Goal: Task Accomplishment & Management: Complete application form

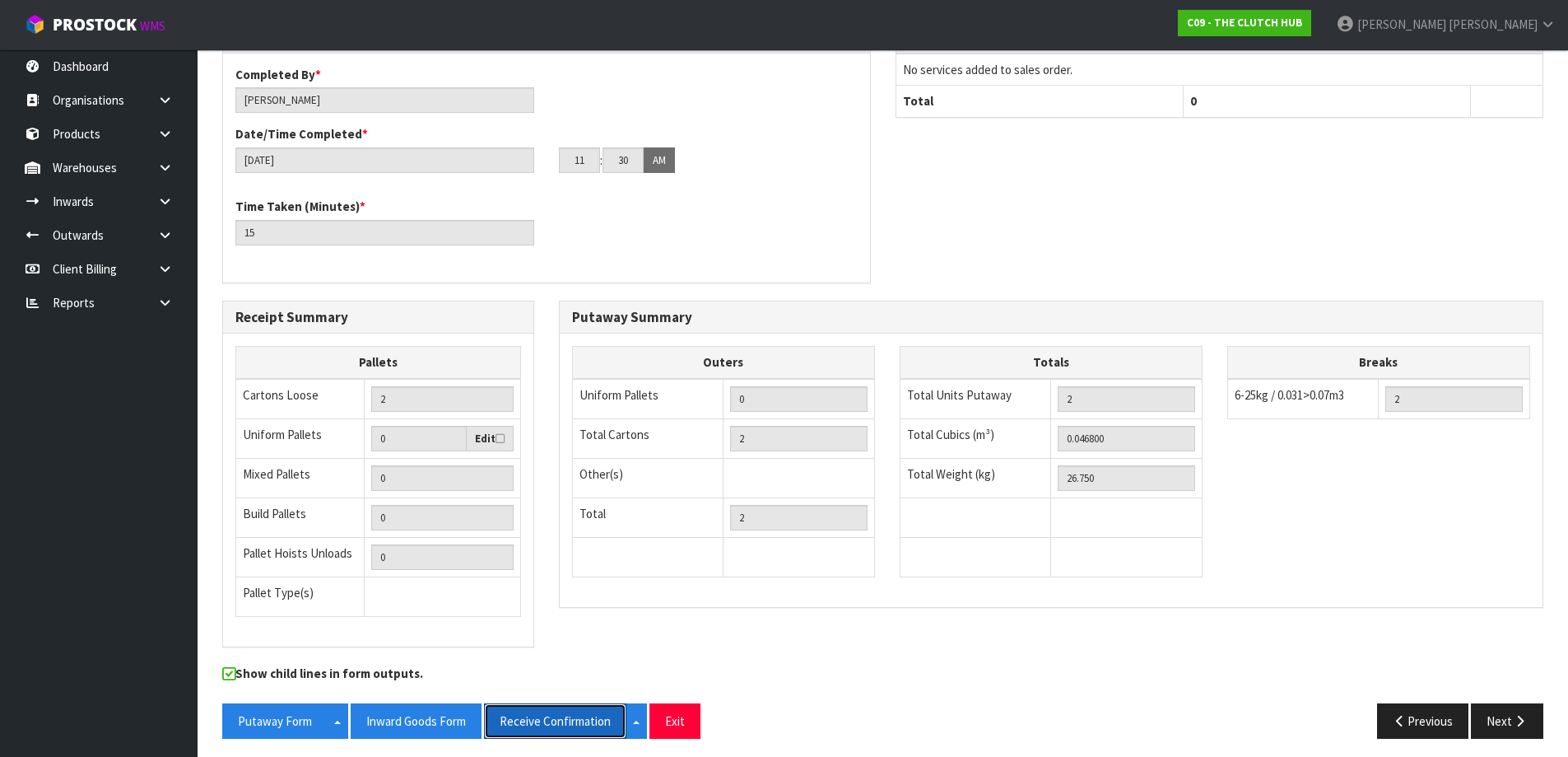
scroll to position [439, 0]
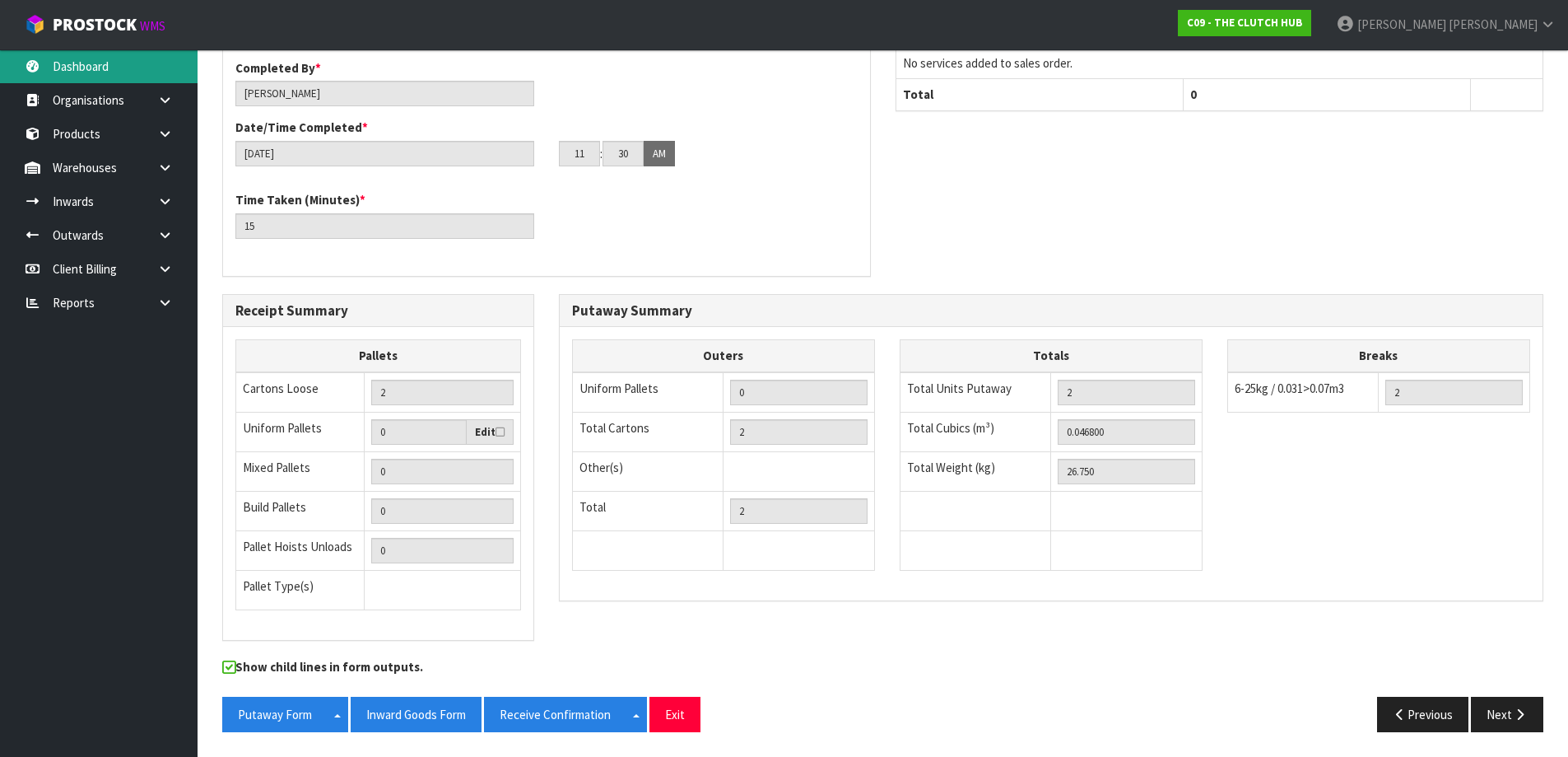
click at [74, 55] on link "Dashboard" at bounding box center [98, 67] width 198 height 34
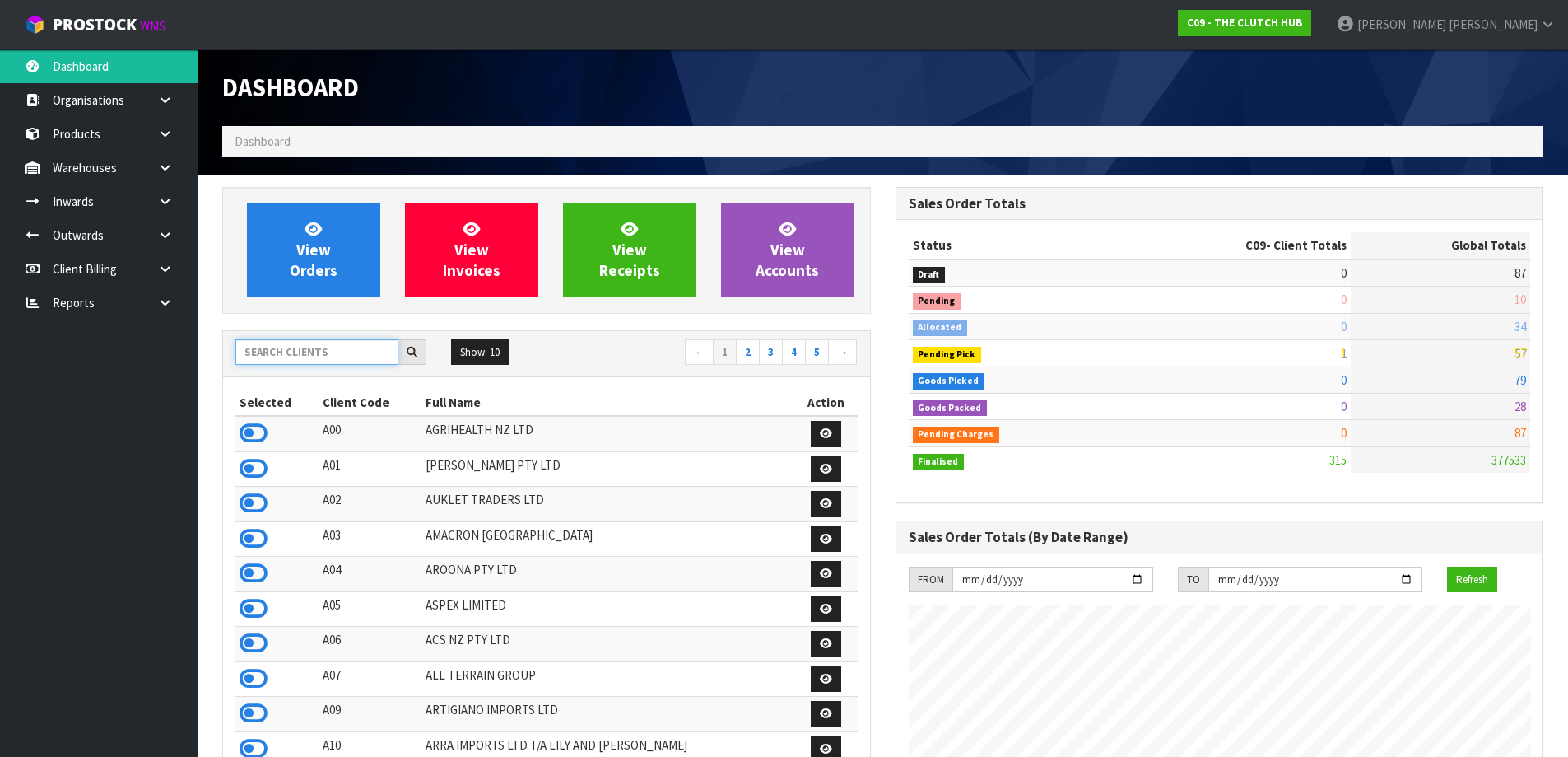
click at [273, 341] on input "text" at bounding box center [317, 352] width 163 height 25
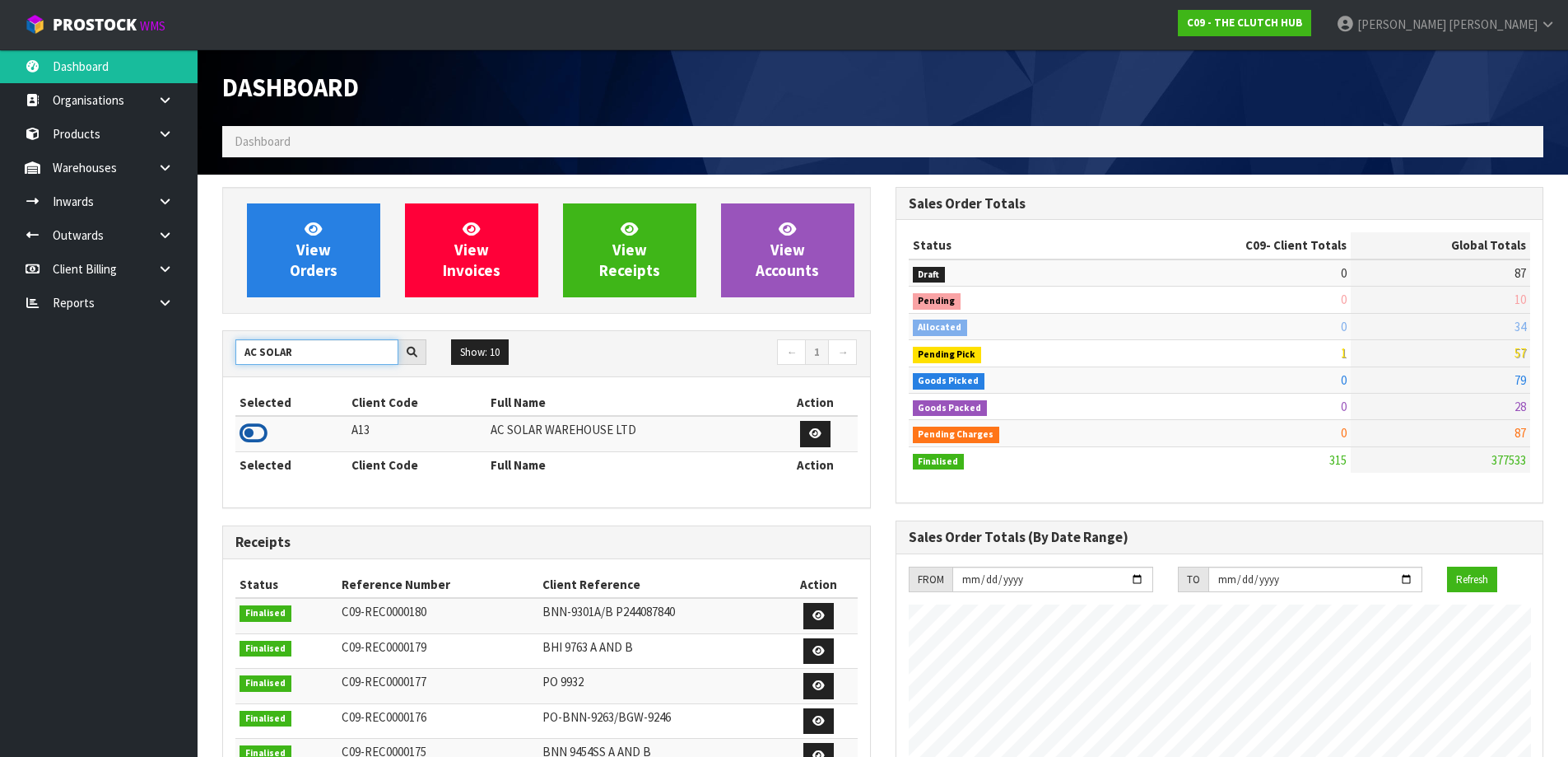
type input "AC SOLAR"
click at [253, 427] on icon at bounding box center [253, 433] width 28 height 24
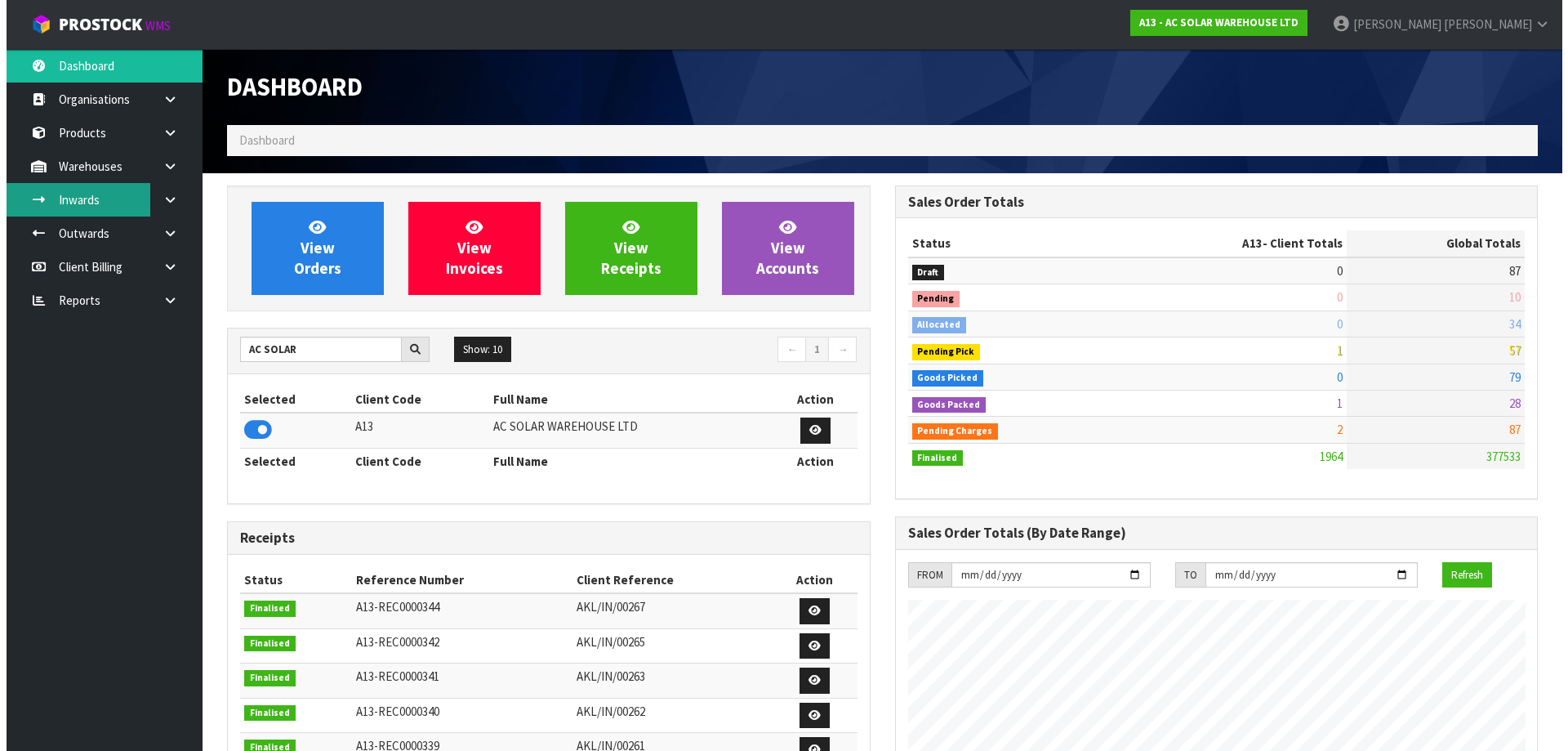
scroll to position [1325, 667]
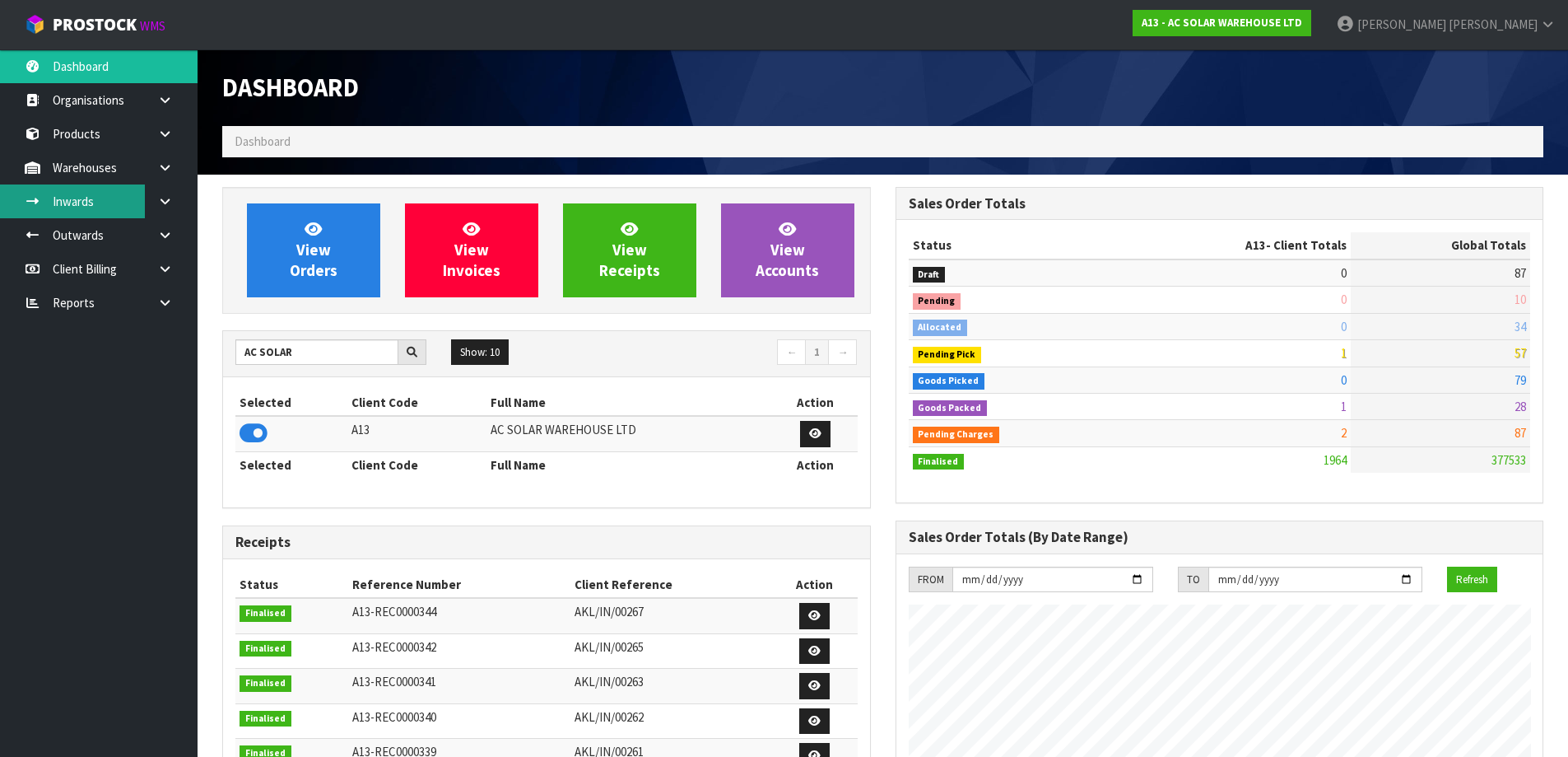
click at [104, 199] on link "Inwards" at bounding box center [98, 202] width 198 height 34
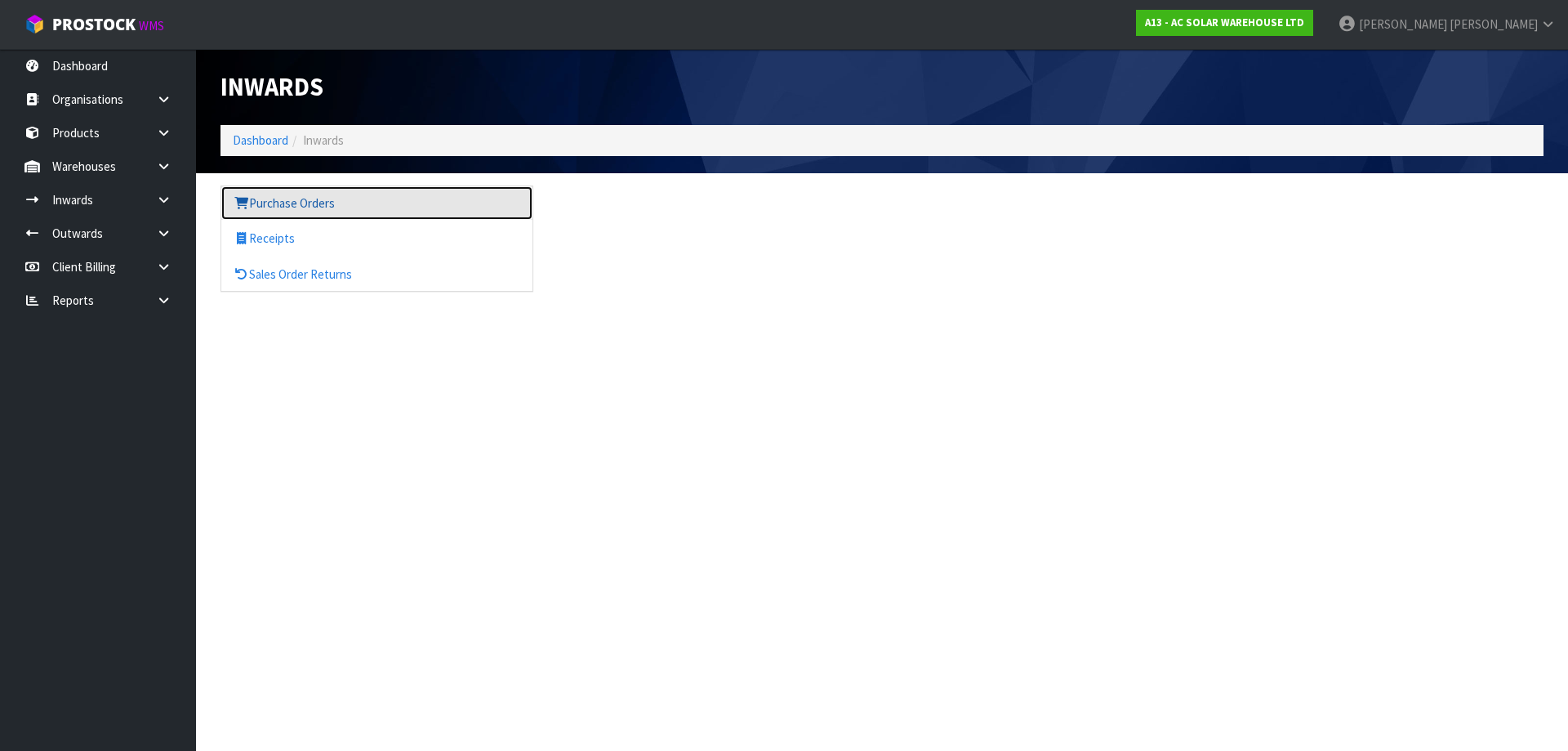
click at [346, 191] on link "Purchase Orders" at bounding box center [377, 203] width 311 height 34
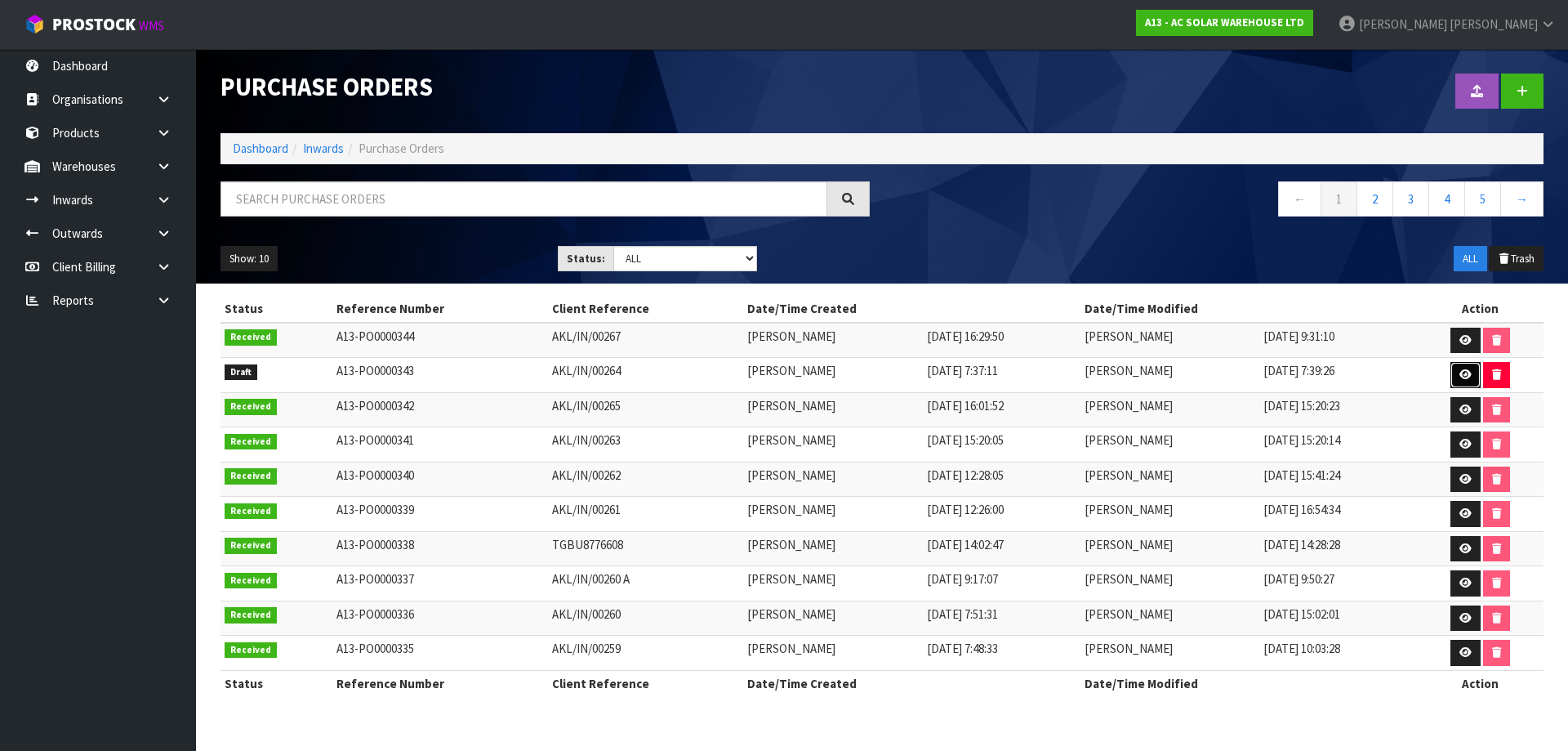
click at [1474, 378] on link at bounding box center [1466, 375] width 30 height 26
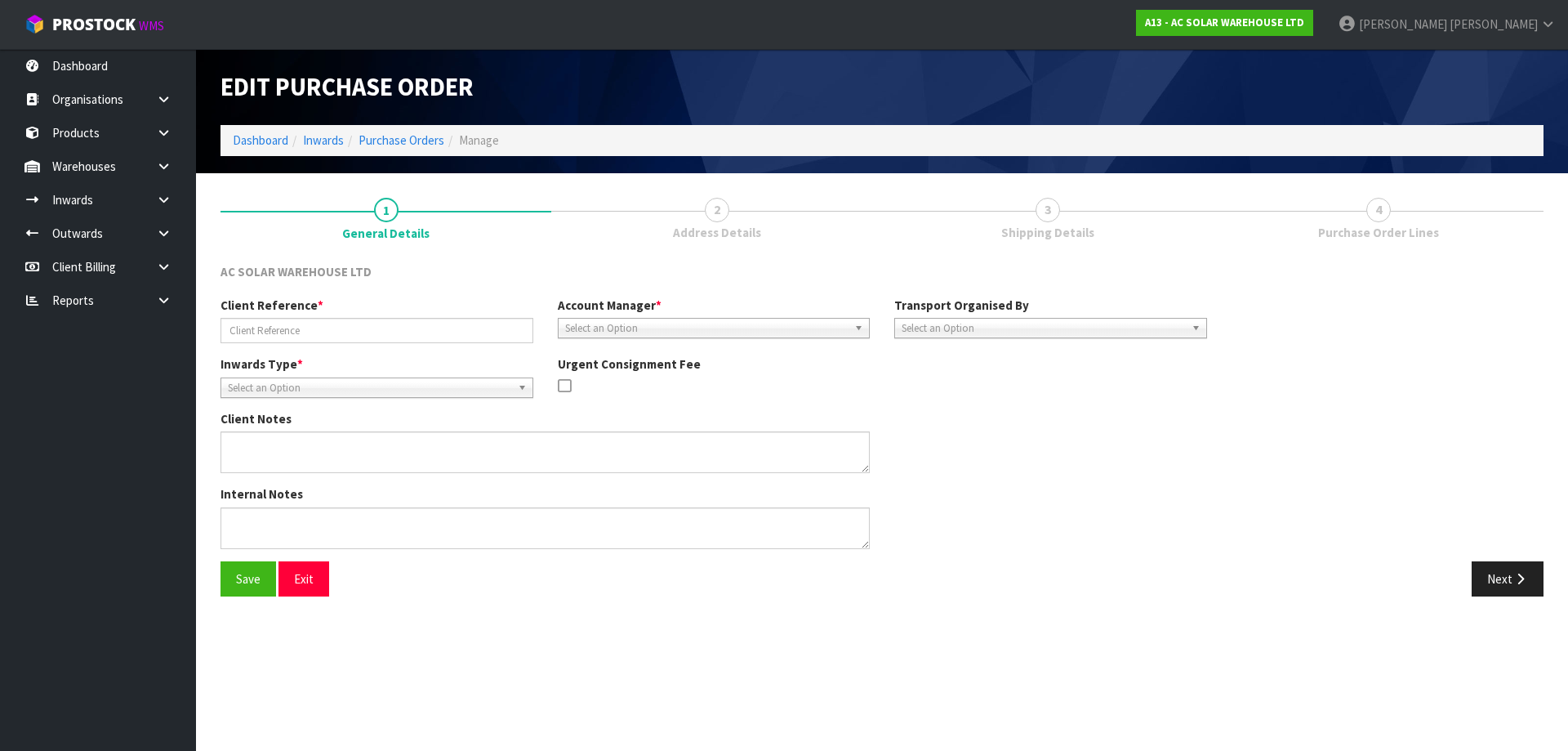
type input "AKL/IN/00264"
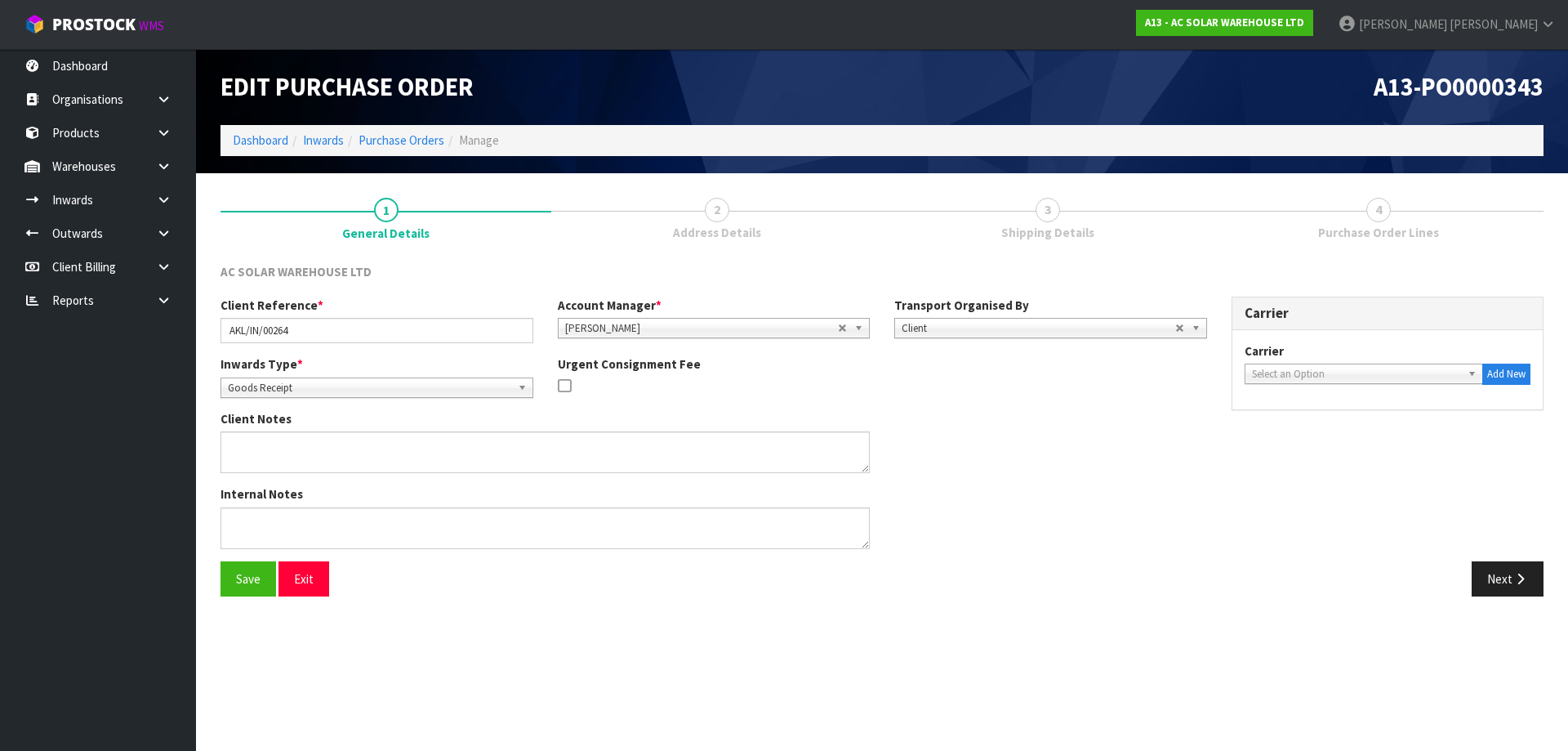
drag, startPoint x: 650, startPoint y: 215, endPoint x: 660, endPoint y: 213, distance: 10.2
click at [651, 216] on link "2 Address Details" at bounding box center [716, 217] width 330 height 64
click at [1481, 584] on button "Next" at bounding box center [1508, 579] width 72 height 35
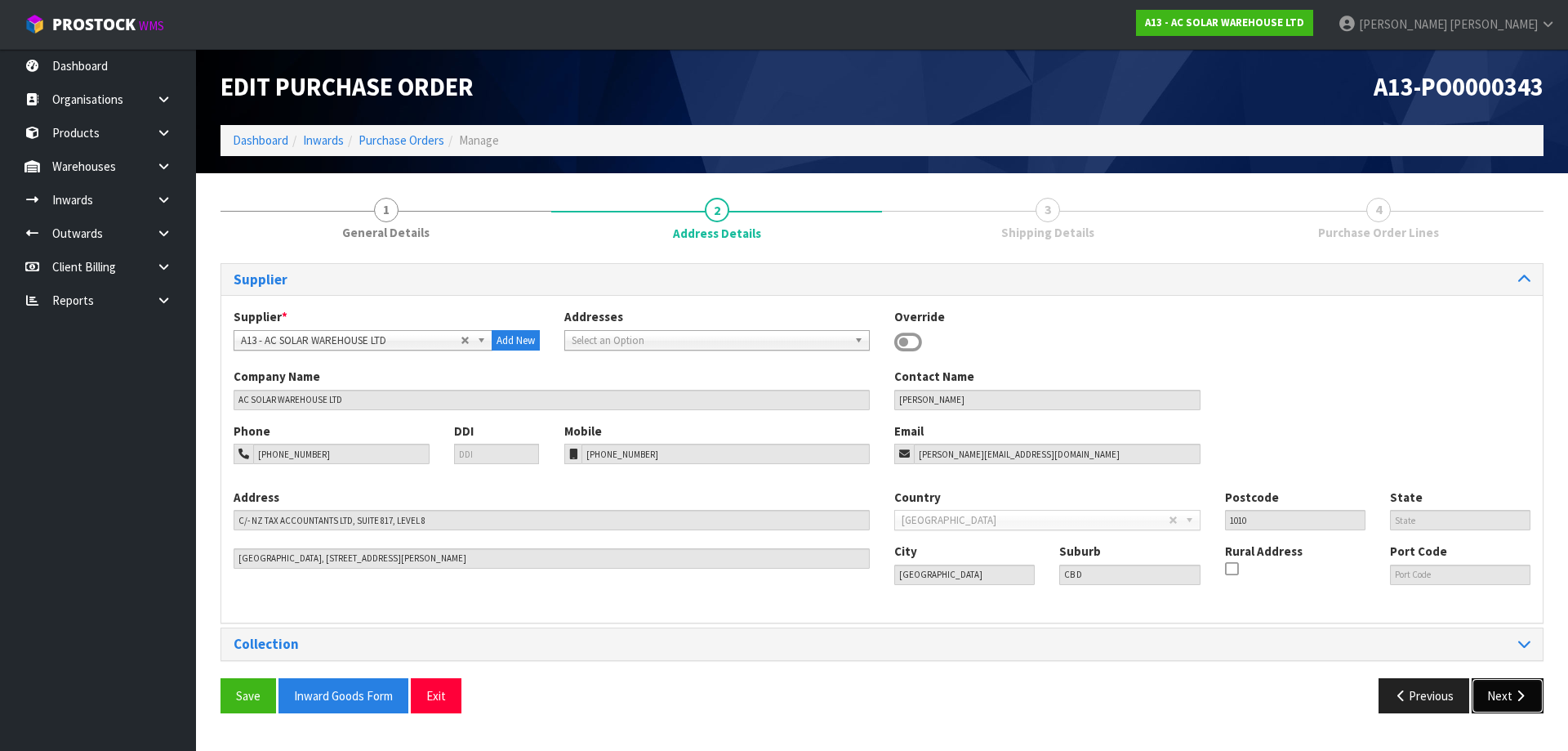
click at [1497, 706] on button "Next" at bounding box center [1508, 696] width 72 height 35
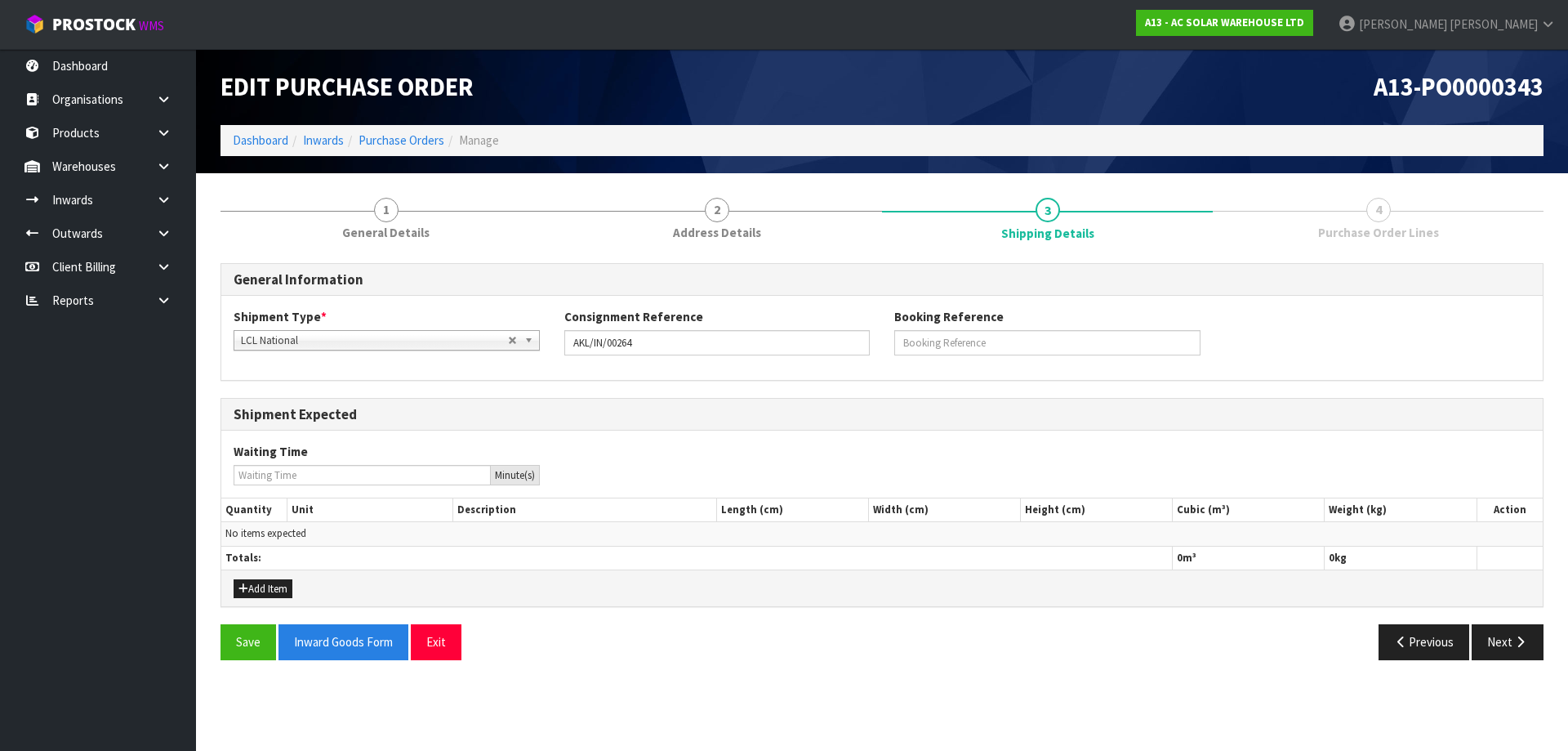
click at [1505, 661] on div "Save Inward Goods Form Exit Previous Next" at bounding box center [882, 648] width 1347 height 47
click at [1507, 646] on button "Next" at bounding box center [1508, 642] width 72 height 35
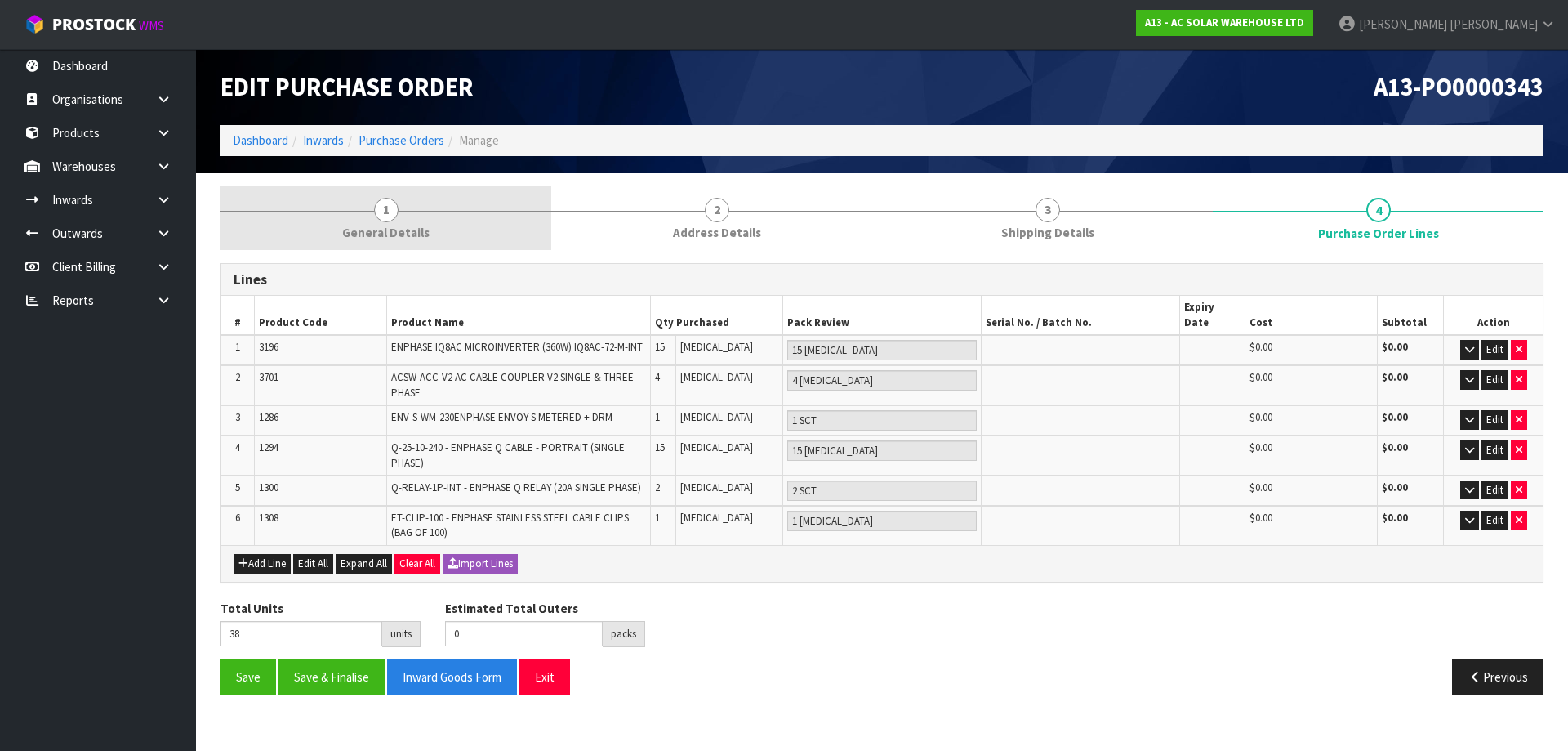
click at [411, 216] on link "1 General Details" at bounding box center [385, 217] width 330 height 64
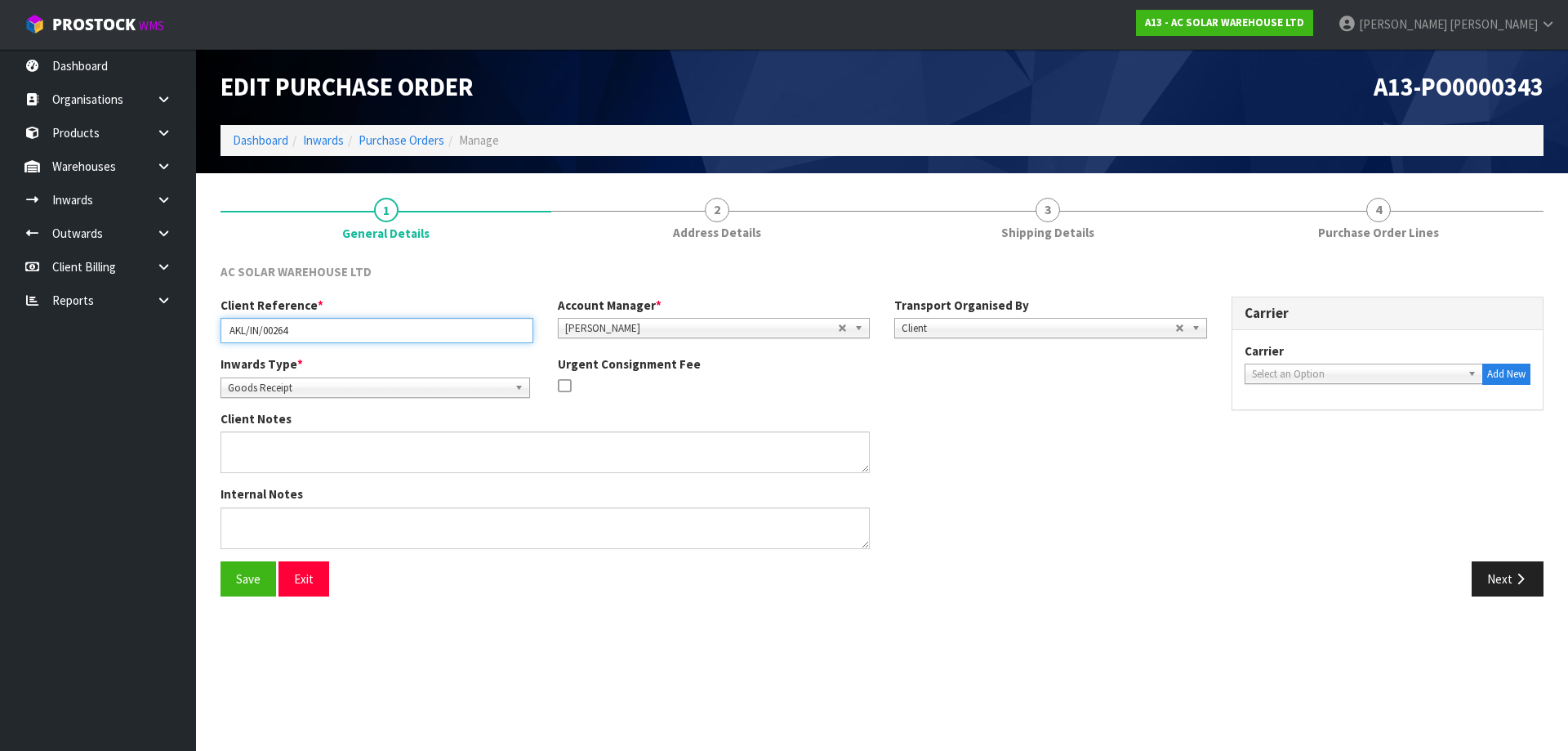
drag, startPoint x: 462, startPoint y: 327, endPoint x: 261, endPoint y: 324, distance: 201.0
click at [261, 324] on input "AKL/IN/00264" at bounding box center [377, 329] width 313 height 25
click at [343, 329] on input "AKL/IN/00264" at bounding box center [377, 329] width 313 height 25
drag, startPoint x: 343, startPoint y: 329, endPoint x: 225, endPoint y: 327, distance: 118.0
click at [225, 327] on input "AKL/IN/00264" at bounding box center [377, 329] width 313 height 25
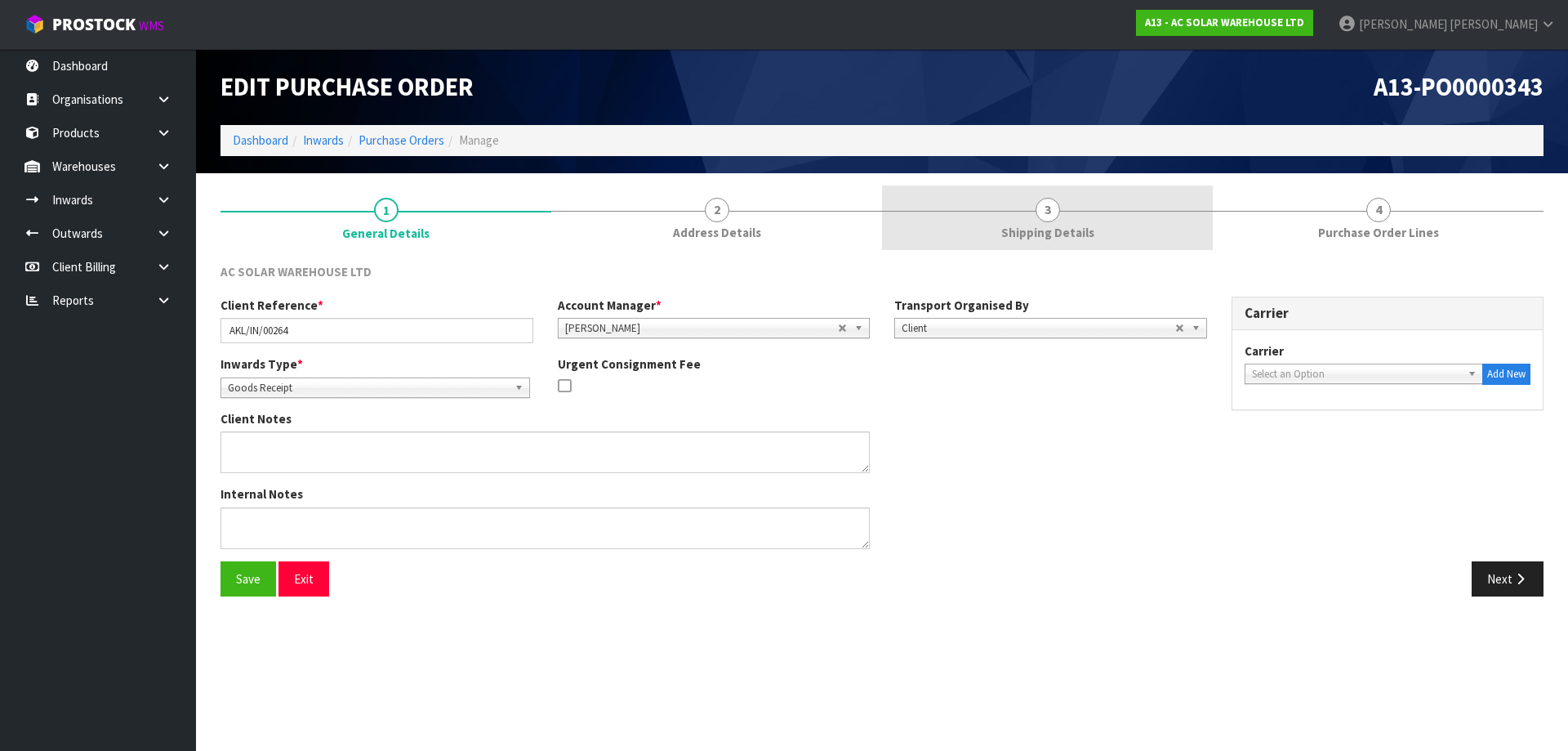
click at [1114, 200] on link "3 Shipping Details" at bounding box center [1047, 217] width 330 height 64
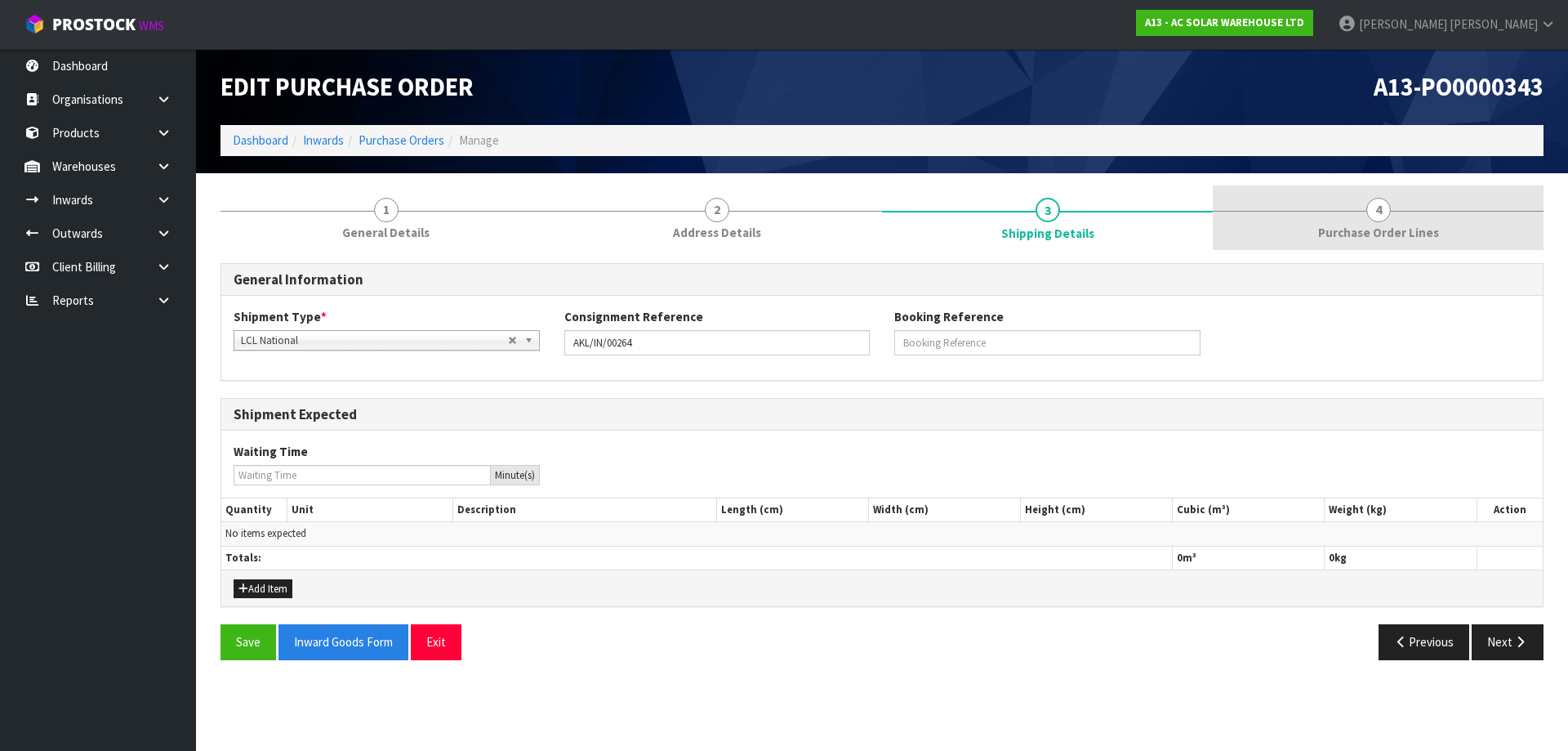
click at [1372, 220] on span "4" at bounding box center [1379, 209] width 24 height 24
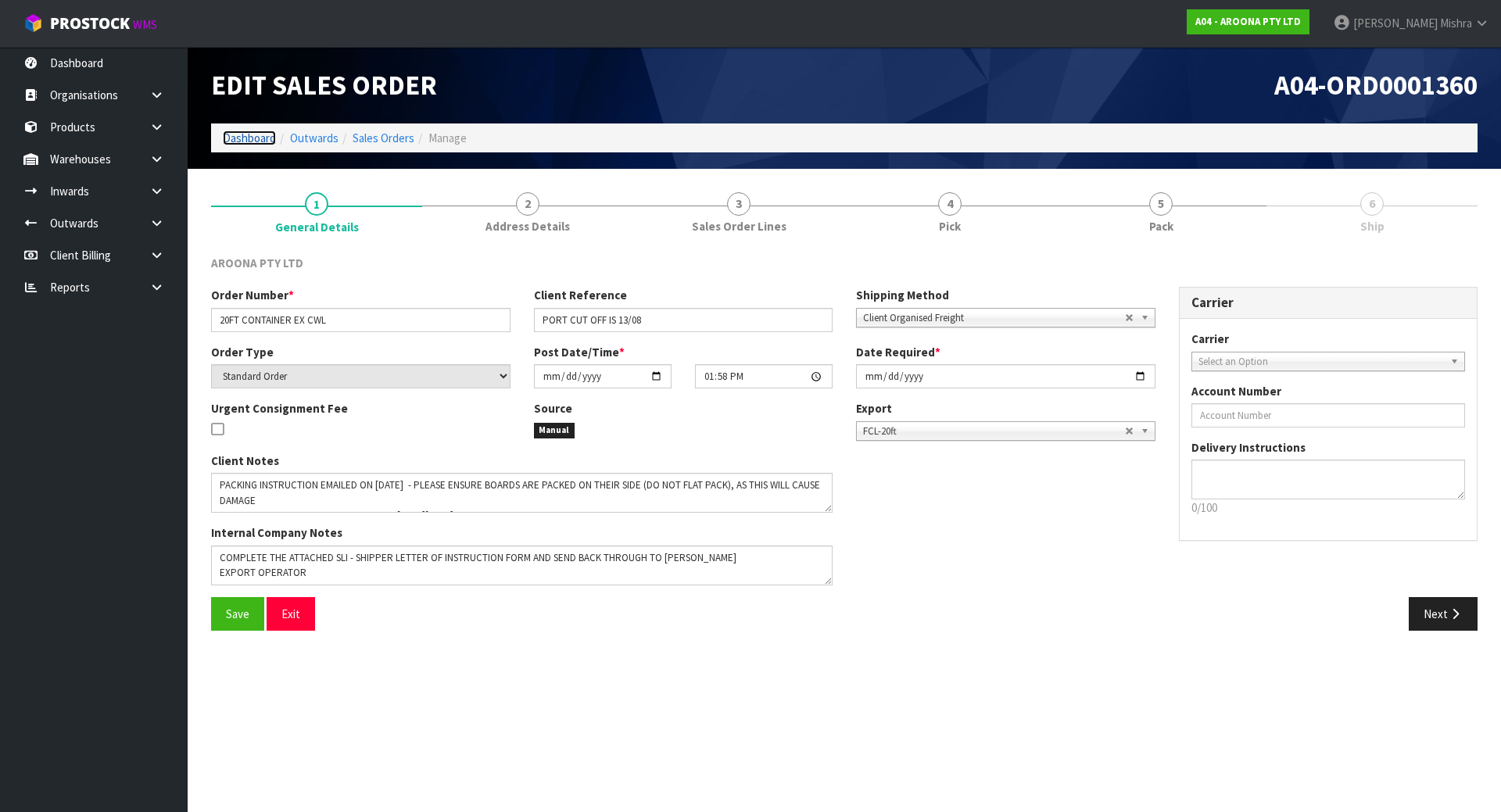
click at [254, 136] on link "Dashboard" at bounding box center [249, 138] width 53 height 15
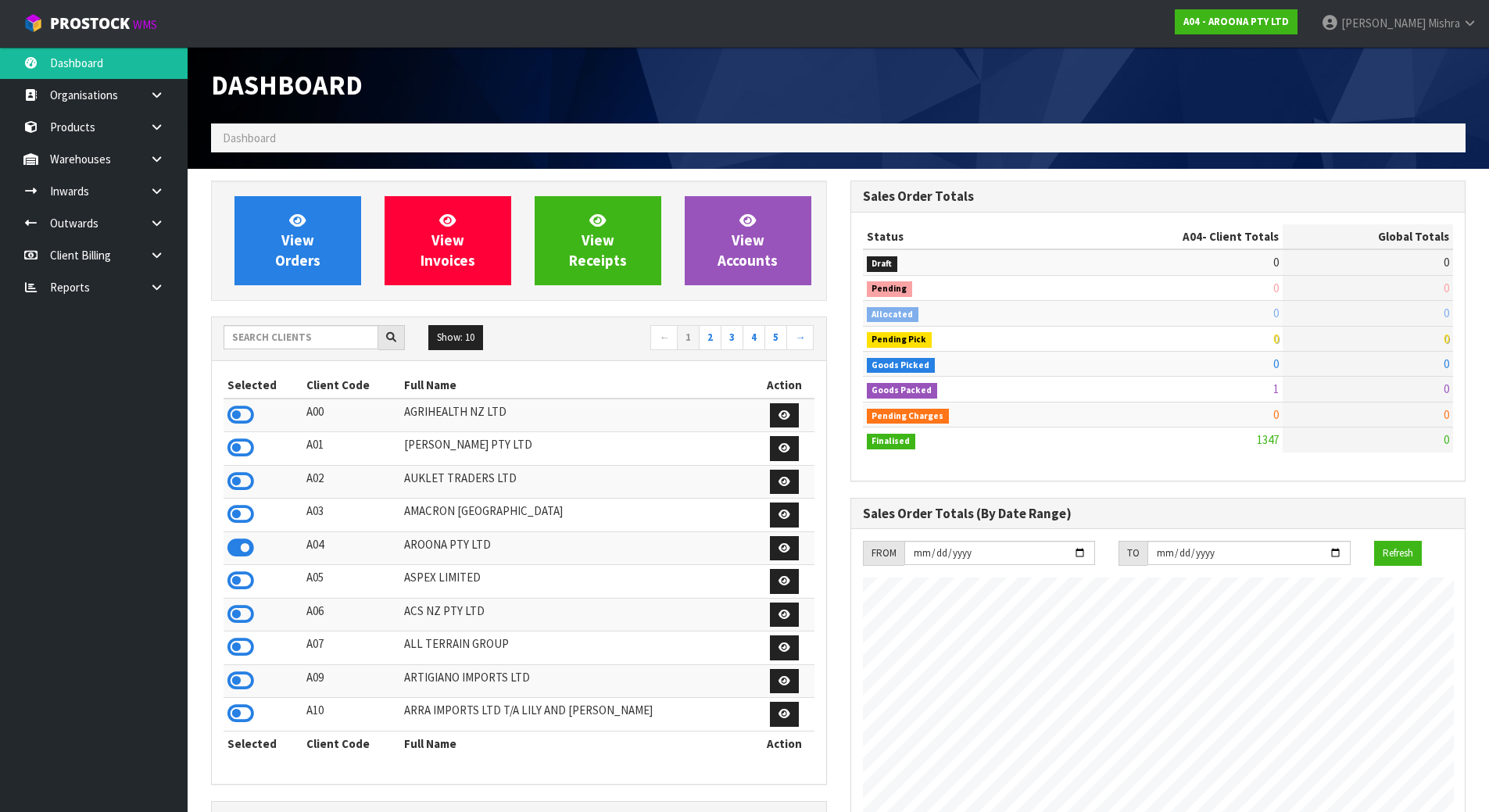
scroll to position [1007, 639]
click at [316, 328] on input "text" at bounding box center [301, 337] width 155 height 24
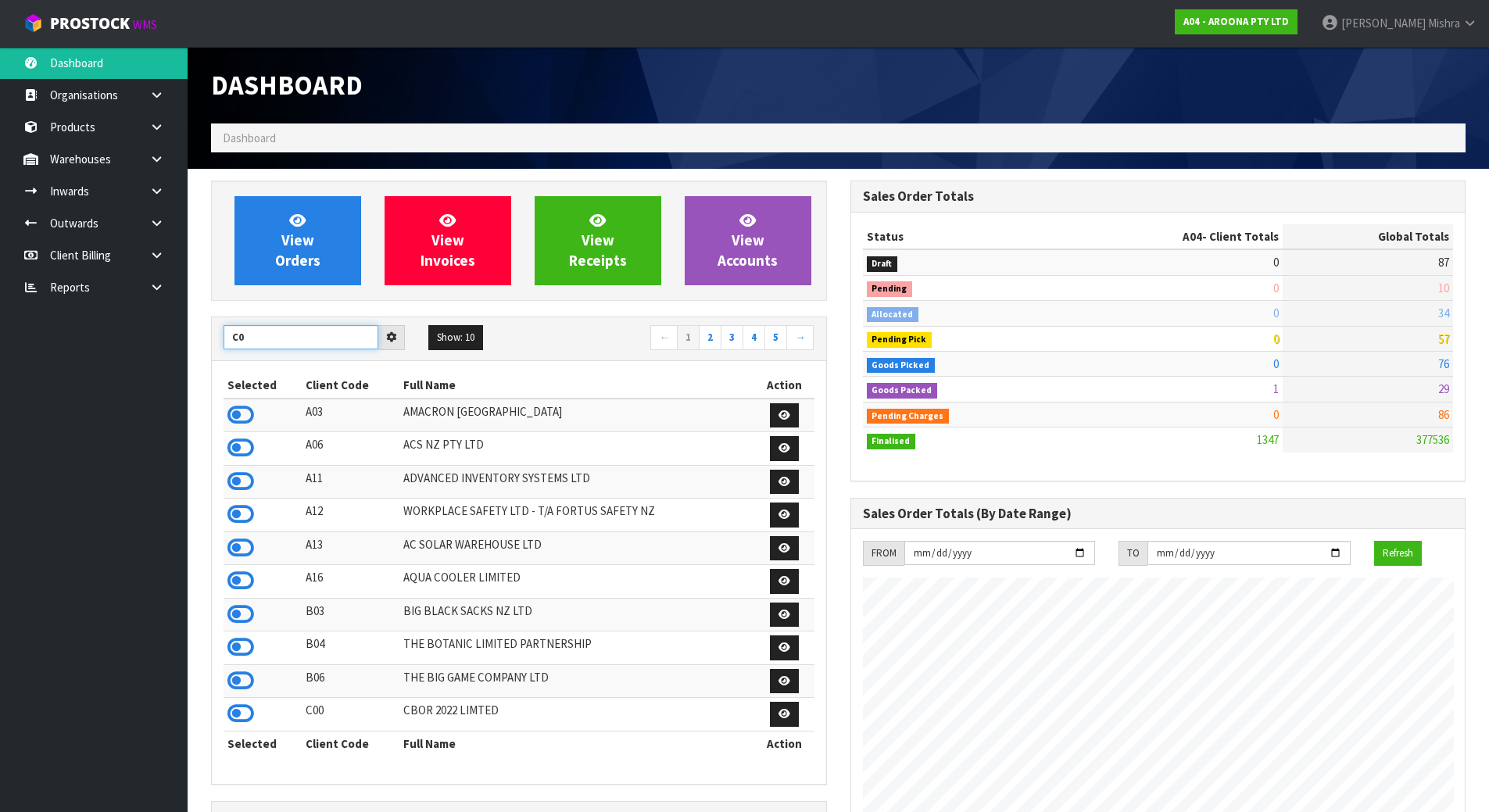
type input "C"
type input "D05"
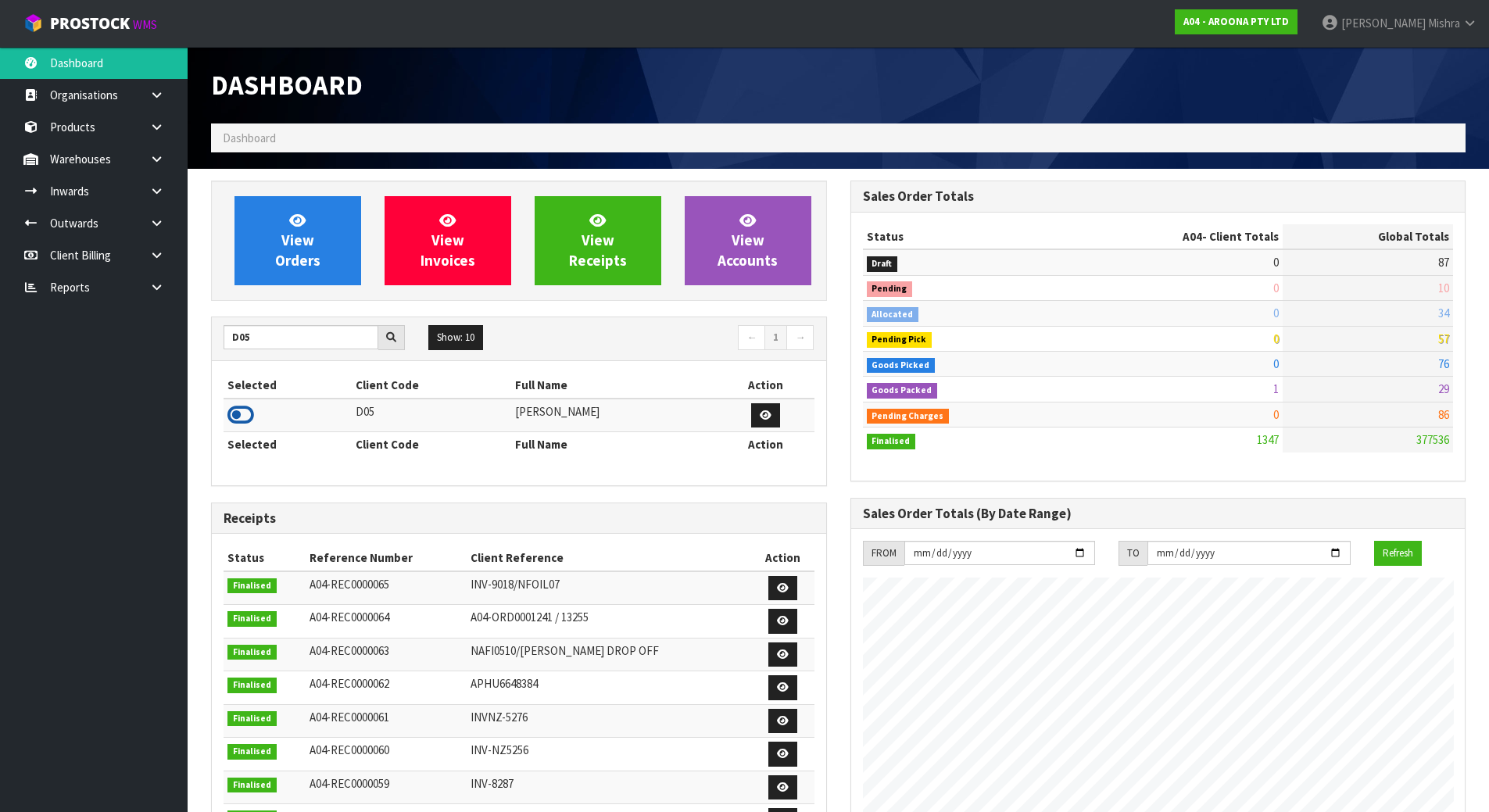
click at [246, 406] on icon at bounding box center [240, 415] width 27 height 23
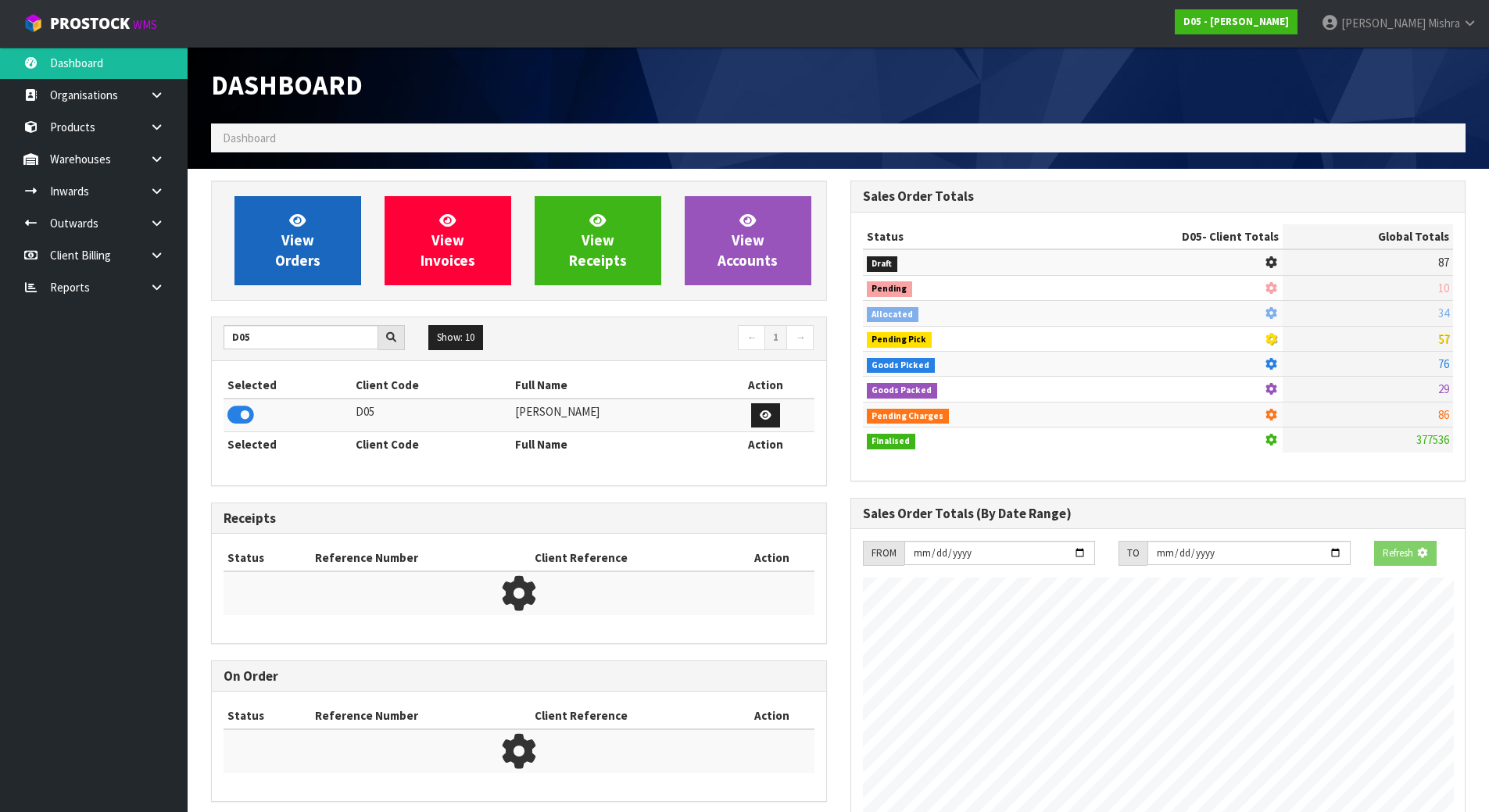
scroll to position [975, 639]
click at [354, 232] on link "View Orders" at bounding box center [297, 240] width 126 height 89
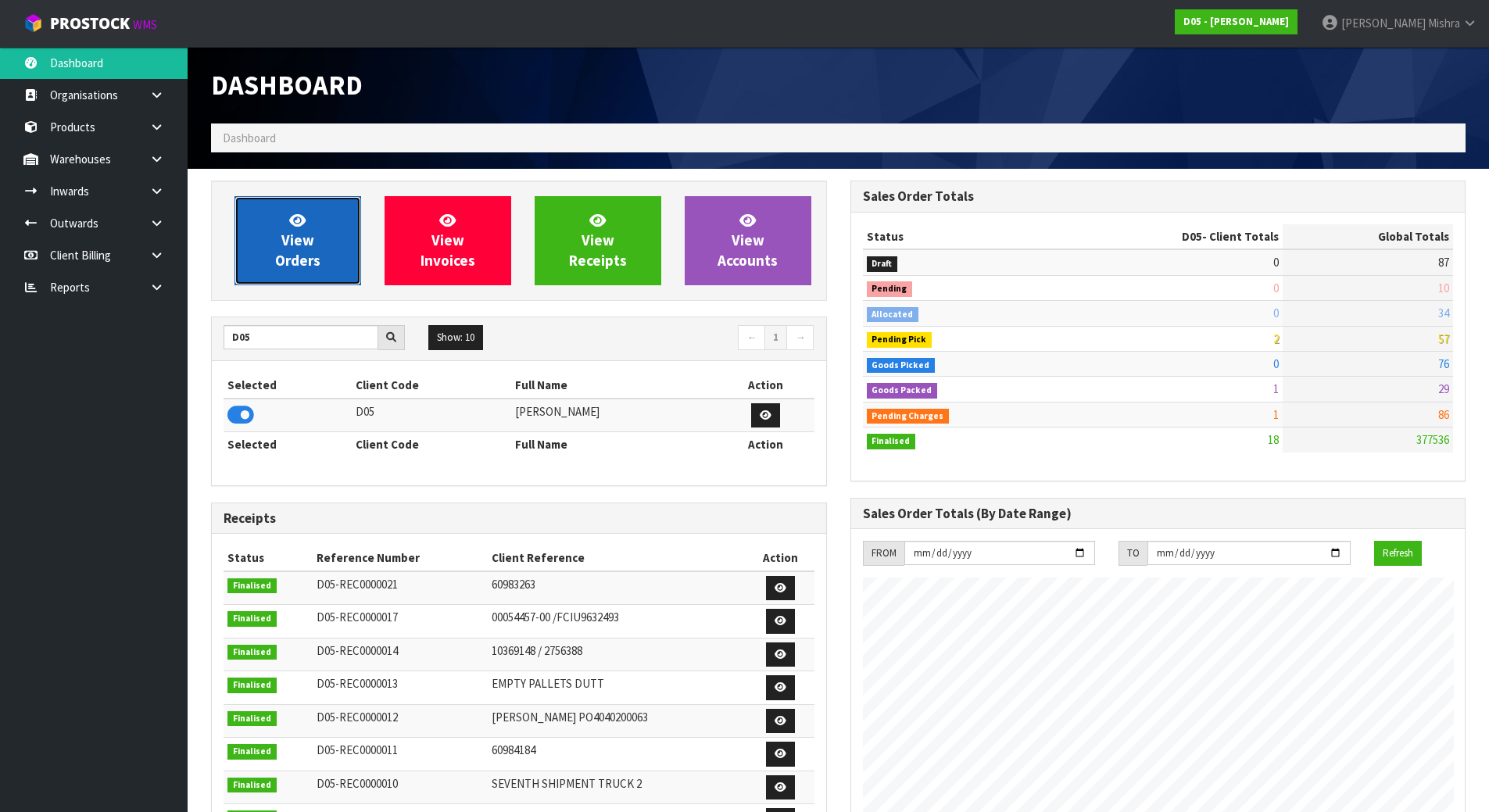
scroll to position [1368, 639]
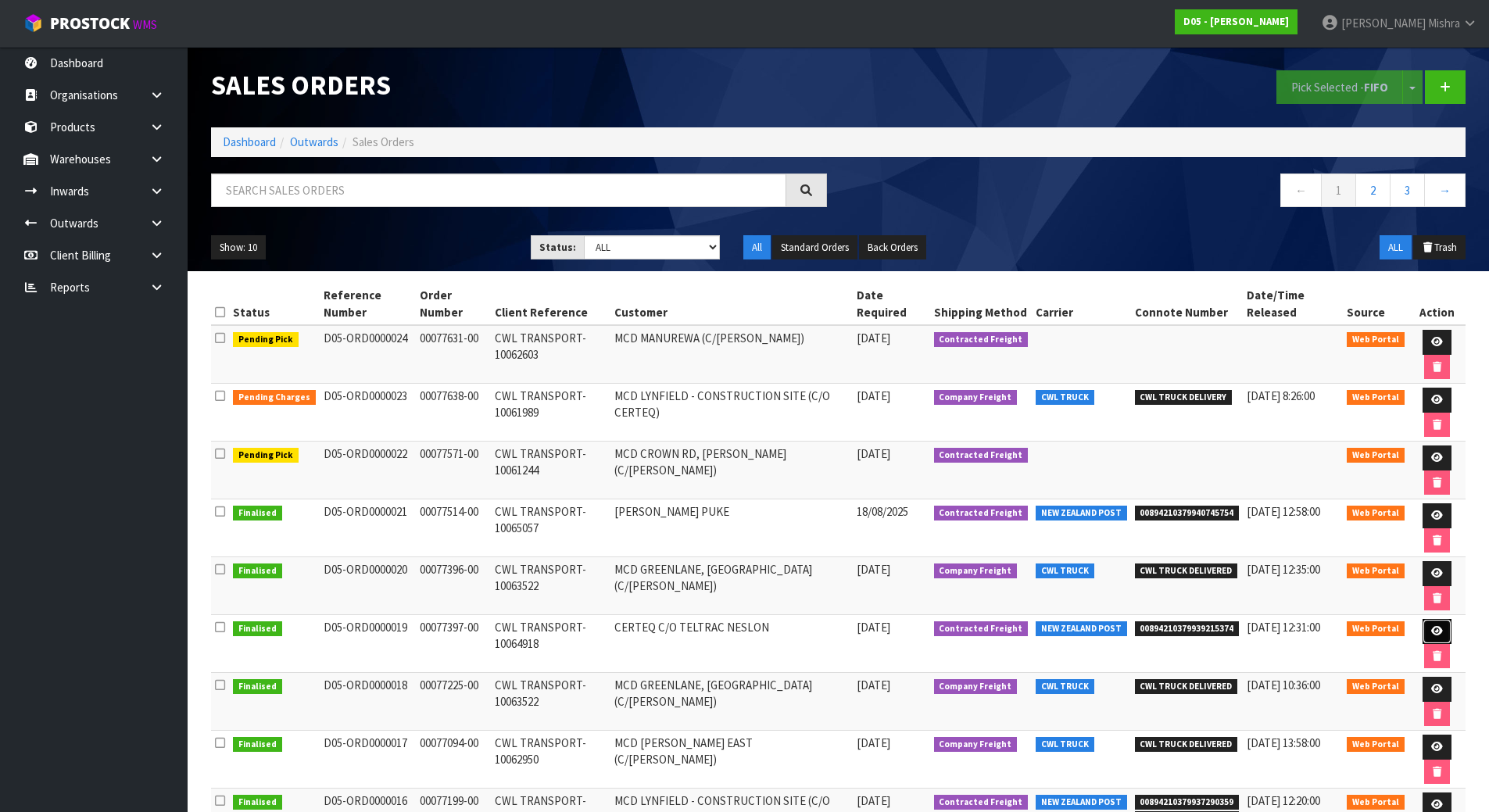
click at [1436, 626] on icon at bounding box center [1436, 630] width 12 height 10
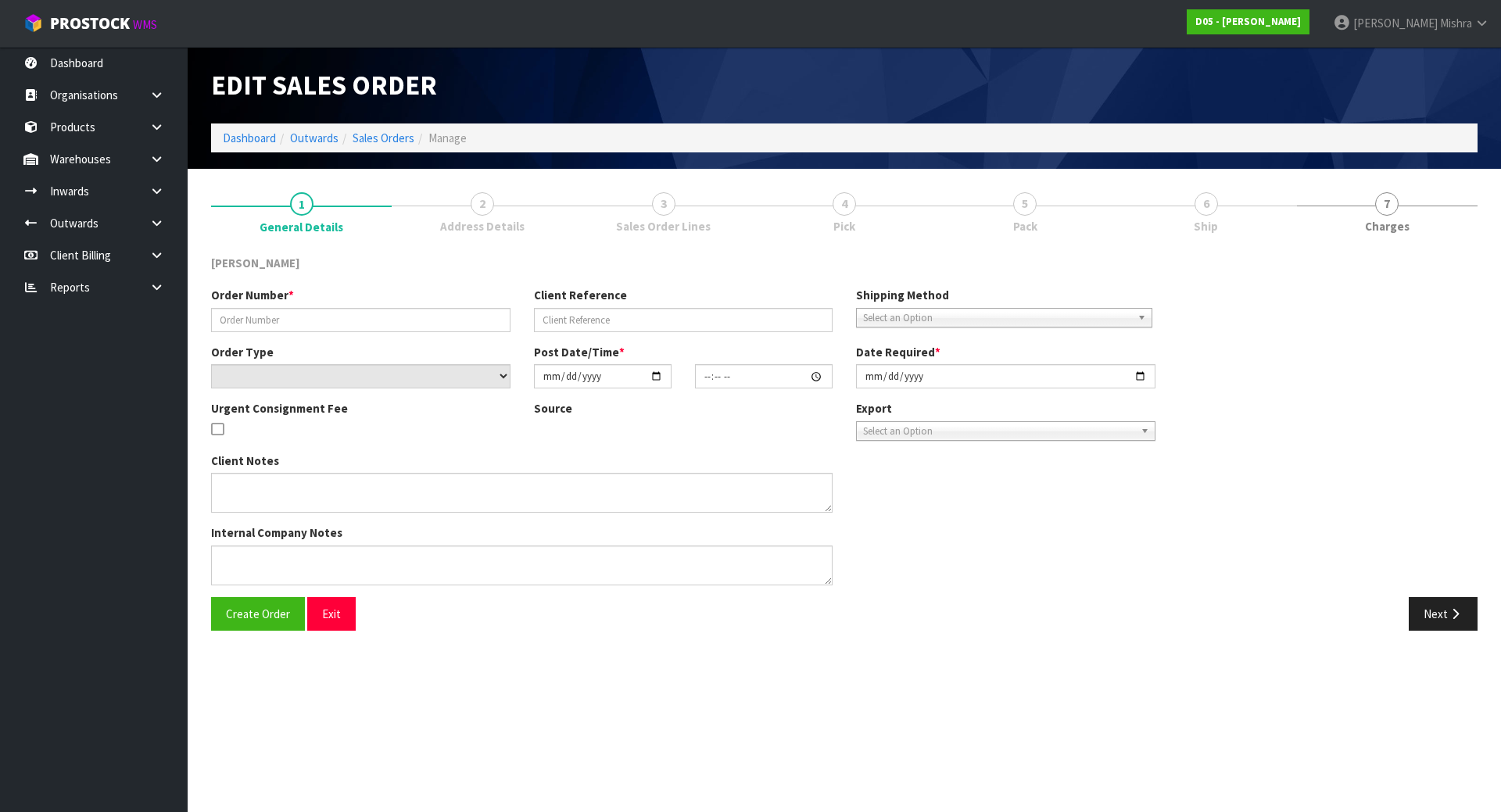
type input "00077397-00"
type input "CWL TRANSPORT-10064918"
select select "number:0"
type input "2025-08-13"
type input "17:57:00.000"
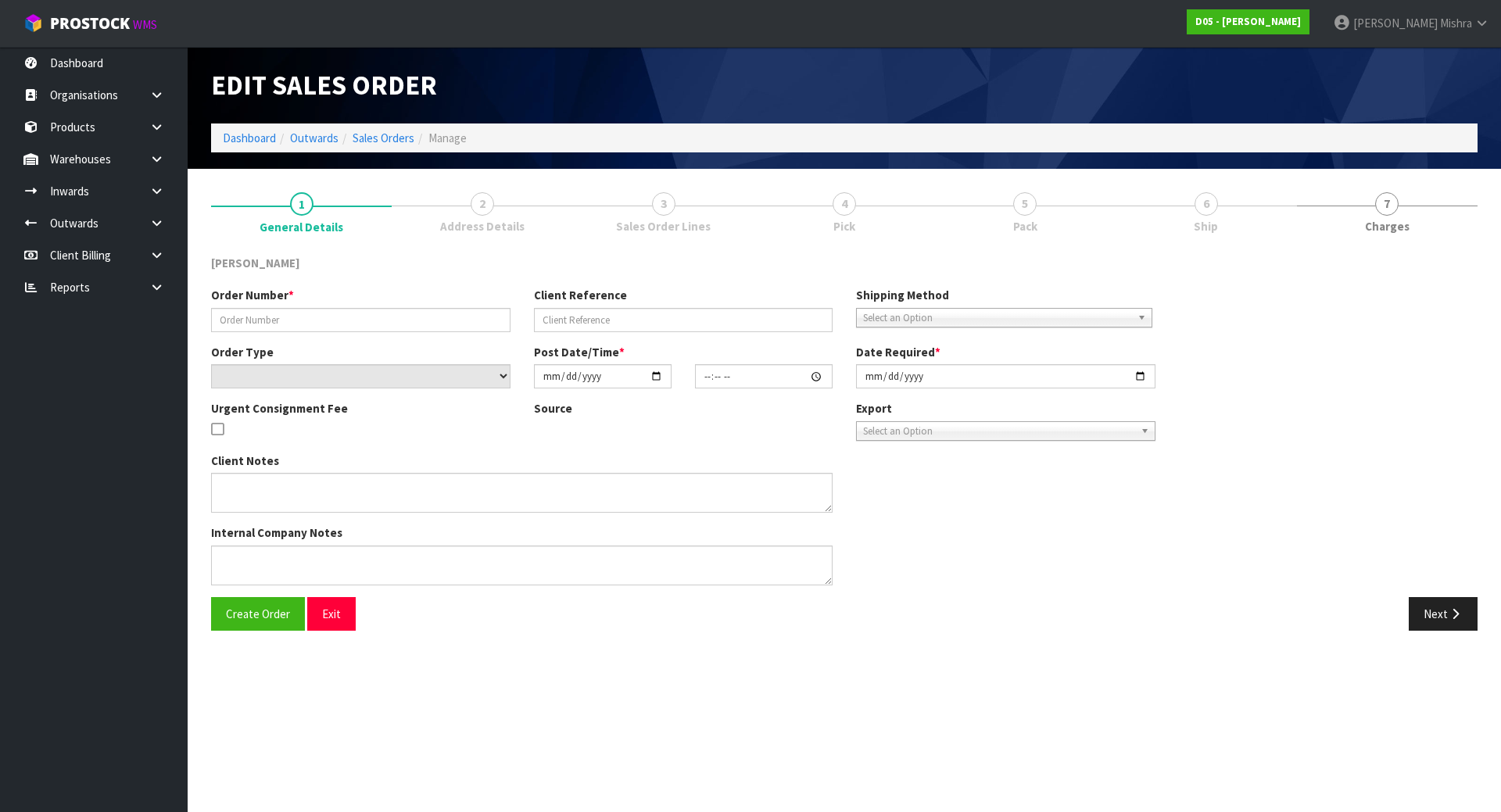
type input "2025-08-14"
type textarea "PLEASE SHIP TO SITE ASAP"
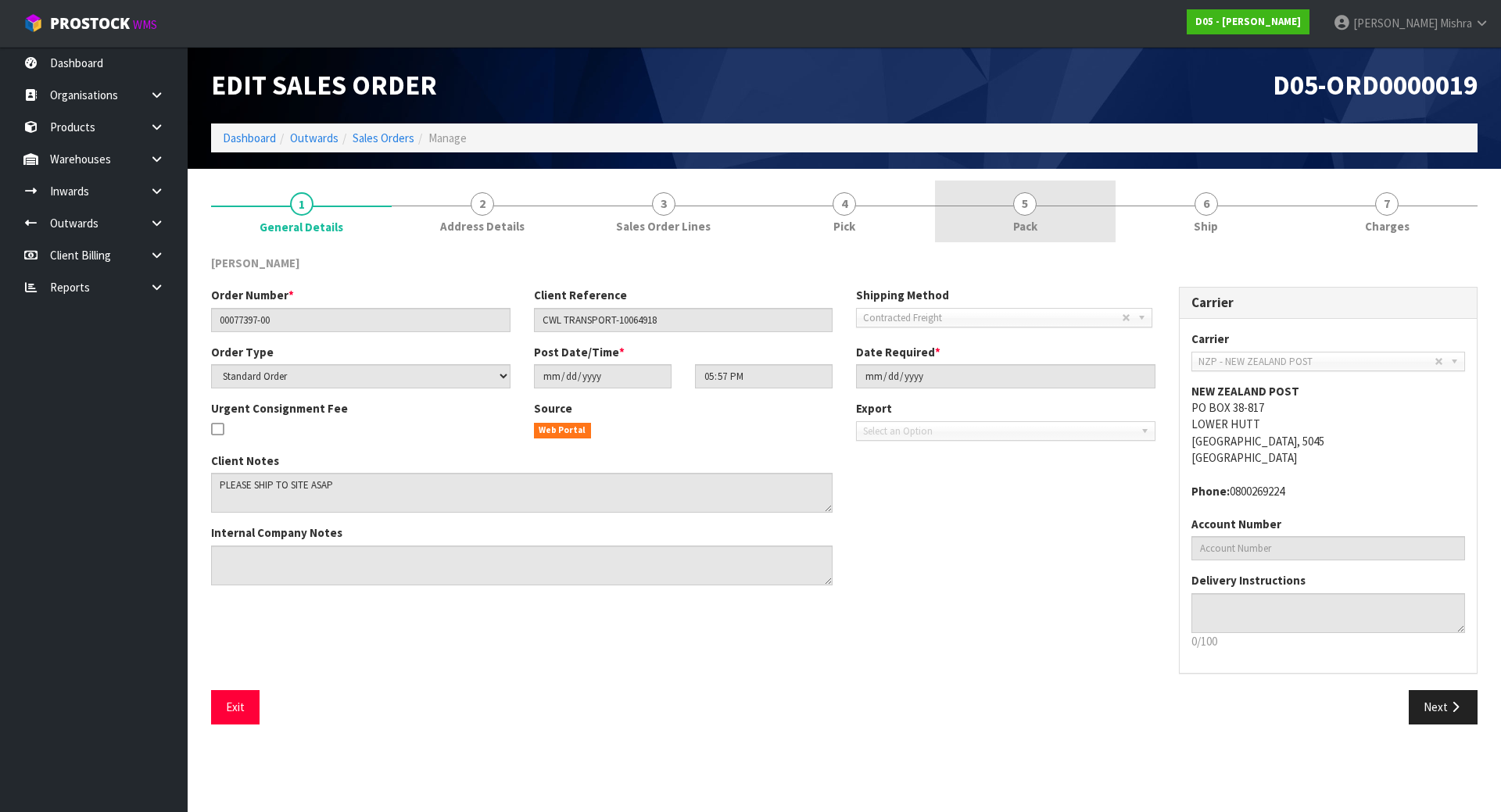
click at [1075, 209] on link "5 Pack" at bounding box center [1025, 211] width 181 height 61
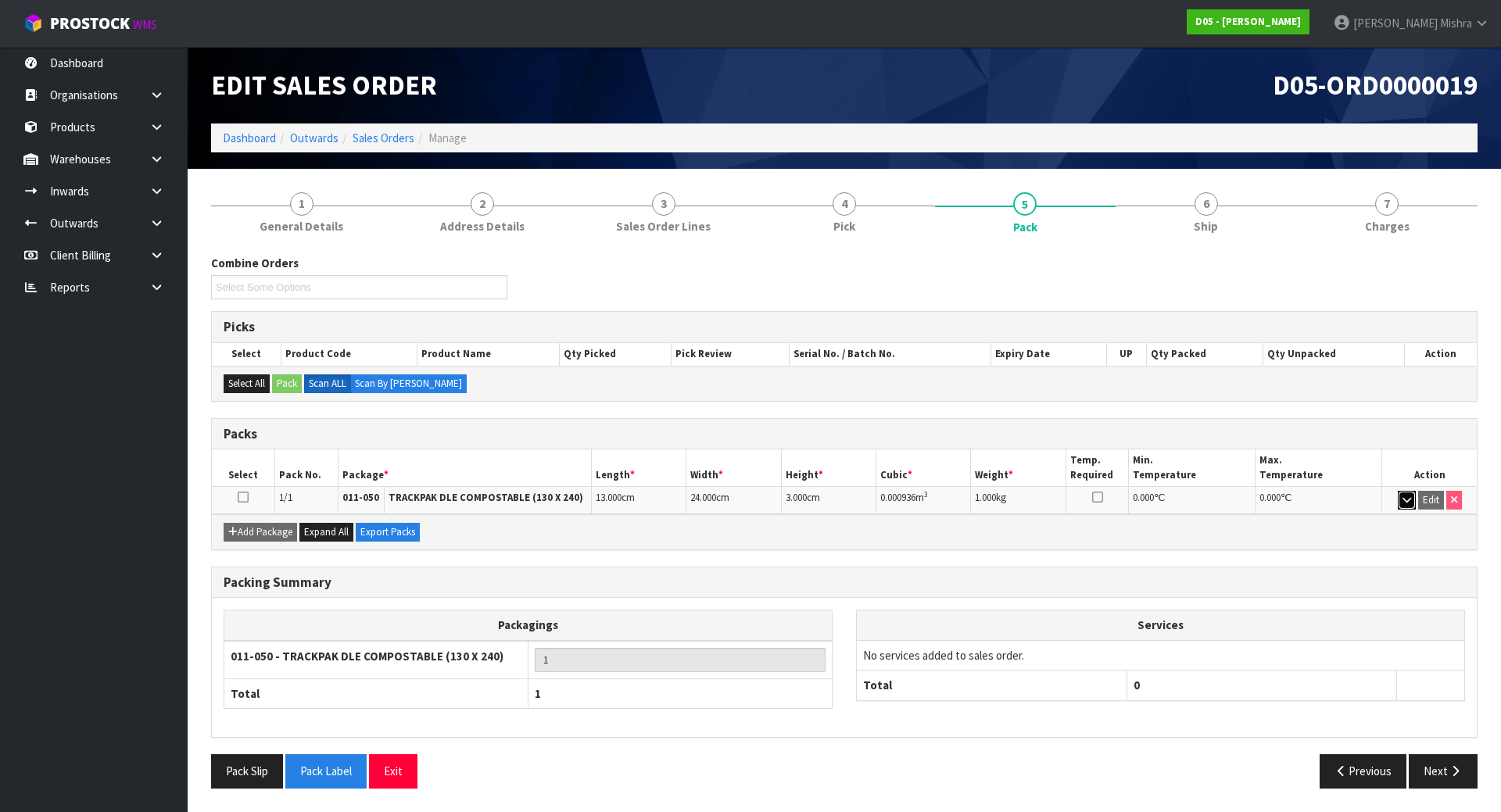
click at [1401, 495] on button "button" at bounding box center [1407, 499] width 18 height 19
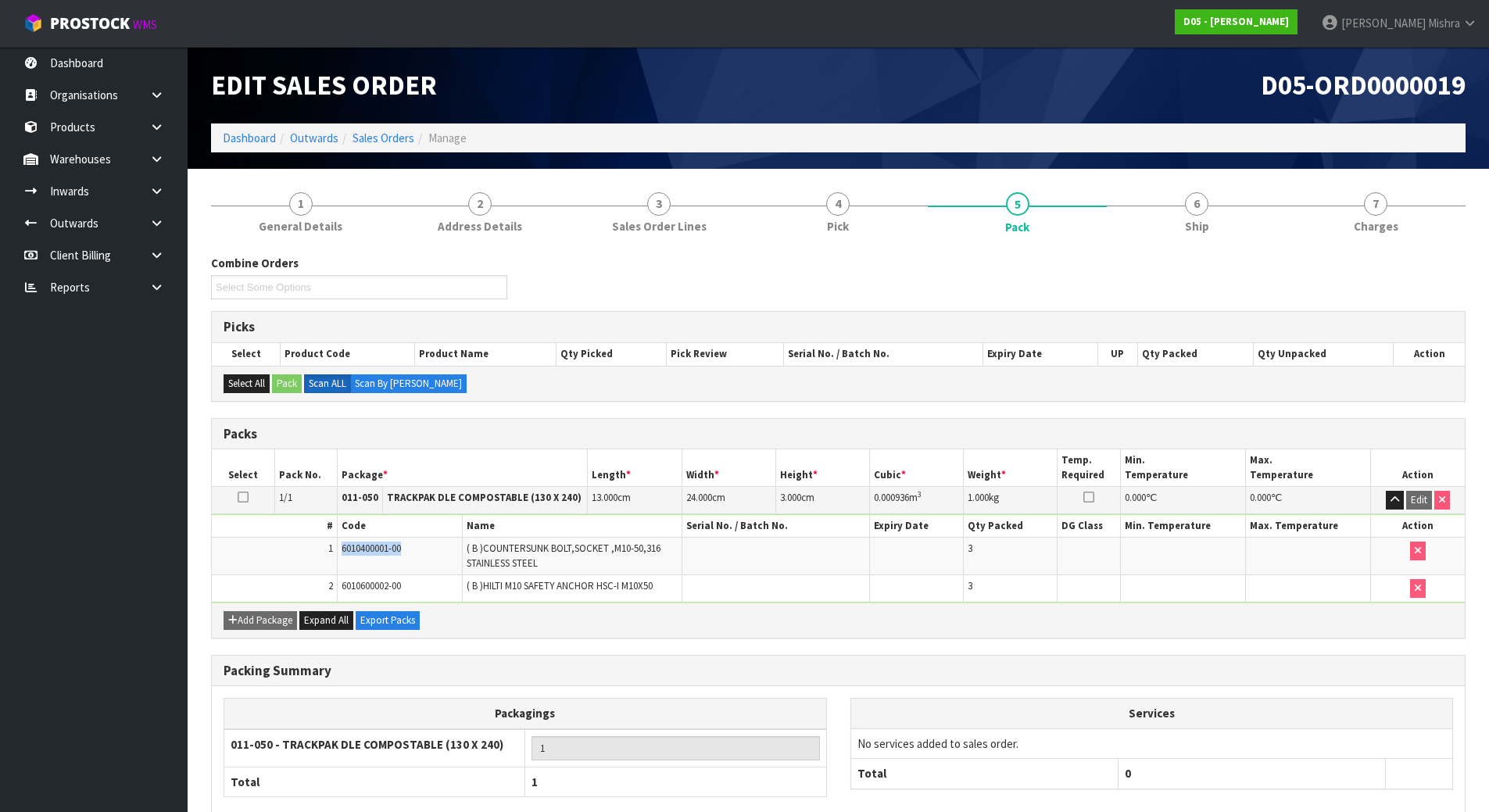
drag, startPoint x: 411, startPoint y: 551, endPoint x: 336, endPoint y: 544, distance: 75.3
click at [336, 544] on tr "1 6010400001-00 ( B )COUNTERSUNK BOLT,SOCKET ,M10-50,316 STAINLESS STEEL 3" at bounding box center [838, 556] width 1253 height 37
click at [354, 544] on span "6010400001-00" at bounding box center [371, 548] width 60 height 13
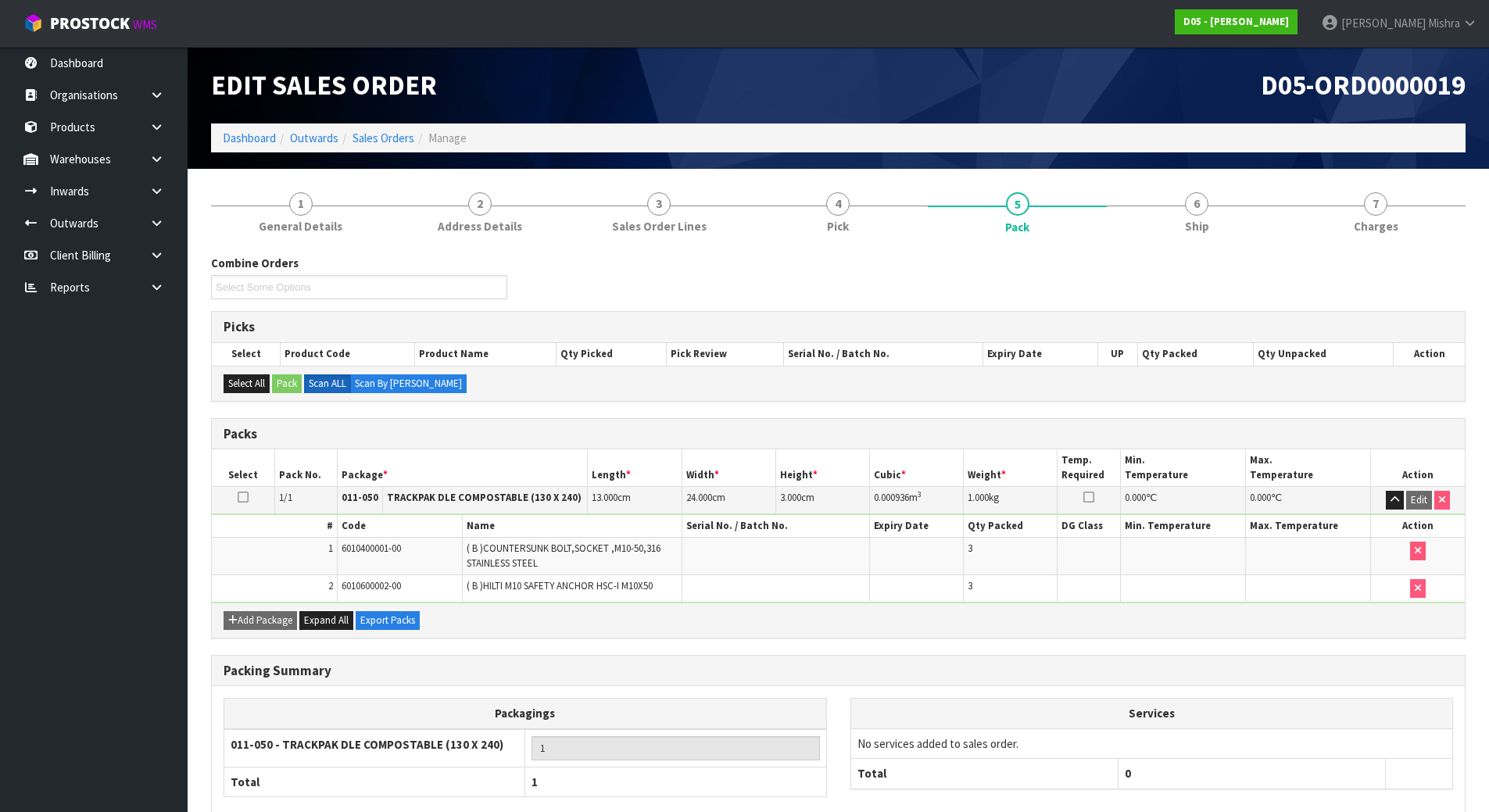
click at [354, 585] on span "6010600002-00" at bounding box center [371, 585] width 60 height 13
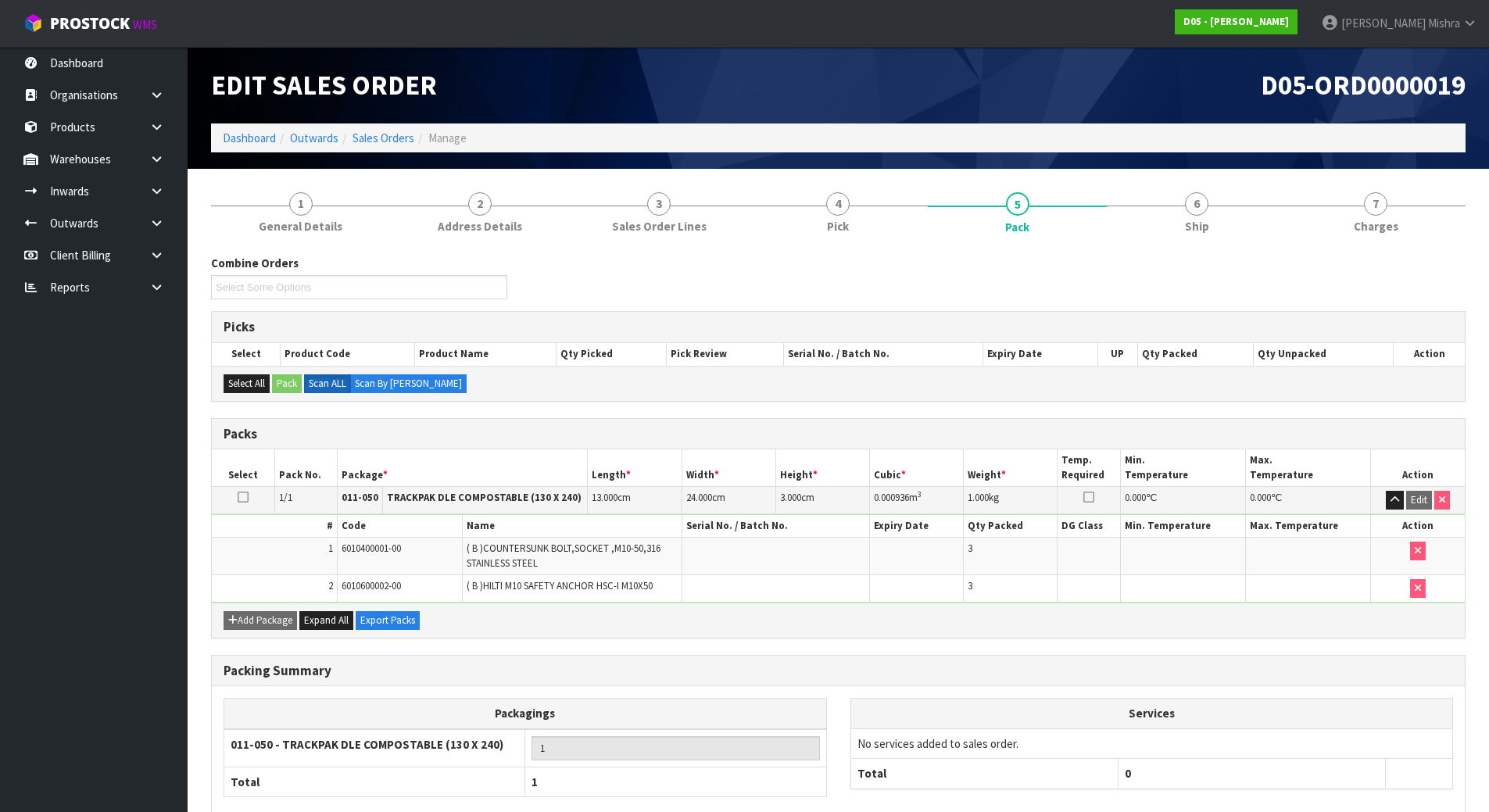
click at [233, 120] on div "Edit Sales Order" at bounding box center [519, 85] width 639 height 77
click at [234, 138] on link "Dashboard" at bounding box center [249, 138] width 53 height 15
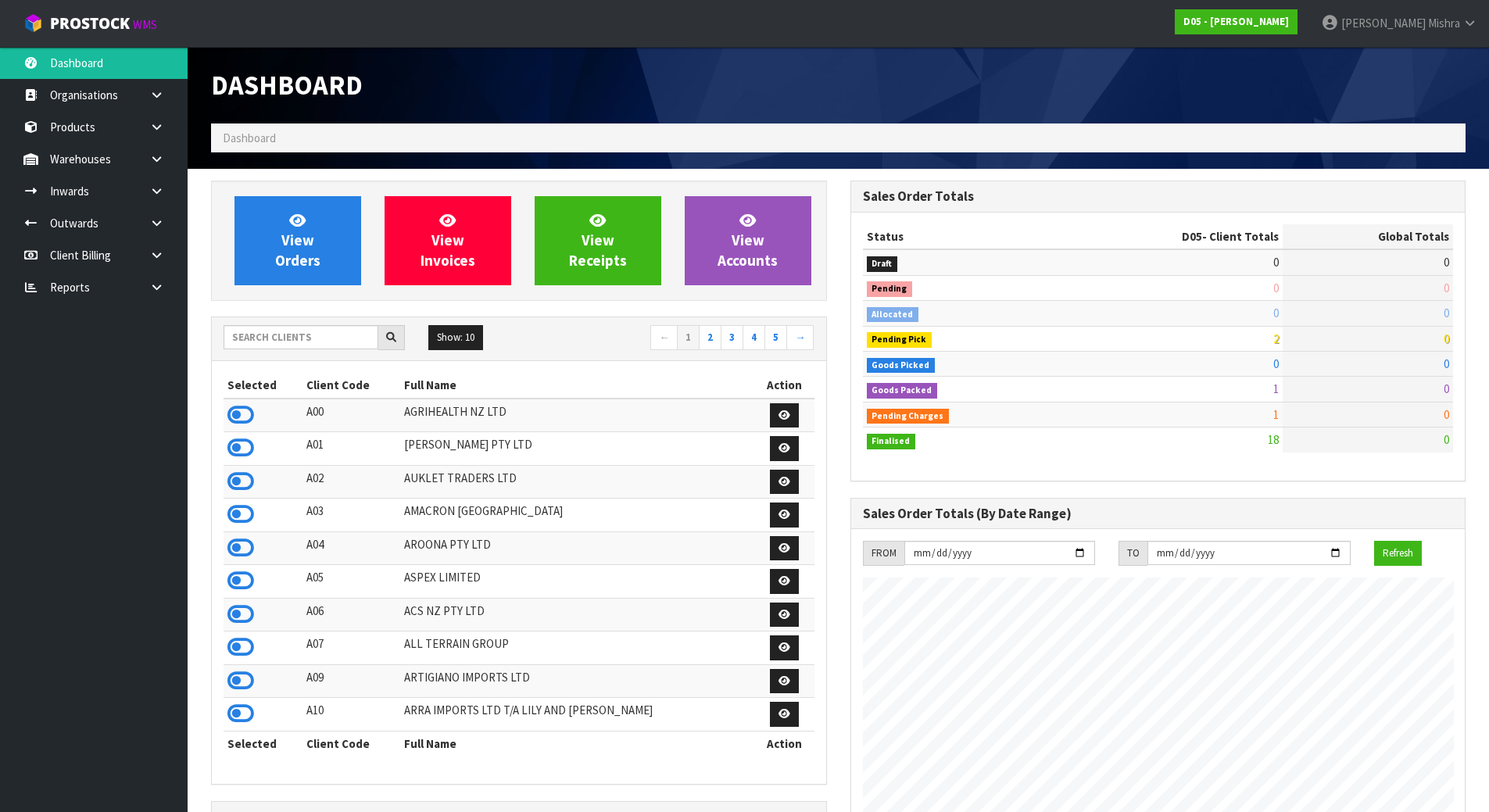
scroll to position [1368, 639]
click at [318, 339] on input "text" at bounding box center [301, 337] width 155 height 24
type input "13"
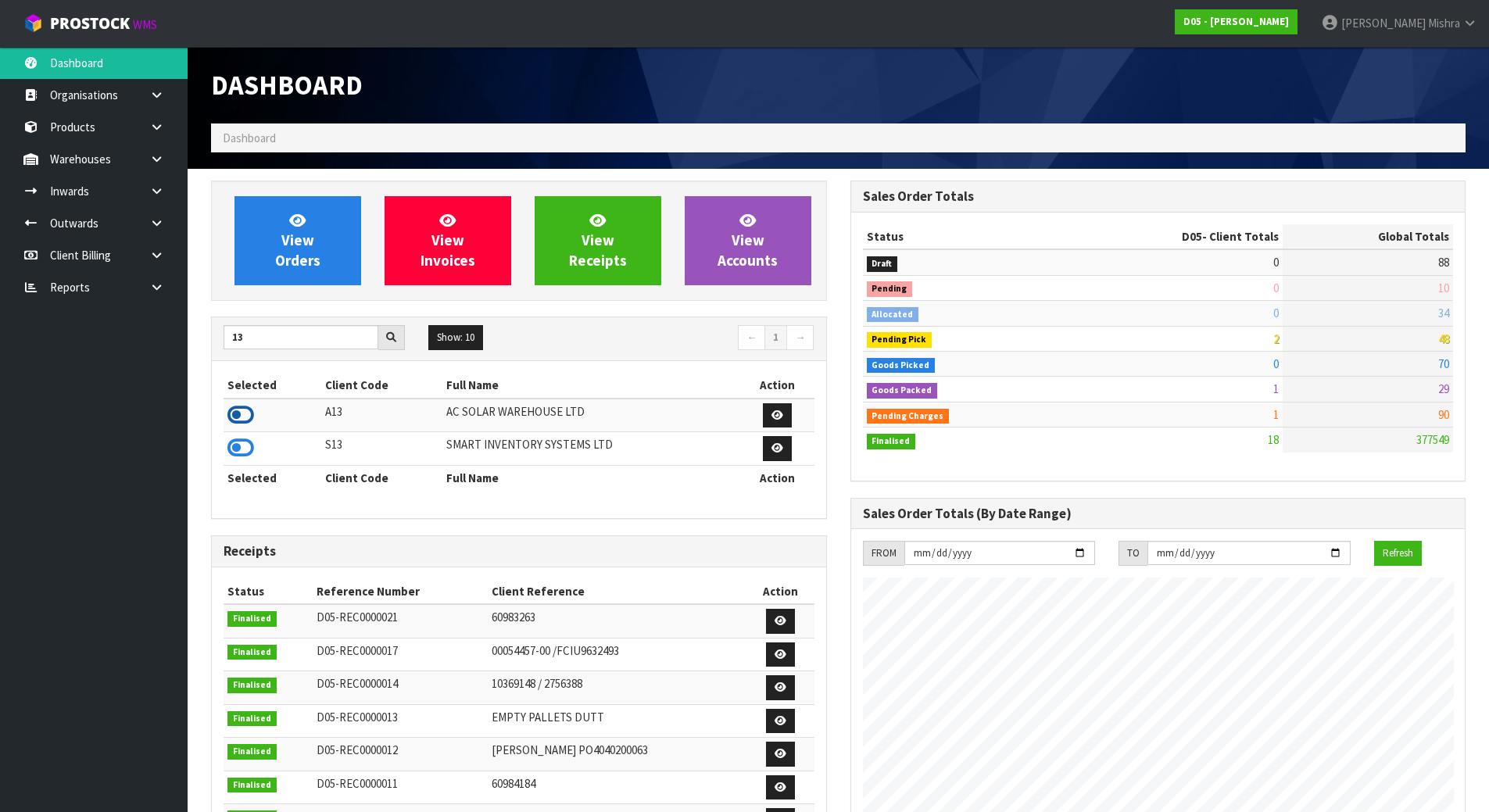
click at [238, 418] on icon at bounding box center [240, 415] width 27 height 23
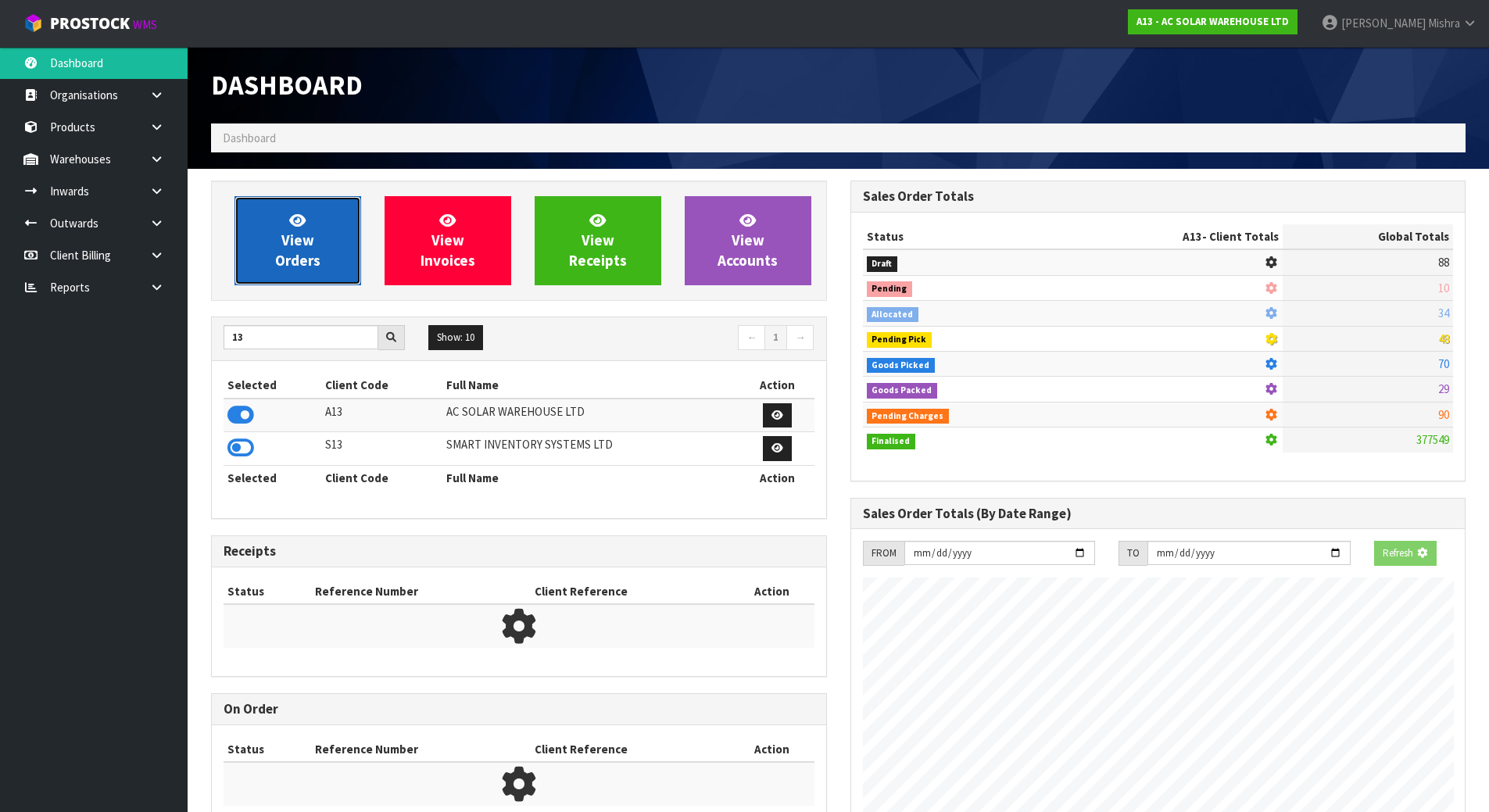
click at [317, 249] on link "View Orders" at bounding box center [297, 240] width 126 height 89
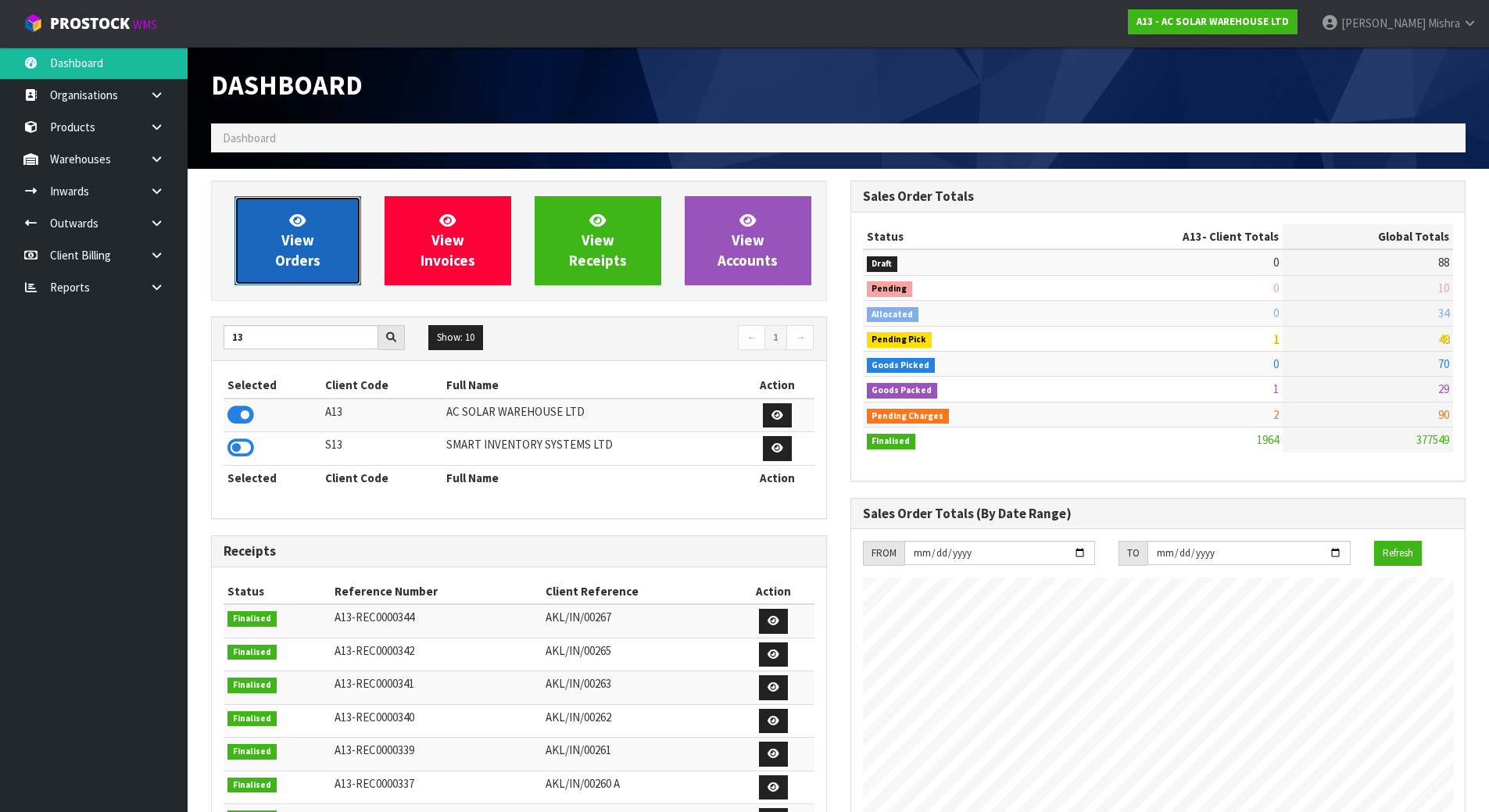
scroll to position [1268, 639]
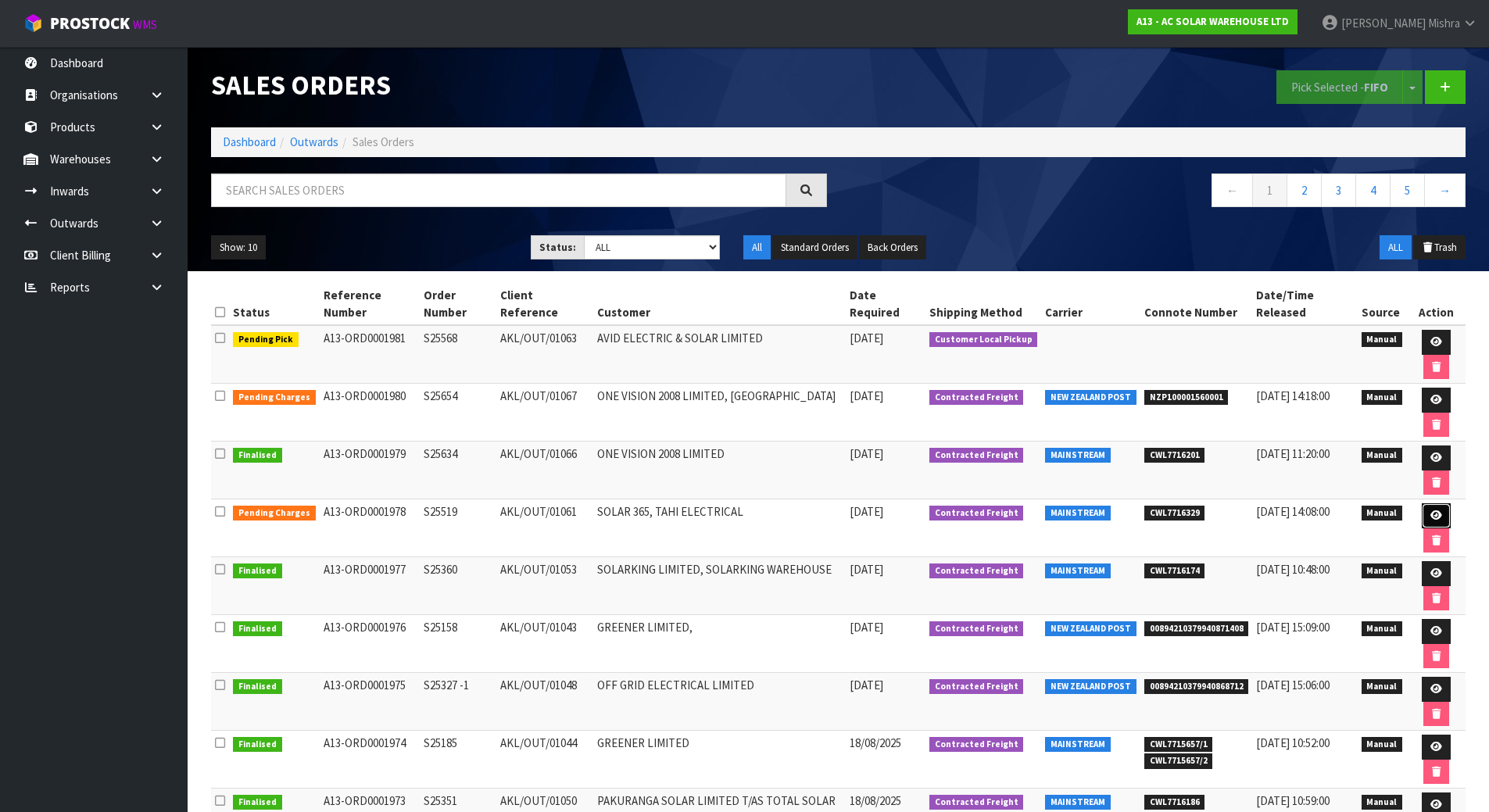
click at [1436, 515] on icon at bounding box center [1436, 515] width 12 height 10
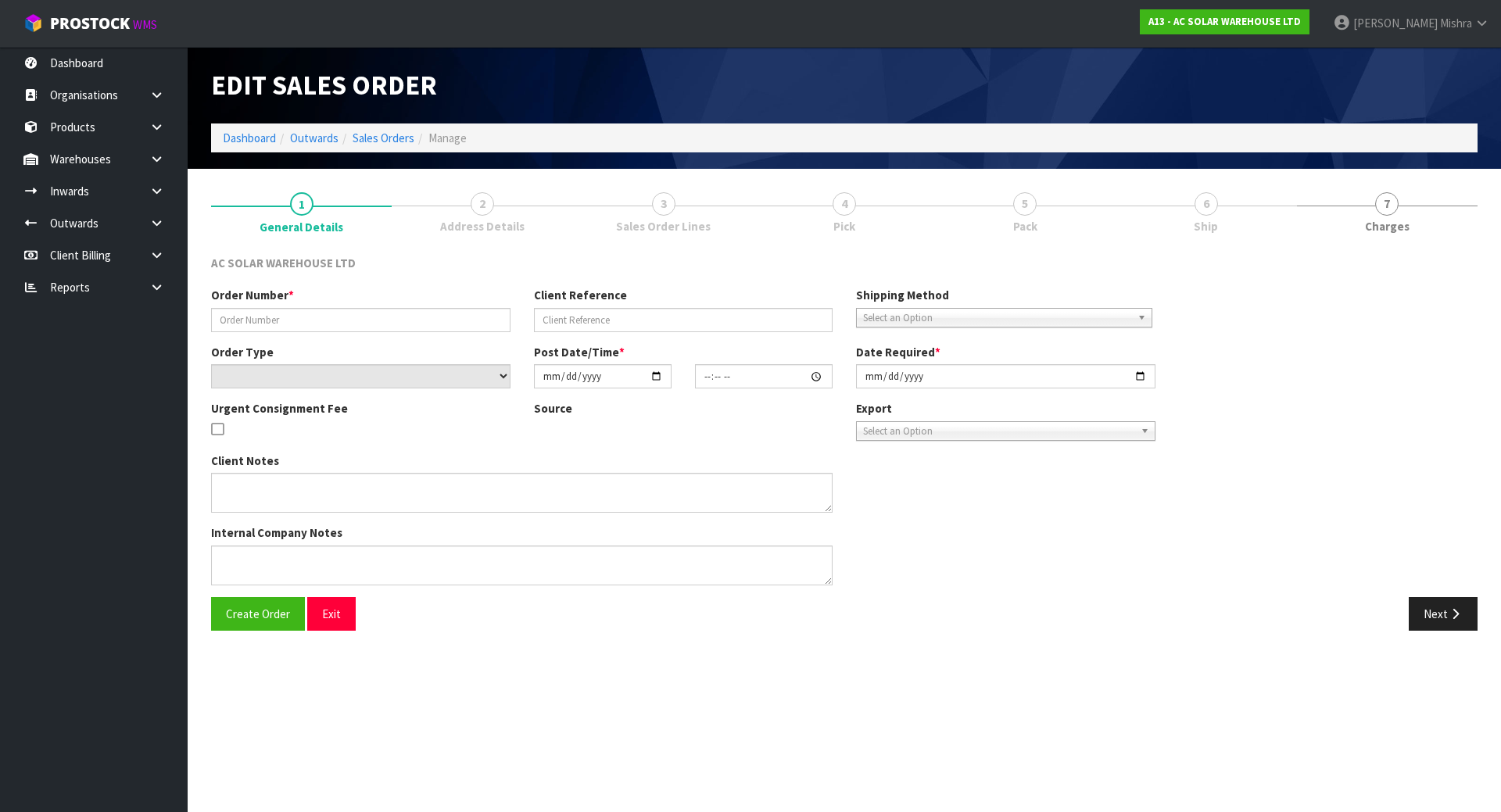
type input "S25519"
type input "AKL/OUT/01061"
select select "number:0"
type input "2025-08-20"
type input "08:43:00.000"
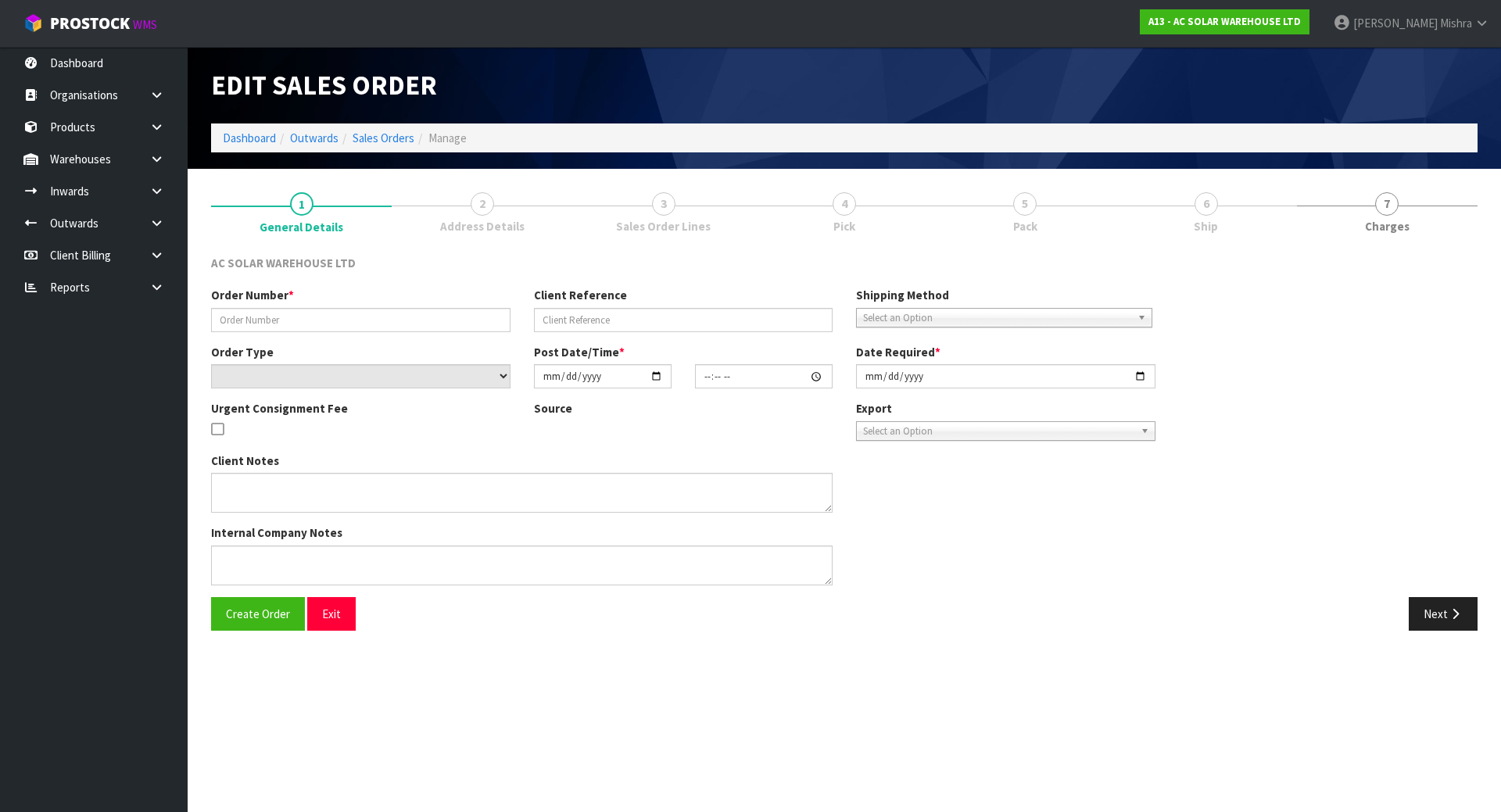
type input "2025-08-20"
type textarea "PLEASE CAN YOU ARRANGE DELIVERY OF AKL/OUT/01061 - S25519 WITH MAINSTREAM TO 8 …"
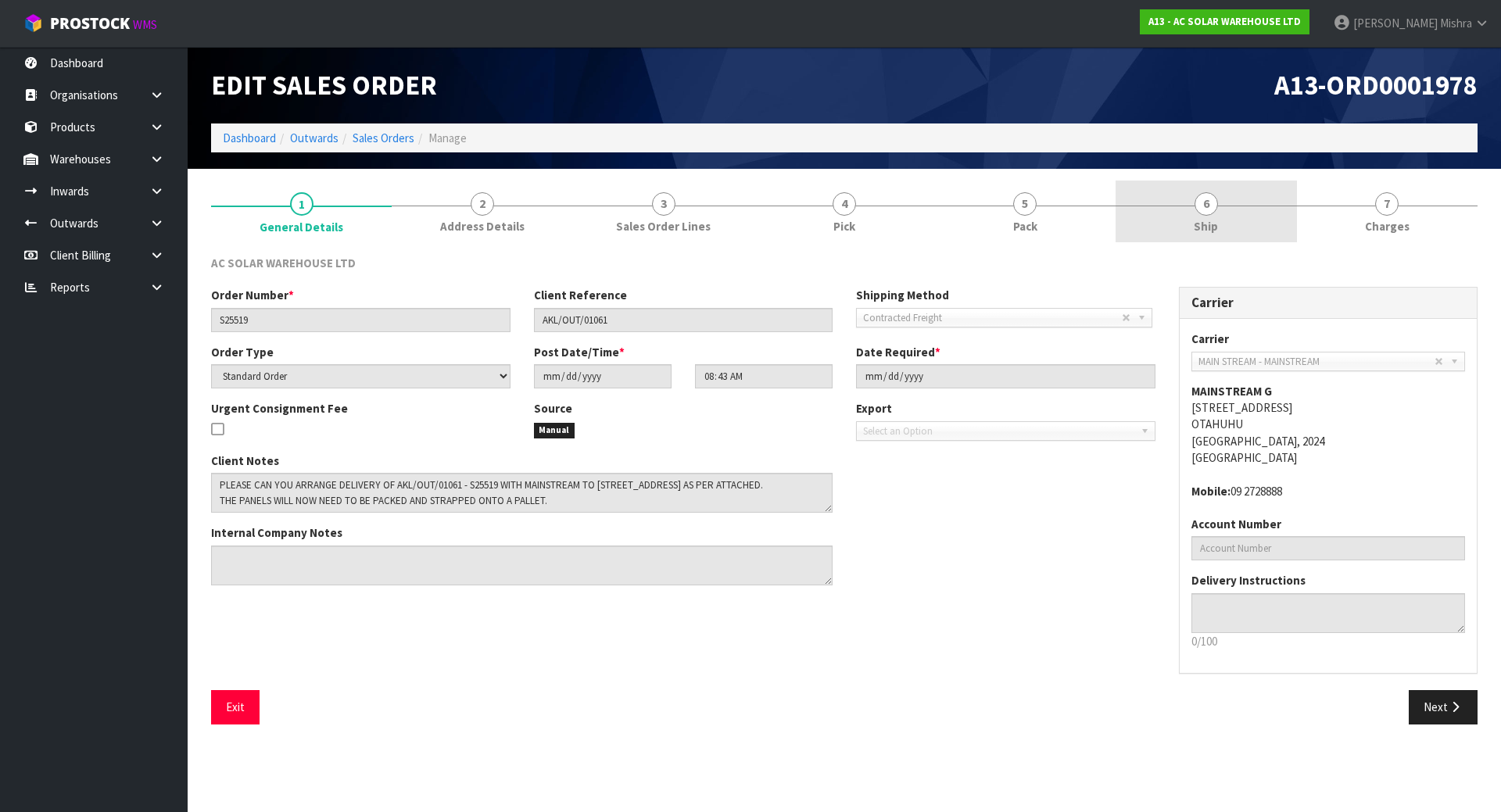
click at [1180, 221] on link "6 Ship" at bounding box center [1206, 211] width 181 height 61
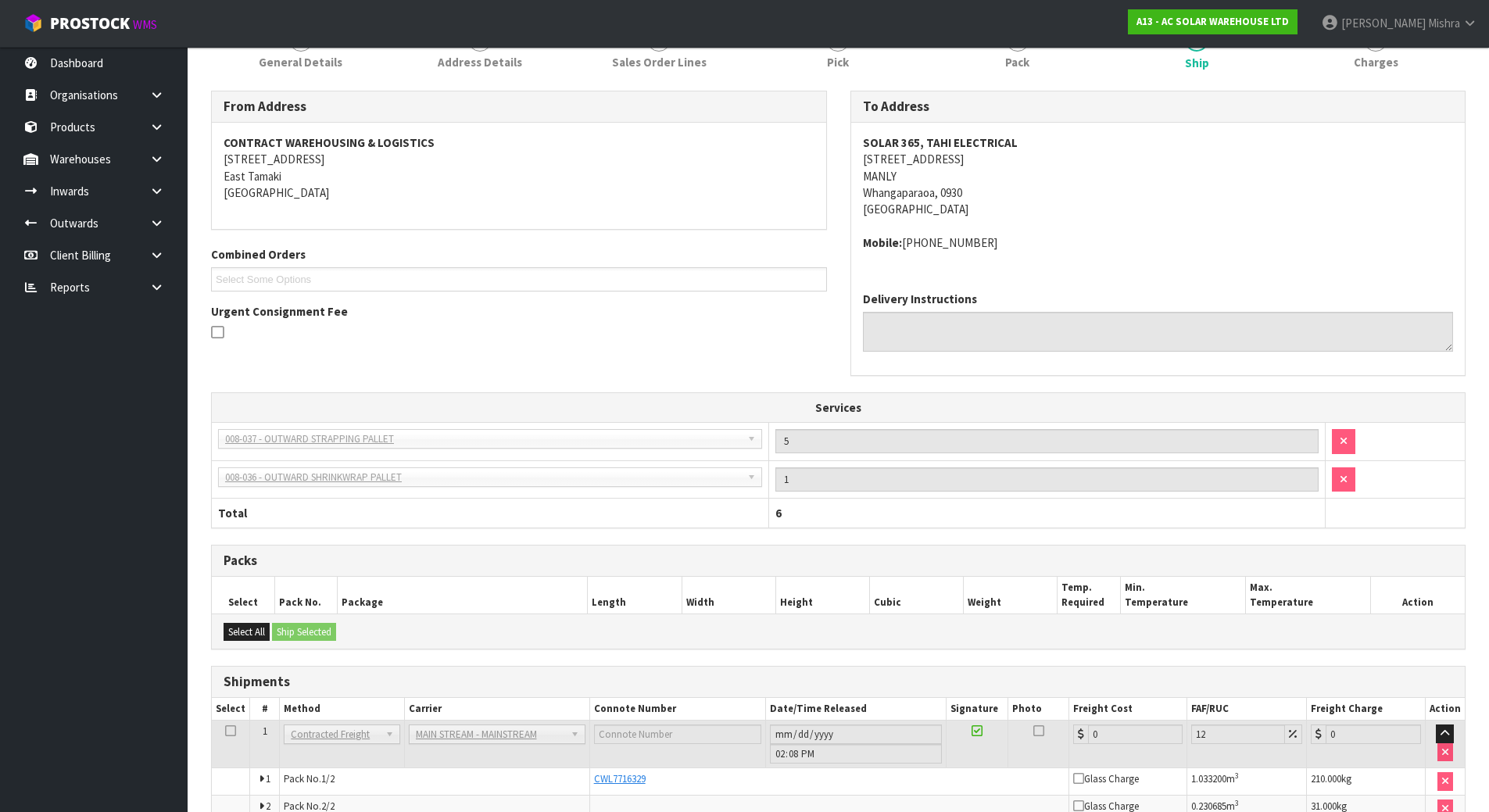
scroll to position [248, 0]
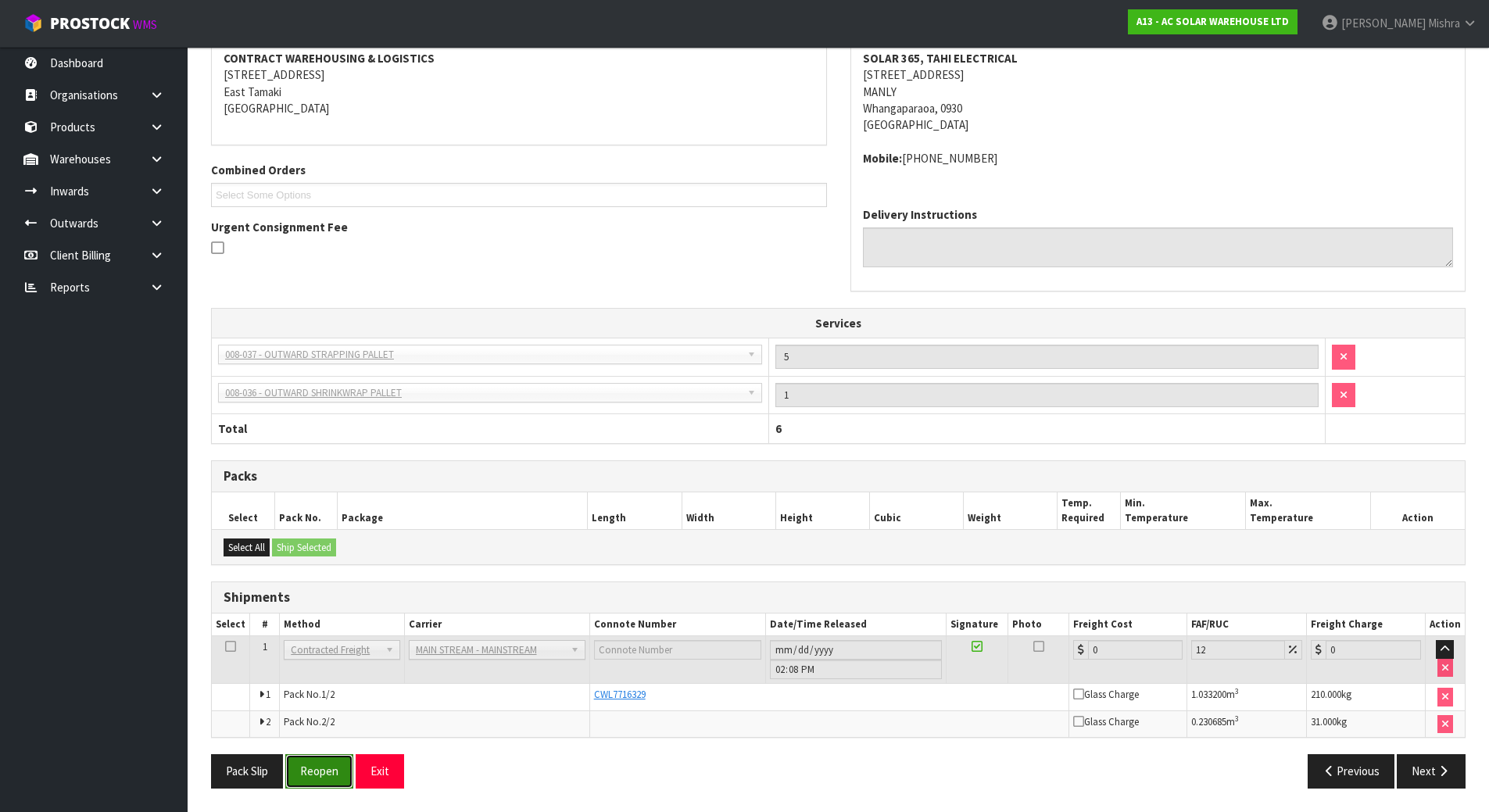
click at [316, 780] on button "Reopen" at bounding box center [319, 771] width 68 height 34
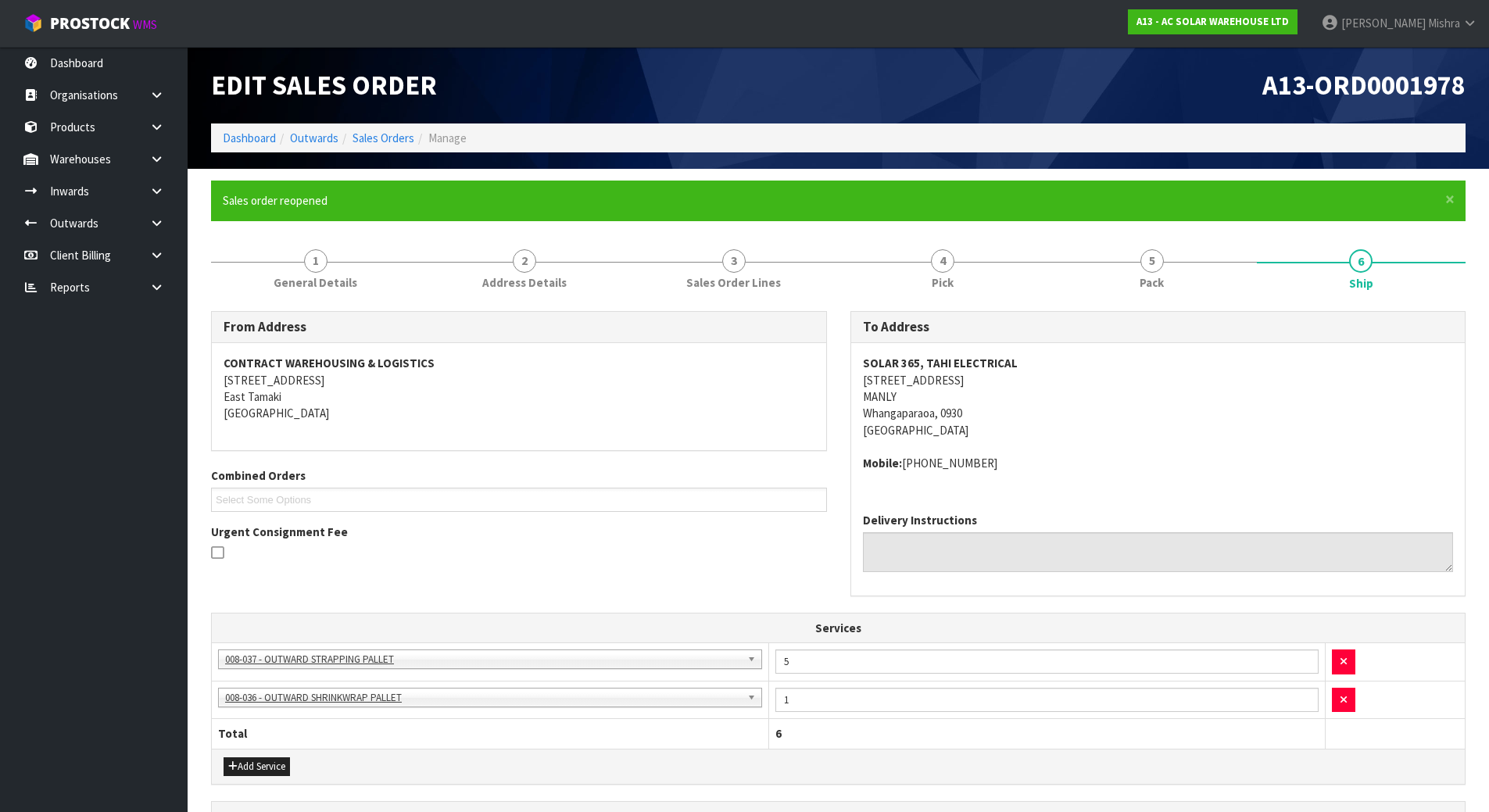
scroll to position [345, 0]
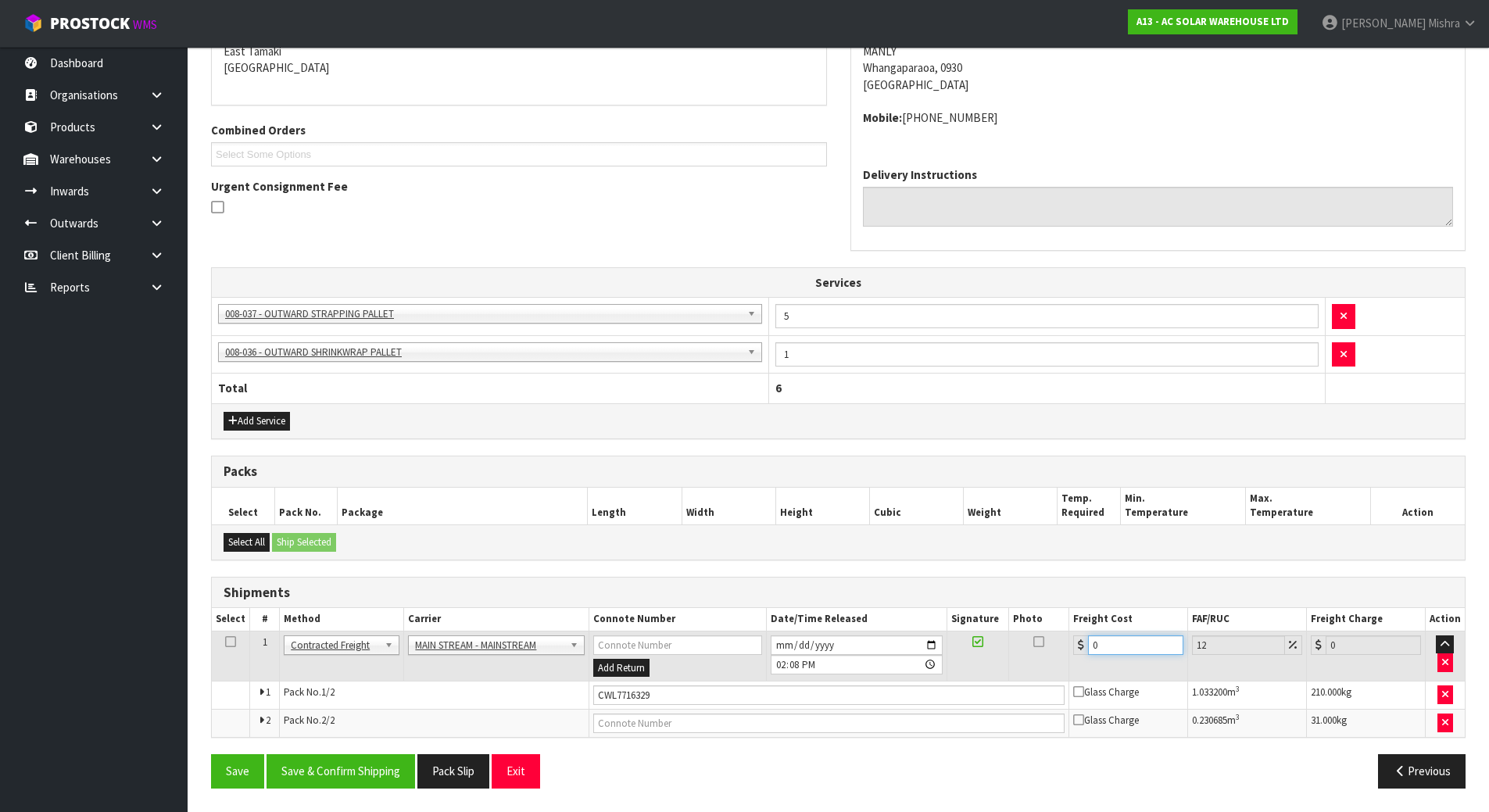
drag, startPoint x: 1104, startPoint y: 647, endPoint x: 1016, endPoint y: 652, distance: 88.1
click at [1017, 652] on tr "1 Client Local Pickup Customer Local Pickup Company Freight Contracted Freight …" at bounding box center [838, 655] width 1253 height 51
type input "1"
type input "1.12"
type input "14"
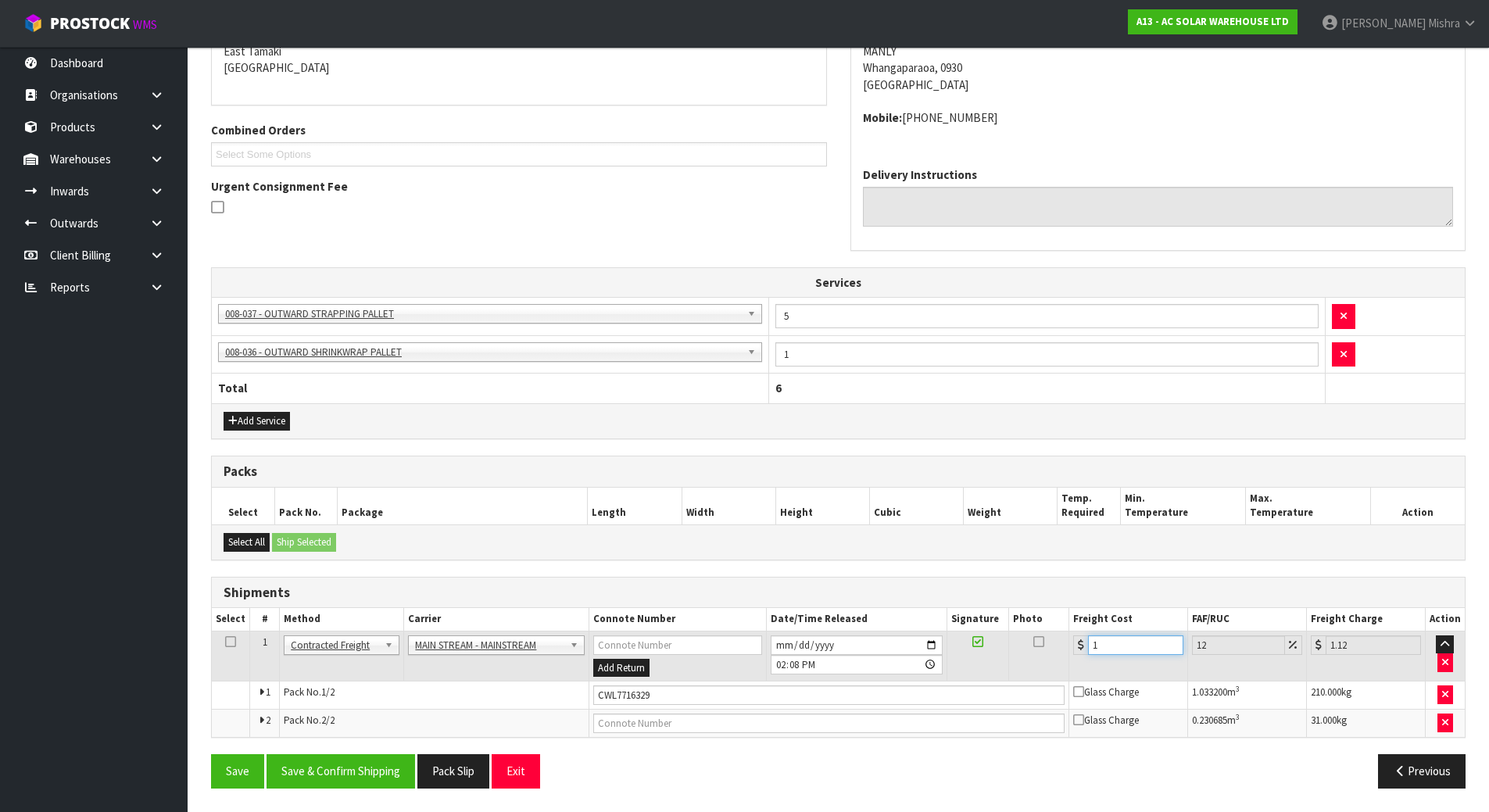
type input "15.68"
type input "144"
type input "161.28"
type input "144.1"
type input "161.39"
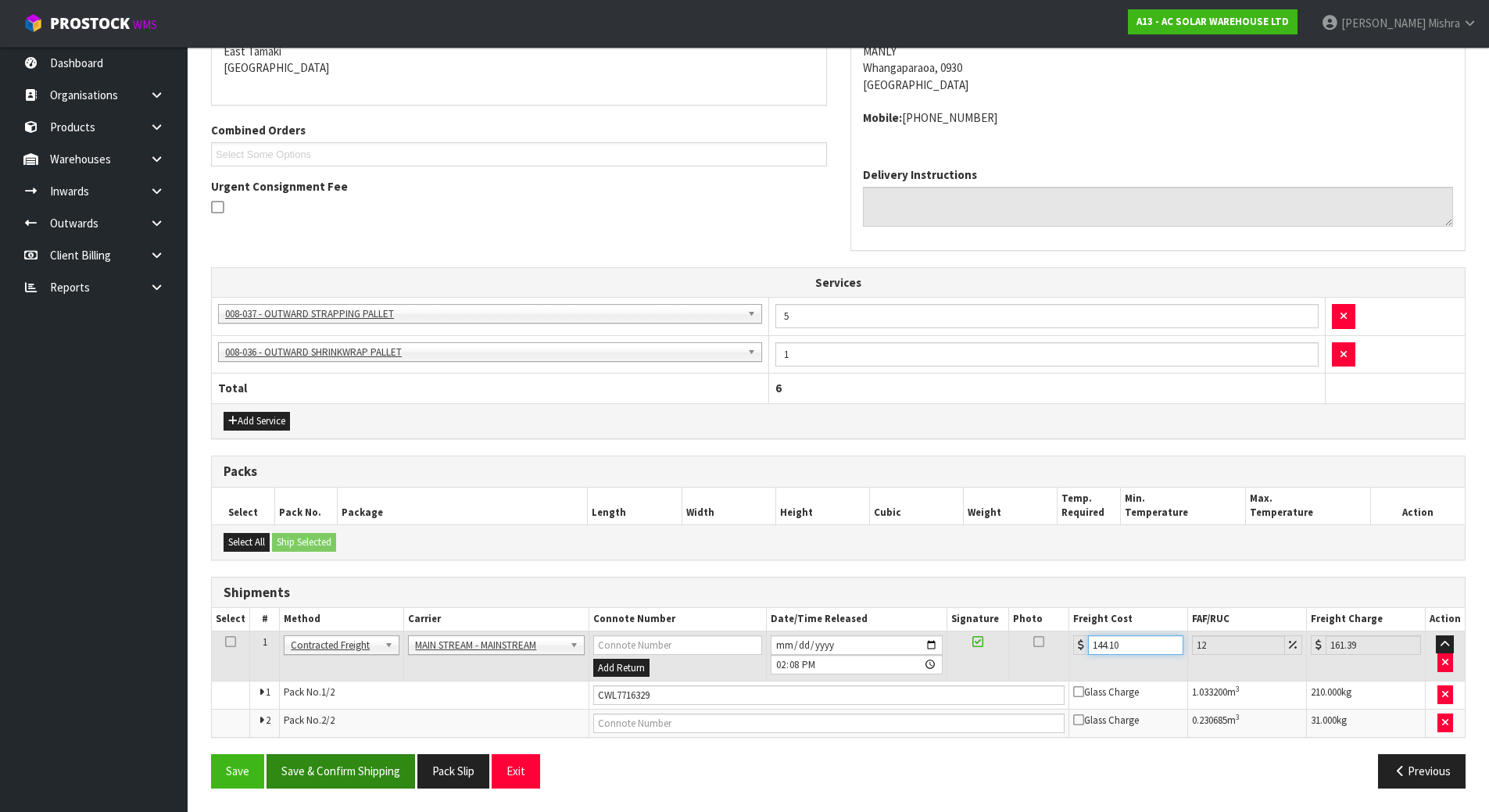
type input "144.10"
click at [368, 775] on button "Save & Confirm Shipping" at bounding box center [340, 771] width 149 height 34
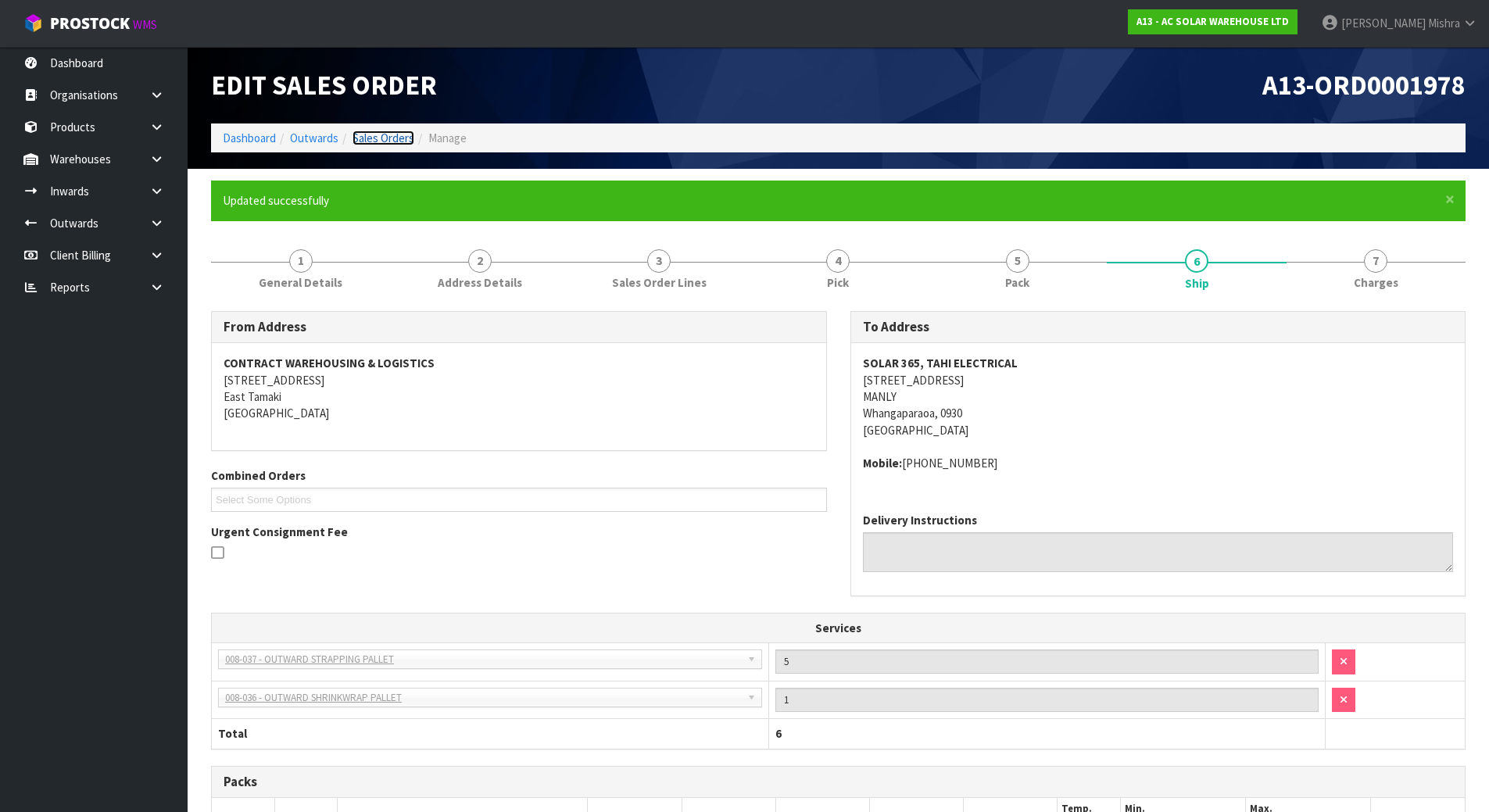
click at [399, 134] on link "Sales Orders" at bounding box center [383, 138] width 61 height 15
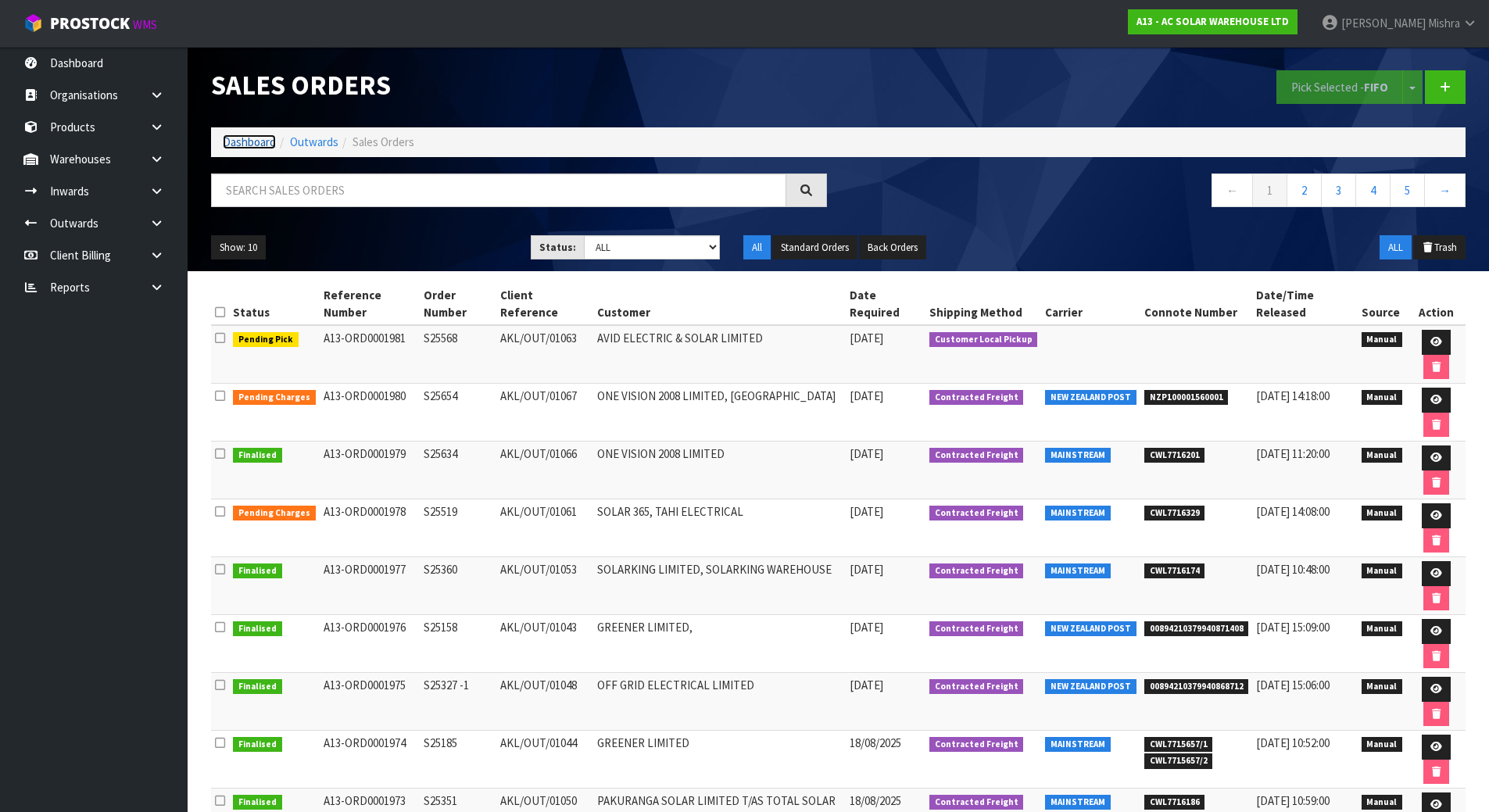
click at [252, 150] on link "Dashboard" at bounding box center [249, 142] width 53 height 15
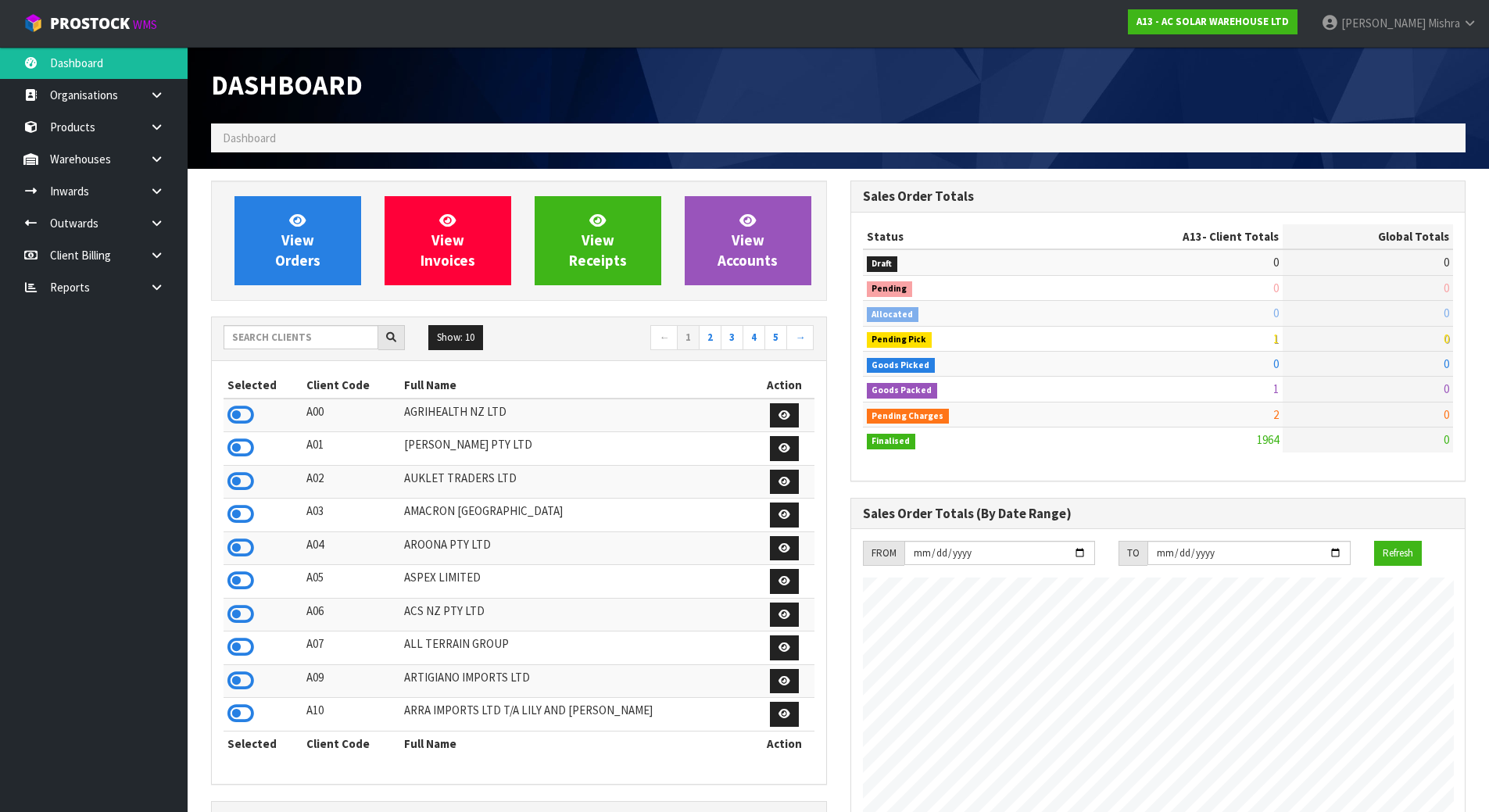
scroll to position [1250, 639]
click at [334, 332] on input "text" at bounding box center [301, 337] width 155 height 24
type input "V04"
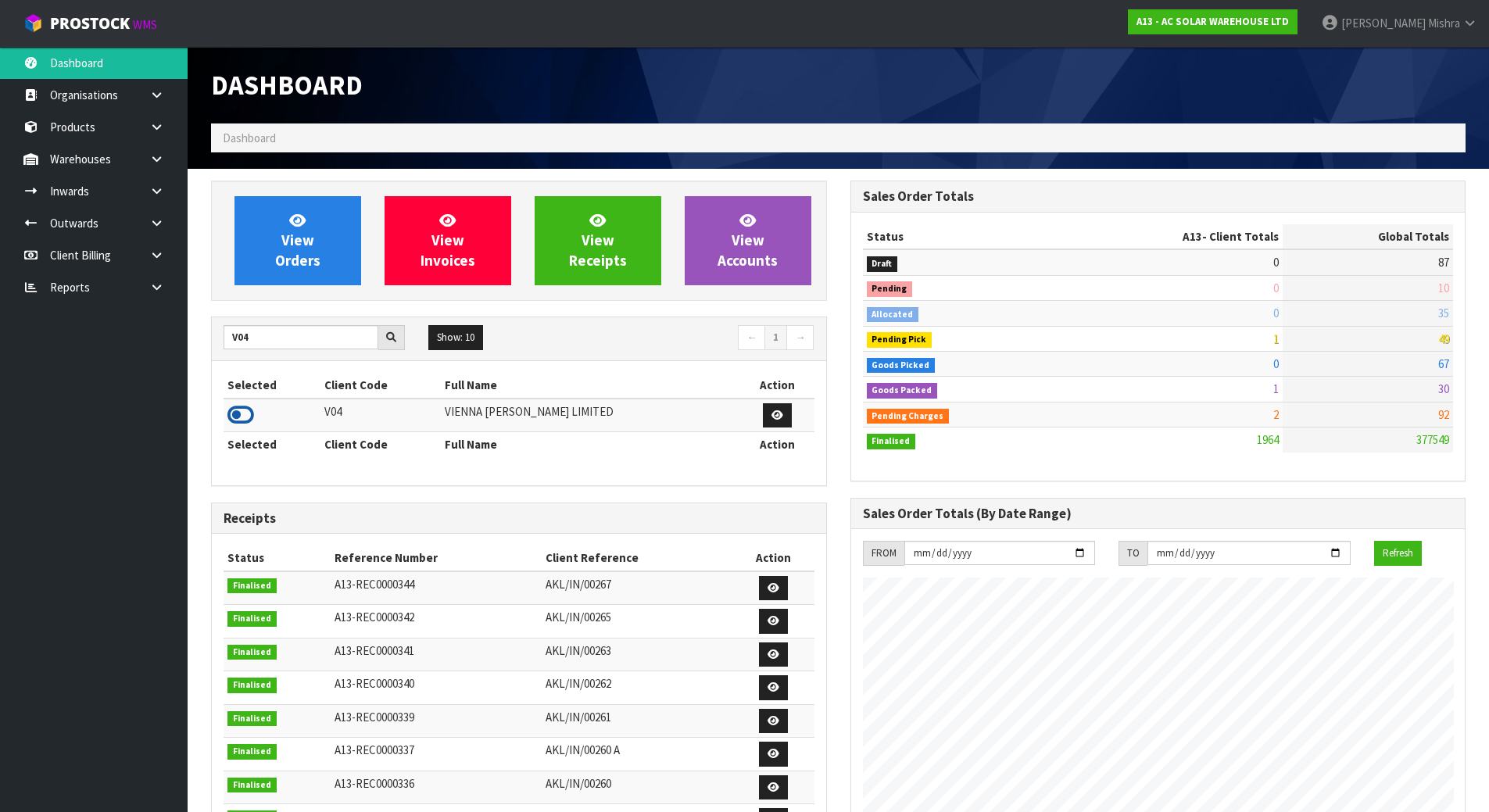
click at [233, 416] on icon at bounding box center [240, 415] width 27 height 23
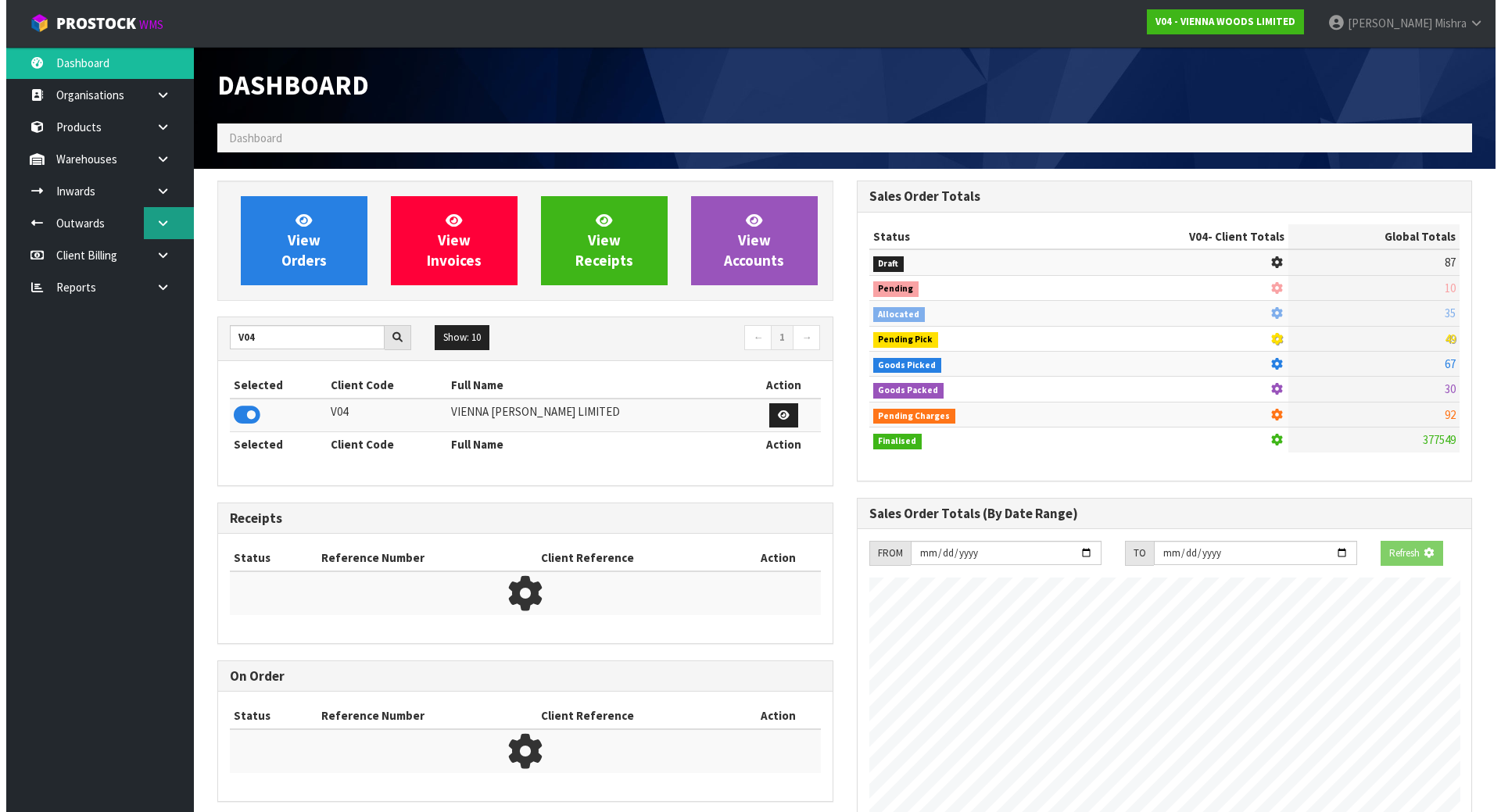
scroll to position [981, 639]
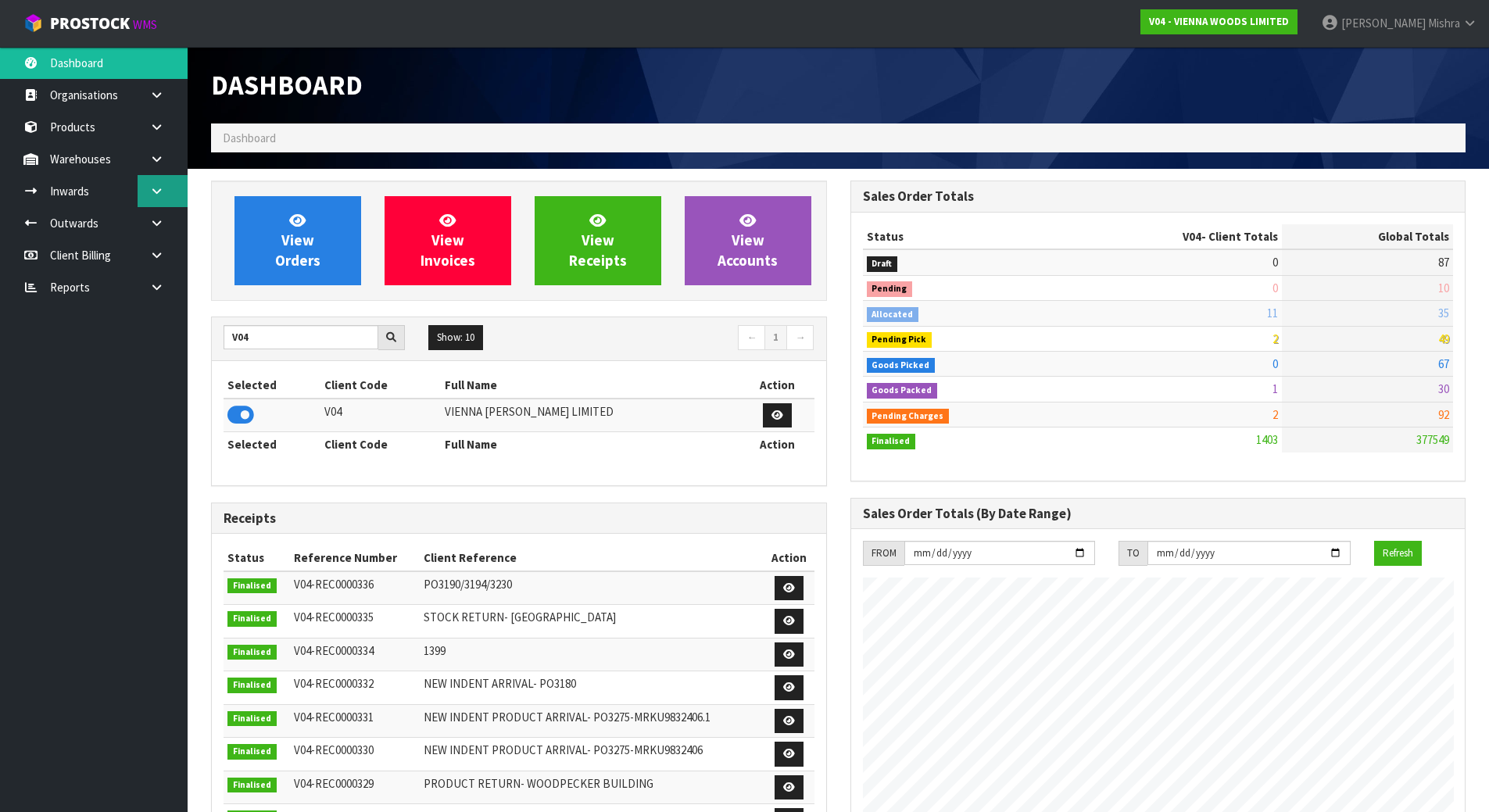
click at [154, 189] on icon at bounding box center [157, 191] width 15 height 12
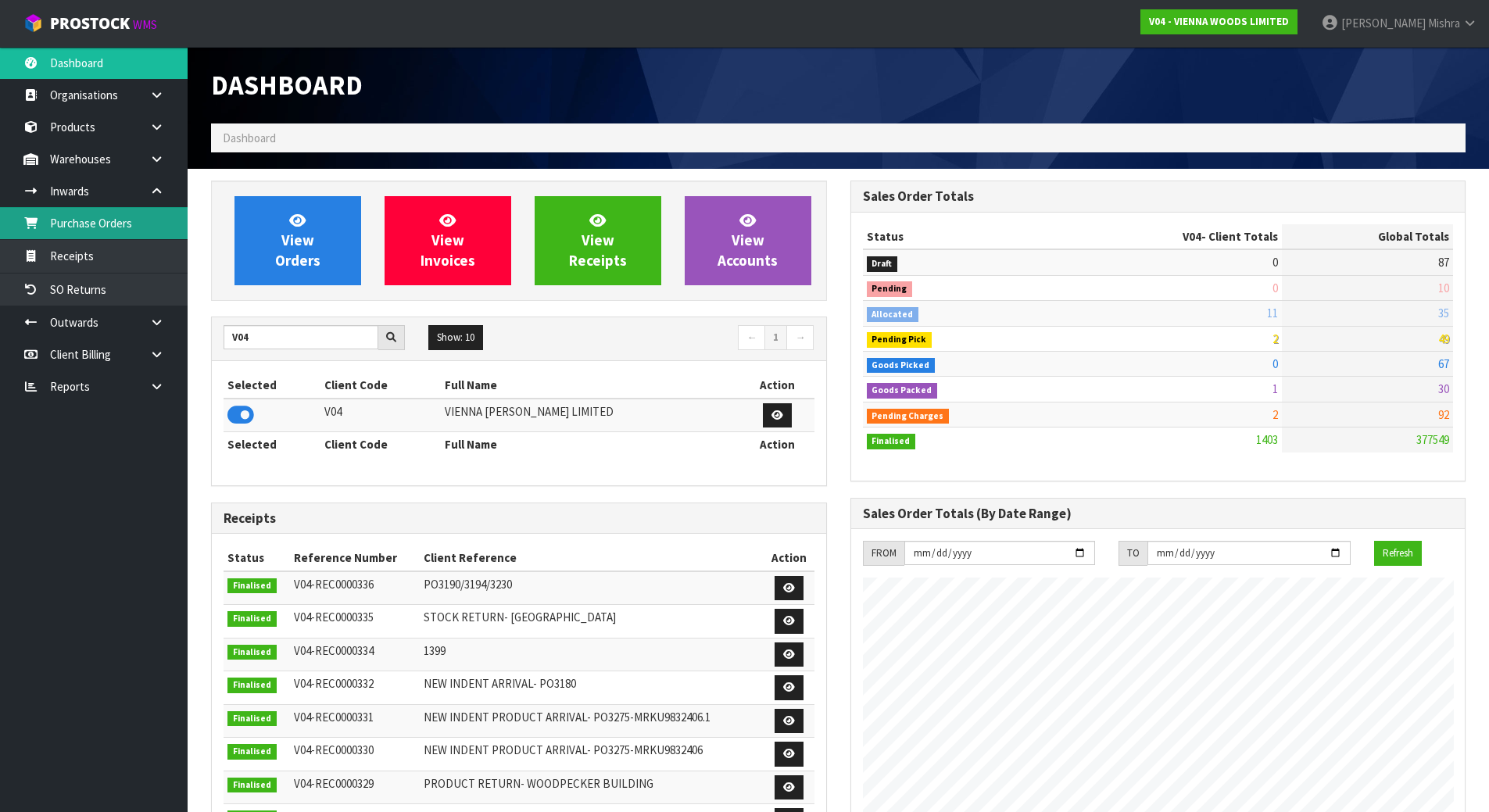
click at [138, 223] on link "Purchase Orders" at bounding box center [94, 223] width 188 height 32
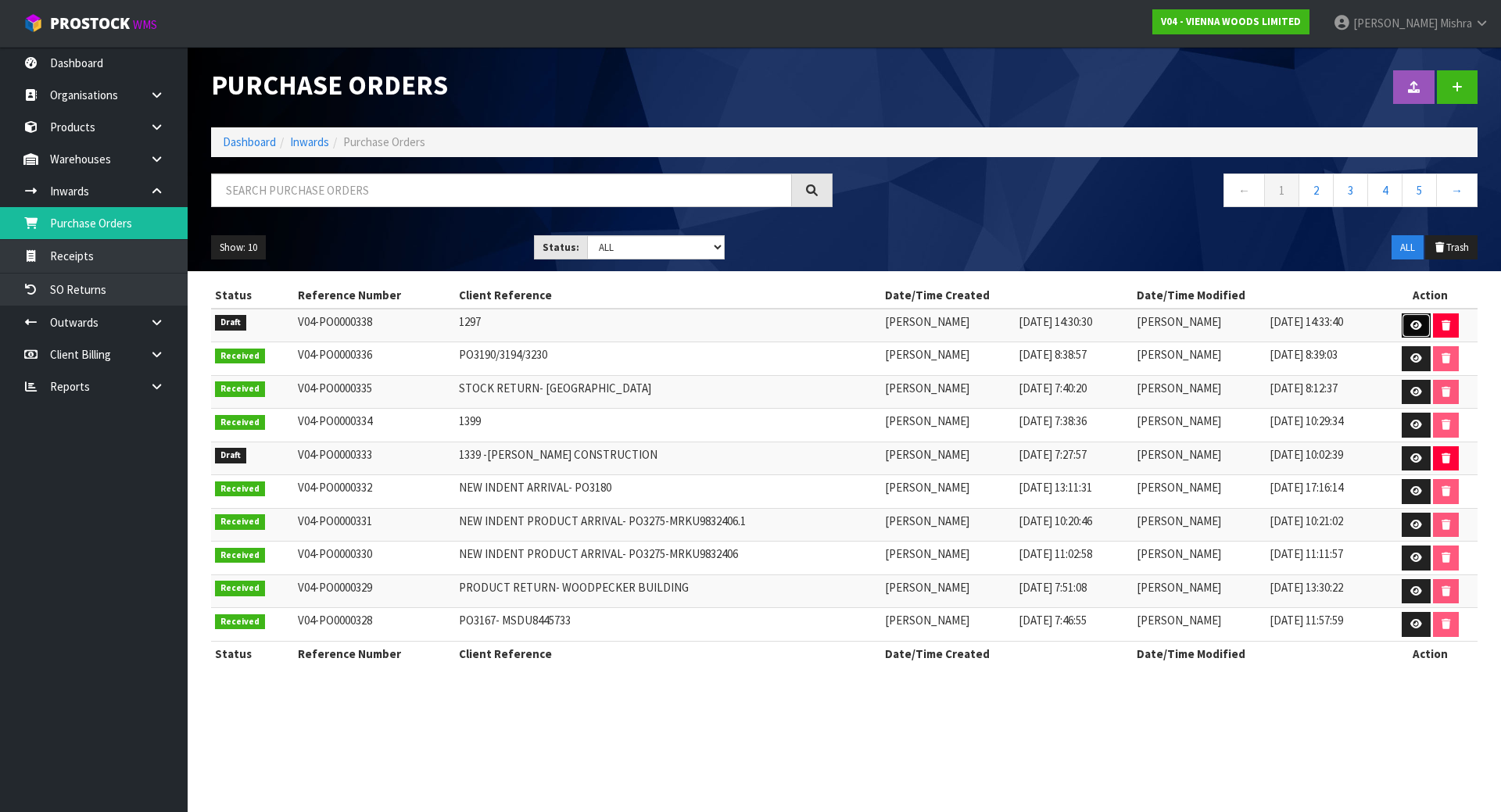
click at [1419, 324] on icon at bounding box center [1416, 325] width 12 height 10
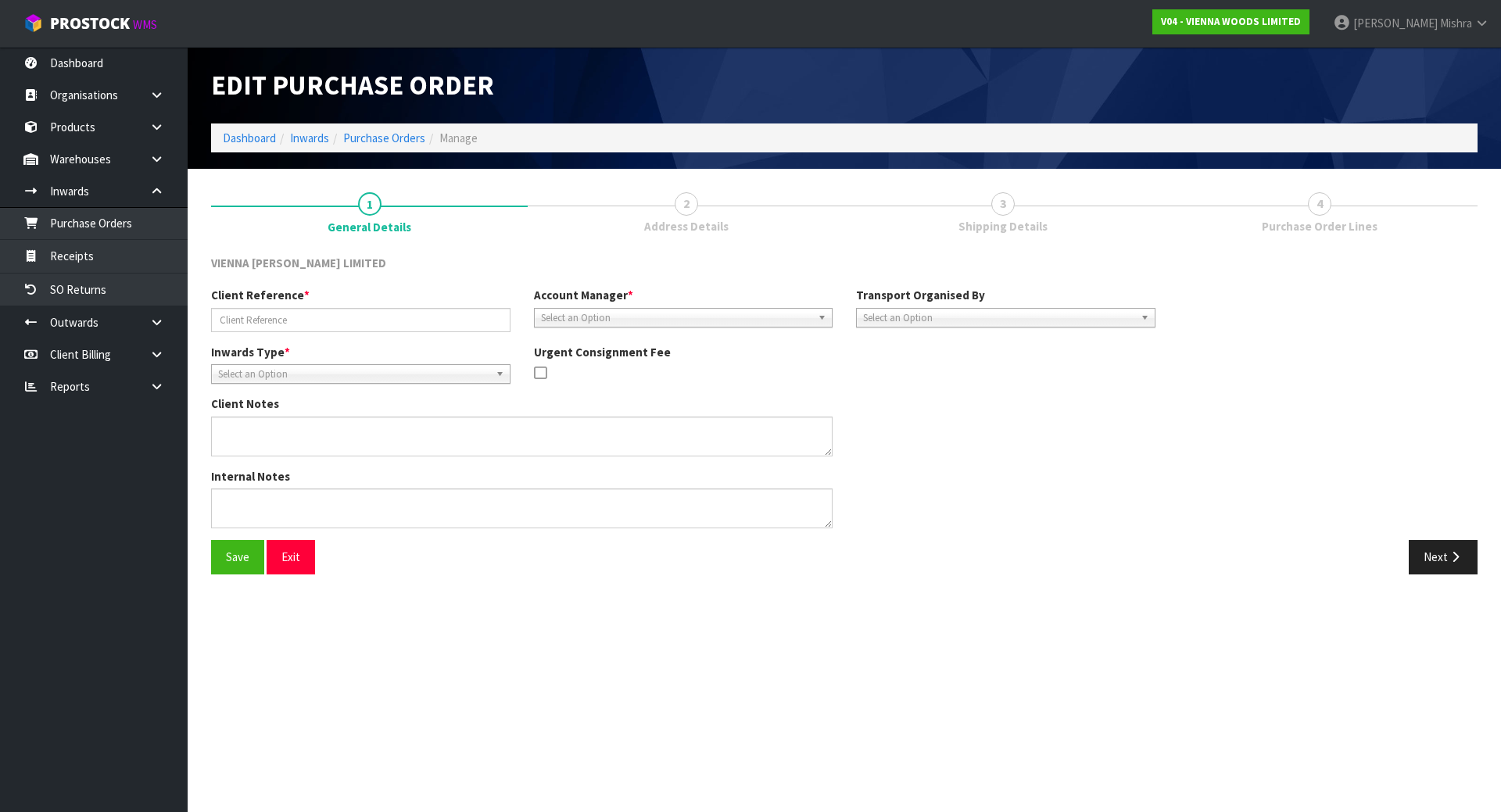
type input "1297"
type textarea "RETURNED CARTONS BY RAZVAN TODAY"
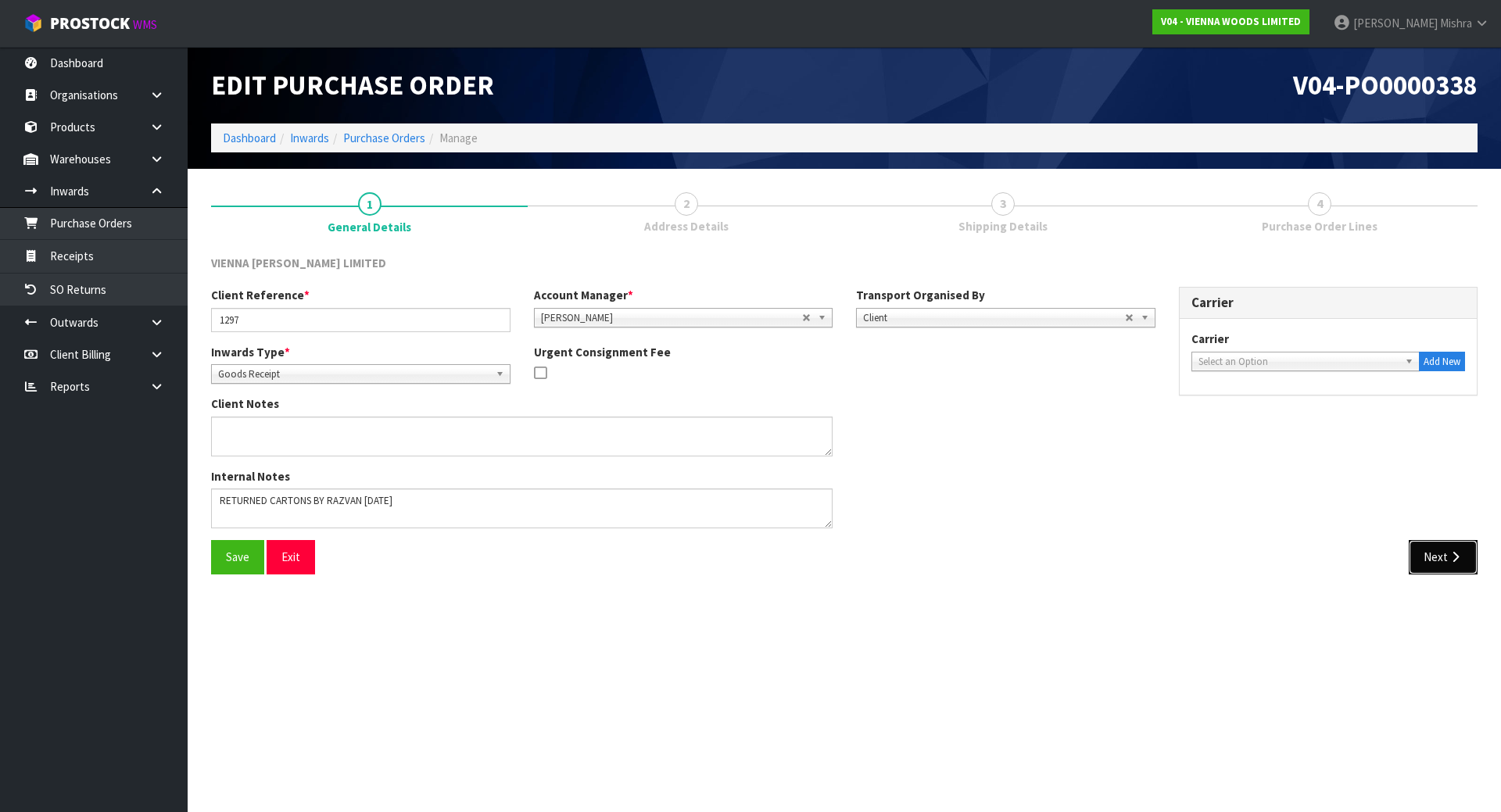
click at [1456, 556] on icon "button" at bounding box center [1456, 556] width 15 height 12
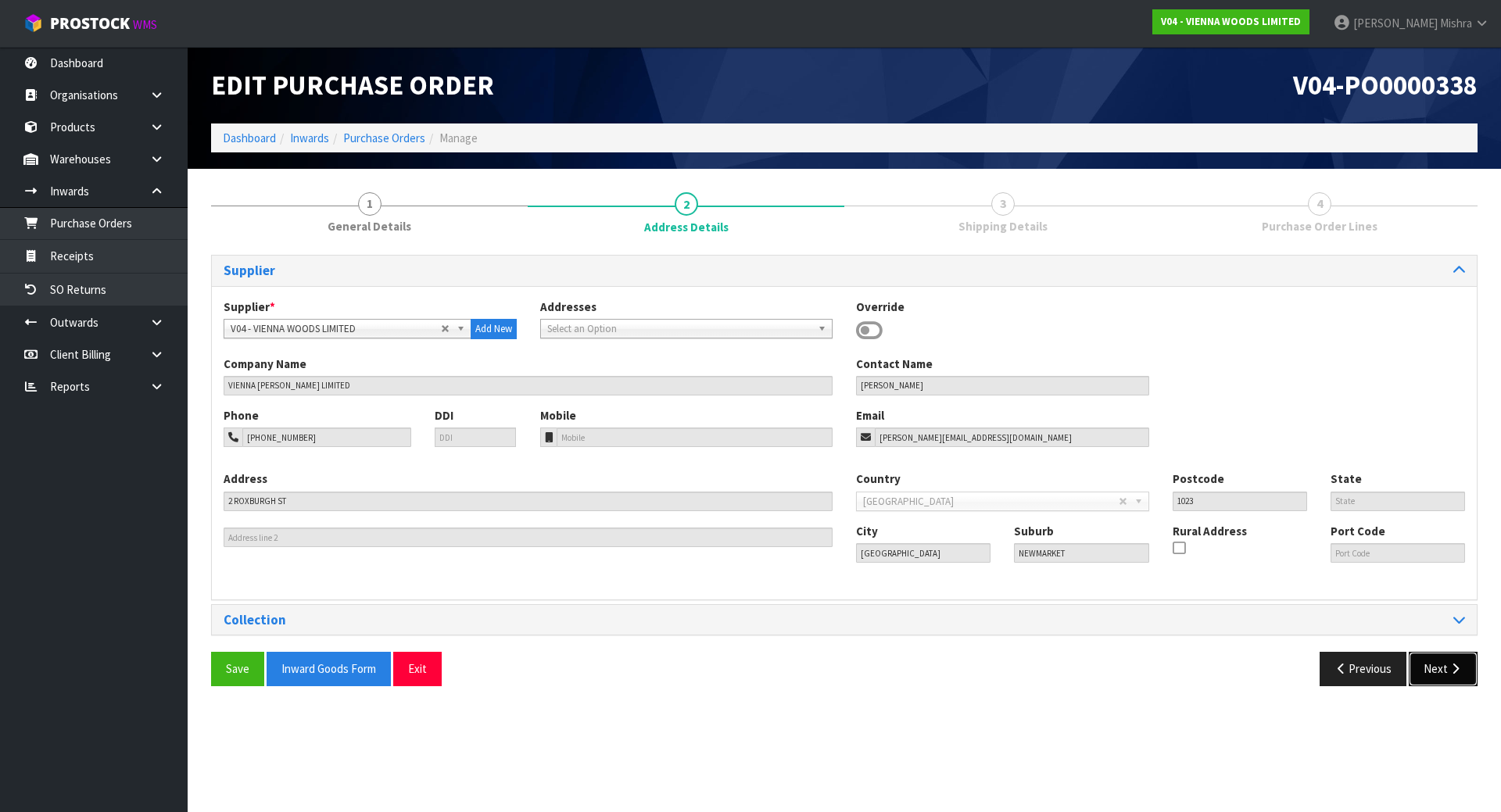
click at [1436, 680] on button "Next" at bounding box center [1443, 669] width 69 height 34
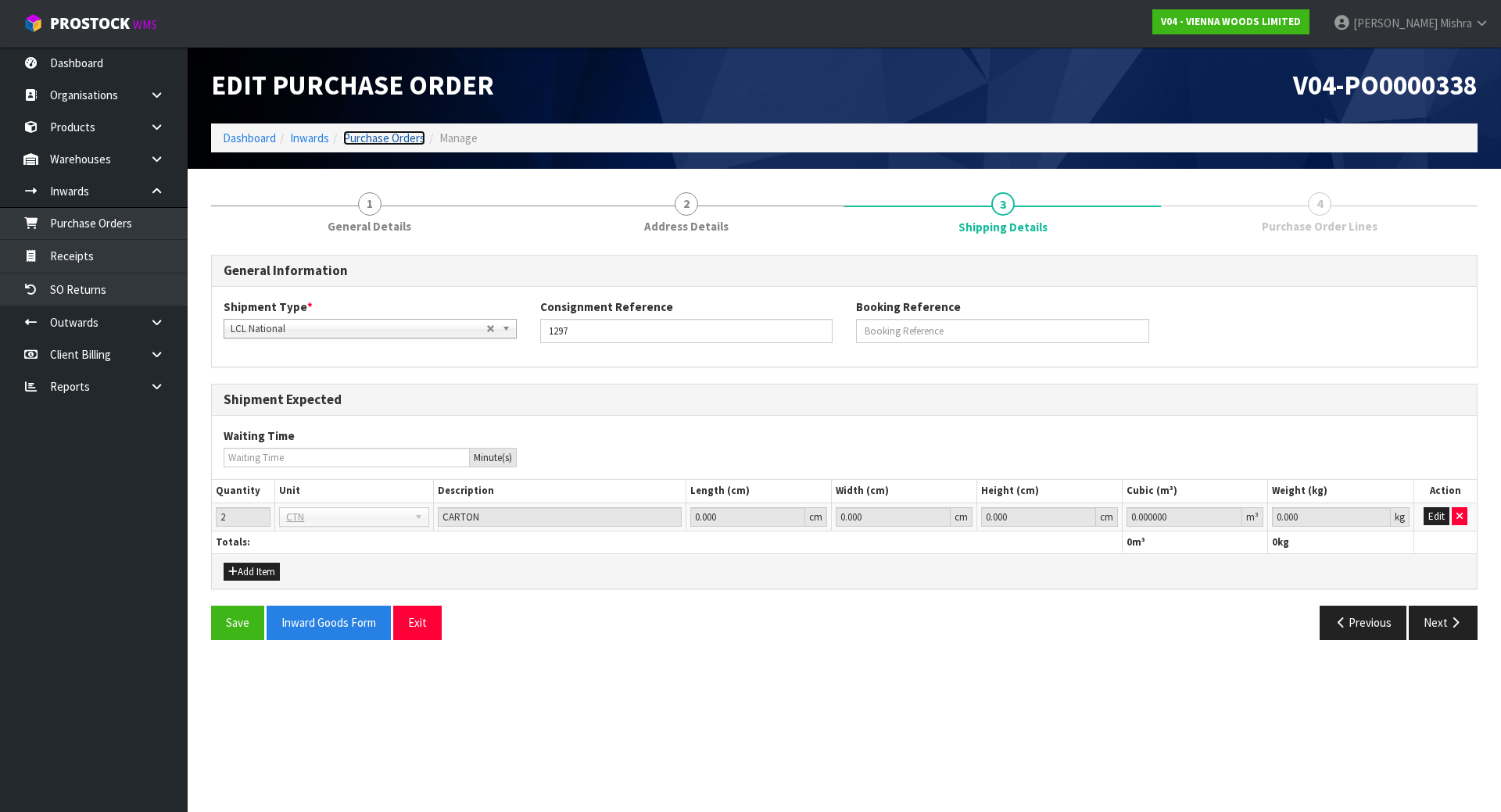
click at [389, 136] on link "Purchase Orders" at bounding box center [384, 138] width 82 height 15
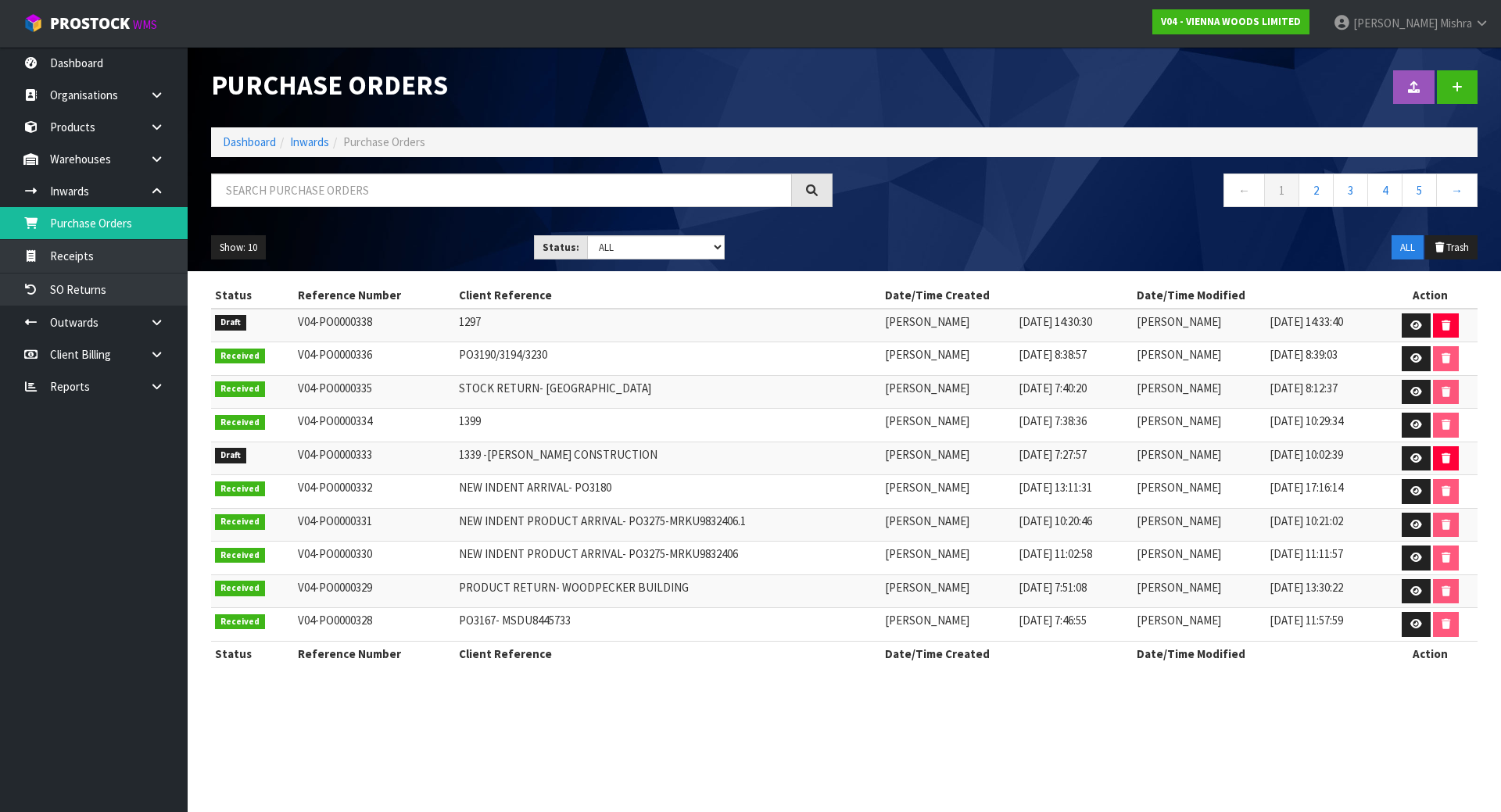
click at [689, 231] on div "Show: 10 5 10 25 50 Status: Draft Pending Received Cancelled ALL ALL Trash" at bounding box center [844, 248] width 1290 height 48
drag, startPoint x: 693, startPoint y: 244, endPoint x: 693, endPoint y: 257, distance: 13.0
click at [693, 244] on select "Draft Pending Received Cancelled ALL" at bounding box center [656, 247] width 138 height 24
select select "string:0"
click at [587, 235] on select "Draft Pending Received Cancelled ALL" at bounding box center [656, 247] width 138 height 24
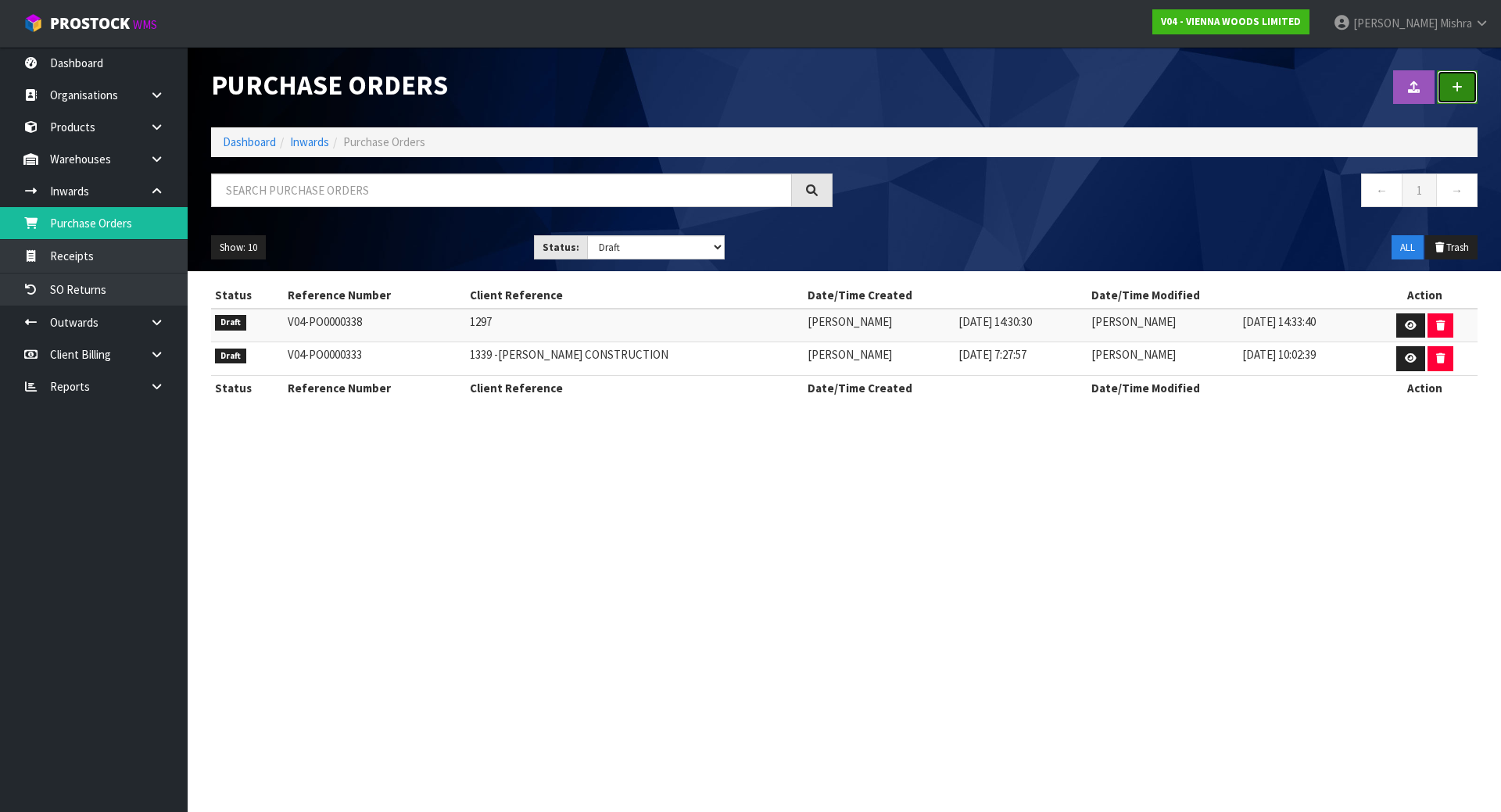
click at [1463, 85] on link at bounding box center [1457, 87] width 41 height 34
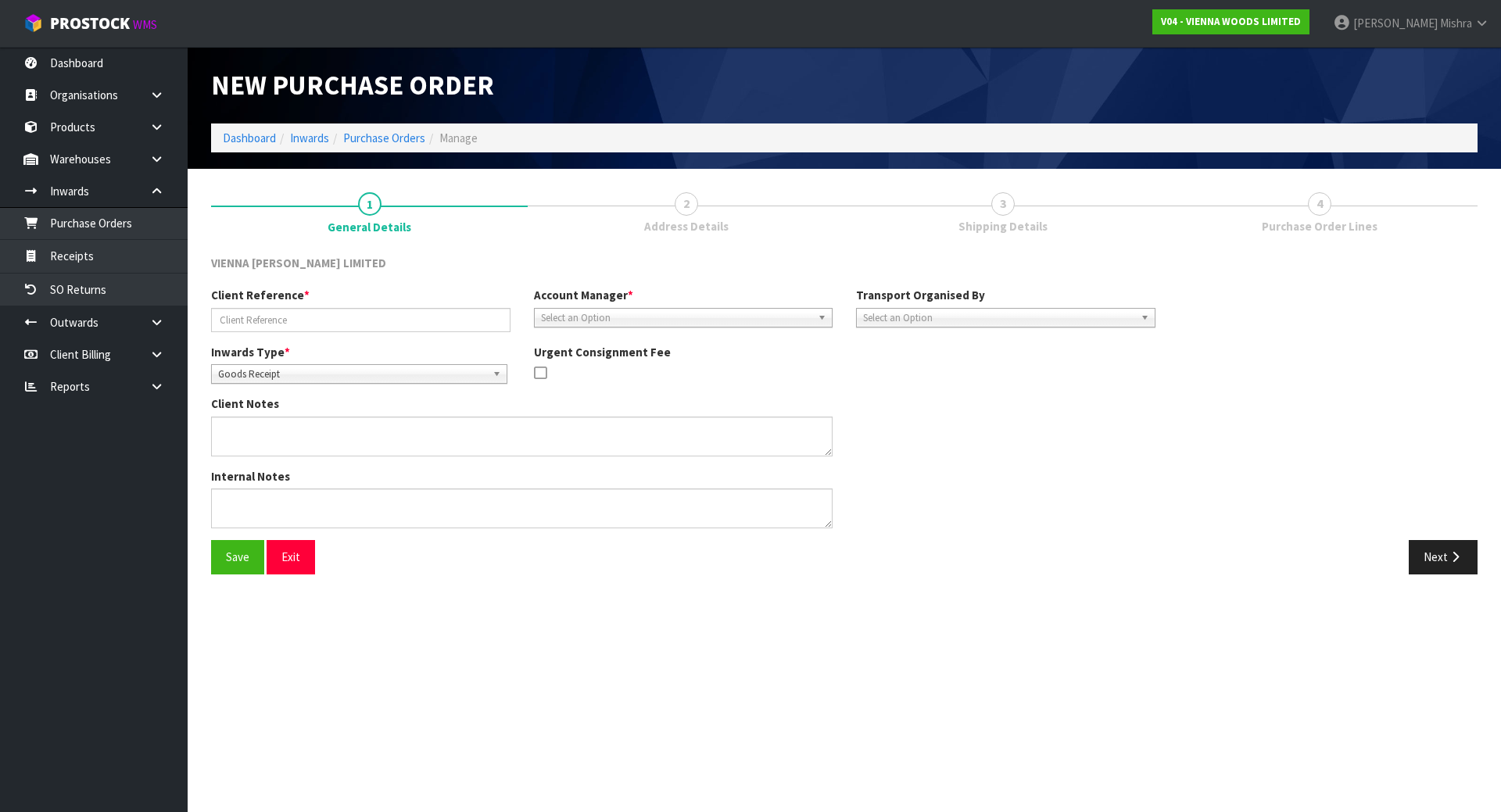
click at [355, 306] on div "Client Reference *" at bounding box center [361, 309] width 323 height 45
click at [351, 323] on input "text" at bounding box center [361, 320] width 299 height 24
click at [335, 272] on div "VIENNA WOODS LIMITED" at bounding box center [361, 264] width 323 height 20
click at [247, 319] on input "text" at bounding box center [361, 320] width 299 height 24
paste input "INDENT SHIPMENT PO3392"
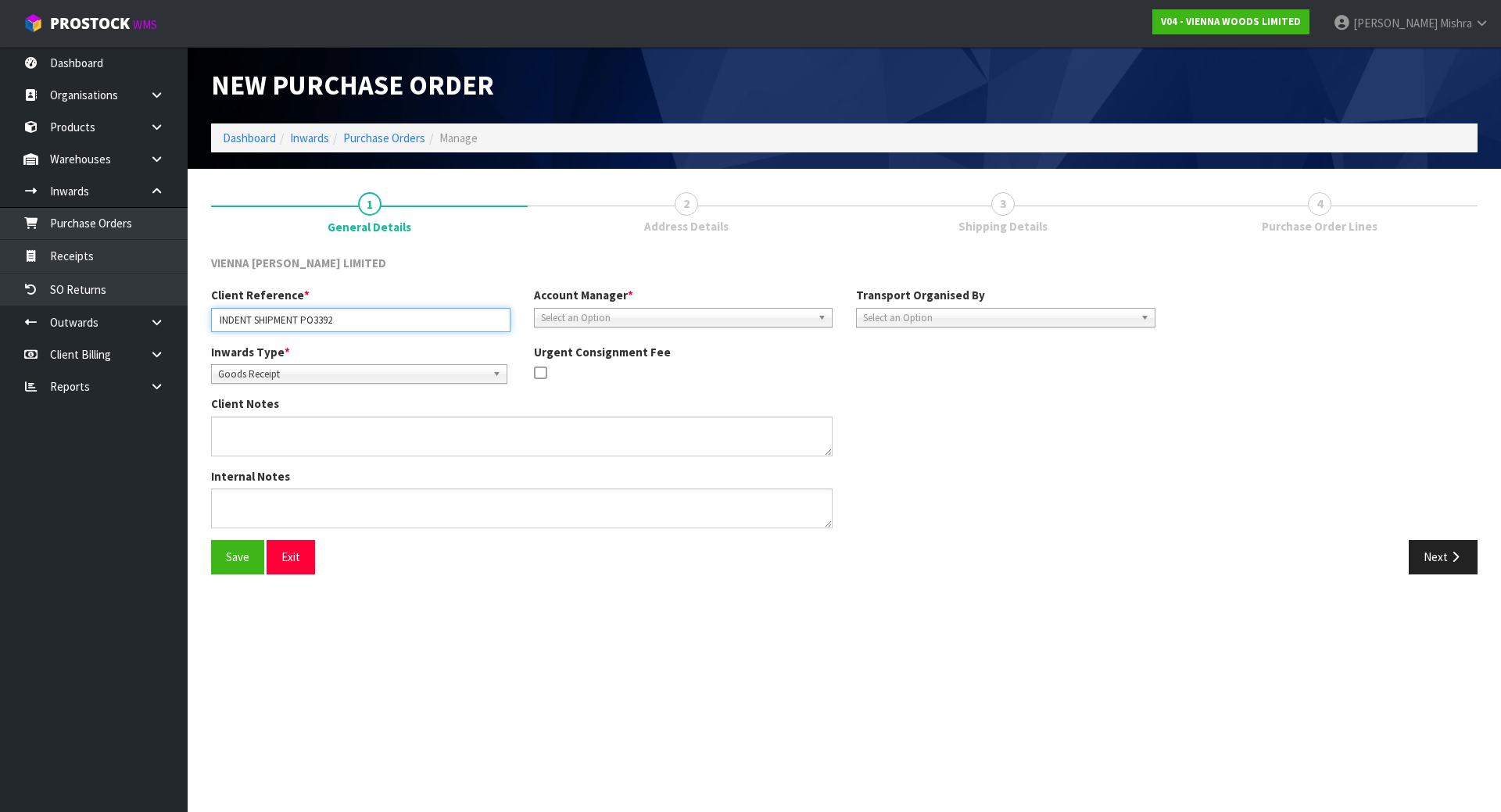
type input "INDENT SHIPMENT PO3392"
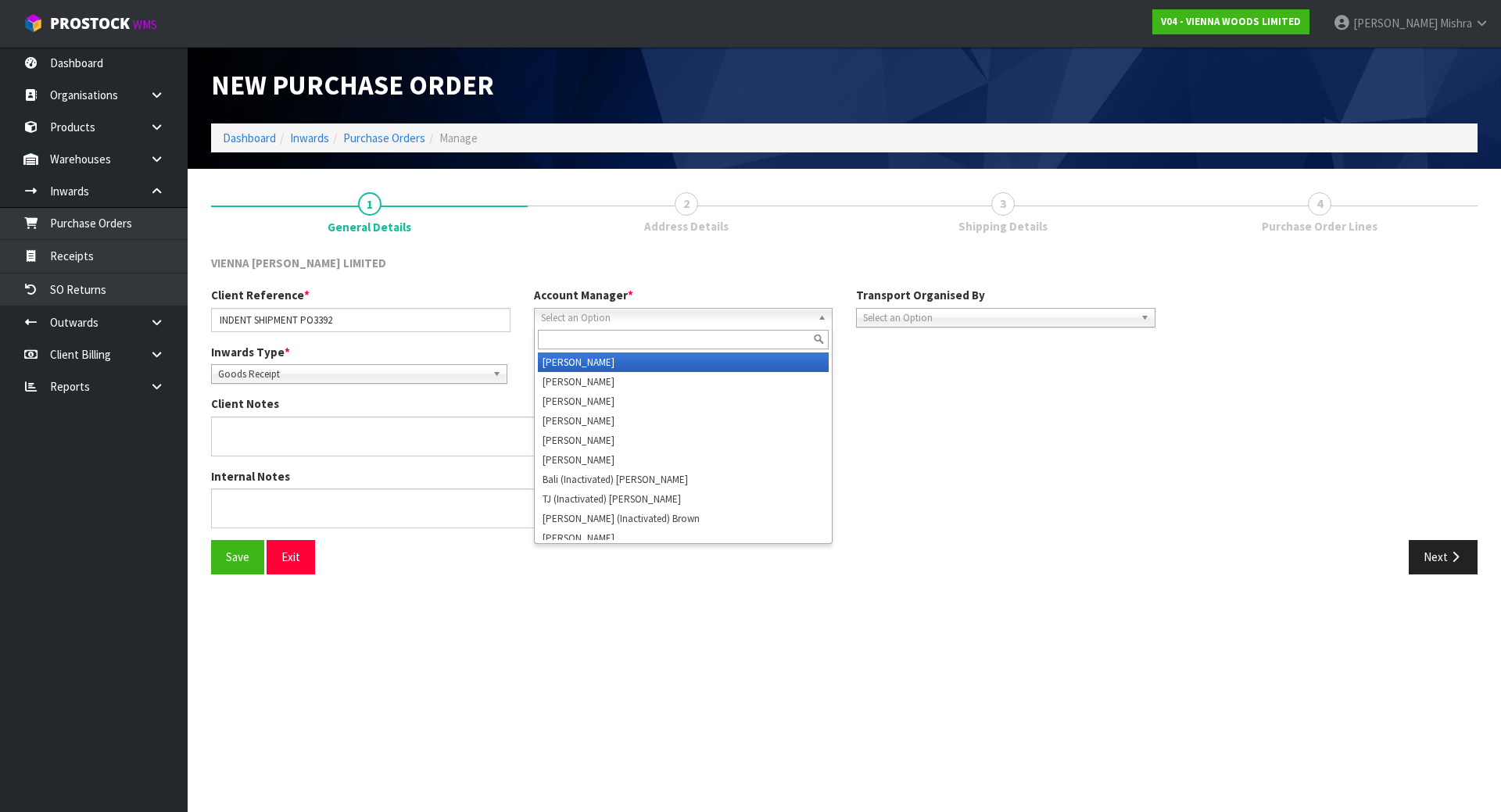
click at [717, 321] on span "Select an Option" at bounding box center [676, 318] width 272 height 19
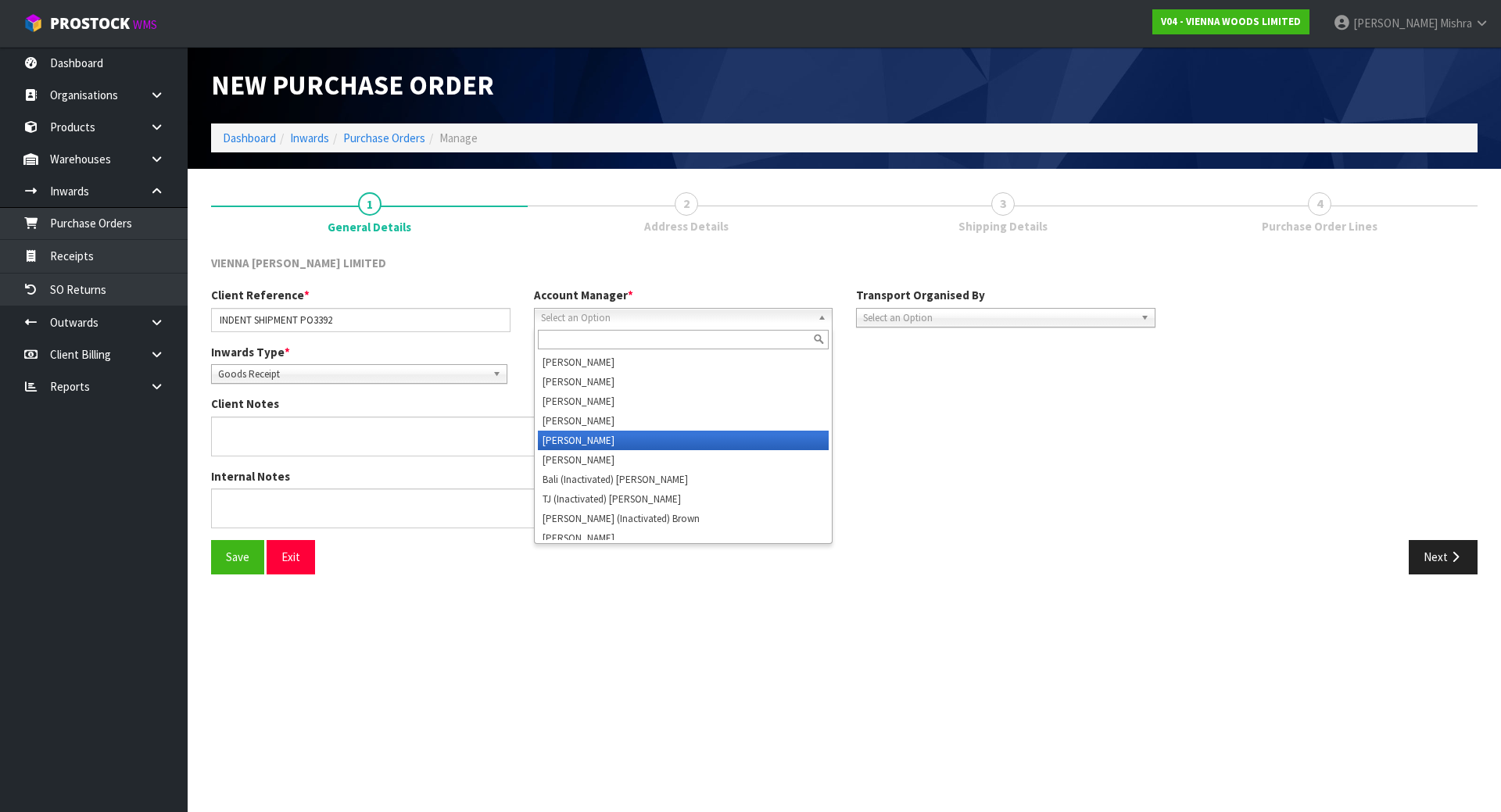
click at [694, 433] on li "[PERSON_NAME]" at bounding box center [683, 441] width 291 height 20
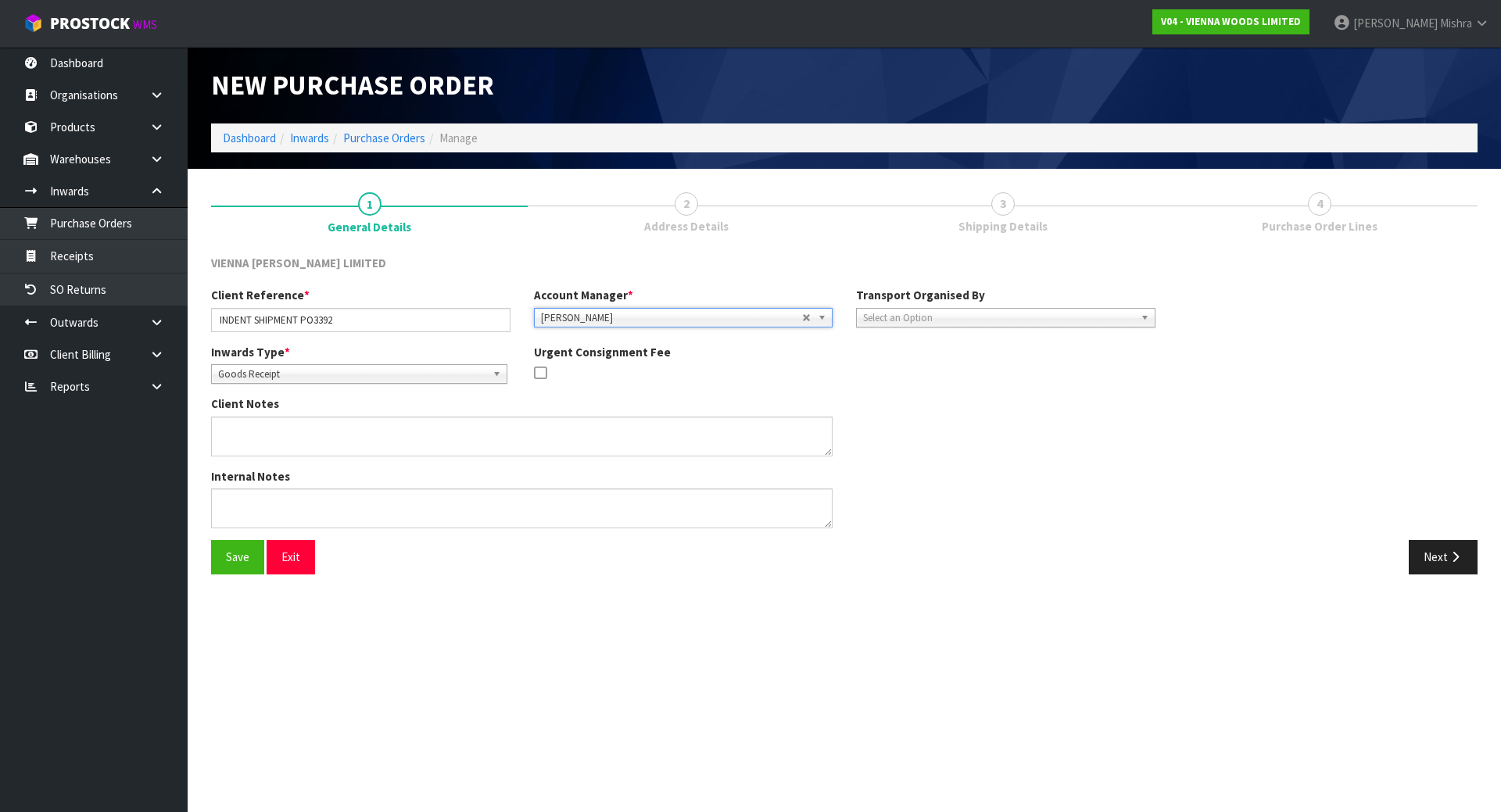
click at [940, 333] on div "Client Reference * INDENT SHIPMENT PO3392 Account Manager * Zubair Moolla Rod G…" at bounding box center [683, 314] width 968 height 56
click at [945, 323] on span "Select an Option" at bounding box center [999, 318] width 272 height 19
click at [926, 394] on li "Client" at bounding box center [1006, 402] width 291 height 20
click at [1430, 558] on button "Next" at bounding box center [1443, 557] width 69 height 34
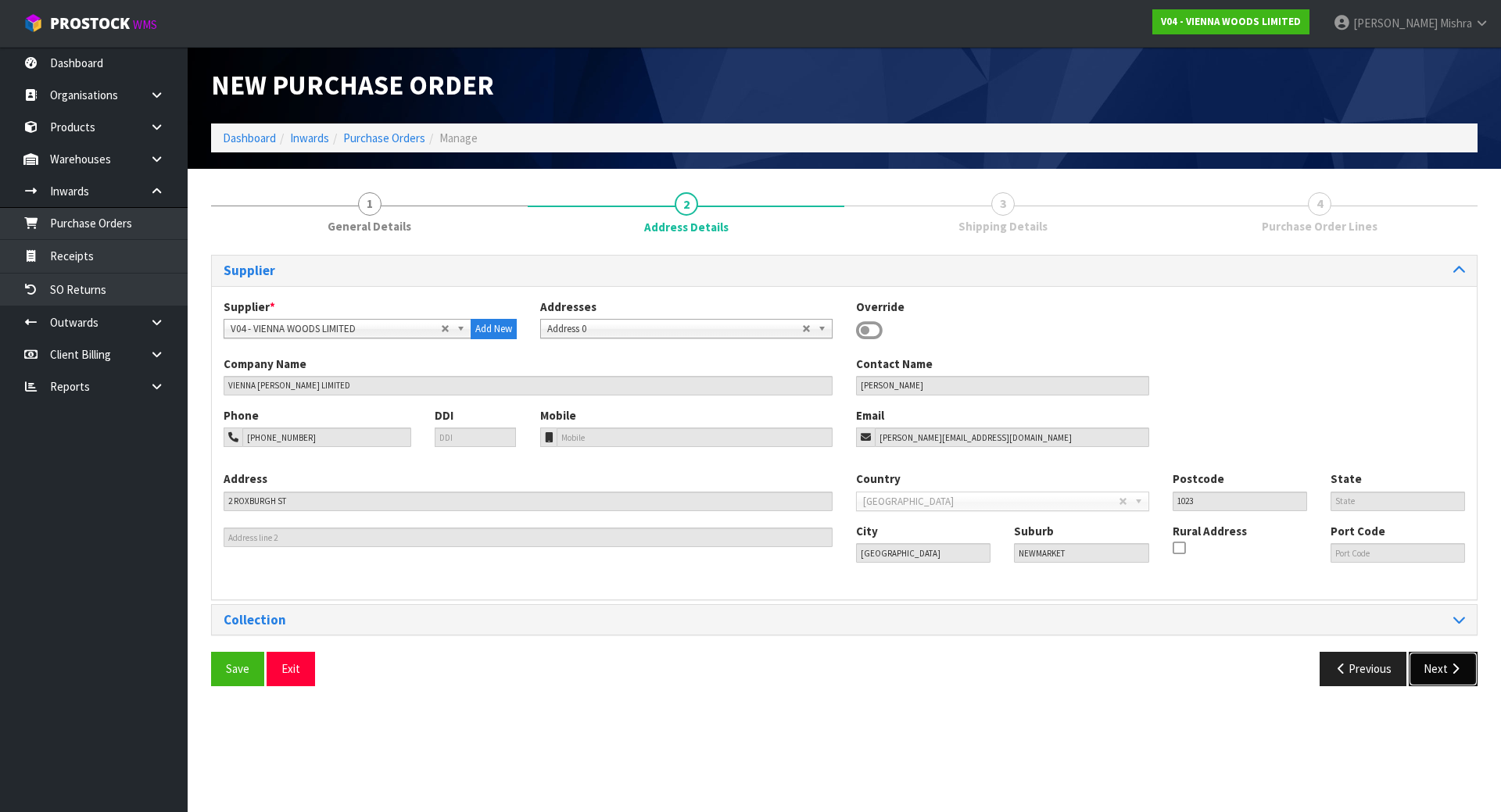
click at [1417, 667] on button "Next" at bounding box center [1443, 669] width 69 height 34
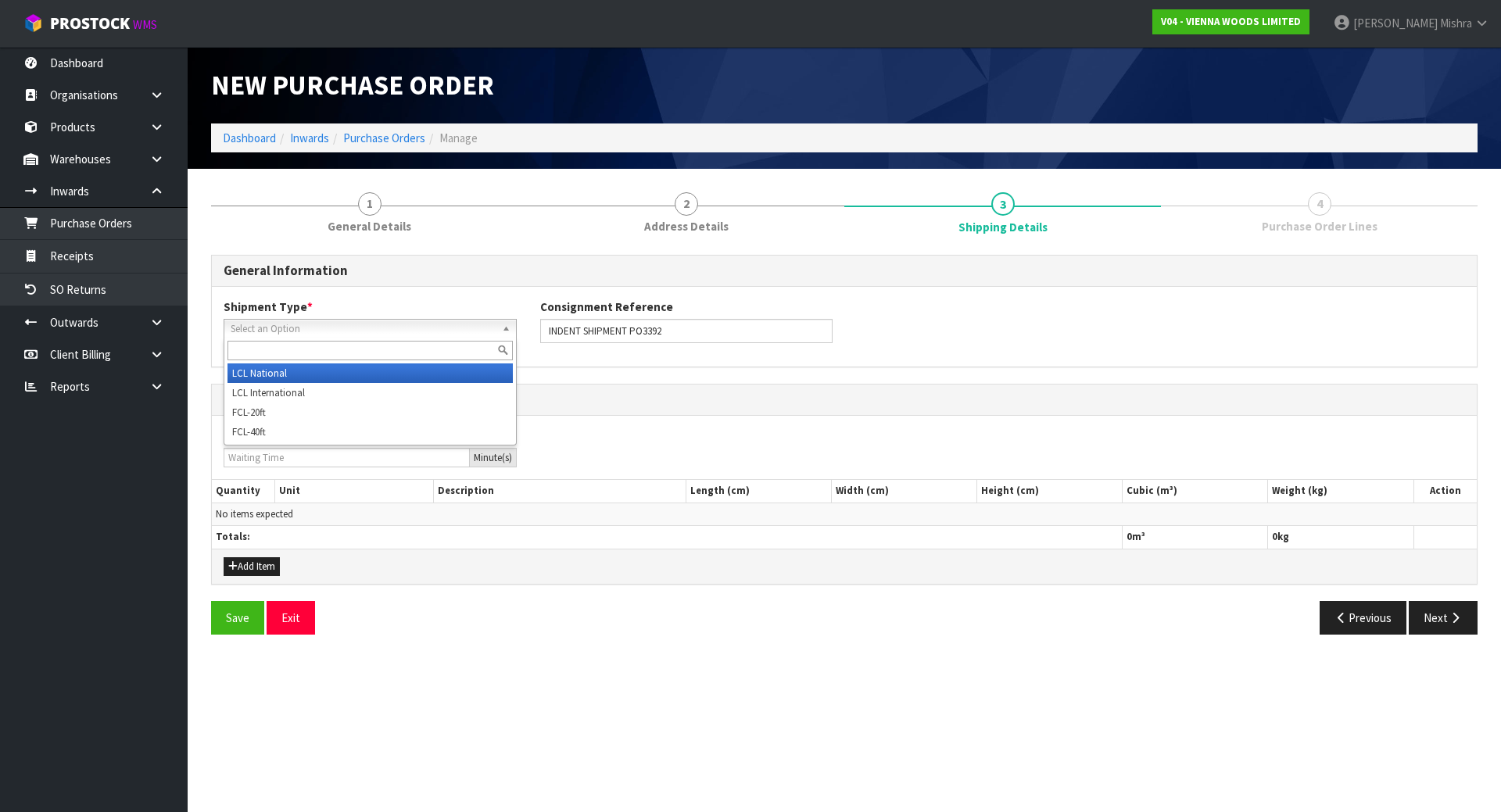
click at [350, 335] on span "Select an Option" at bounding box center [363, 329] width 265 height 19
click at [345, 372] on li "LCL National" at bounding box center [370, 373] width 285 height 20
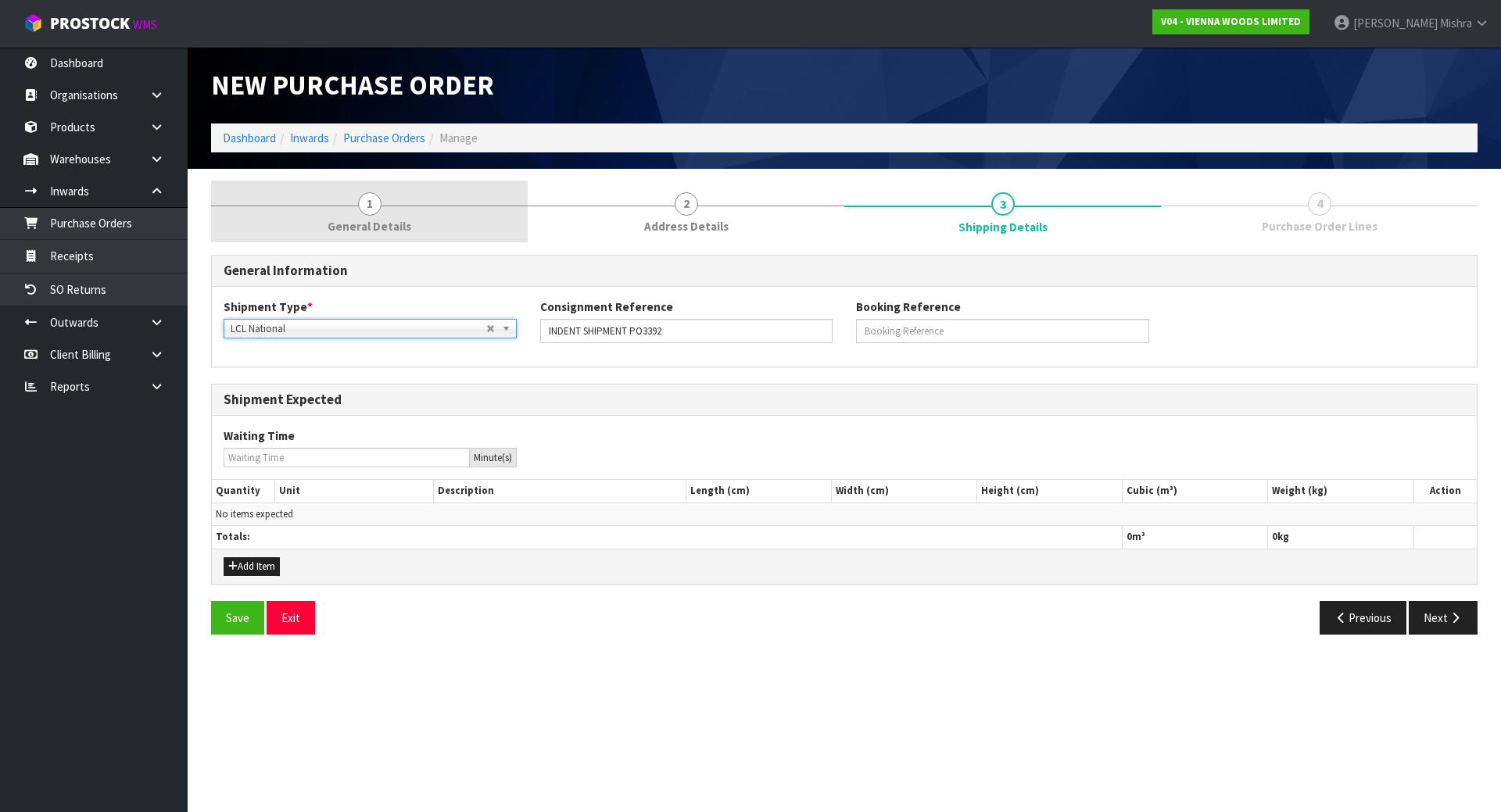
click at [379, 231] on span "General Details" at bounding box center [370, 226] width 84 height 16
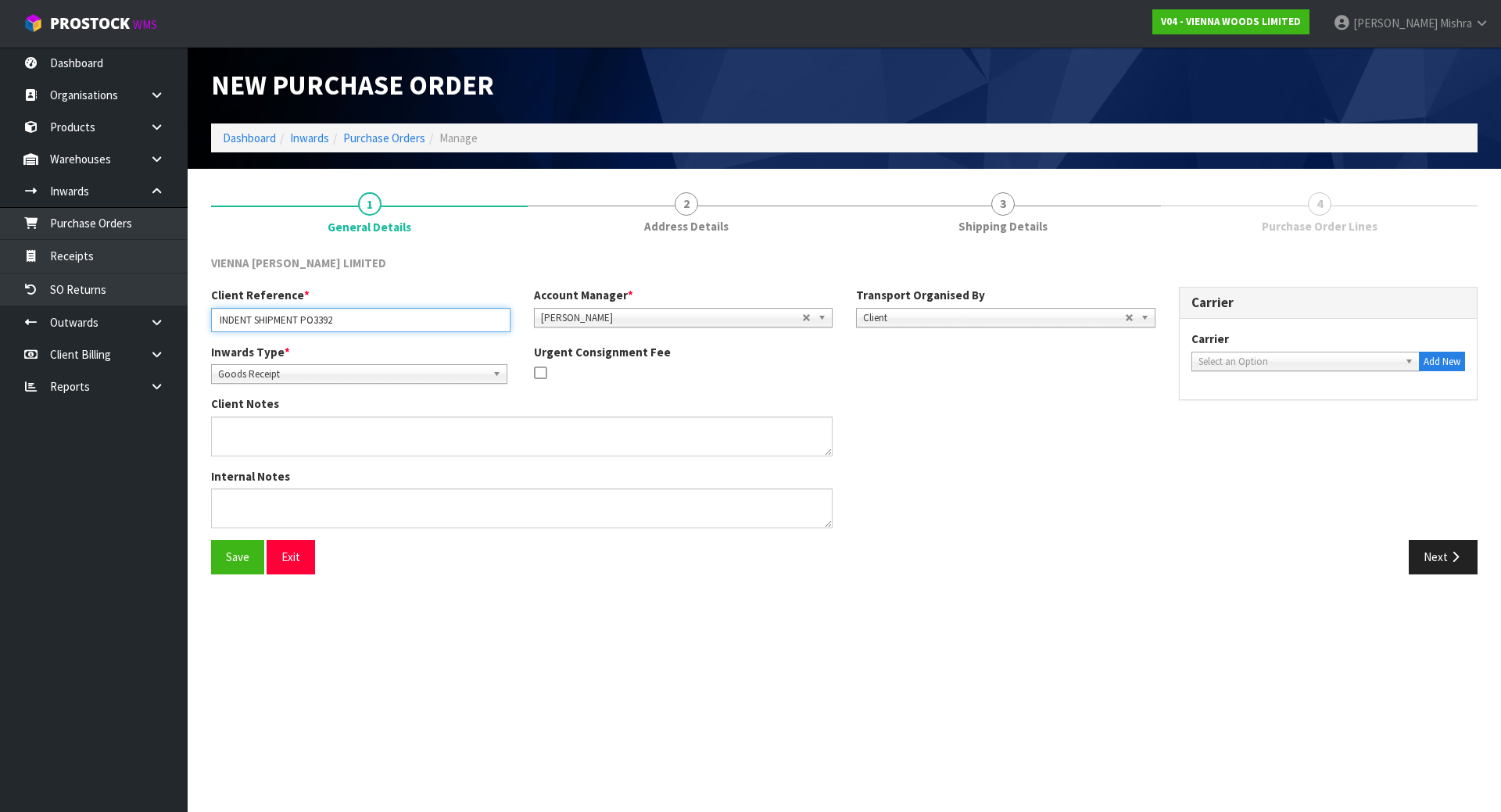
drag, startPoint x: 356, startPoint y: 318, endPoint x: -152, endPoint y: 318, distance: 508.0
click at [0, 318] on html "Toggle navigation ProStock WMS V04 - VIENNA WOODS LIMITED Lalisha Mishra Logout…" at bounding box center [750, 406] width 1501 height 812
paste input "PCIU1072685"
type input "PCIU1072685"
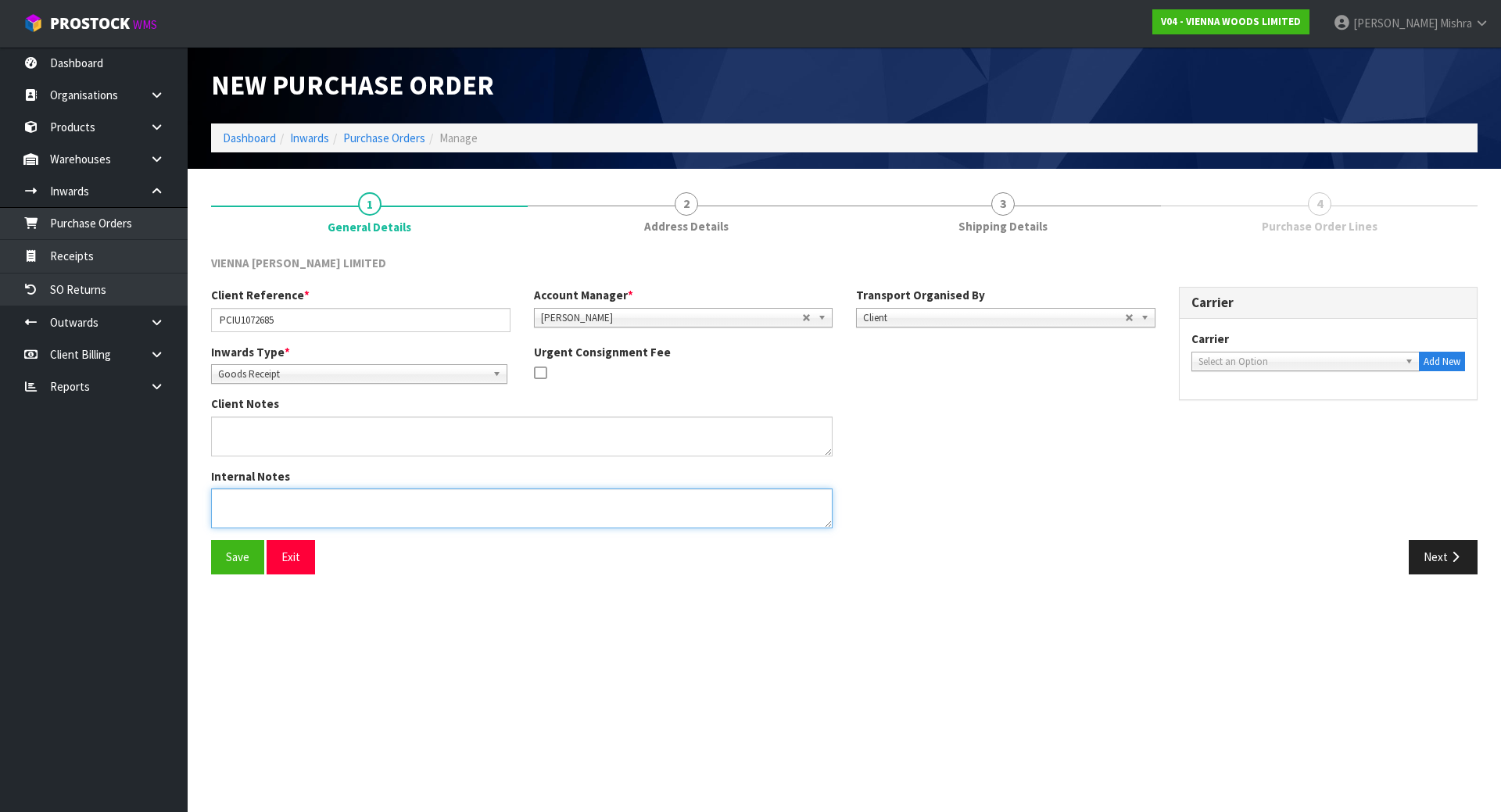
click at [299, 519] on textarea at bounding box center [522, 508] width 622 height 40
paste textarea "NEW SHIPMENT DUE 25TH AUGUST, PLEASE RECEIPT IN AS NUMBER OF CARTONS. FCL CONTA…"
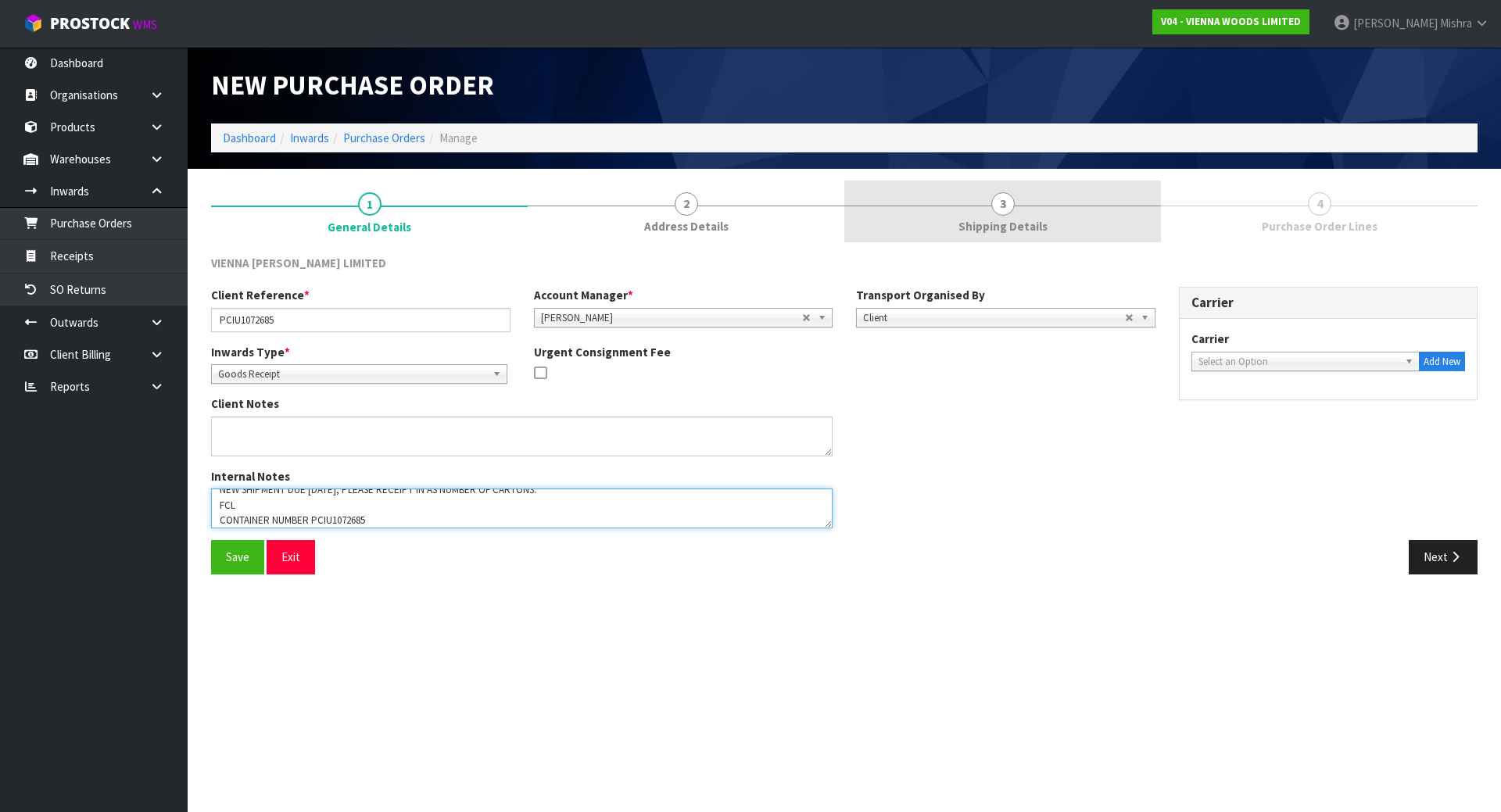
type textarea "NEW SHIPMENT DUE 25TH AUGUST, PLEASE RECEIPT IN AS NUMBER OF CARTONS. FCL CONTA…"
click at [1081, 189] on link "3 Shipping Details" at bounding box center [1002, 211] width 316 height 61
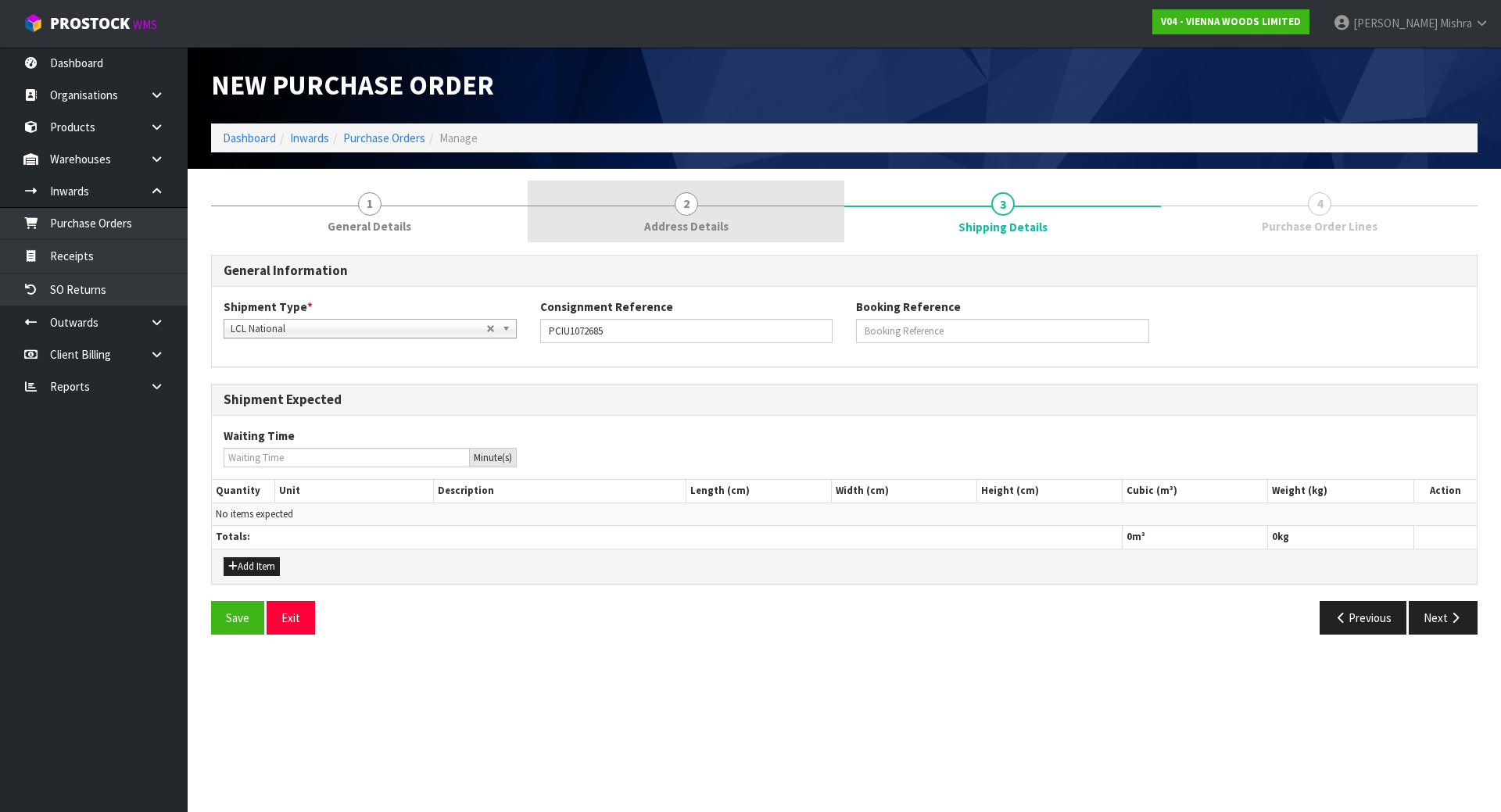
click at [754, 210] on link "2 Address Details" at bounding box center [685, 211] width 316 height 61
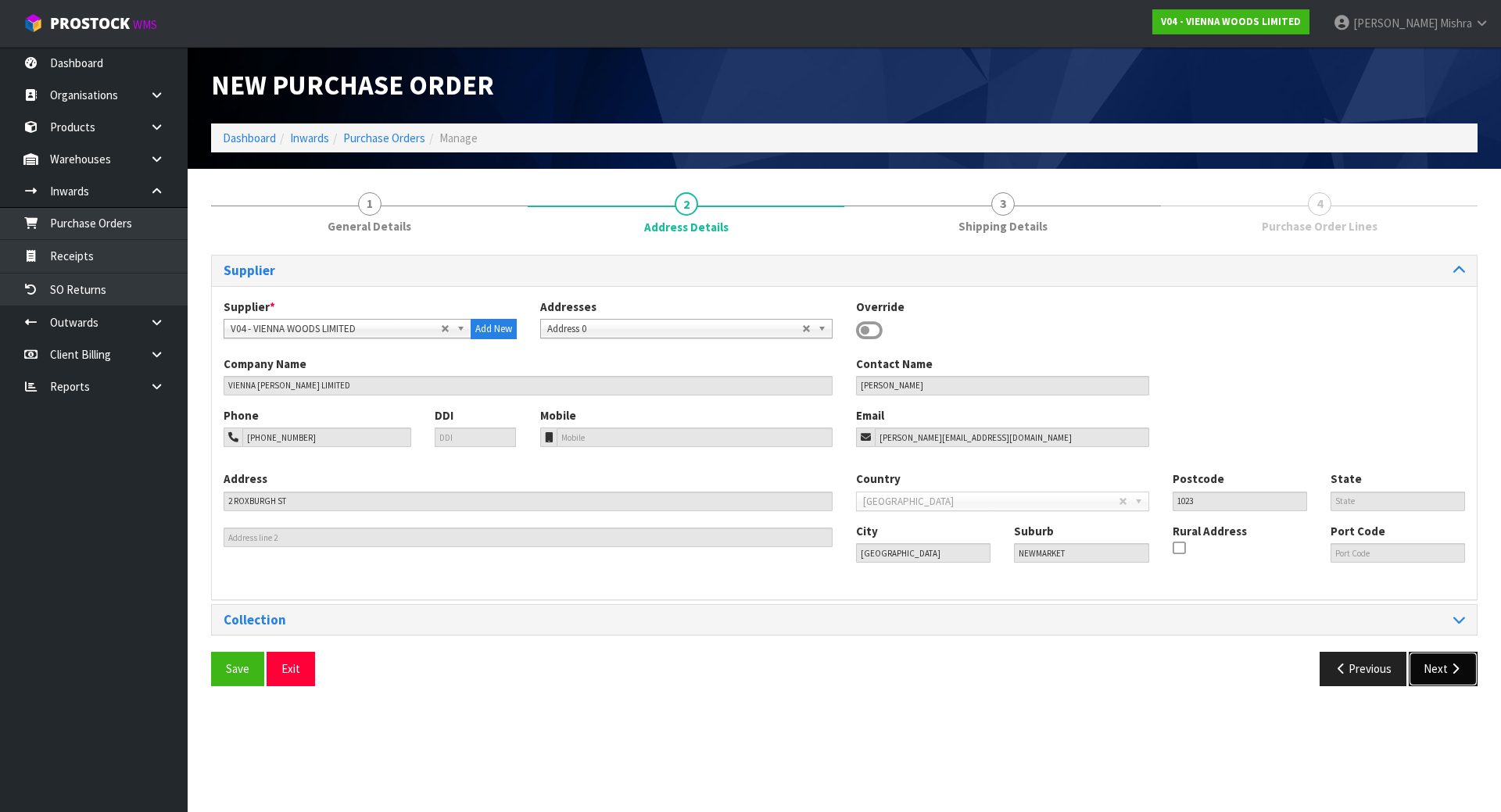
click at [1449, 669] on icon "button" at bounding box center [1456, 668] width 15 height 12
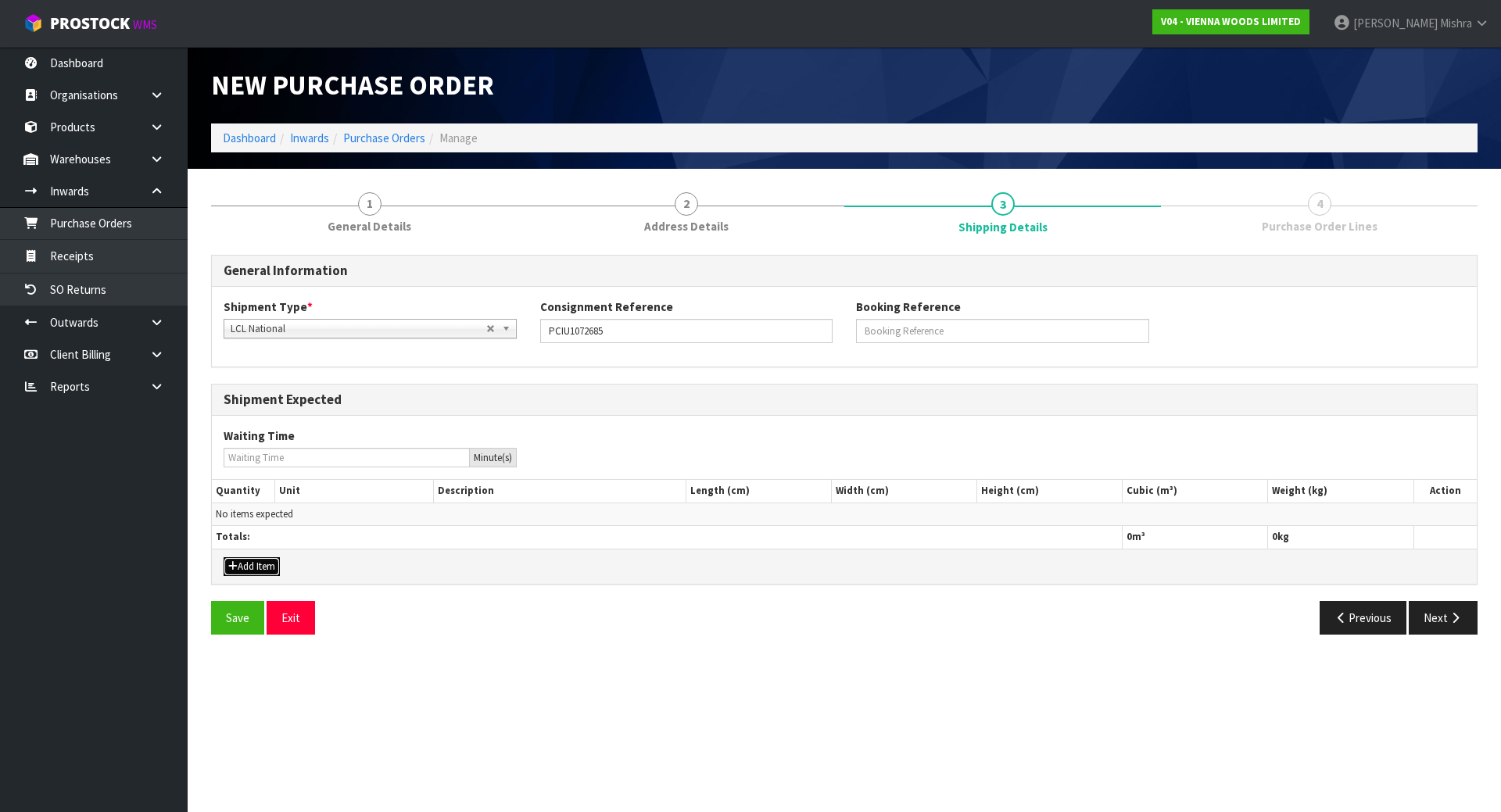
click at [262, 567] on button "Add Item" at bounding box center [251, 566] width 56 height 19
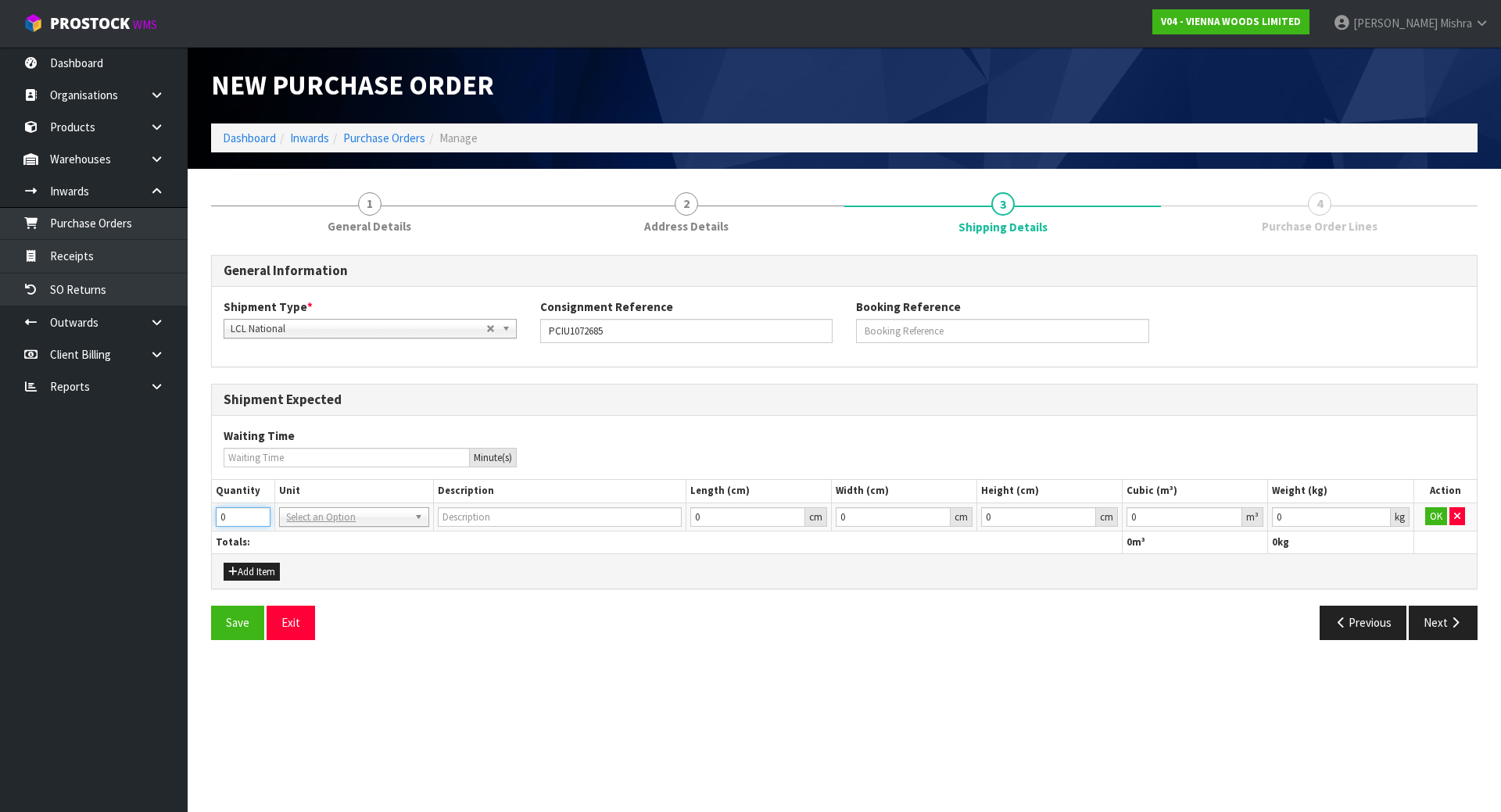
drag, startPoint x: 238, startPoint y: 514, endPoint x: 89, endPoint y: 514, distance: 149.0
click at [114, 515] on body "Toggle navigation ProStock WMS V04 - VIENNA WOODS LIMITED Lalisha Mishra Logout…" at bounding box center [750, 406] width 1501 height 812
type input "1"
click at [341, 528] on td "BAG BAR BSK BIN BTL BOX BDL CAB CGE CTN CSE COI CRA CRT CBE CYL DRM JAR MTR PKG…" at bounding box center [354, 516] width 158 height 28
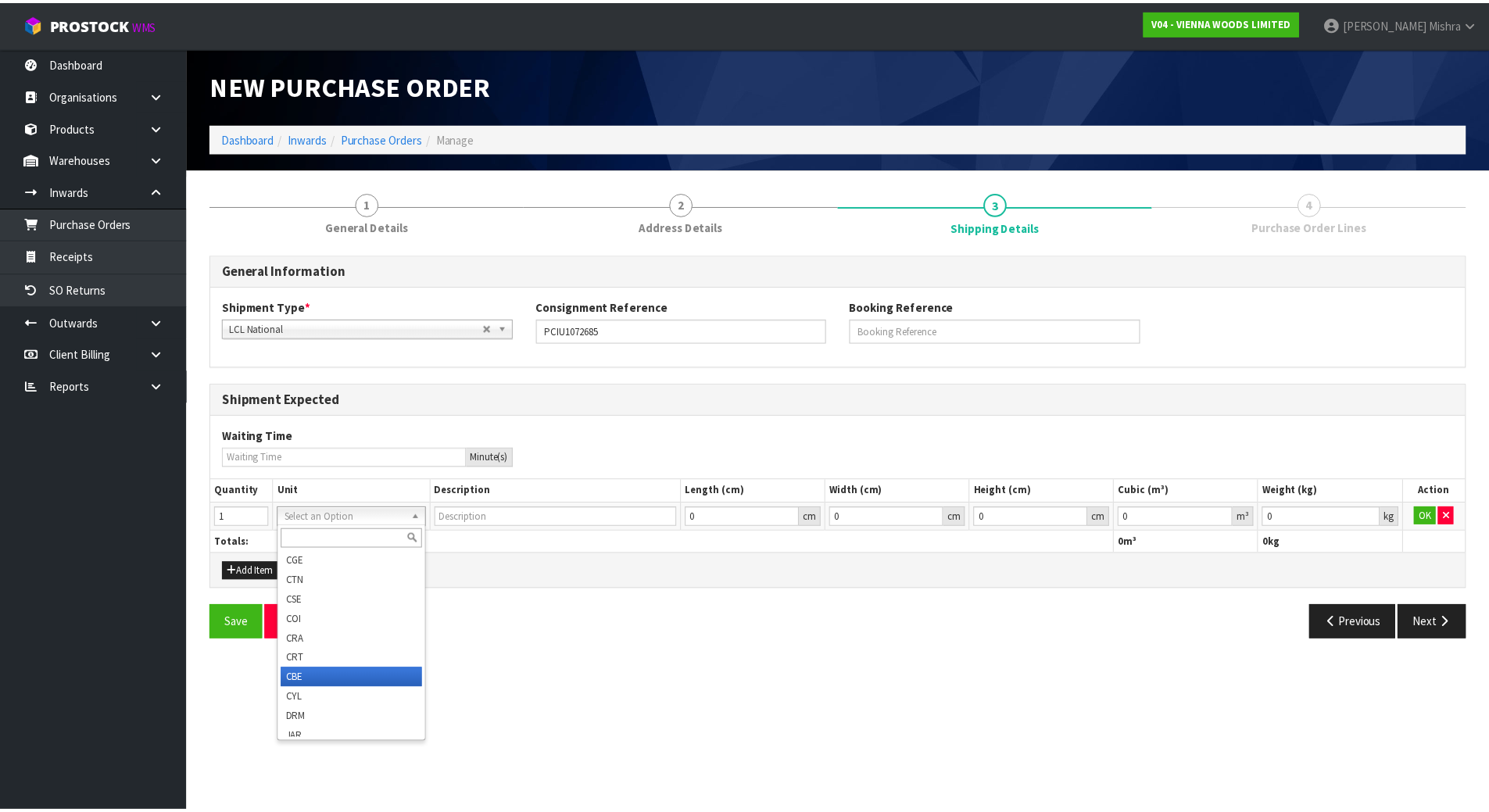
scroll to position [313, 0]
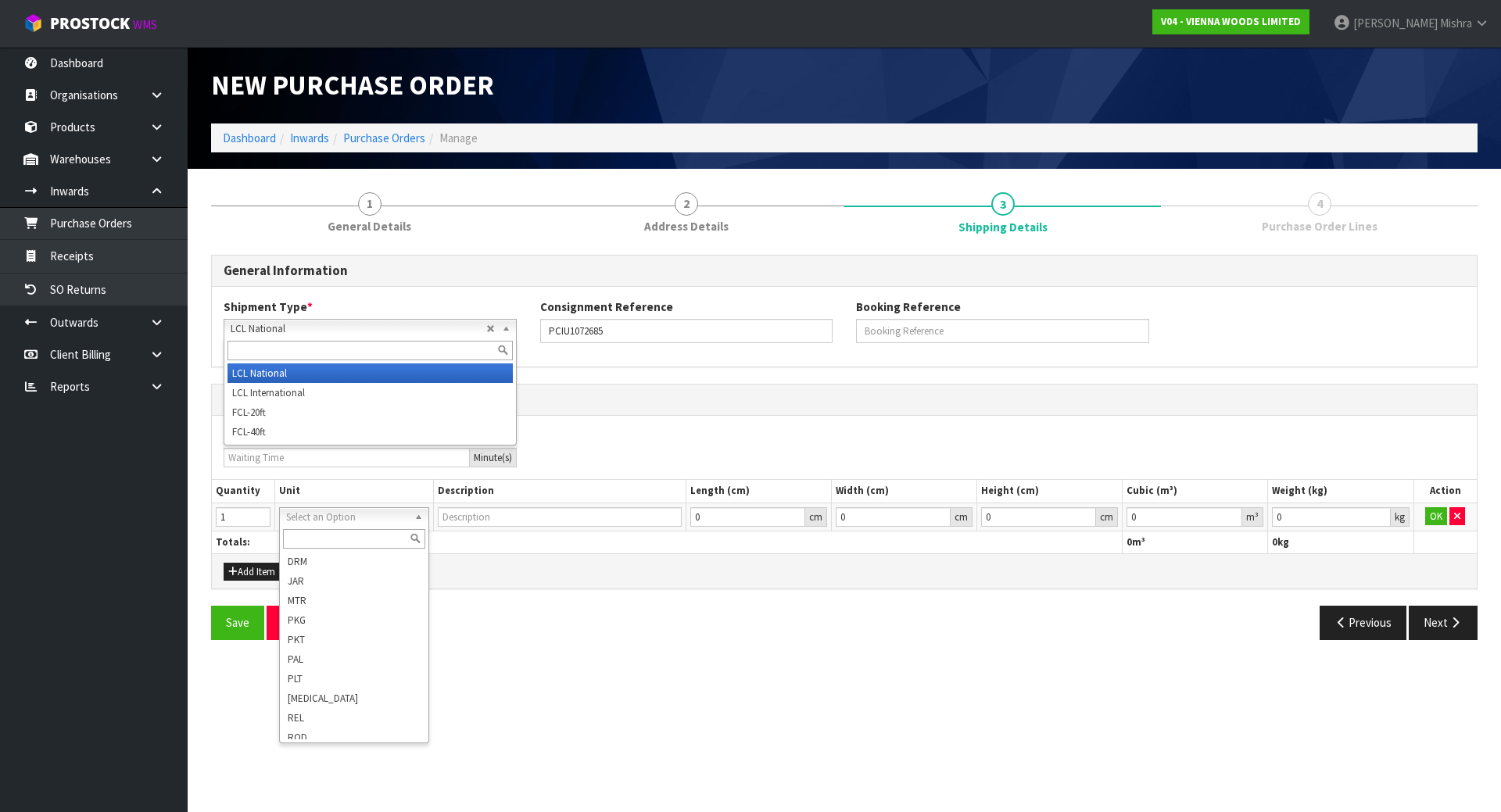
click at [512, 335] on b at bounding box center [510, 329] width 14 height 18
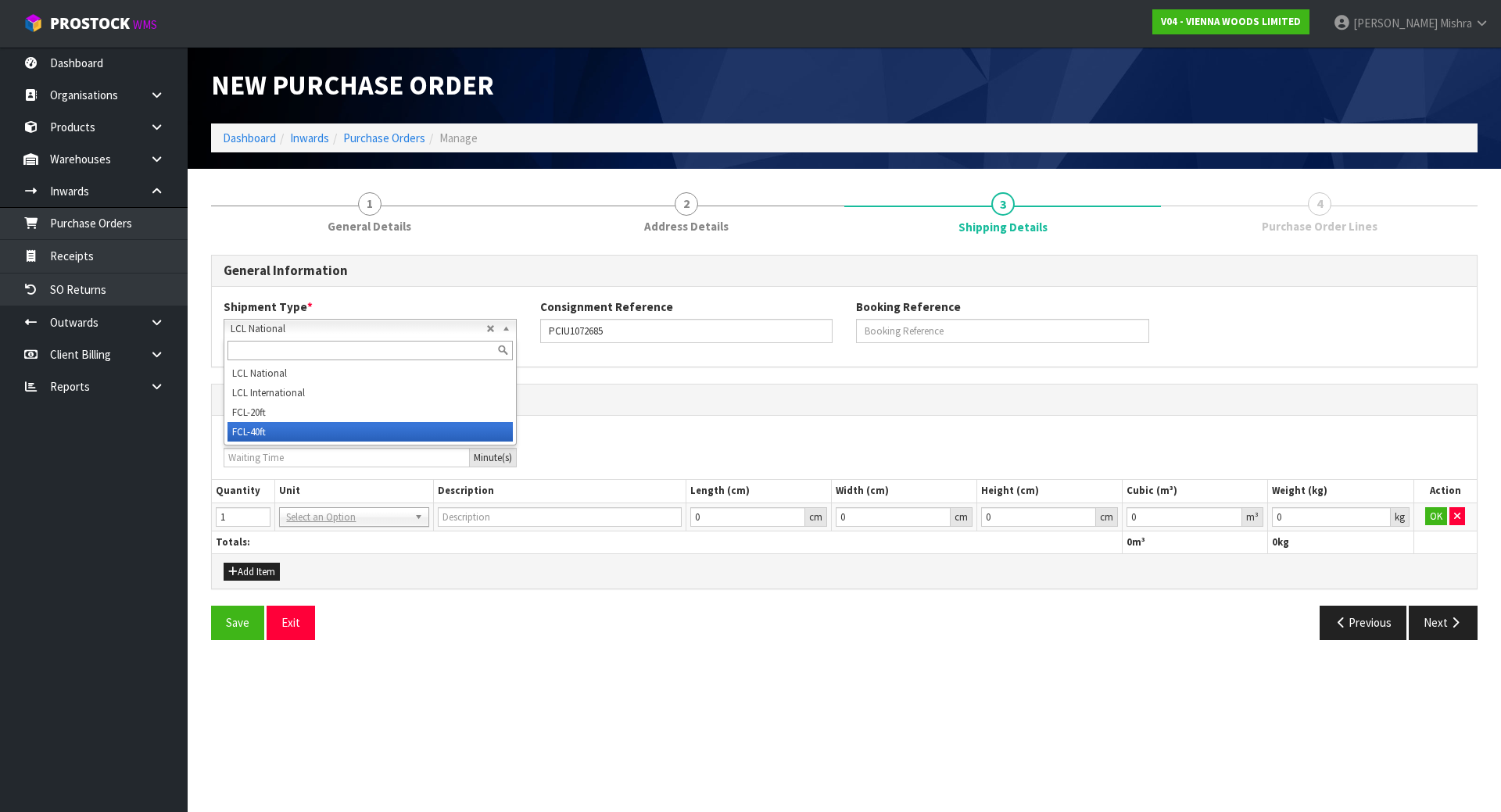
click at [426, 431] on li "FCL-40ft" at bounding box center [370, 432] width 285 height 20
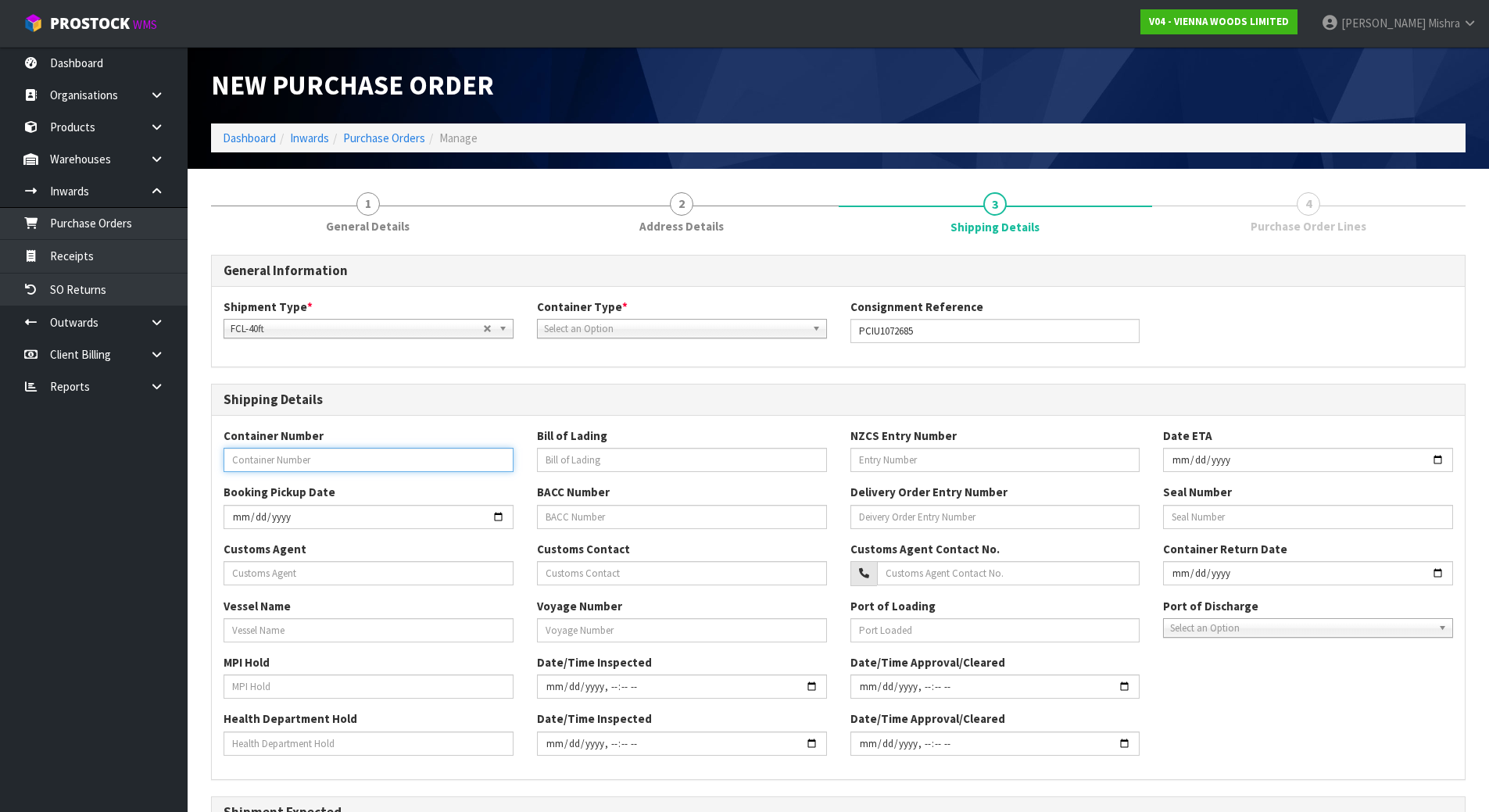
click at [259, 459] on input "text" at bounding box center [369, 459] width 290 height 24
paste input "PCIU1072685"
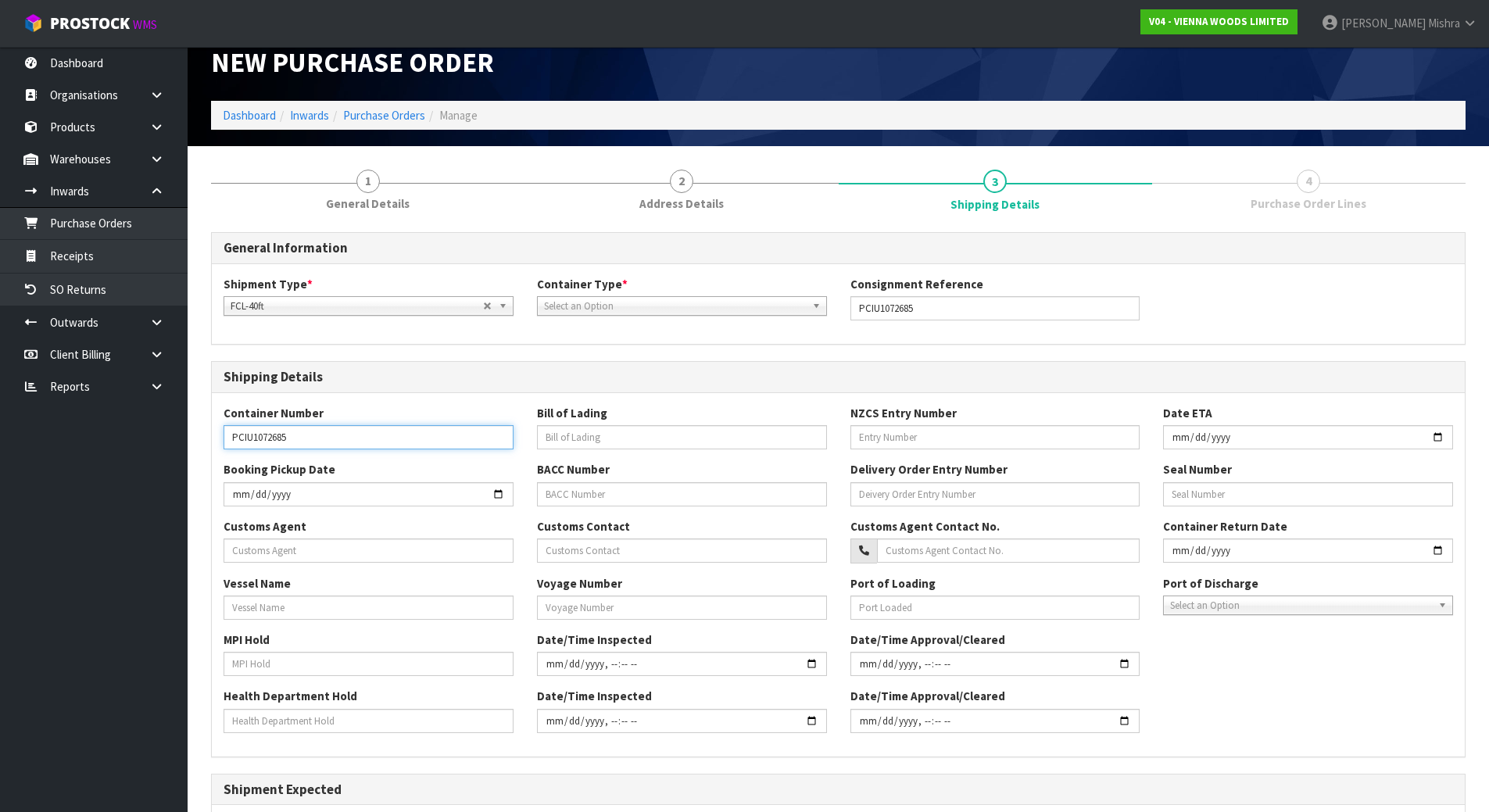
scroll to position [259, 0]
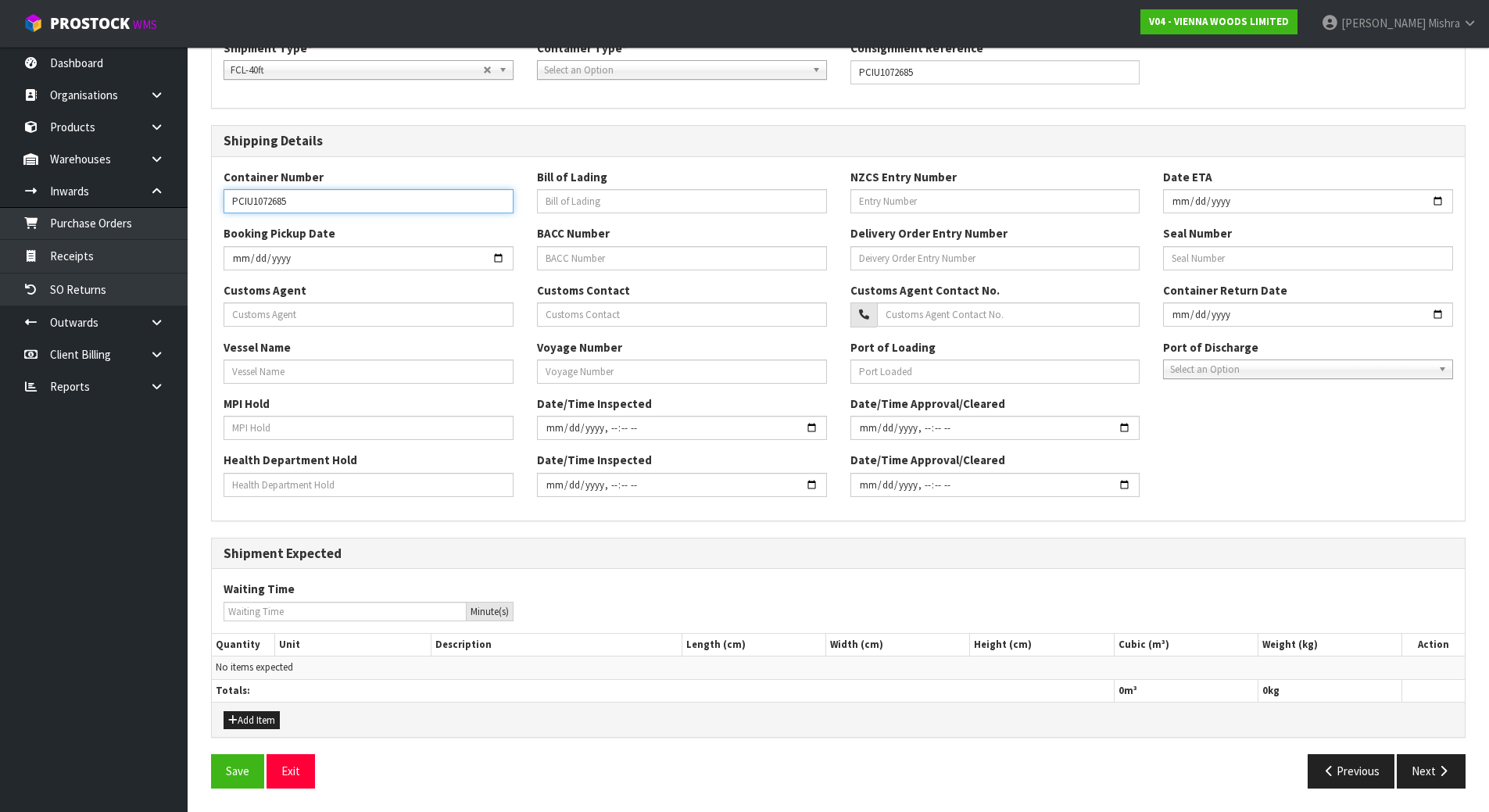
type input "PCIU1072685"
click at [258, 731] on div "Add Item" at bounding box center [838, 719] width 1253 height 35
click at [256, 716] on button "Add Item" at bounding box center [251, 720] width 56 height 19
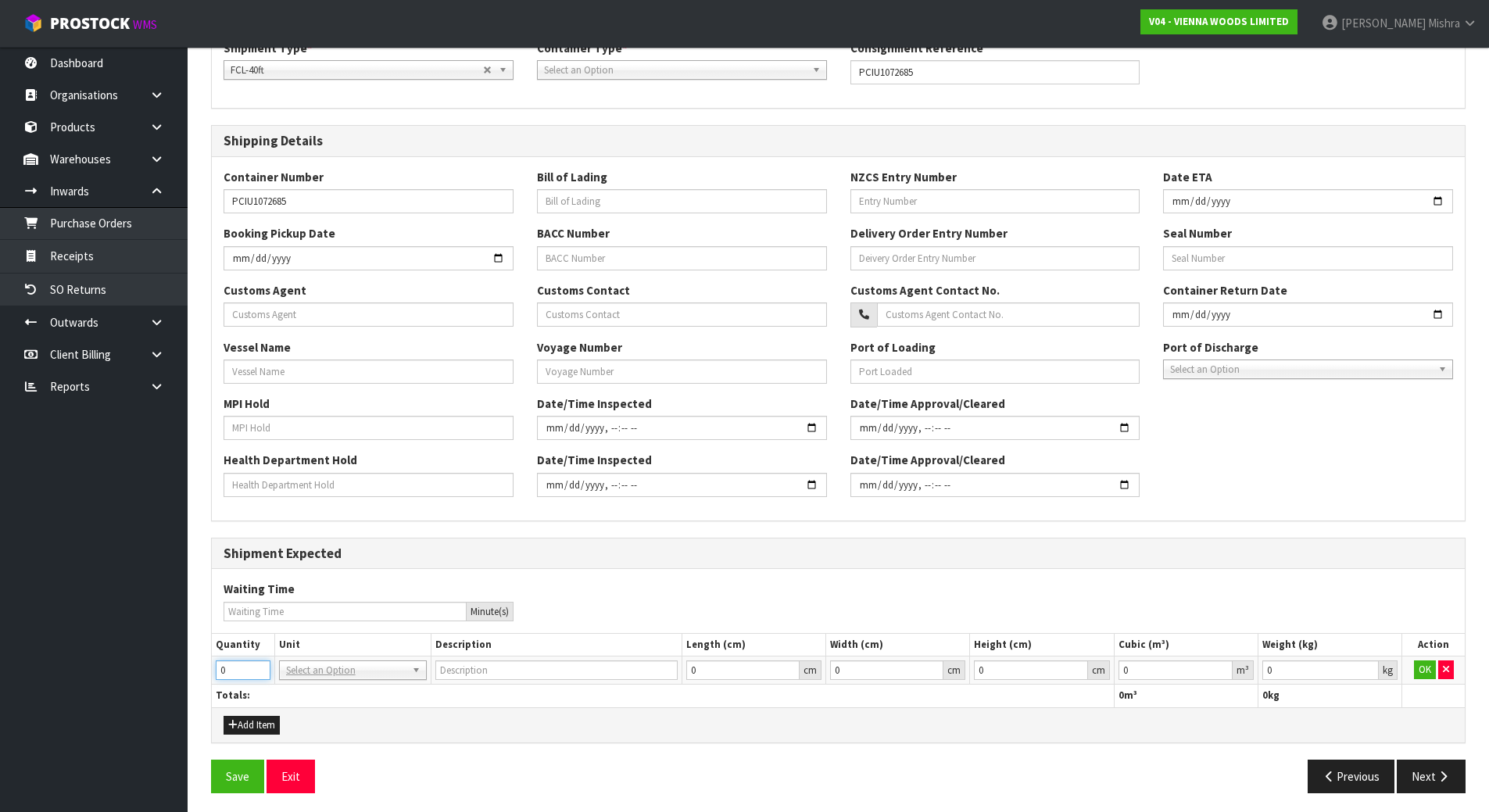
drag, startPoint x: 215, startPoint y: 673, endPoint x: 181, endPoint y: 677, distance: 34.2
click at [181, 553] on body "Toggle navigation ProStock WMS V04 - VIENNA WOODS LIMITED Lalisha Mishra Logout…" at bounding box center [744, 147] width 1489 height 812
type input "1"
type input "40FT CONTAINER"
click at [1420, 673] on button "OK" at bounding box center [1425, 670] width 22 height 19
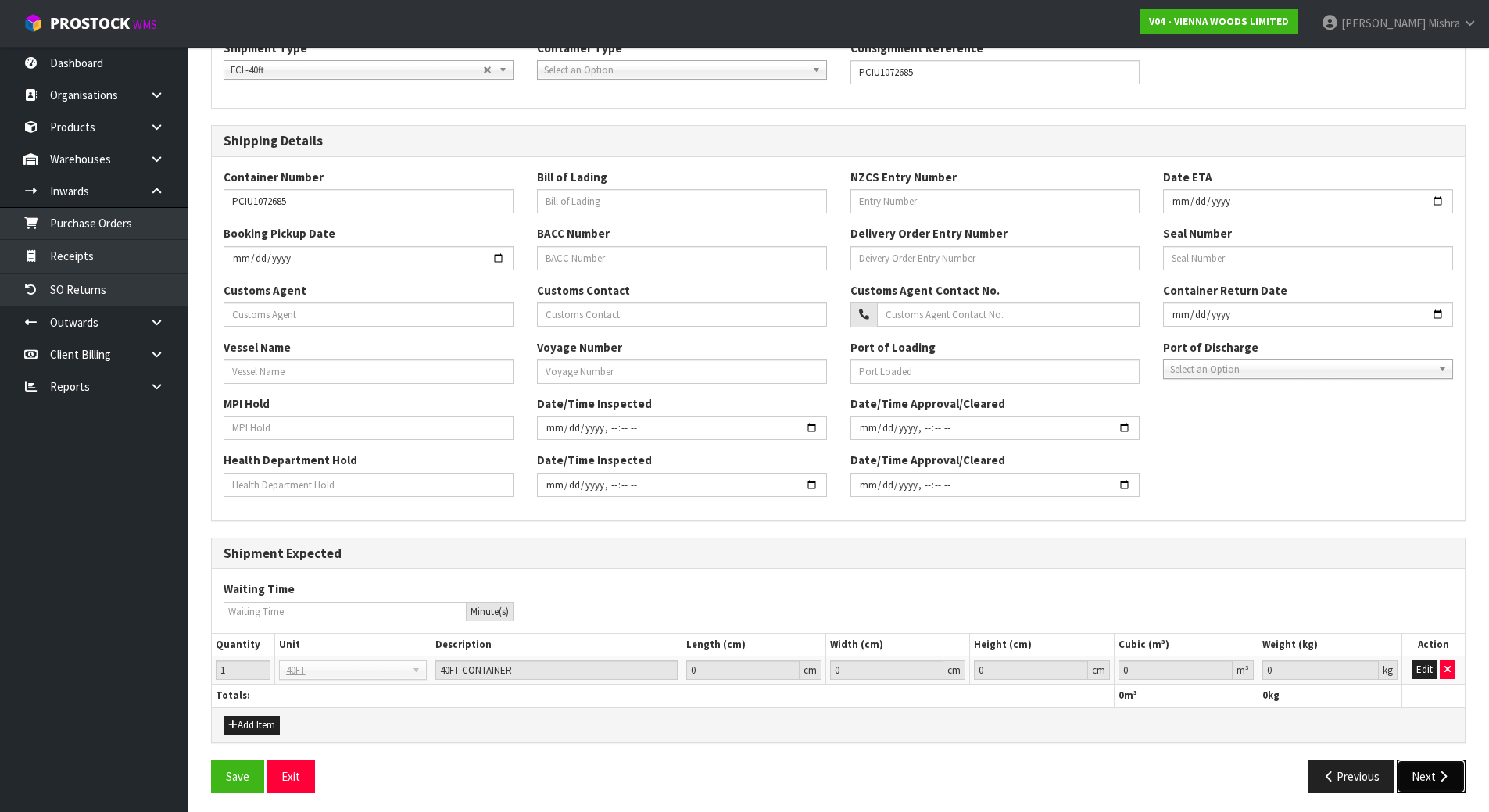
click at [1429, 786] on button "Next" at bounding box center [1431, 776] width 69 height 34
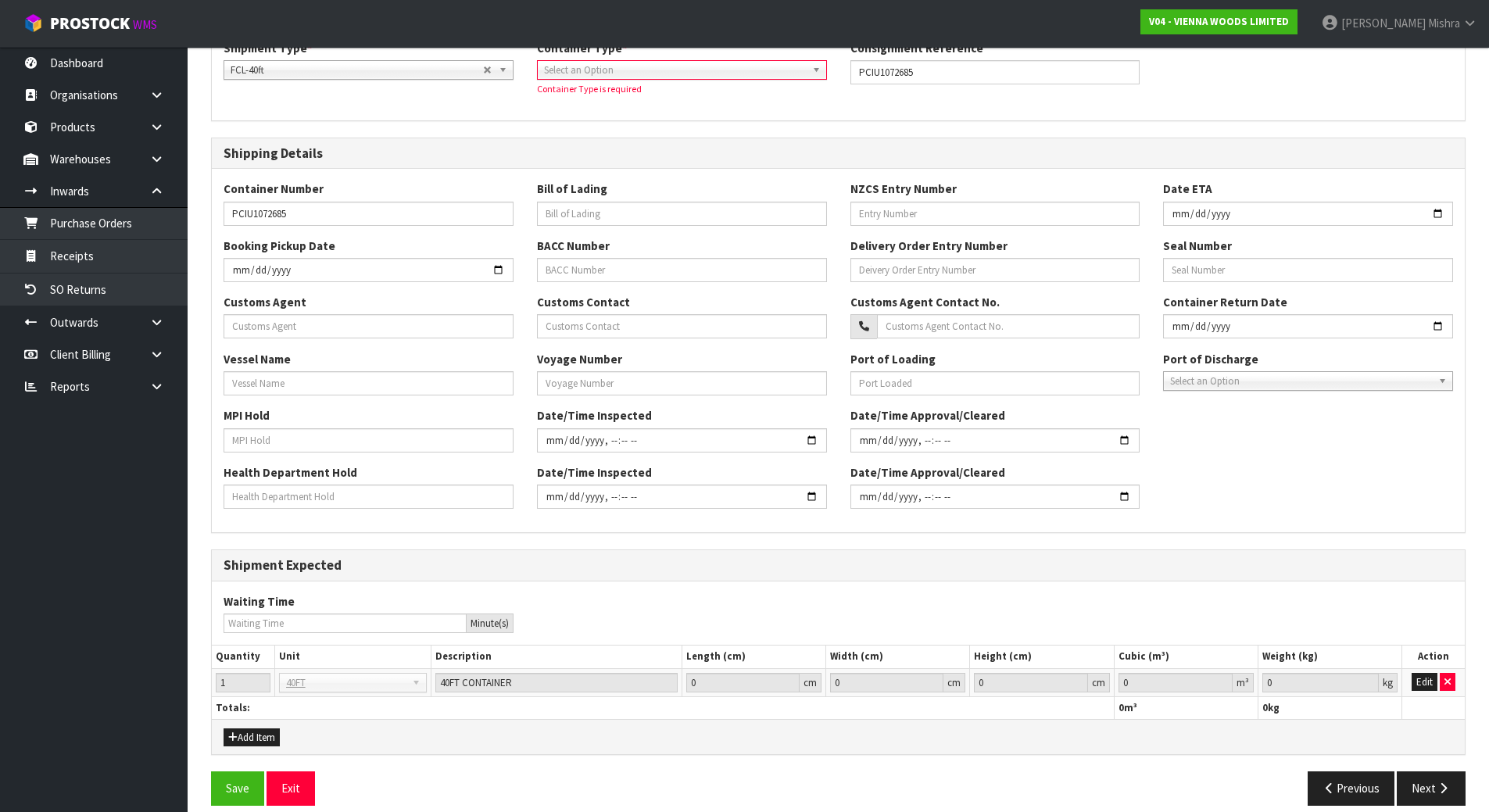
click at [622, 65] on span "Select an Option" at bounding box center [675, 69] width 262 height 19
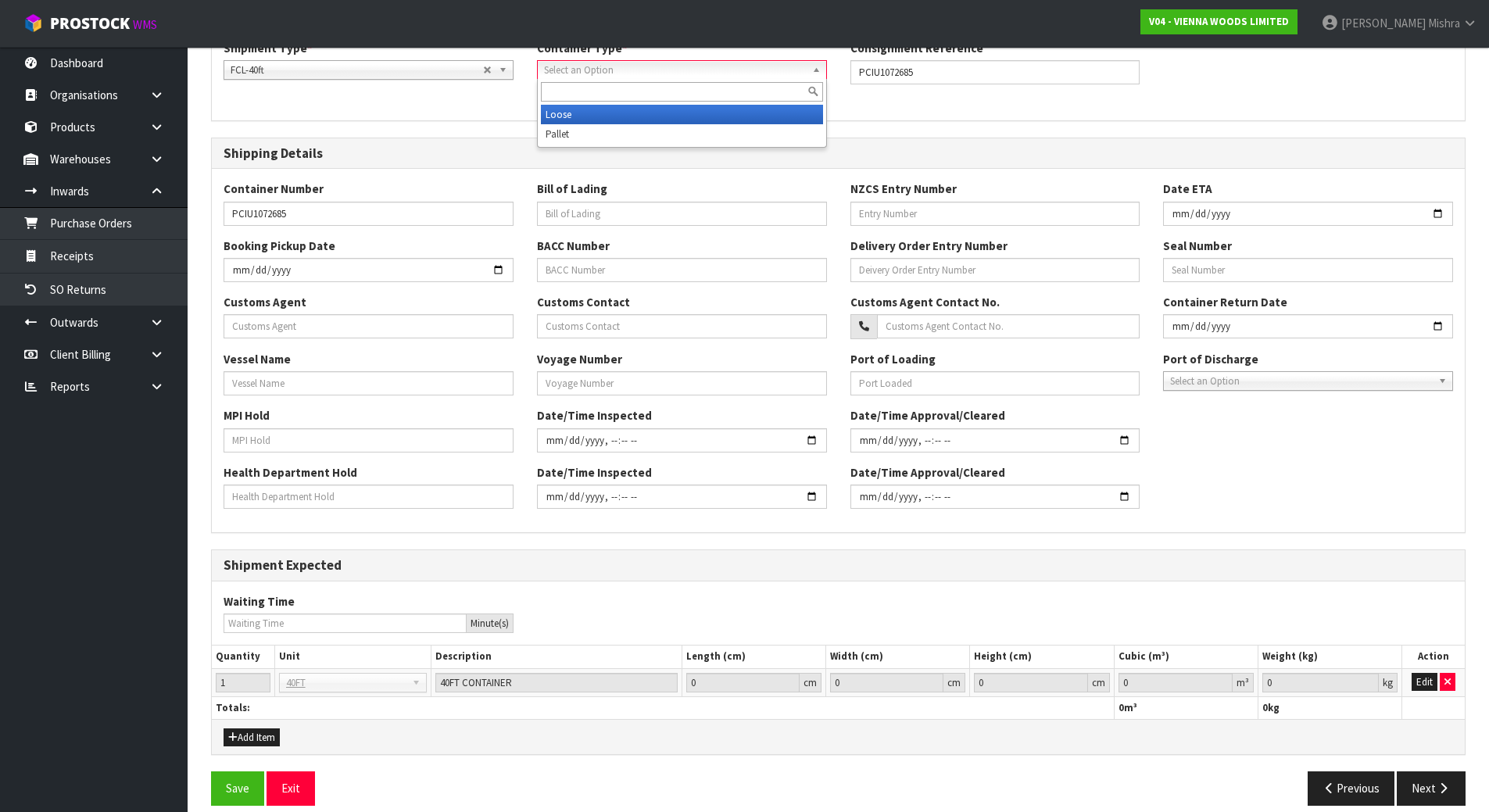
click at [631, 125] on ul "Loose Pallet" at bounding box center [680, 125] width 285 height 39
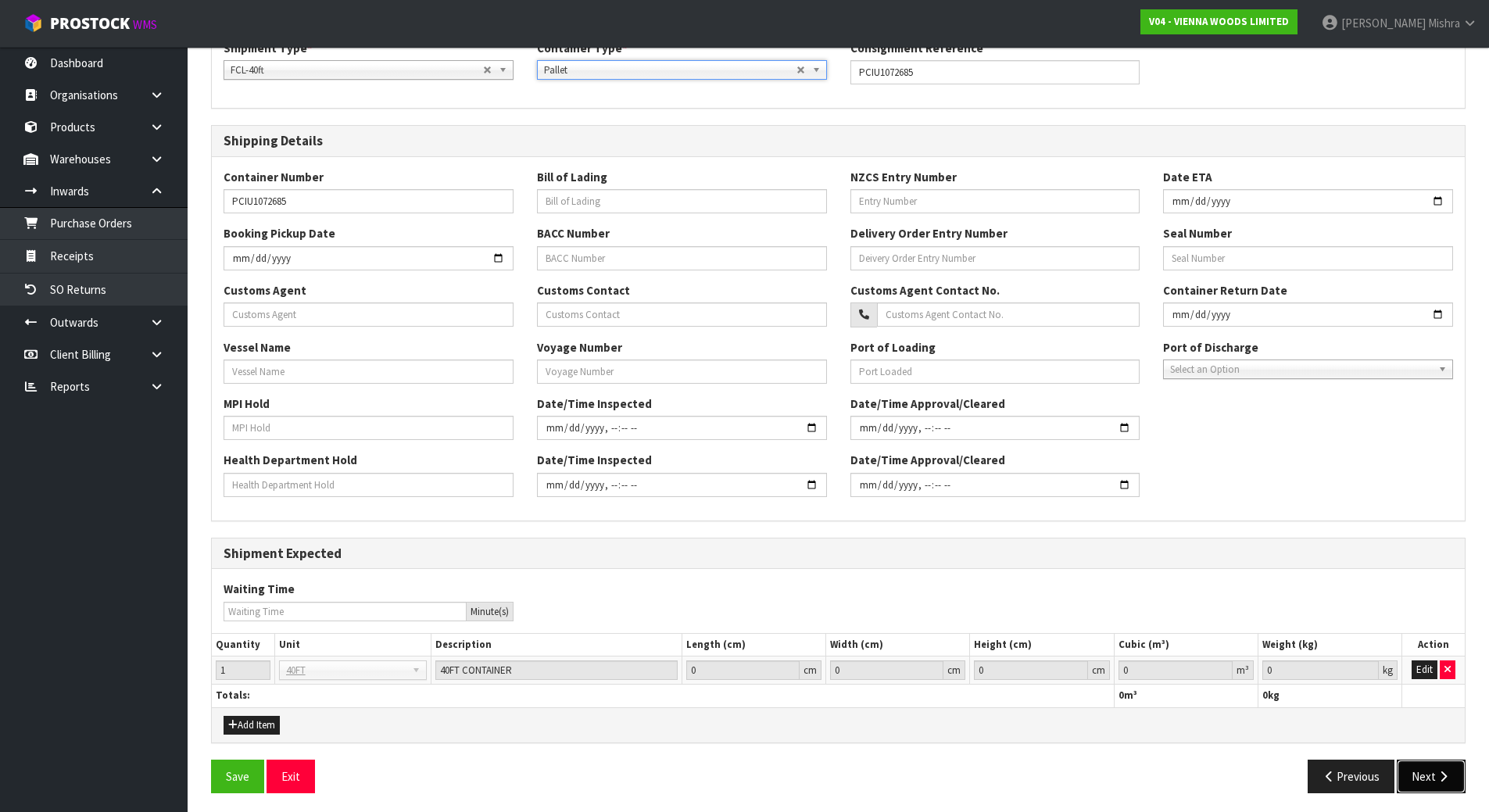
click at [1419, 773] on button "Next" at bounding box center [1431, 776] width 69 height 34
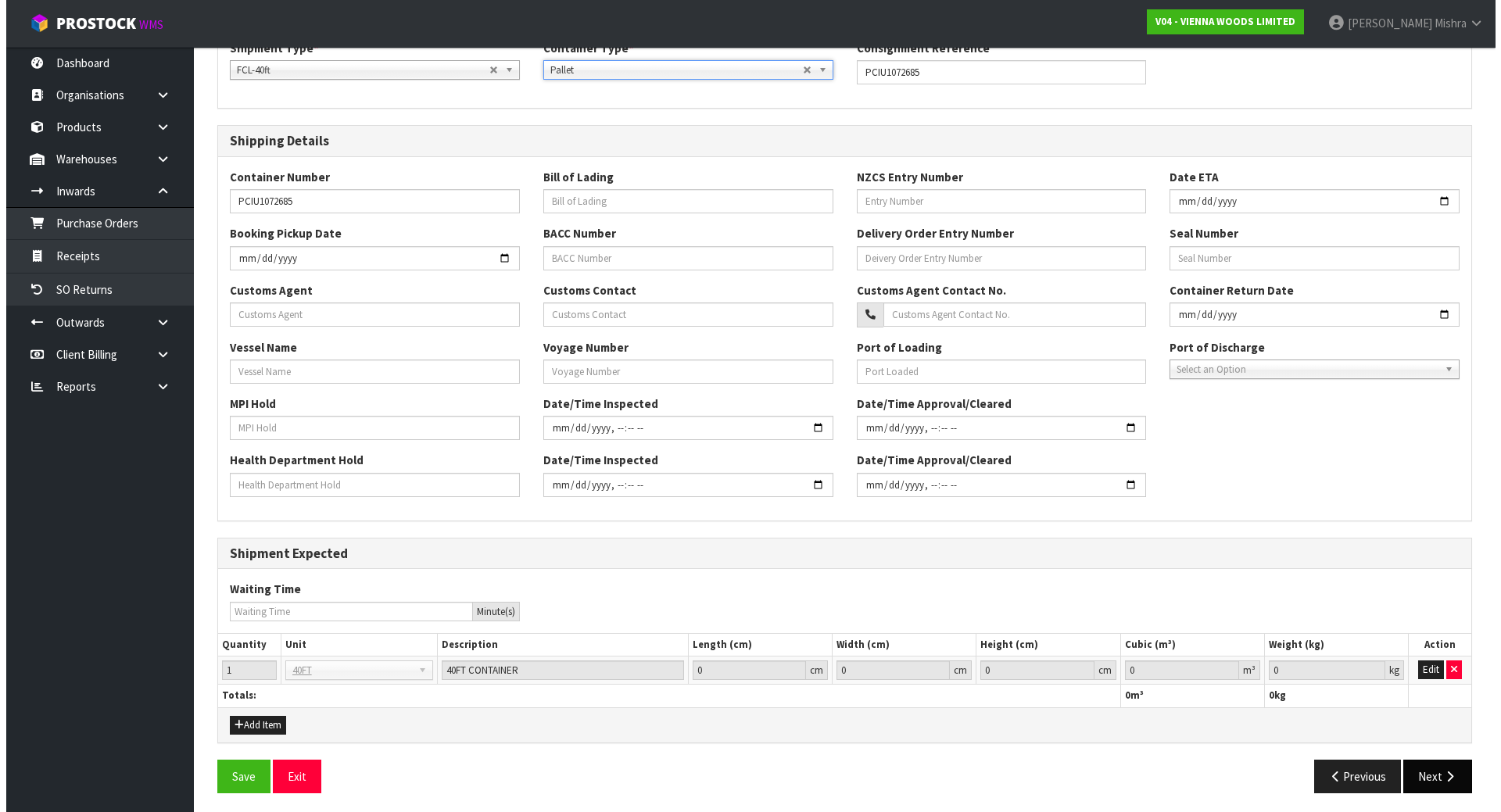
scroll to position [0, 0]
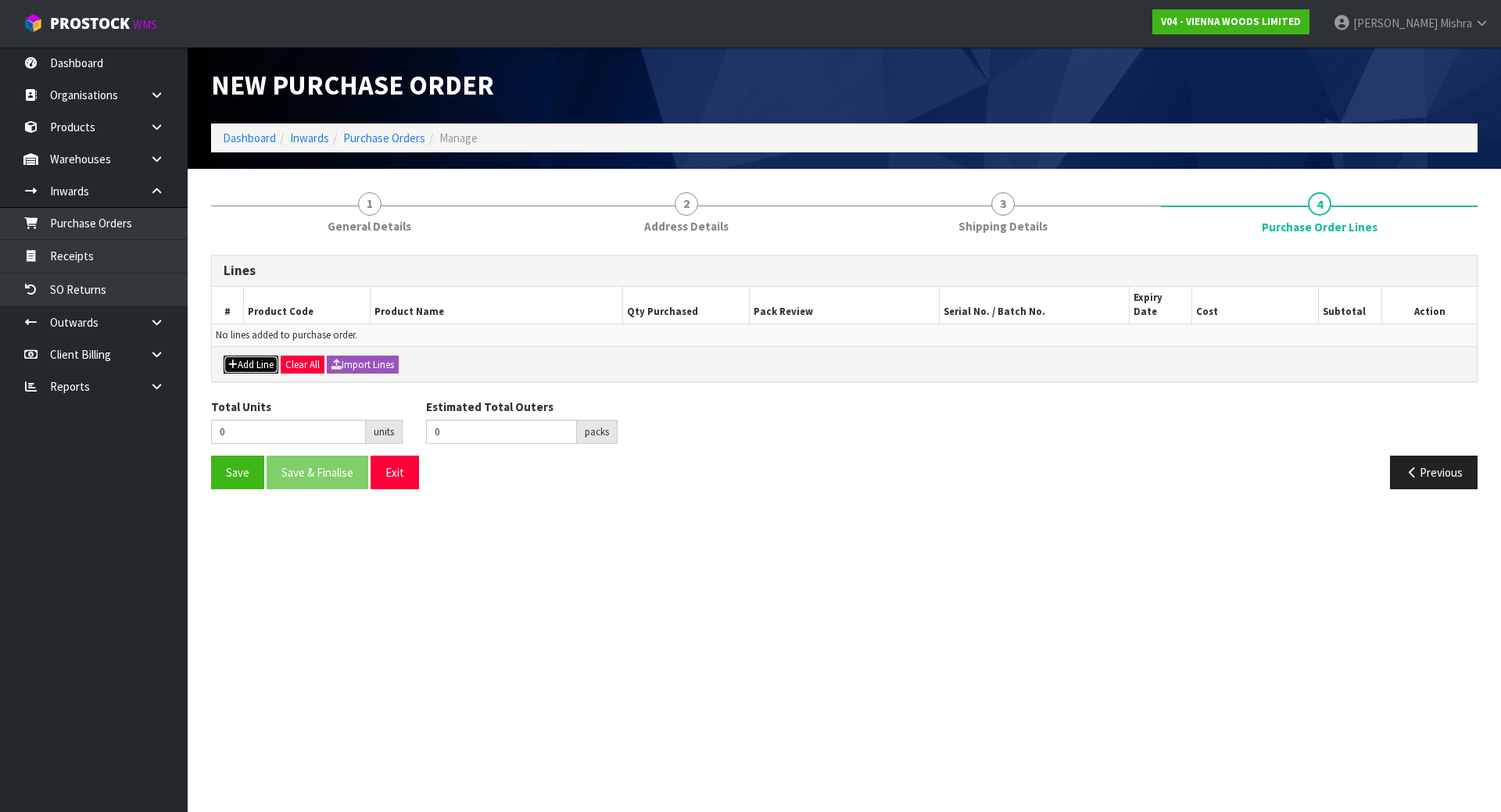
click at [244, 355] on button "Add Line" at bounding box center [250, 364] width 54 height 19
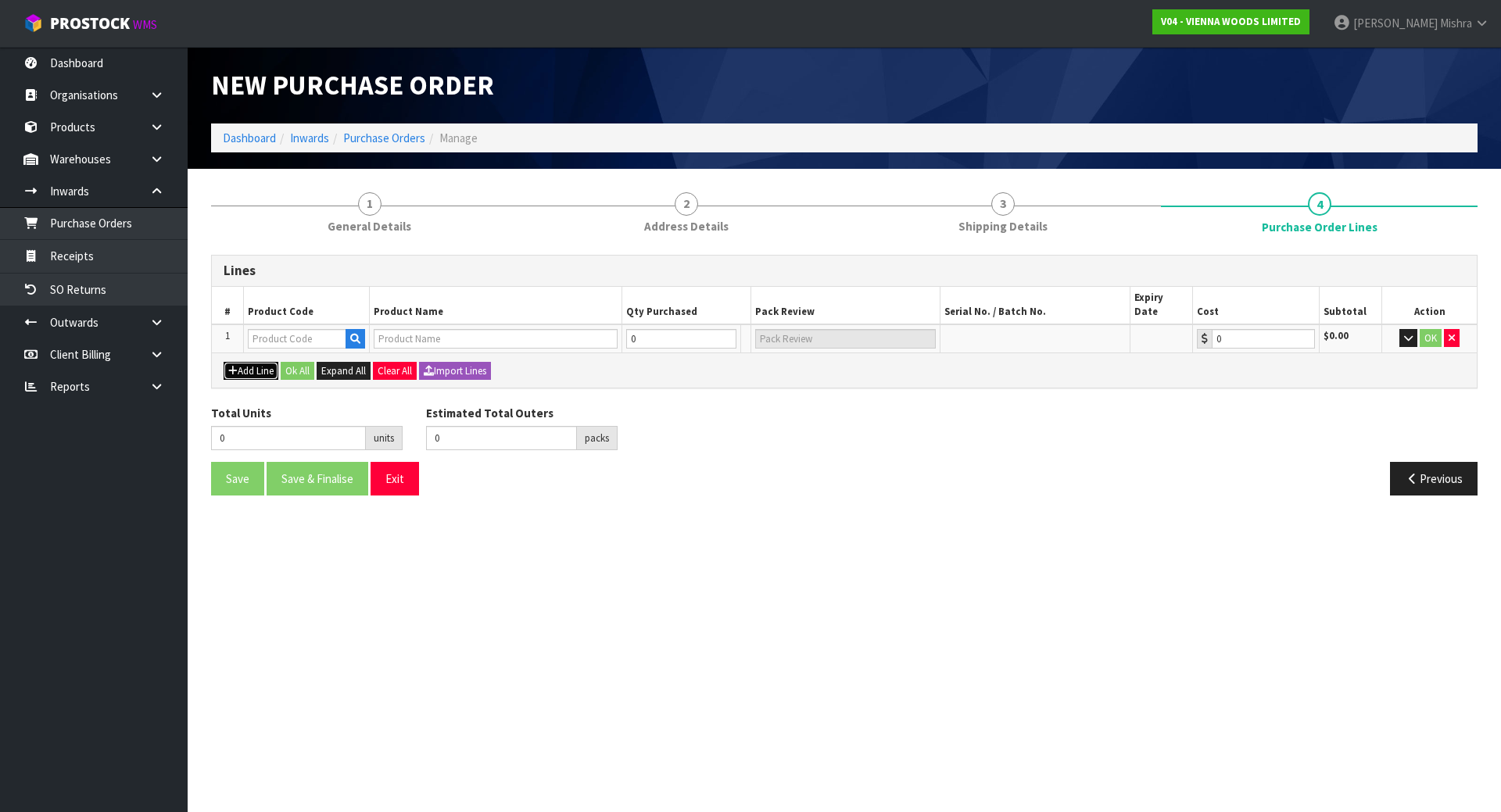
click at [247, 361] on button "Add Line" at bounding box center [250, 370] width 54 height 19
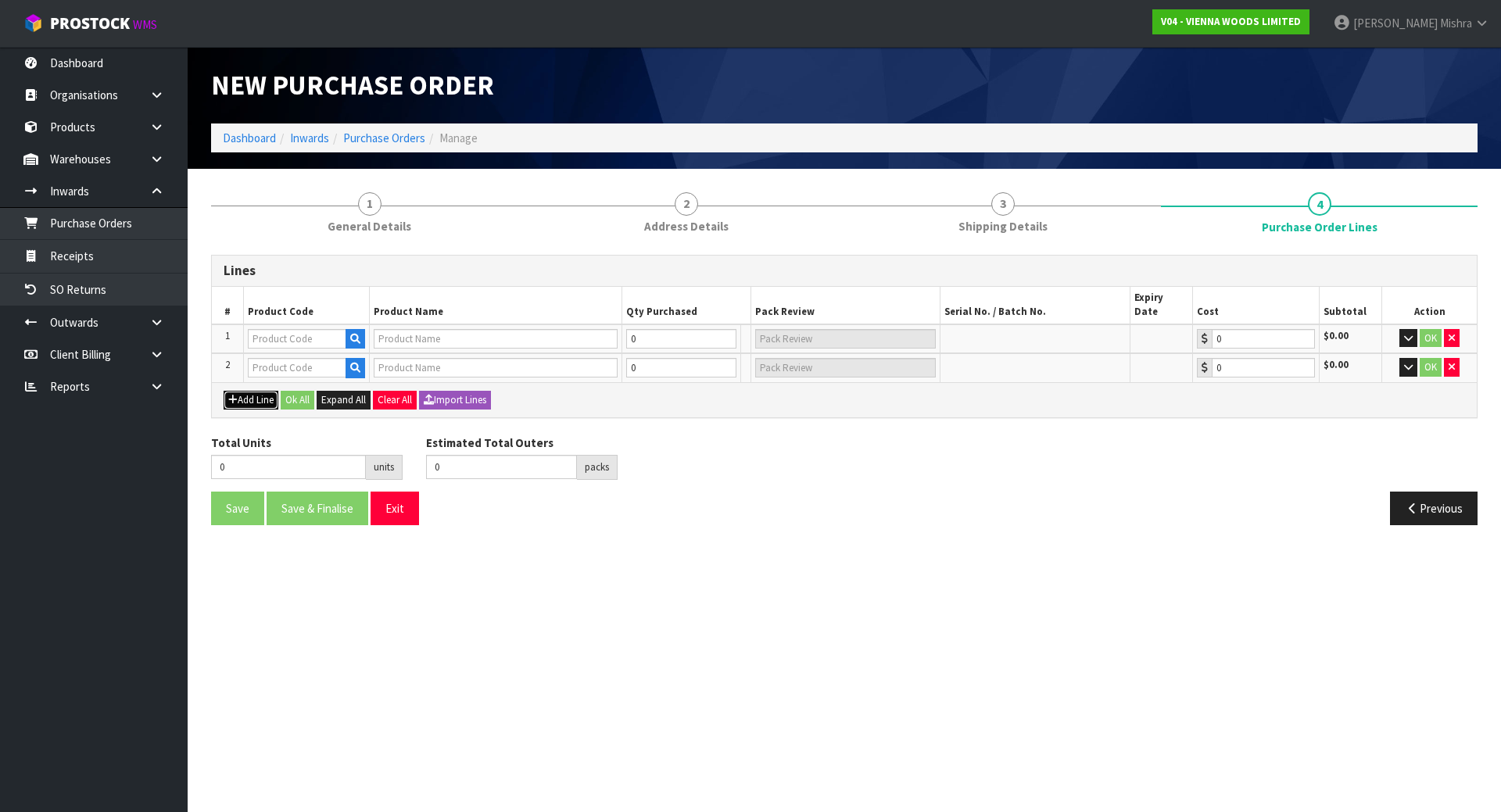
click at [224, 391] on button "Add Line" at bounding box center [250, 400] width 54 height 19
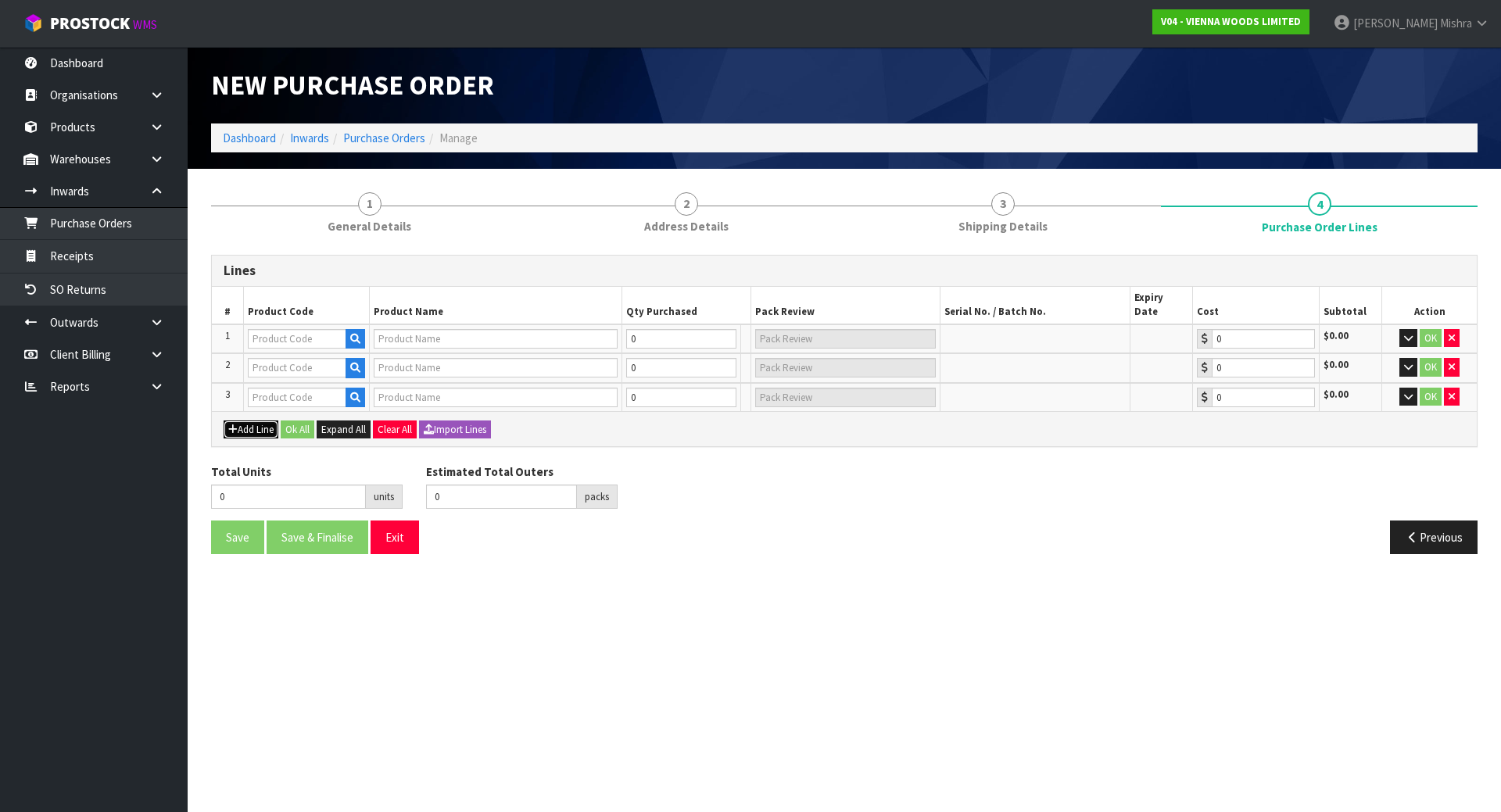
click at [224, 420] on button "Add Line" at bounding box center [250, 429] width 54 height 19
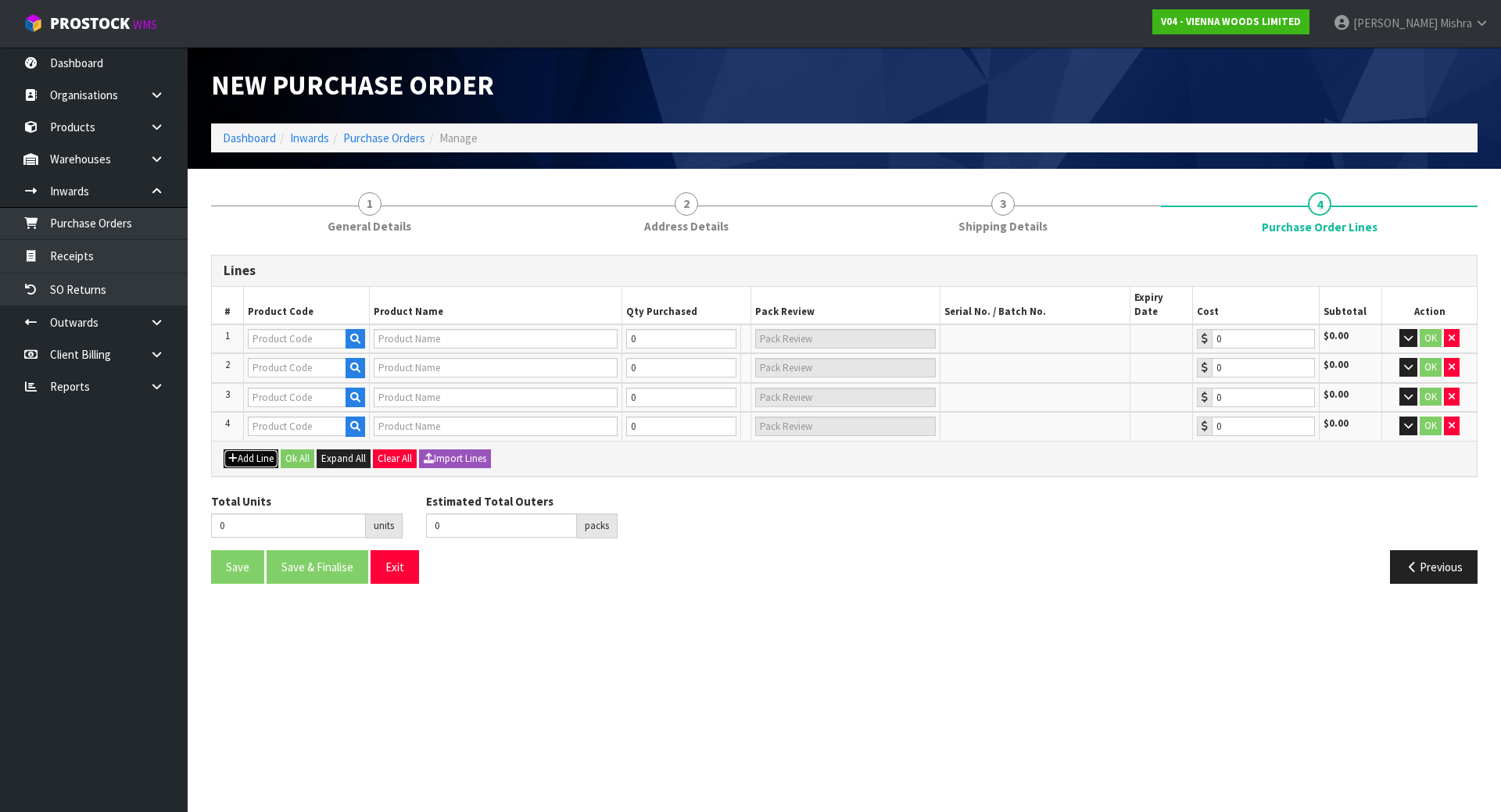
click at [224, 450] on button "Add Line" at bounding box center [250, 459] width 54 height 19
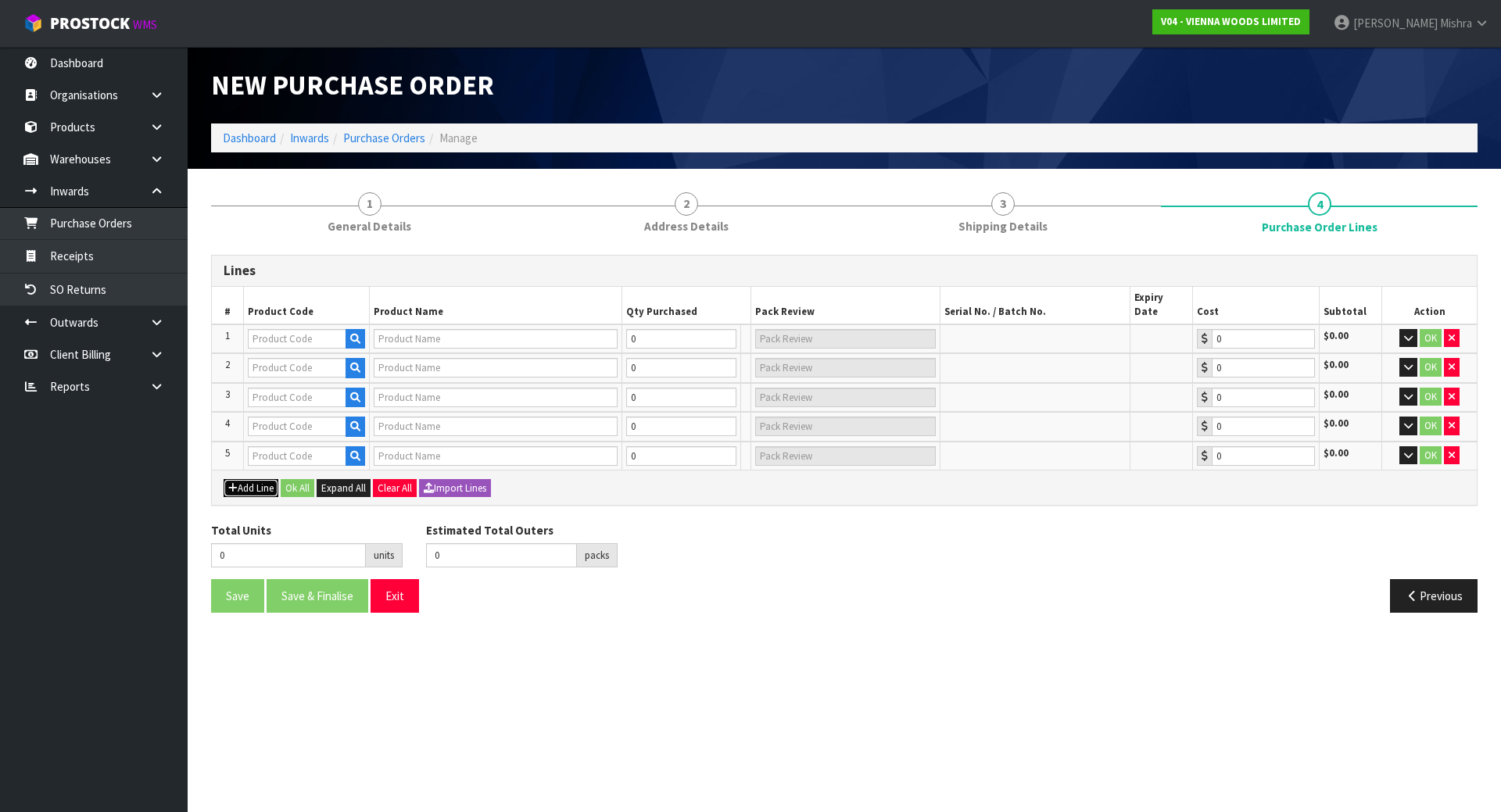
click at [224, 479] on button "Add Line" at bounding box center [250, 488] width 54 height 19
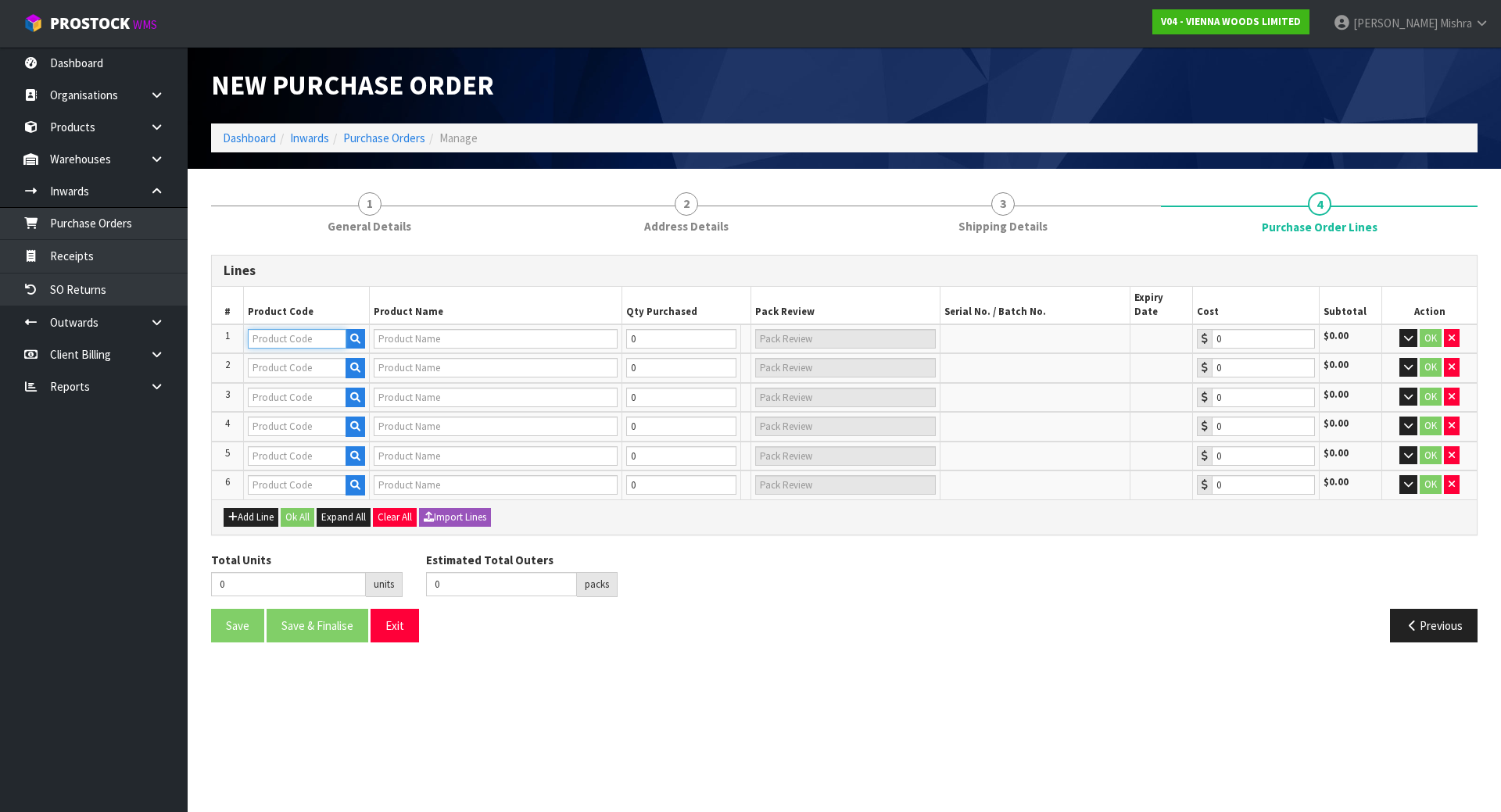
click at [278, 329] on input "text" at bounding box center [297, 339] width 99 height 20
paste input "PC-GIVE-1900"
type input "PC-GIVE-1900"
type input "PETIT CHATEAU GIVERNY UV LAC 1900X190X15/4 2.166M2"
type input "0.00"
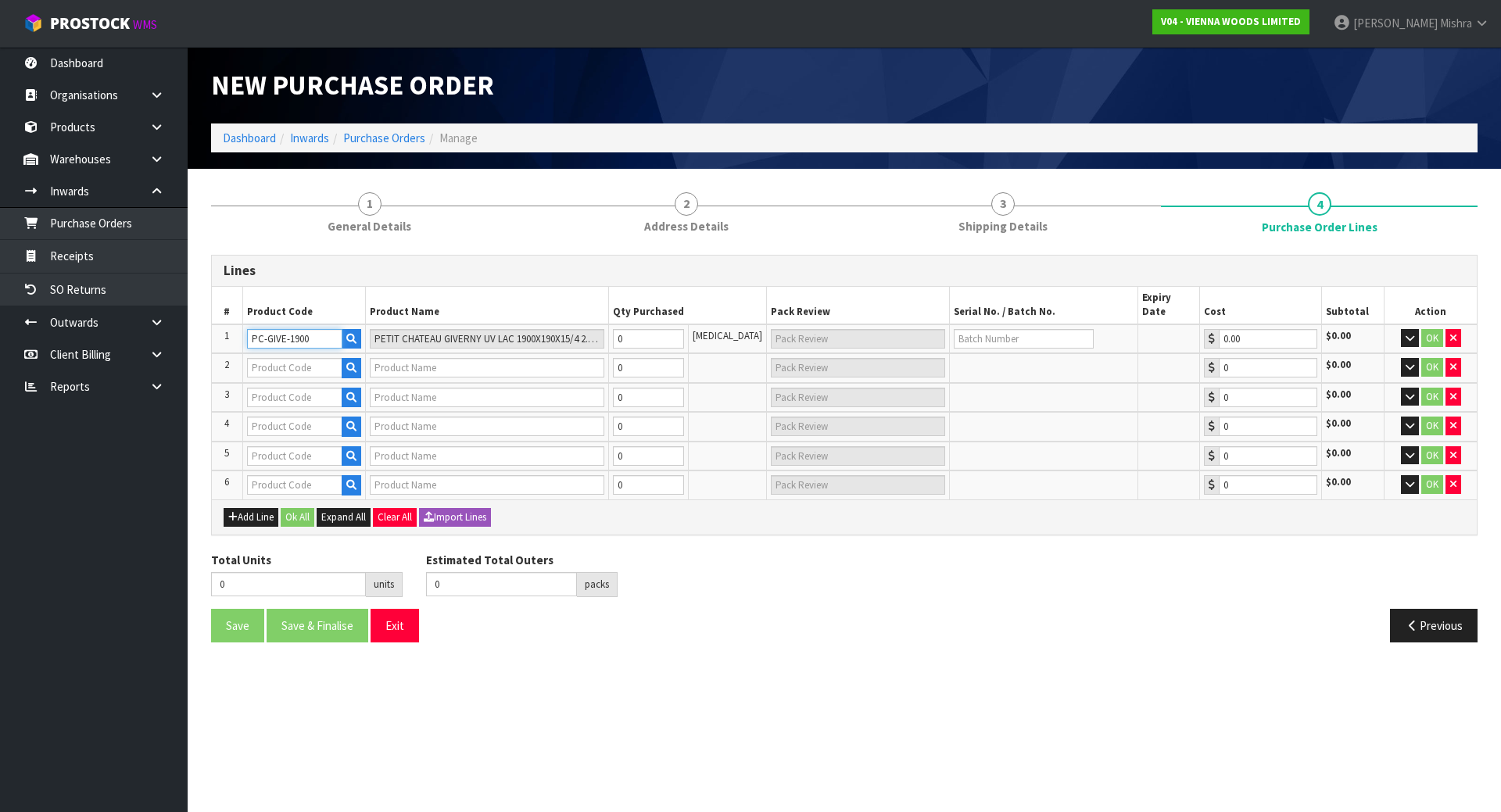
type input "PC-GIVE-1900"
click at [589, 324] on tr "1 PC-GIVE-1900 PETIT CHATEAU GIVERNY UV LAC 1900X190X15/4 2.166M2 0 PCE 0.00 $0…" at bounding box center [844, 338] width 1265 height 29
type input "1"
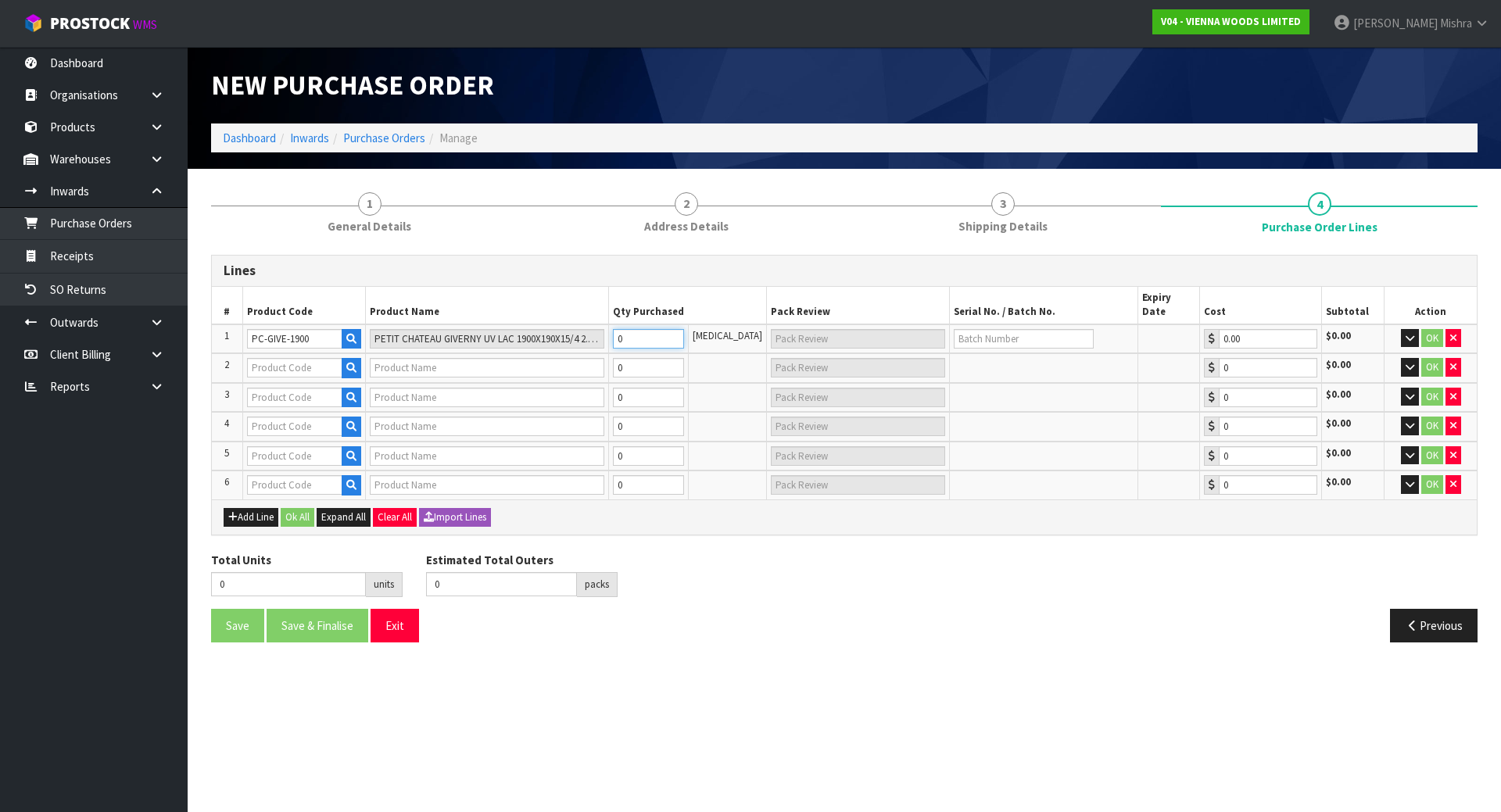
type input "1 CTN"
type input "16"
type input "16 CTN"
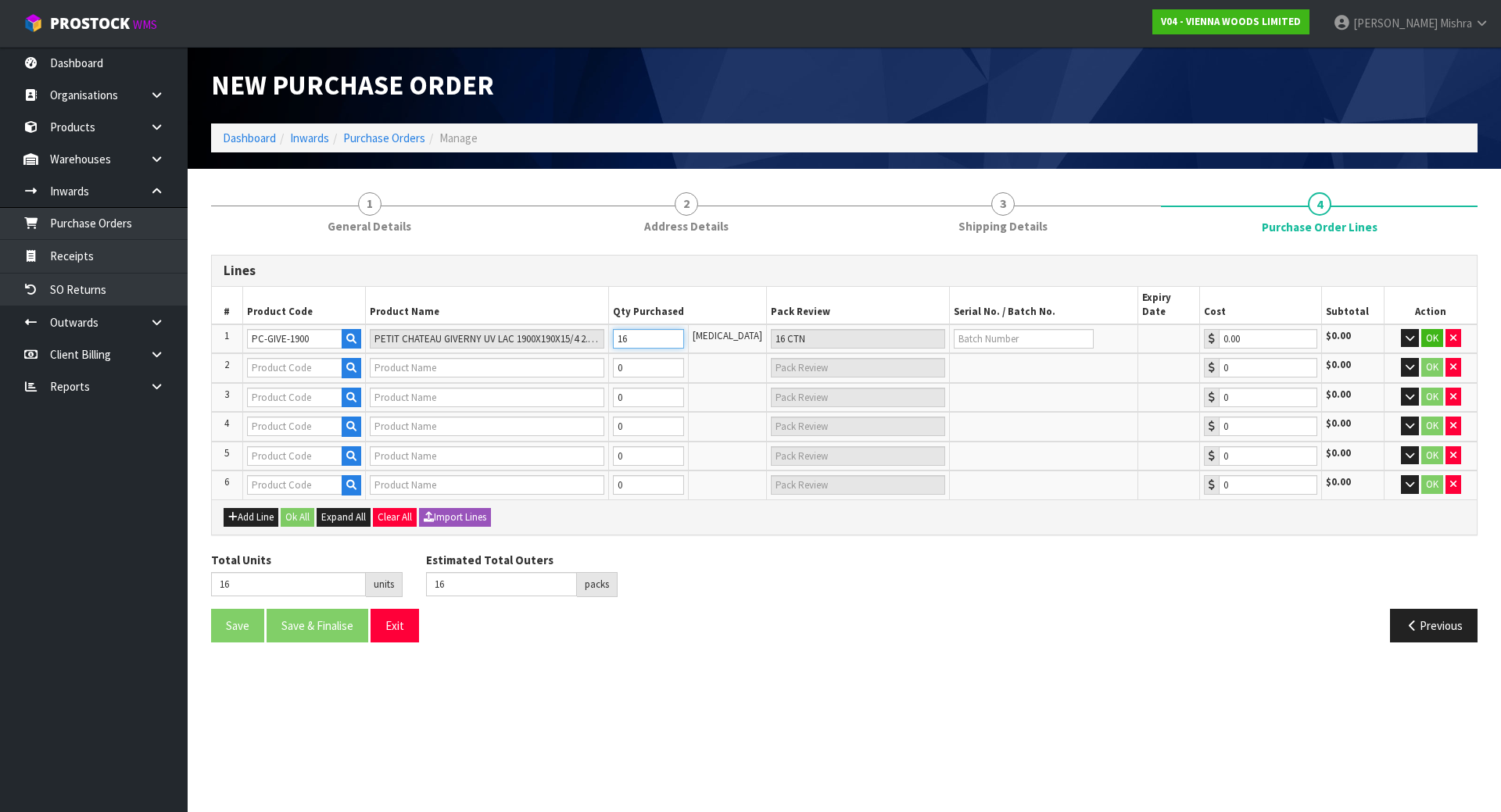
type input "161"
type input "161 CTN"
type input "161"
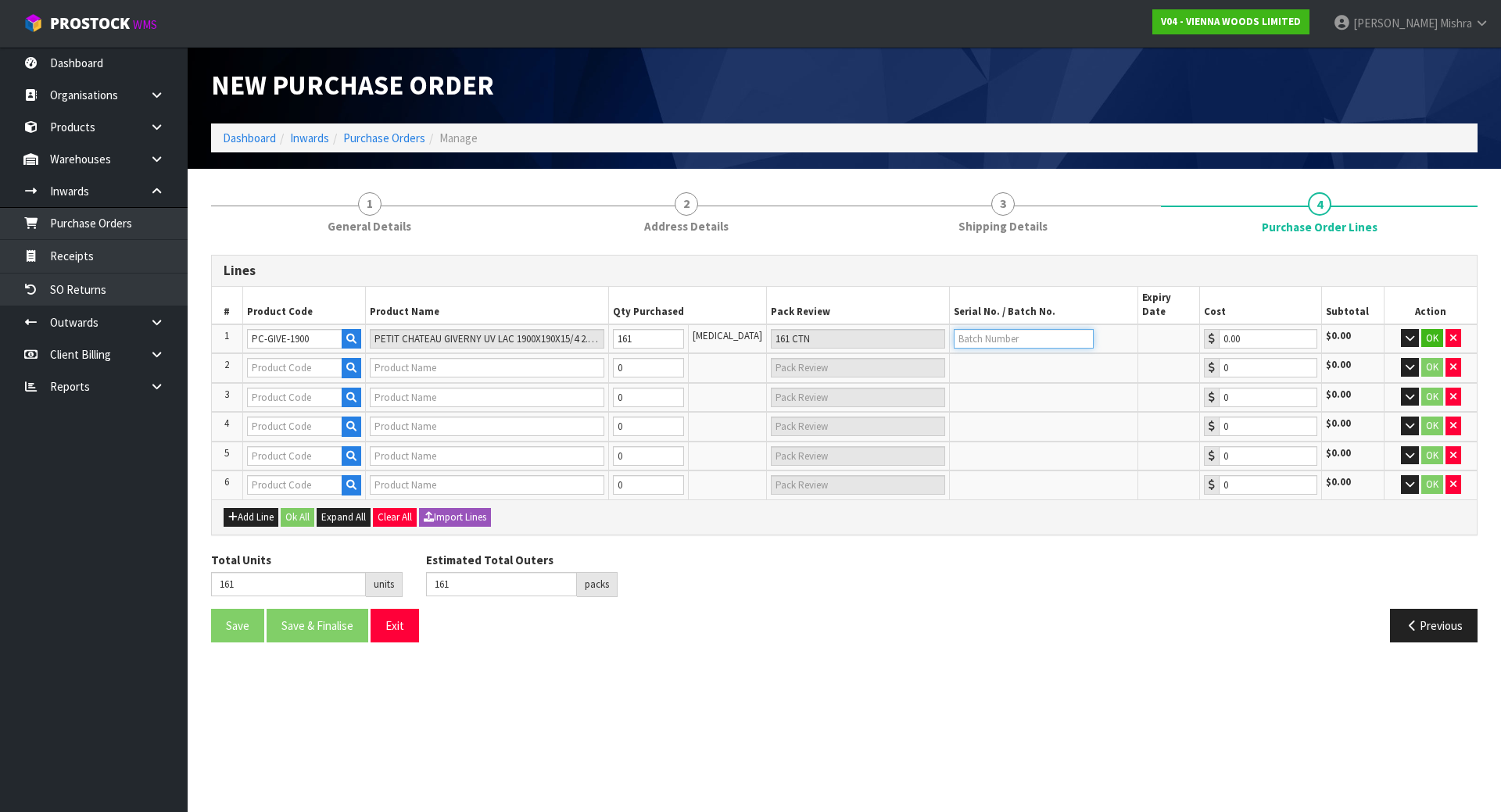
click at [970, 329] on input "text" at bounding box center [1024, 339] width 140 height 20
paste input "PO3392"
type input "PO3392"
click at [257, 364] on td at bounding box center [304, 368] width 123 height 29
click at [269, 358] on input "text" at bounding box center [294, 368] width 95 height 20
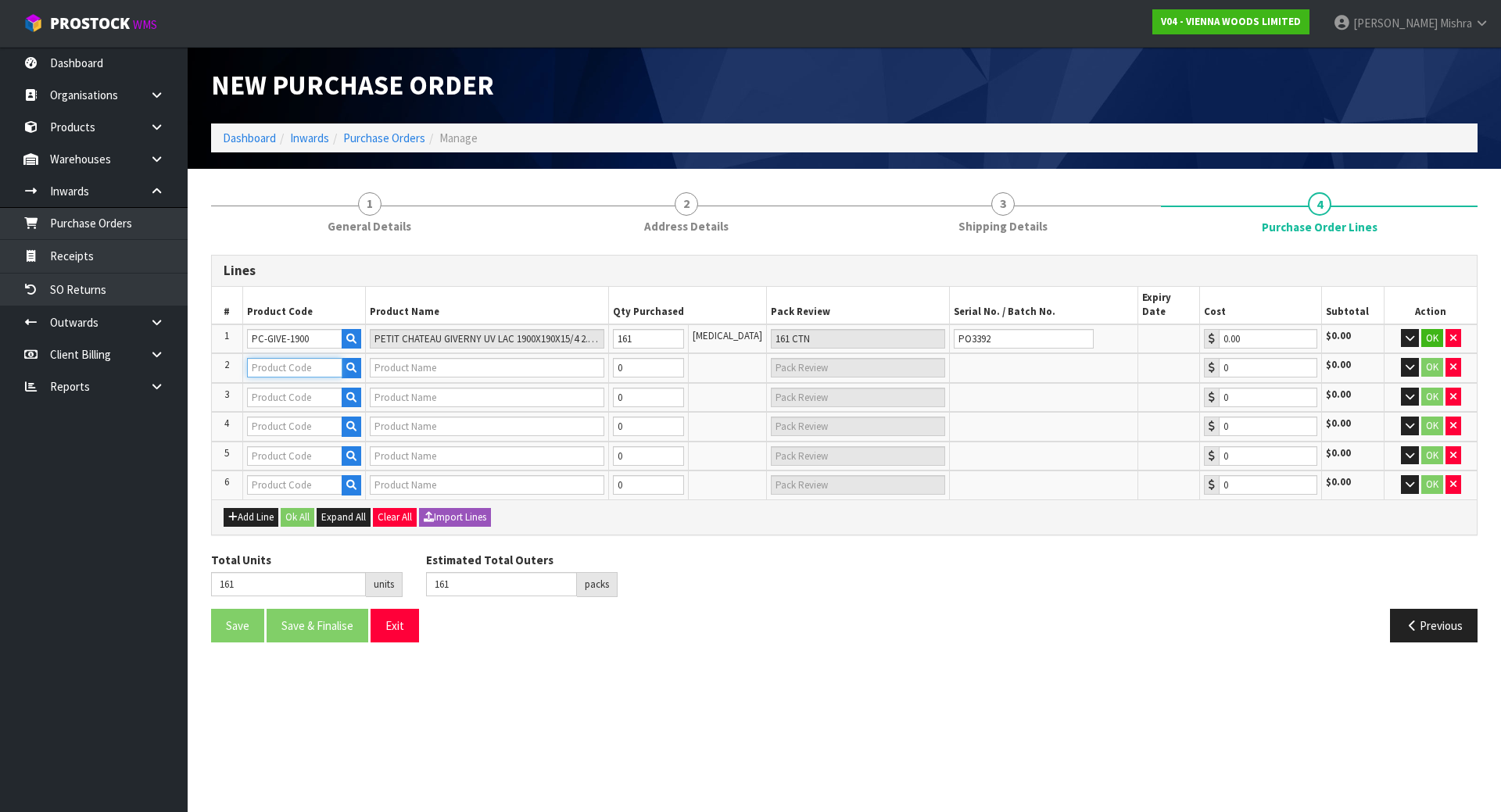
paste input "IC WEST"
type input "IC WEST"
click at [378, 358] on input "text" at bounding box center [486, 368] width 234 height 20
click at [361, 358] on button "button" at bounding box center [352, 368] width 20 height 20
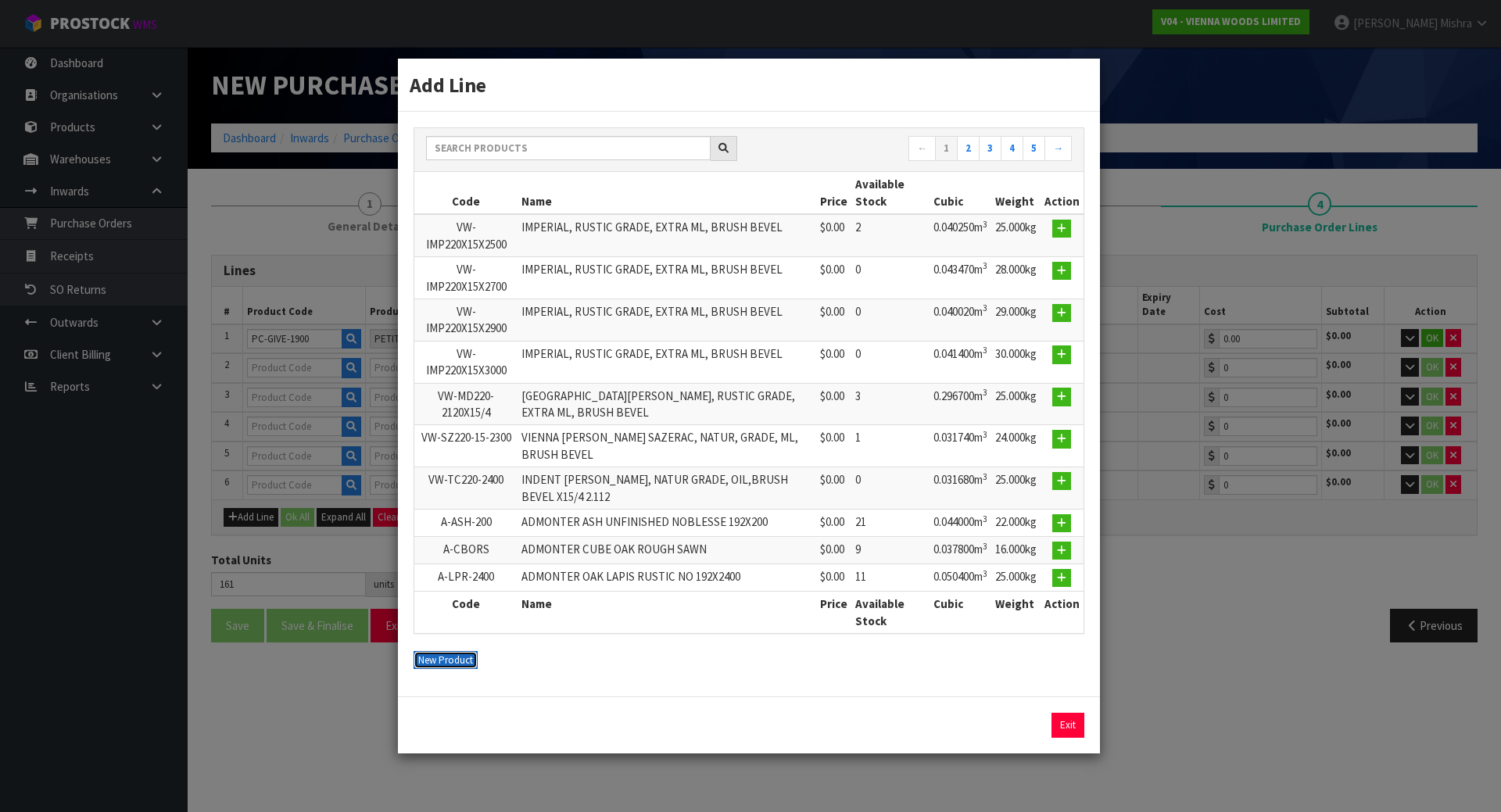
click at [442, 662] on button "New Product" at bounding box center [445, 660] width 64 height 19
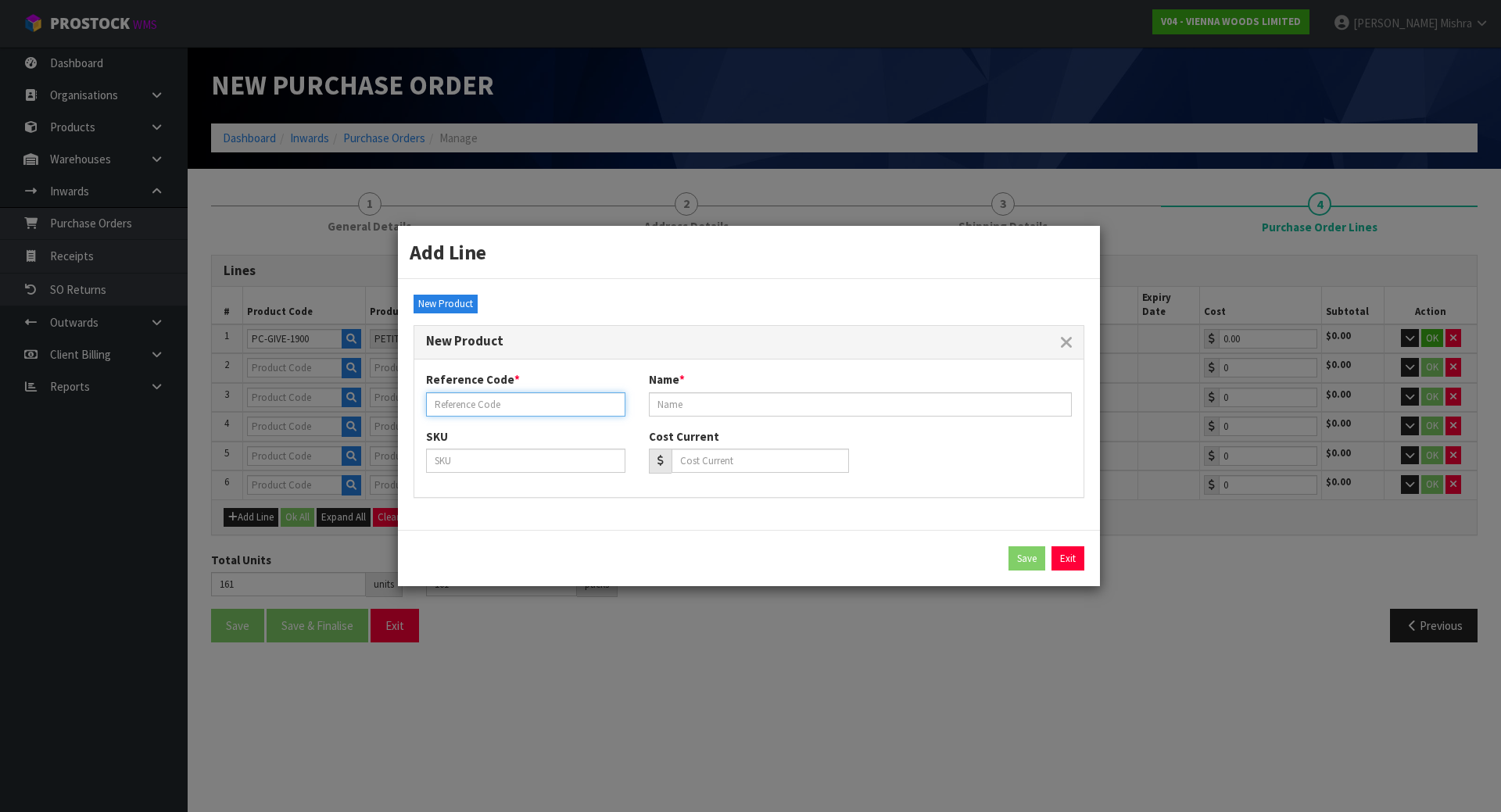
click at [515, 409] on input "text" at bounding box center [526, 404] width 200 height 24
paste input "IC WEST"
type input "IC WEST"
click at [657, 404] on input "text" at bounding box center [861, 404] width 423 height 24
paste input "ICONS WESTWOOD 190X2200X15/4"
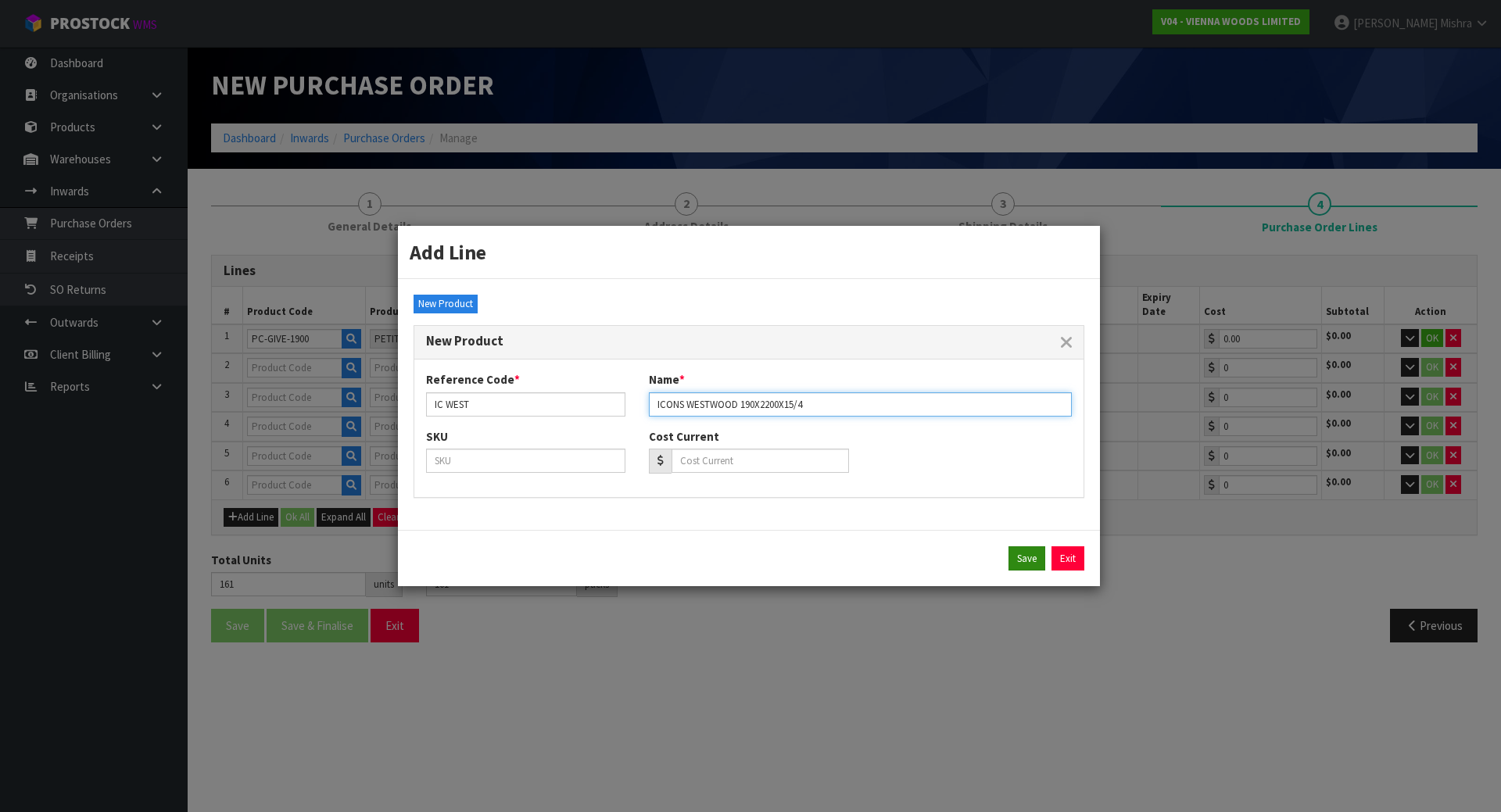
type input "ICONS WESTWOOD 190X2200X15/4"
click at [1026, 561] on button "Save" at bounding box center [1026, 559] width 37 height 25
type input "IC WEST"
type input "ICONS WESTWOOD 190X2200X15/4"
type input "0.00"
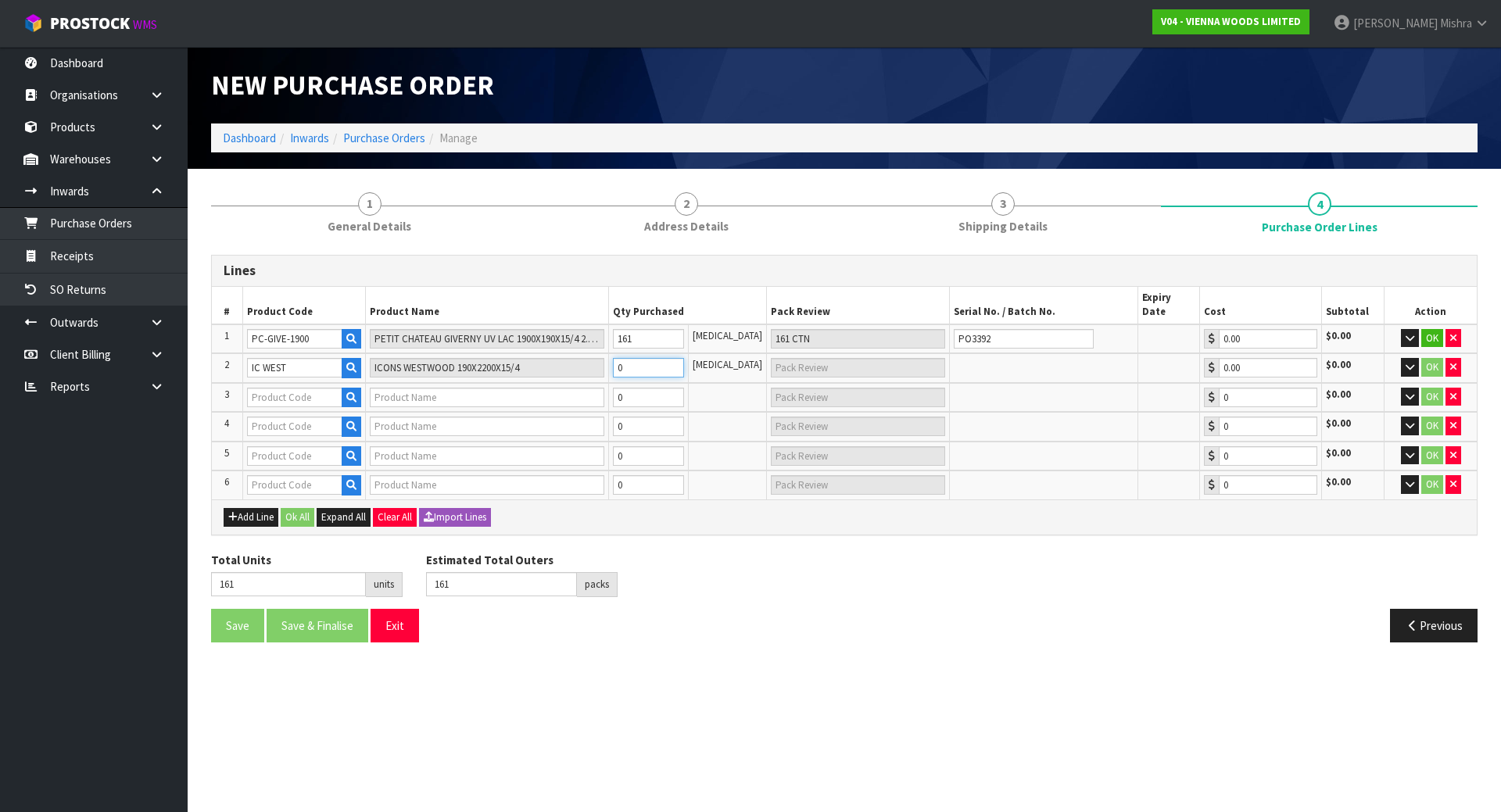
click at [608, 353] on tr "2 IC WEST ICONS WESTWOOD 190X2200X15/4 0 PCE 0.00 $0.00 OK" at bounding box center [844, 368] width 1265 height 29
type input "162"
type input "1"
type input "1 [MEDICAL_DATA]"
type input "171"
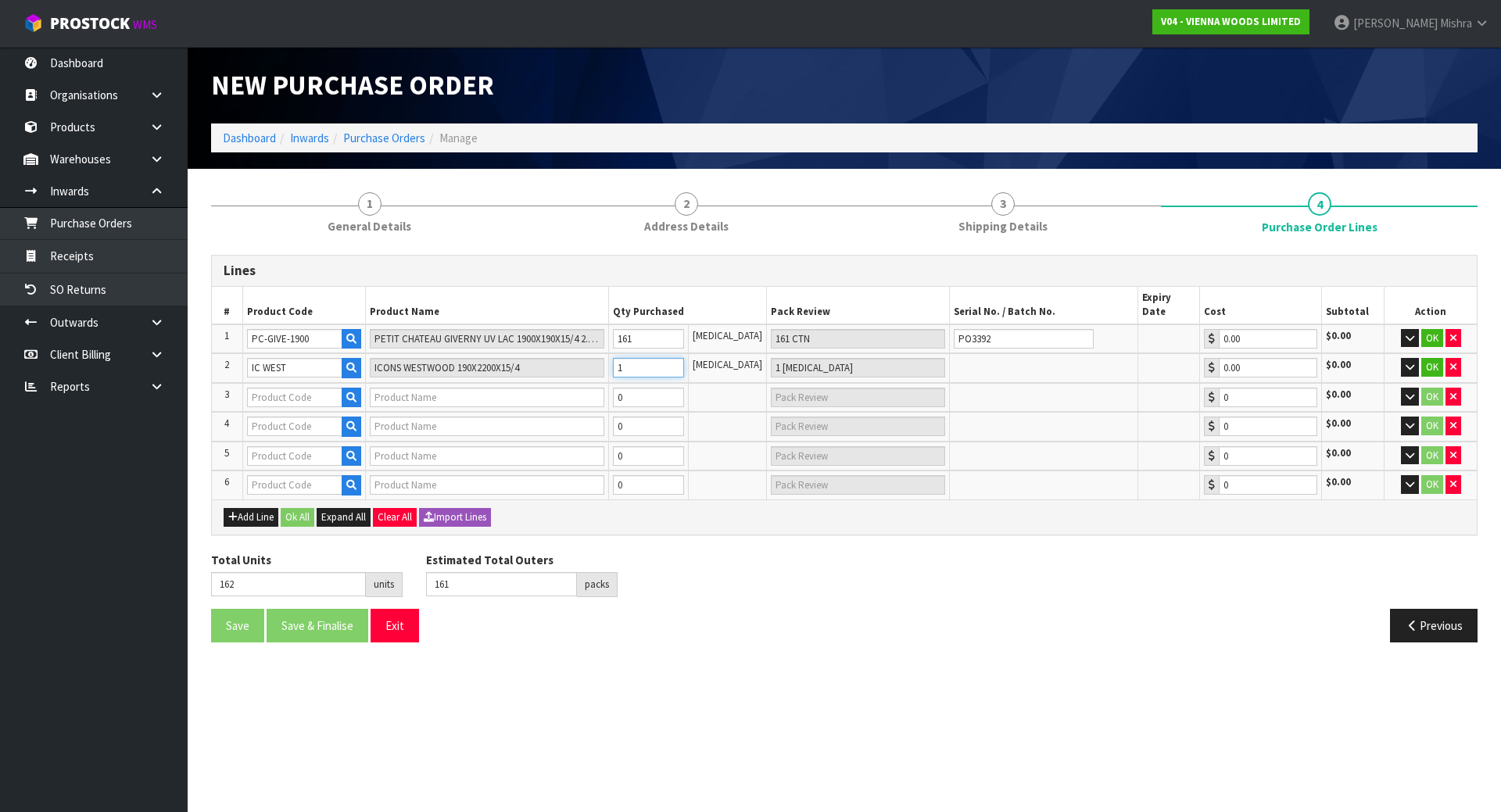
type input "10"
type input "10 PCE"
type input "264"
type input "103"
type input "103 PCE"
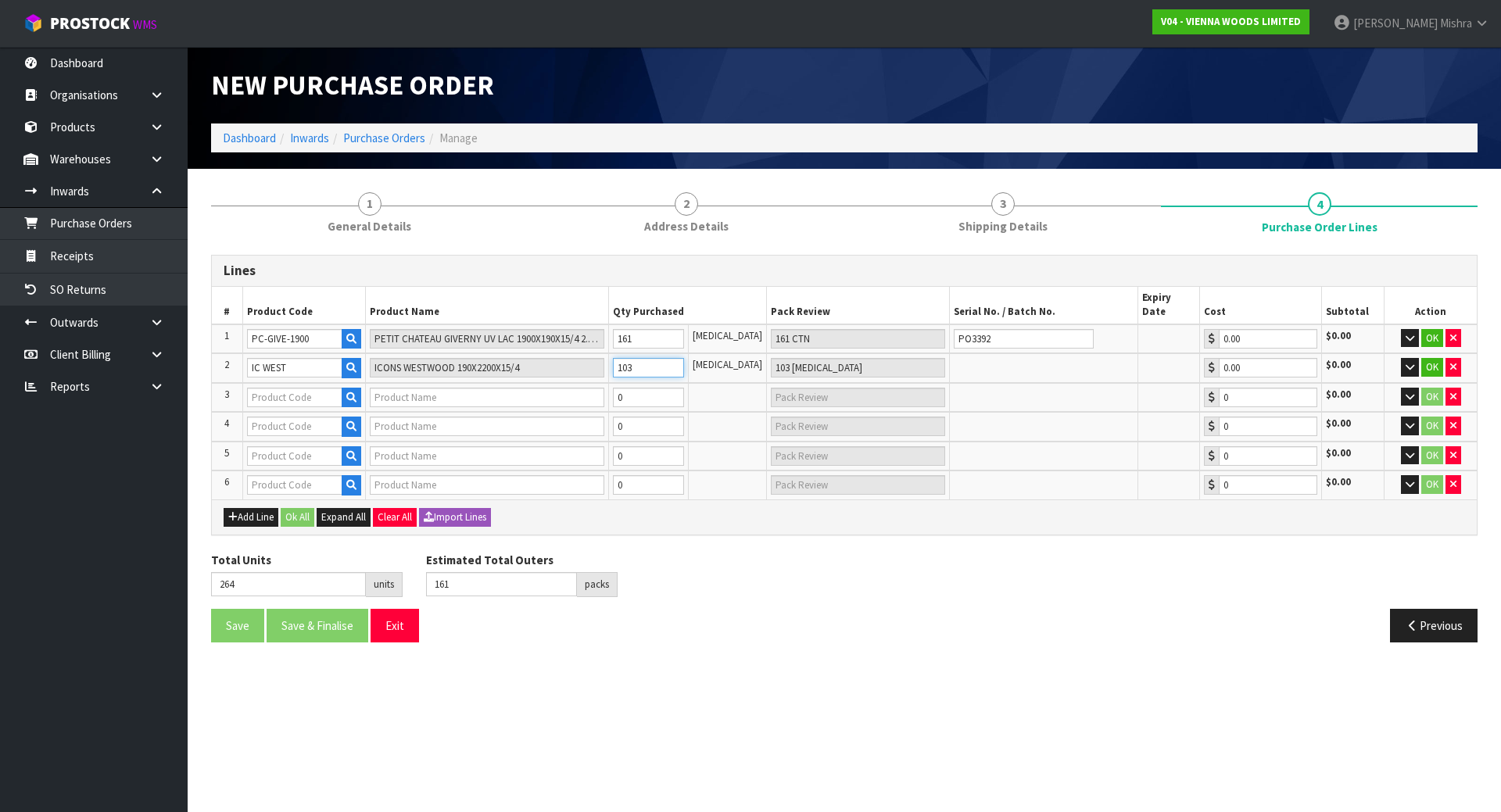
type input "103"
click at [288, 387] on input "text" at bounding box center [294, 397] width 95 height 20
paste input "IC-WEST-HERR"
type input "IC-WEST-HERR"
click at [348, 387] on button "button" at bounding box center [352, 397] width 20 height 20
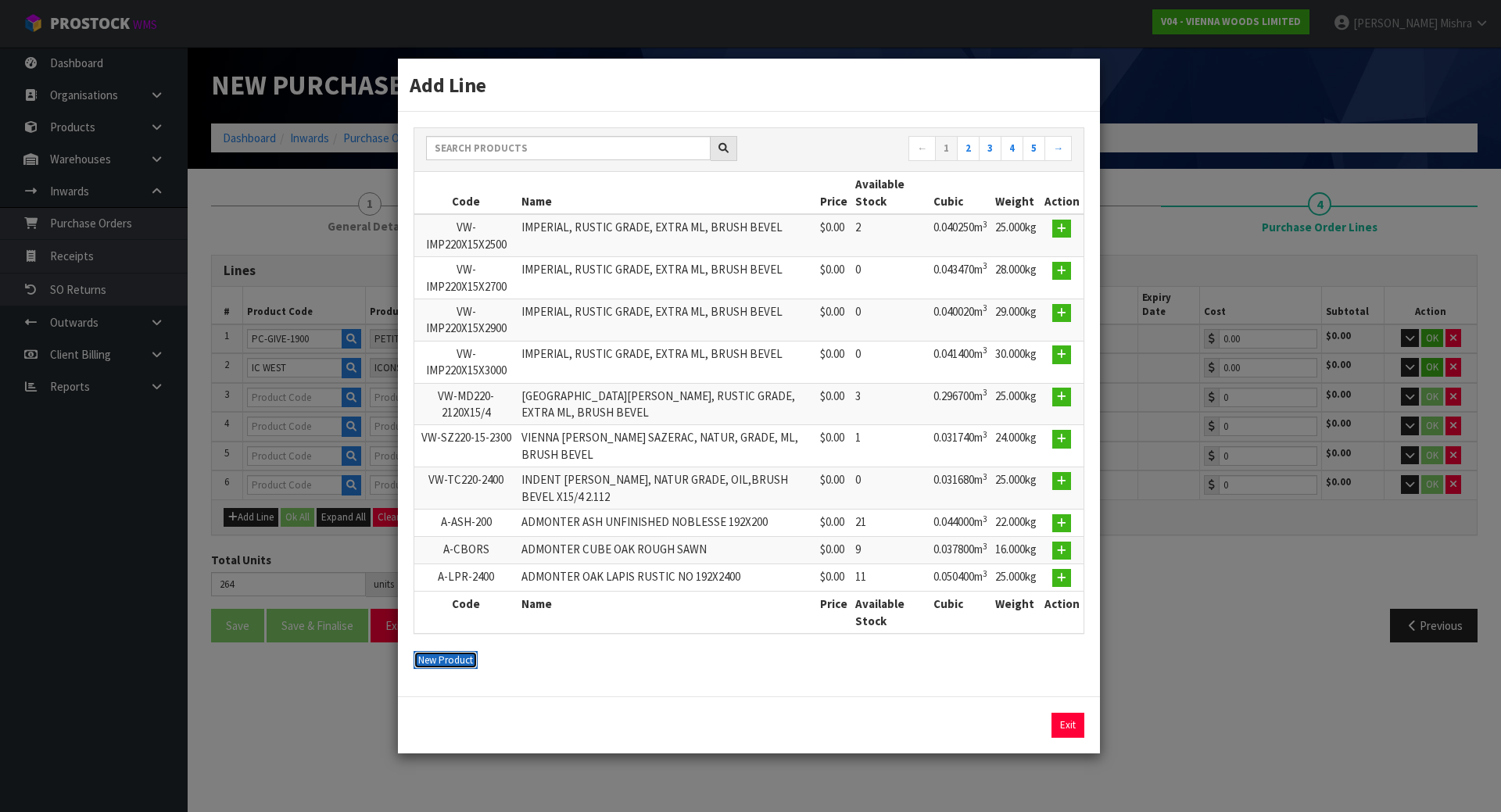
click at [420, 660] on button "New Product" at bounding box center [445, 660] width 64 height 19
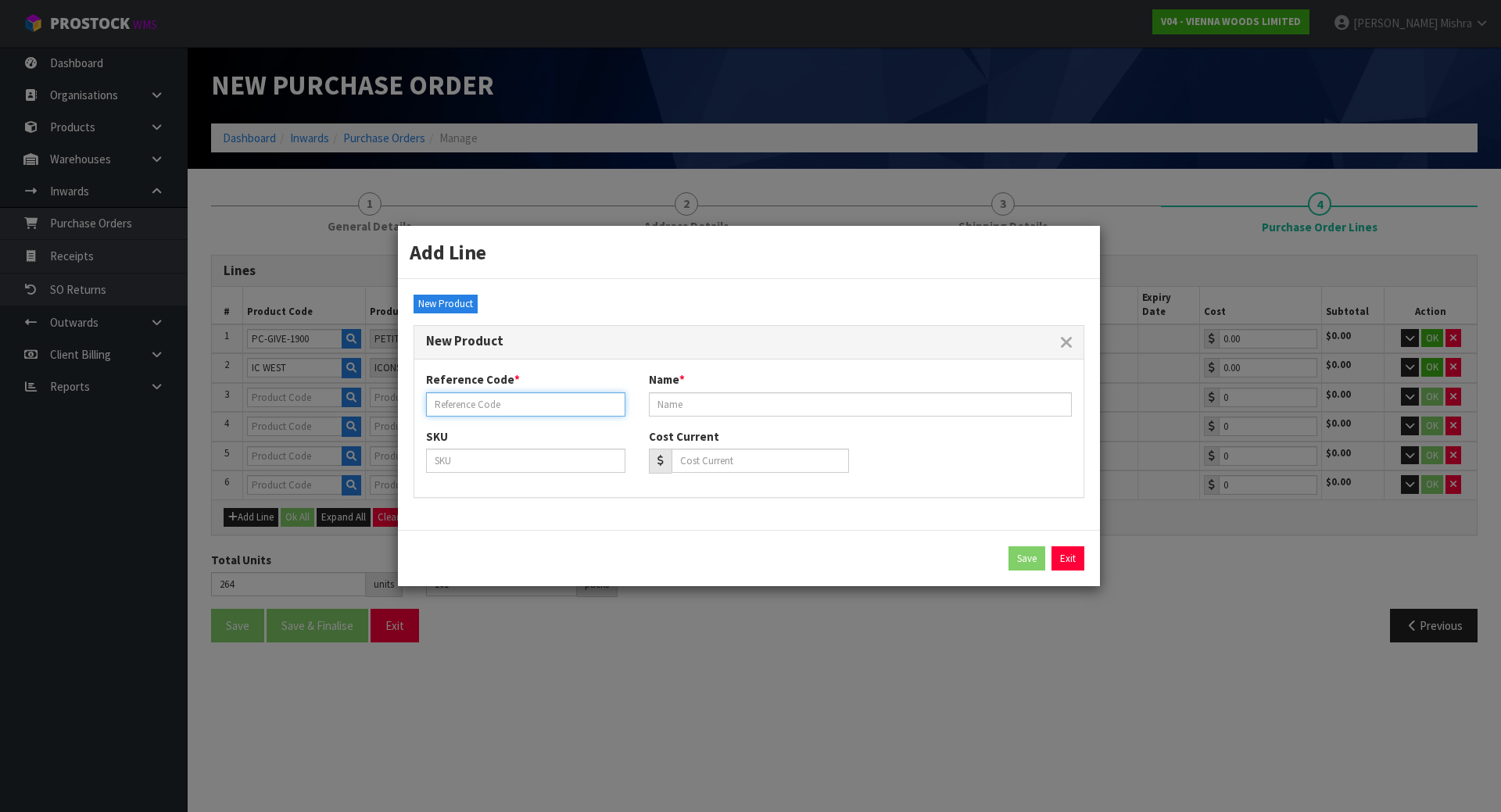
click at [506, 406] on input "text" at bounding box center [526, 404] width 200 height 24
paste input "IC-WEST-HERR"
type input "IC-WEST-HERR"
click at [667, 399] on input "text" at bounding box center [861, 404] width 423 height 24
click at [751, 403] on input "text" at bounding box center [861, 404] width 423 height 24
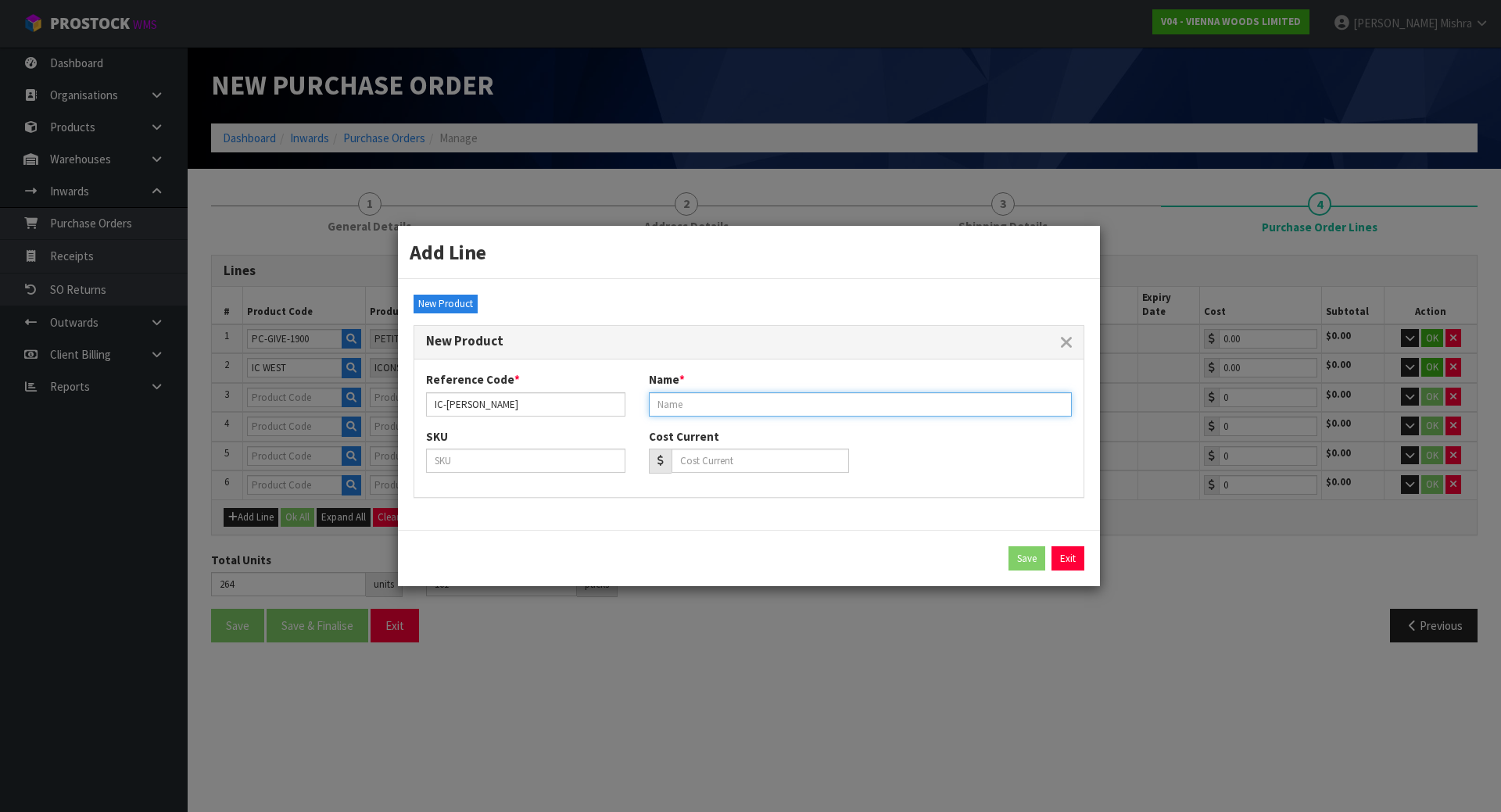
paste input "ICONS WESTWOOD HERR 600X120X15/4MM"
type input "ICONS WESTWOOD HERR 600X120X15/4MM"
click at [1029, 554] on button "Save" at bounding box center [1026, 559] width 37 height 25
type input "IC-WEST-HERR"
type input "ICONS WESTWOOD HERR 600X120X15/4MM"
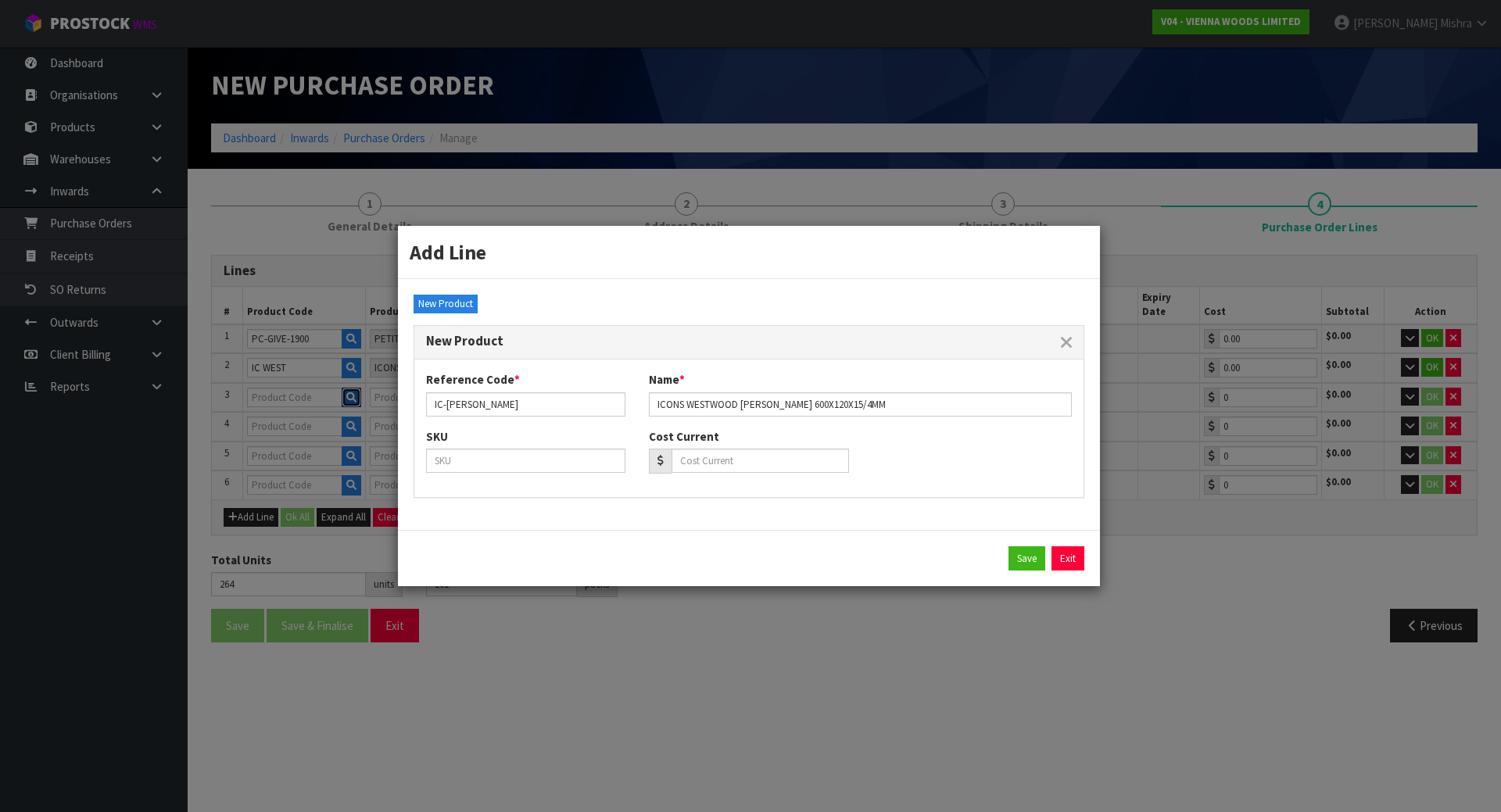
type input "0.00"
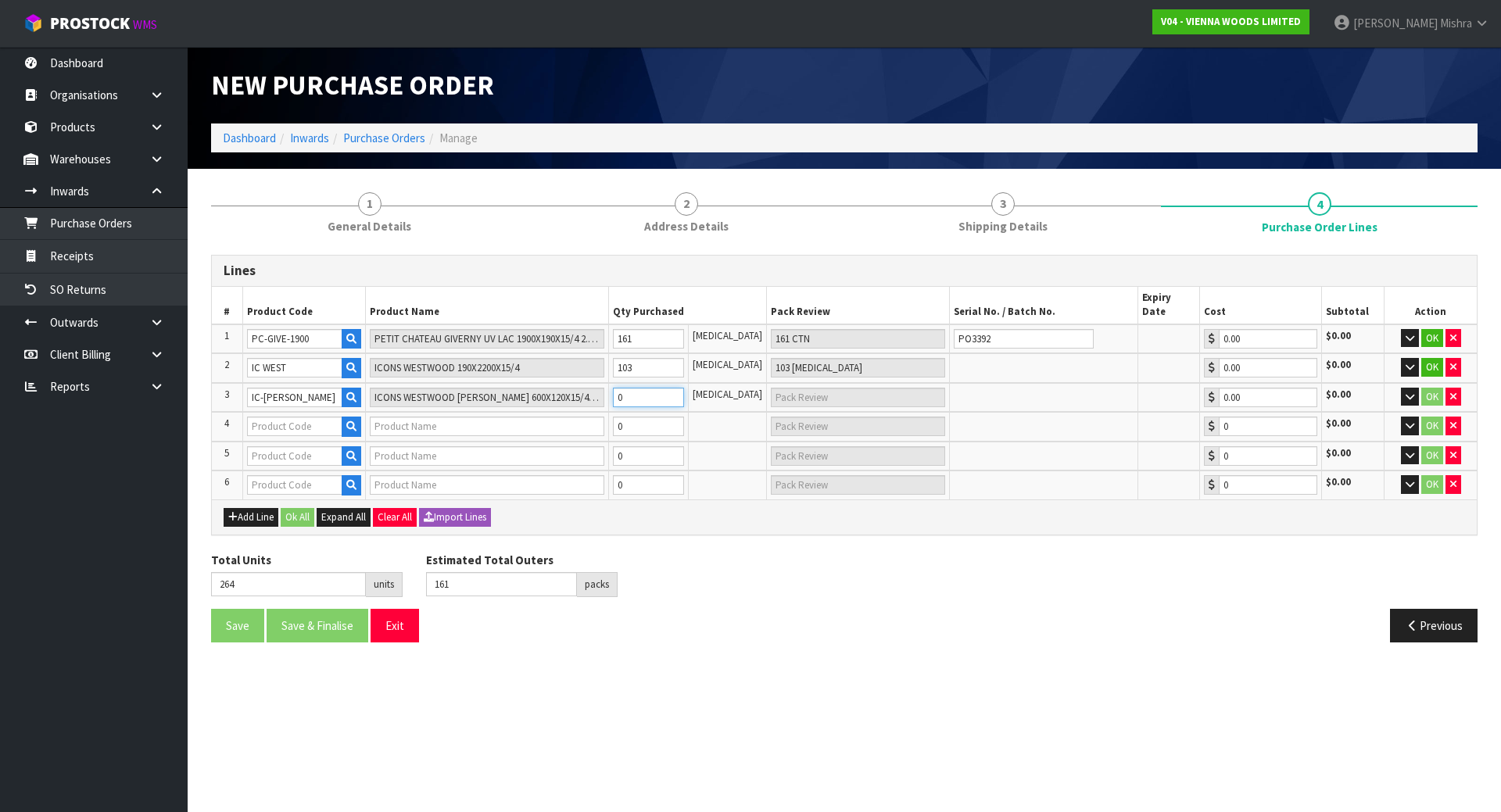
drag, startPoint x: 656, startPoint y: 386, endPoint x: 625, endPoint y: 385, distance: 31.0
click at [625, 387] on input "0" at bounding box center [649, 397] width 71 height 20
type input "265"
type input "1"
type input "1 [MEDICAL_DATA]"
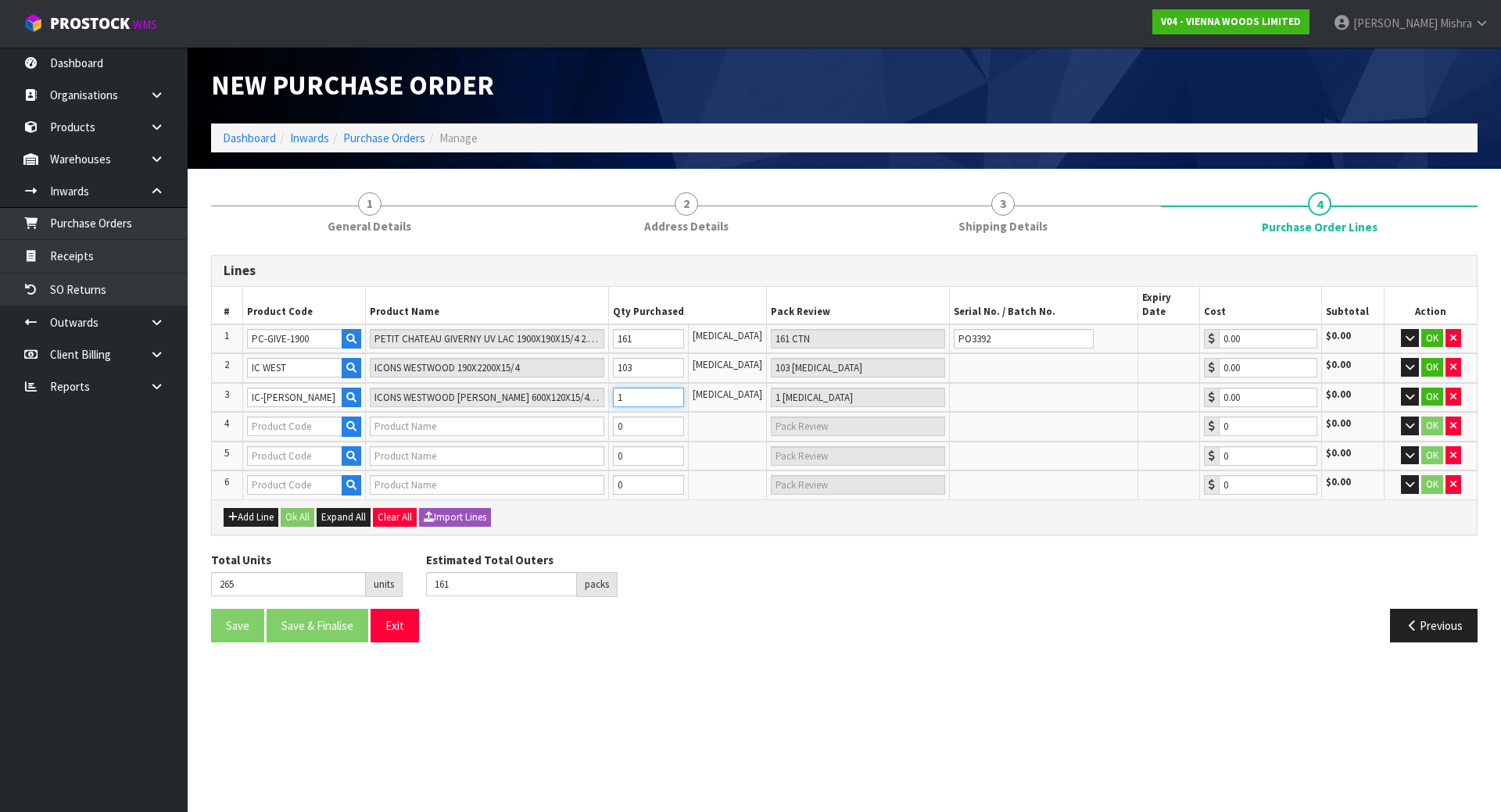
type input "274"
type input "10"
type input "10 PCE"
type input "368"
type input "104"
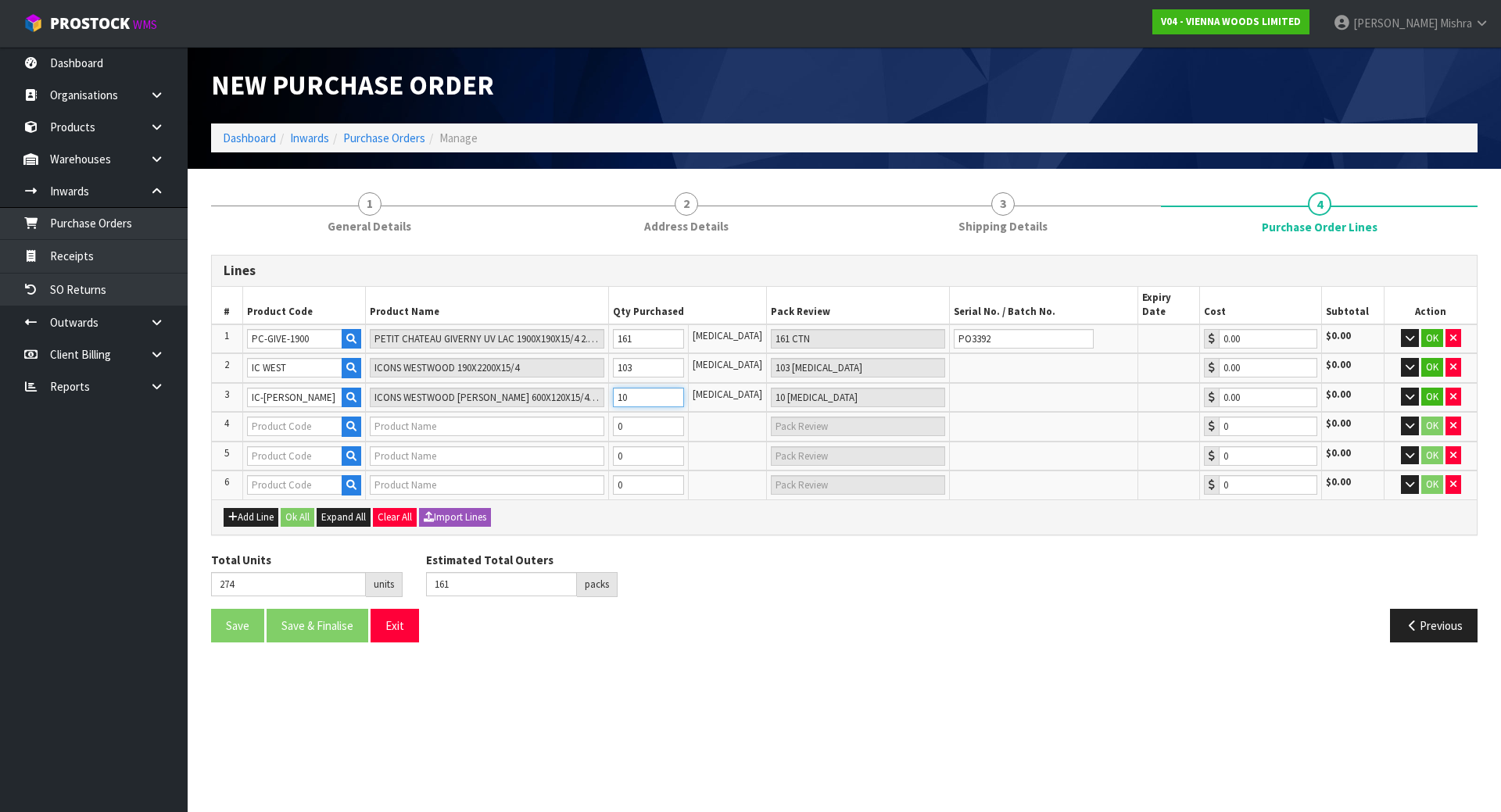
type input "104 PCE"
type input "104"
click at [281, 417] on input "text" at bounding box center [294, 426] width 95 height 20
paste input "EXCESS 007"
type input "EXCESS 007"
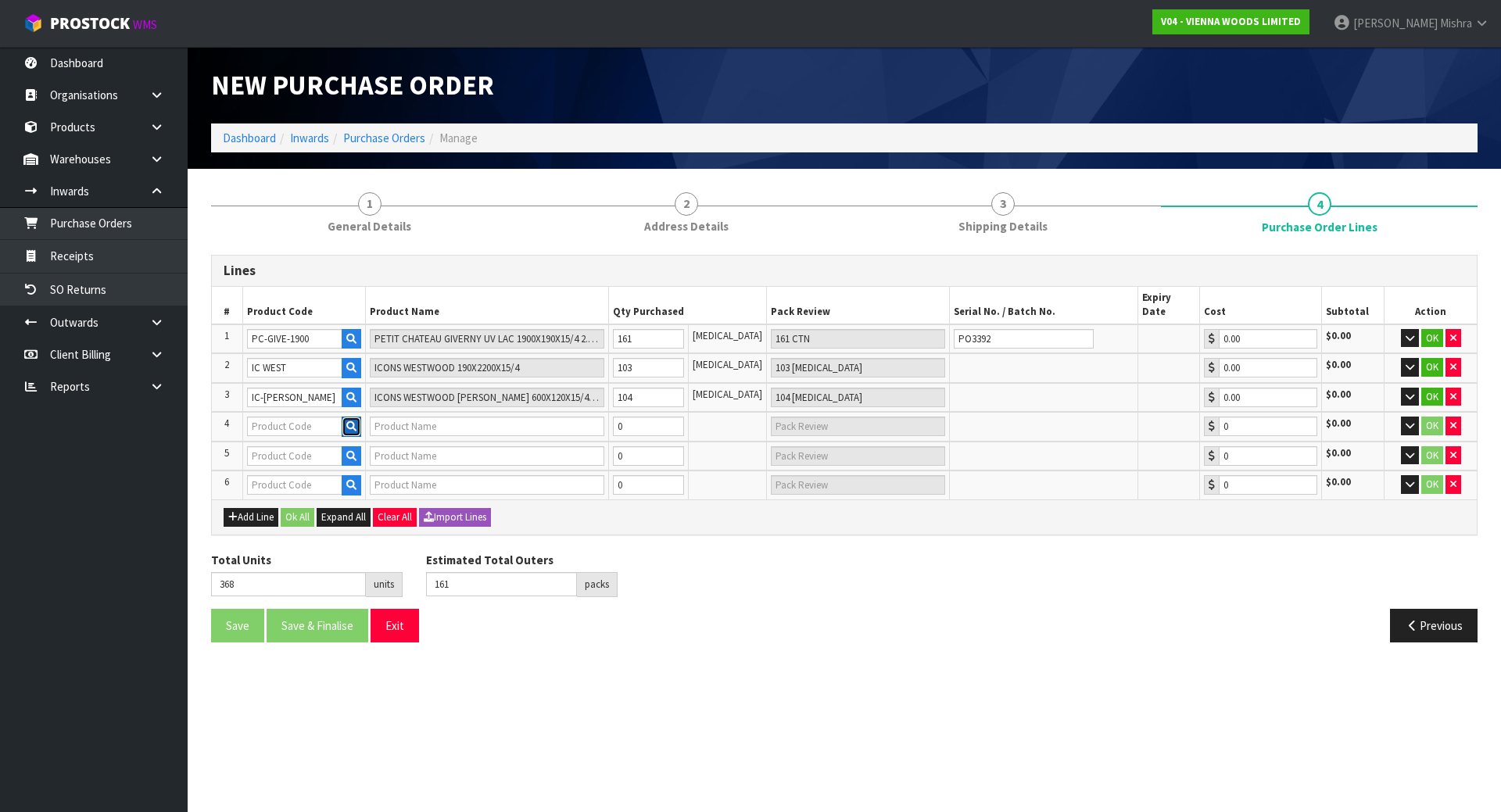
click at [355, 421] on icon "button" at bounding box center [351, 426] width 10 height 10
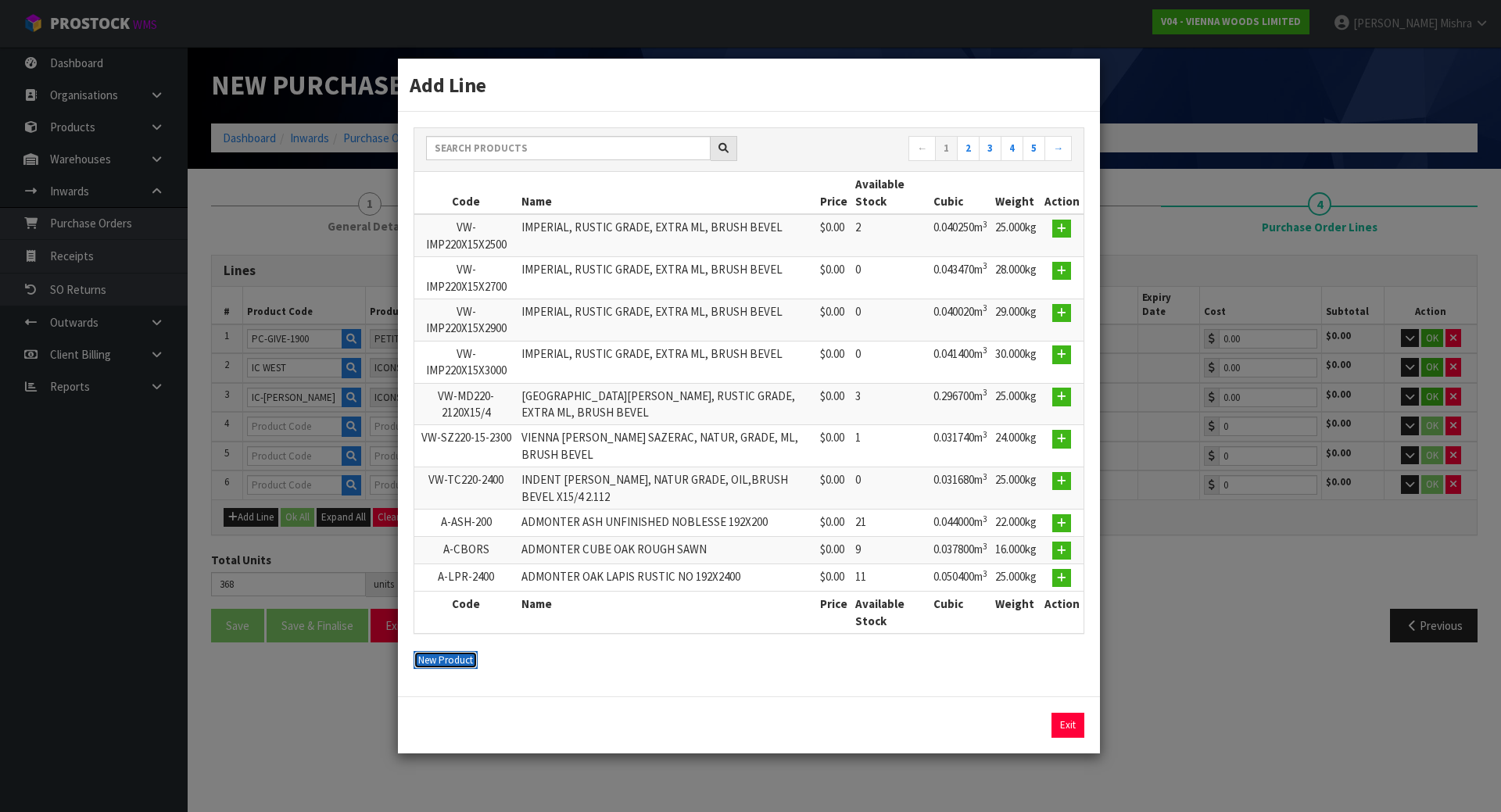
click at [438, 655] on button "New Product" at bounding box center [445, 660] width 64 height 19
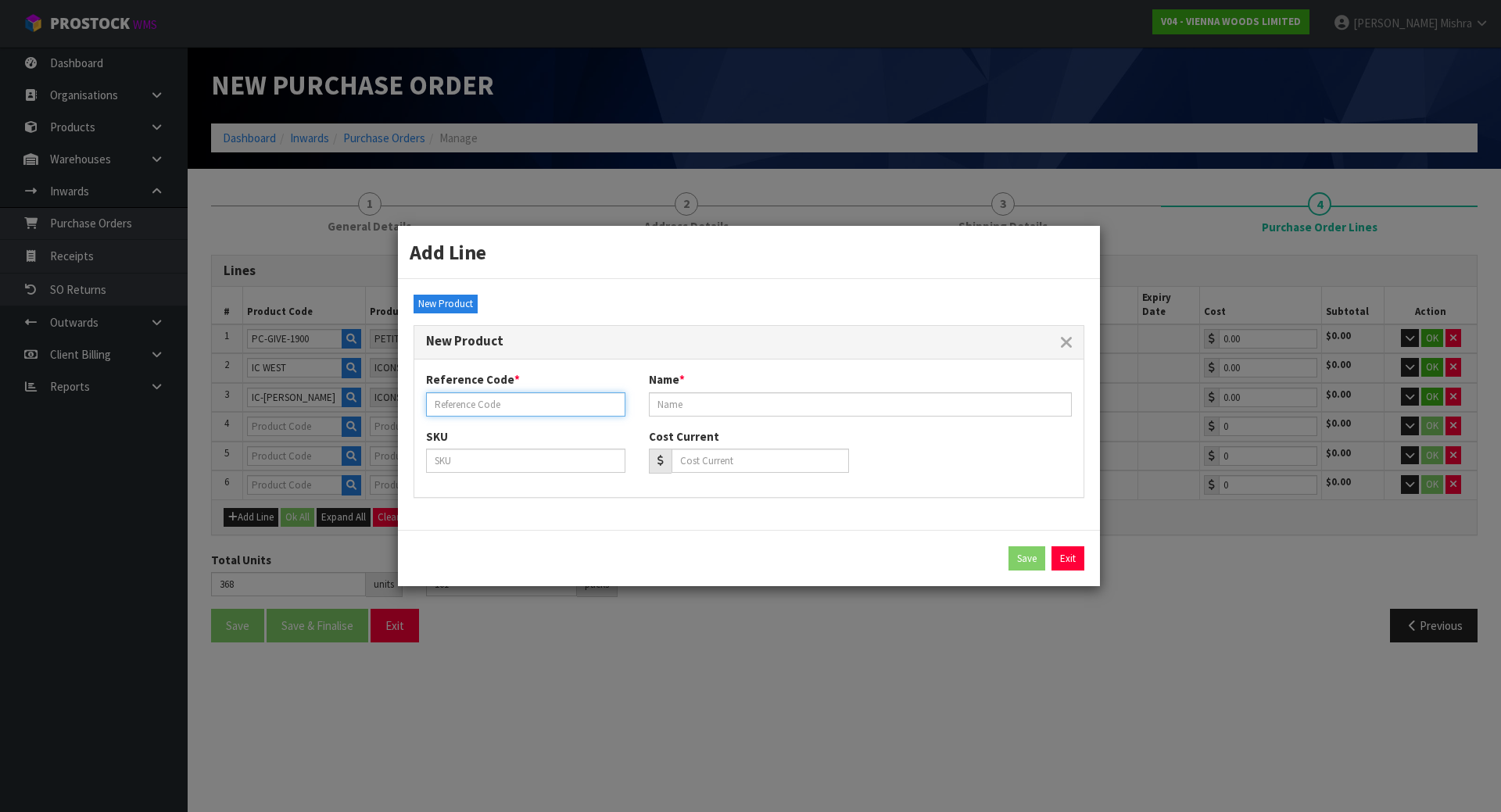
click at [502, 410] on input "text" at bounding box center [526, 404] width 200 height 24
paste input "EXCESS 007"
type input "EXCESS 007"
click at [787, 404] on input "text" at bounding box center [861, 404] width 423 height 24
paste input "EXCESS 007 190X1900"
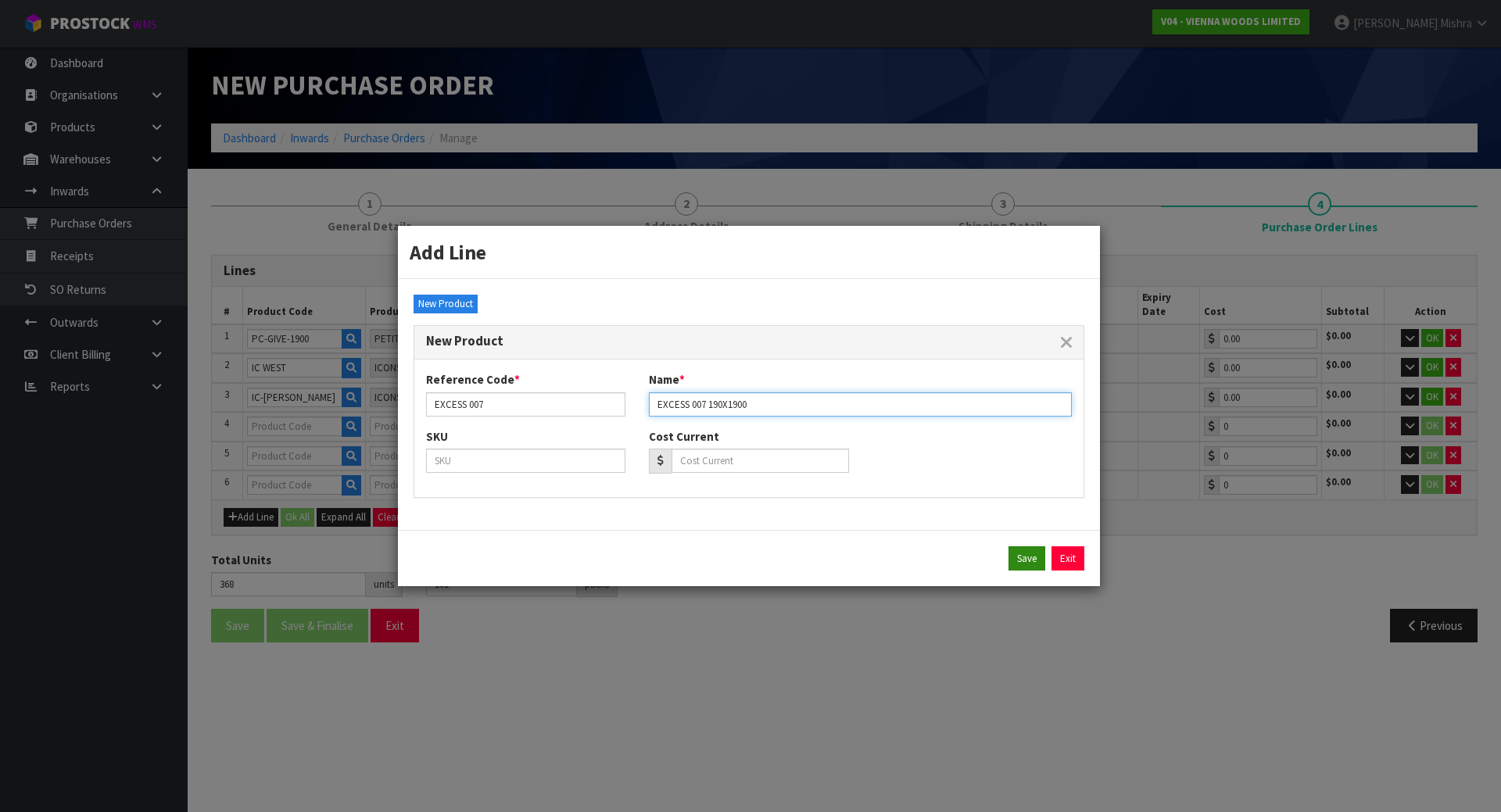
type input "EXCESS 007 190X1900"
click at [1024, 560] on button "Save" at bounding box center [1026, 559] width 37 height 25
type input "EXCESS 007"
type input "EXCESS 007 190X1900"
type input "0.00"
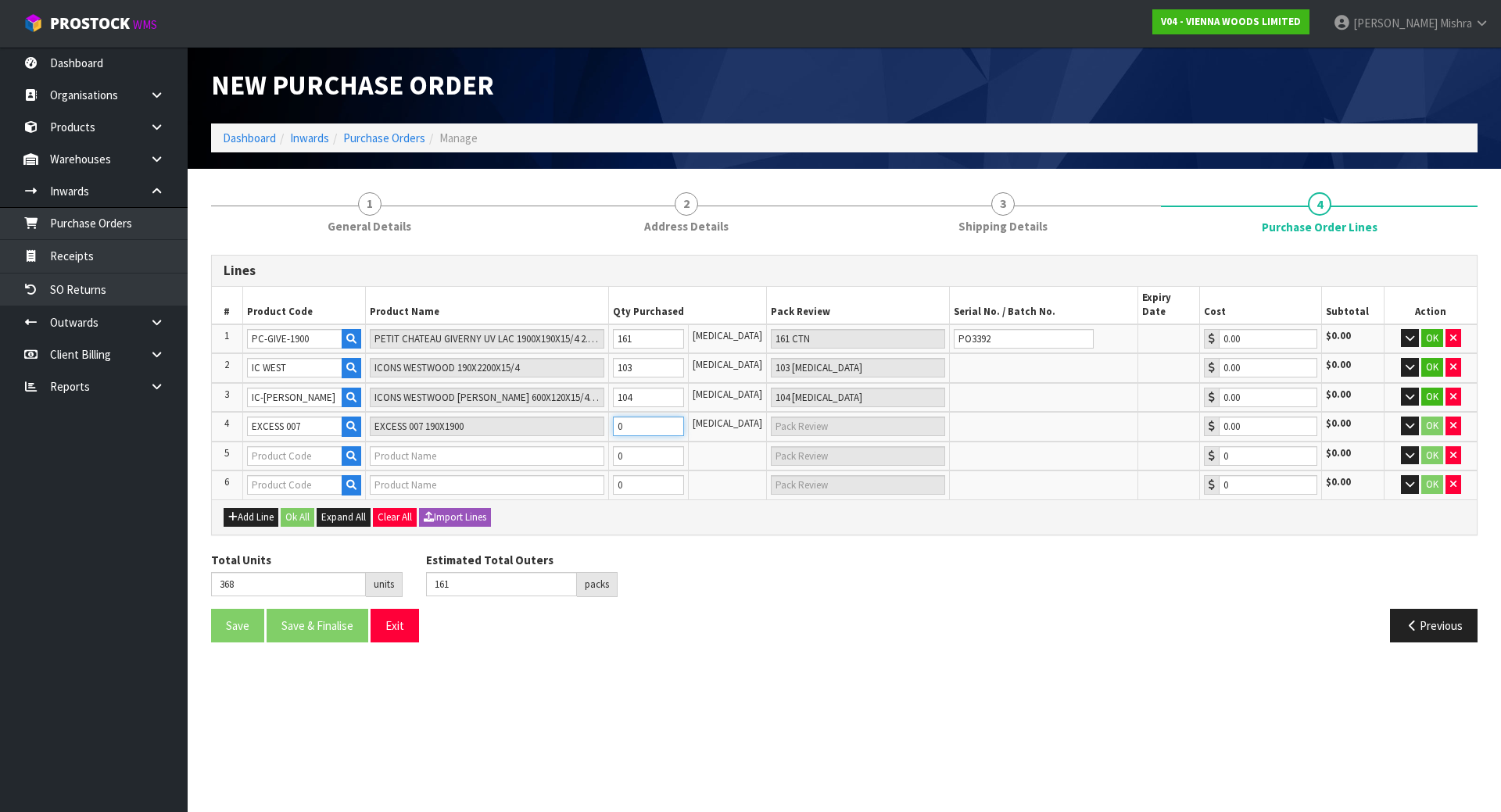
click at [599, 417] on tr "4 EXCESS 007 EXCESS 007 190X1900 0 PCE 0.00 $0.00 OK" at bounding box center [844, 426] width 1265 height 29
type input "369"
type input "1"
type input "1 [MEDICAL_DATA]"
type input "381"
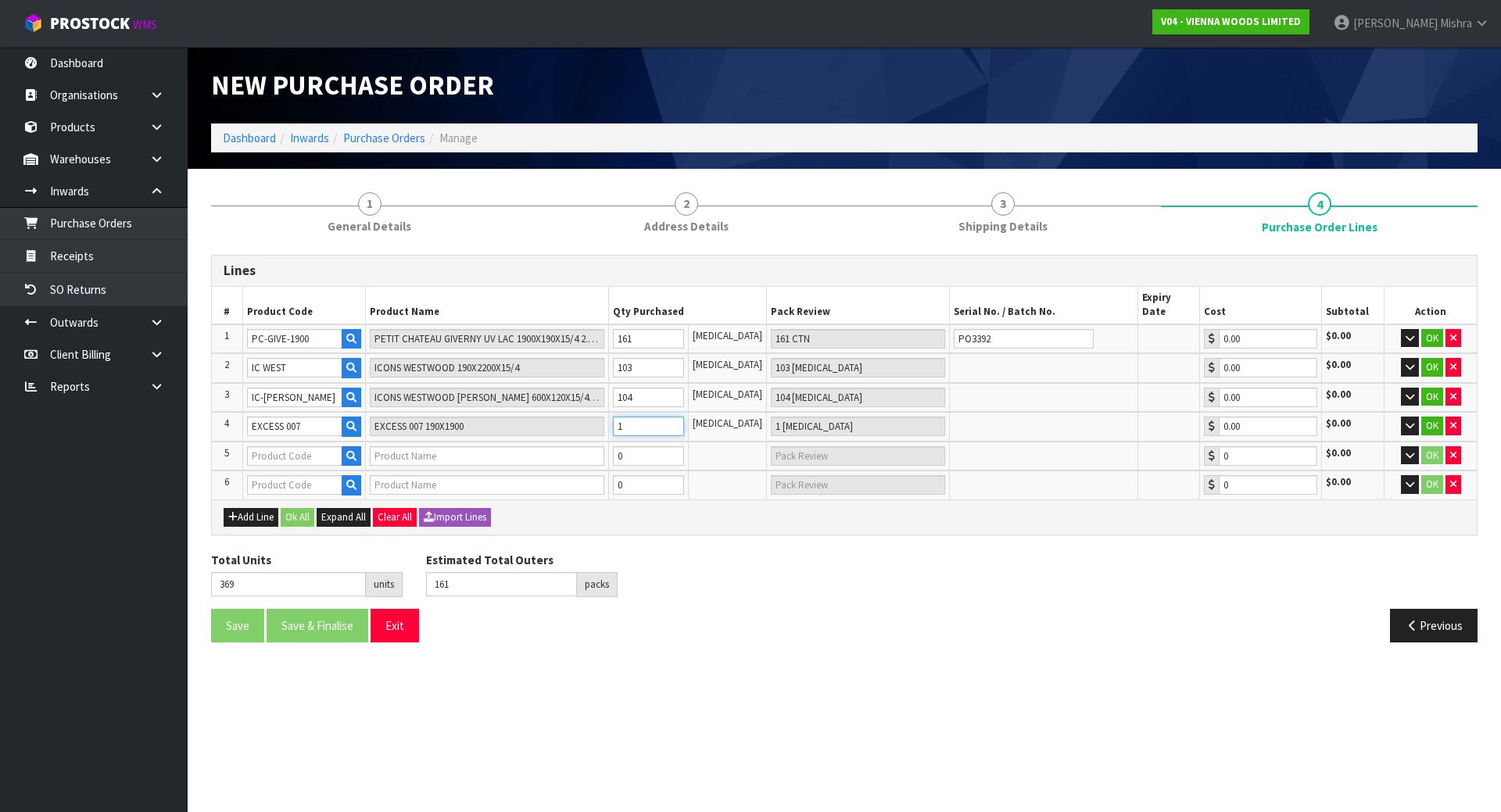
type input "13"
type input "13 PCE"
type input "506"
type input "138"
type input "138 PCE"
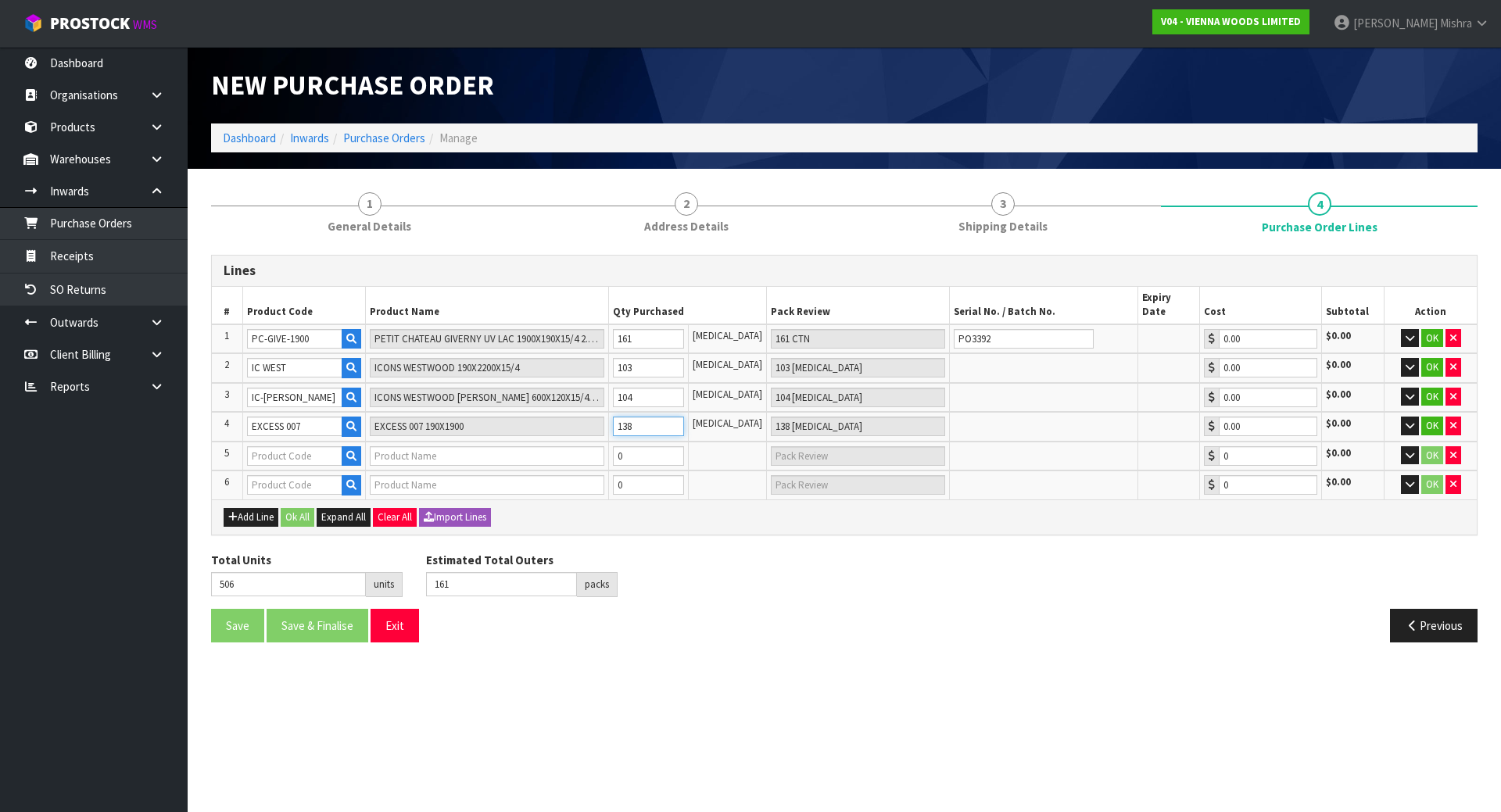
type input "138"
click at [321, 446] on input "text" at bounding box center [294, 456] width 95 height 20
paste input "EW-UN-ABCD"
type input "EW-UN-ABCD"
click at [353, 451] on icon "button" at bounding box center [351, 455] width 10 height 10
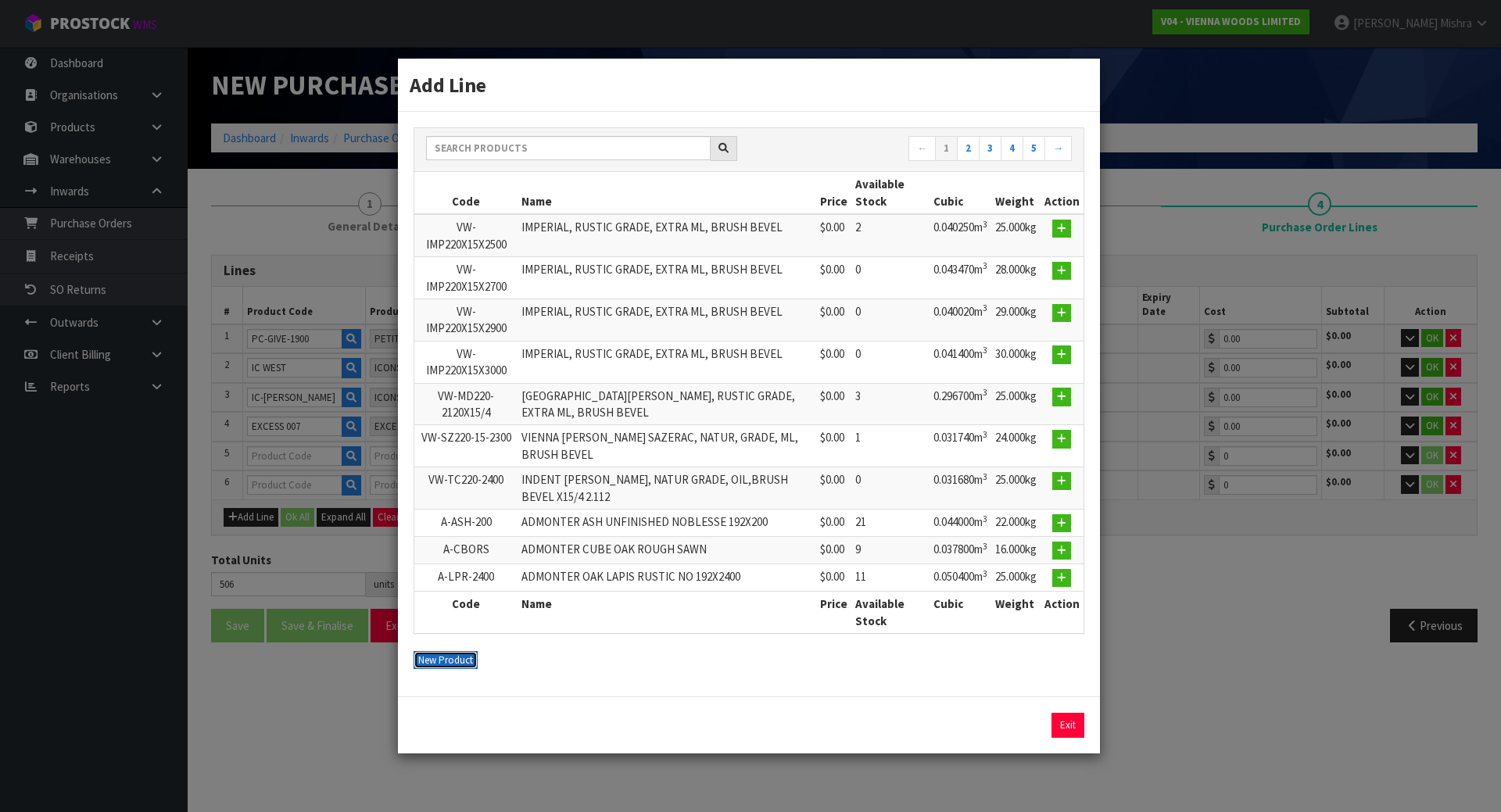
drag, startPoint x: 444, startPoint y: 663, endPoint x: 469, endPoint y: 623, distance: 47.2
click at [445, 662] on button "New Product" at bounding box center [445, 660] width 64 height 19
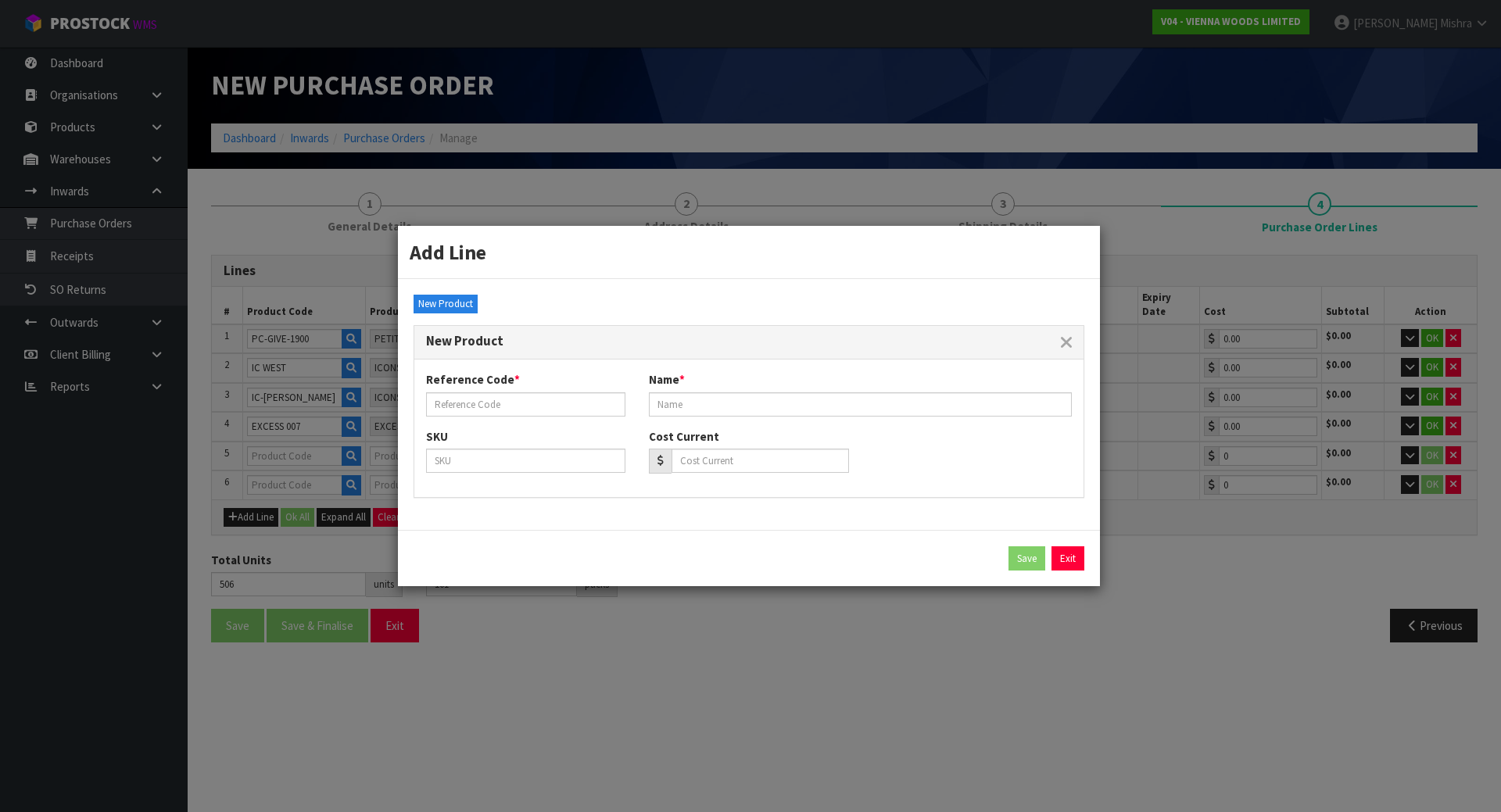
click at [555, 417] on div "Reference Code * Name *" at bounding box center [748, 399] width 669 height 56
click at [555, 412] on input "text" at bounding box center [526, 404] width 200 height 24
paste input "EW-UN-ABCD"
type input "EW-UN-ABCD"
click at [665, 394] on input "text" at bounding box center [861, 404] width 423 height 24
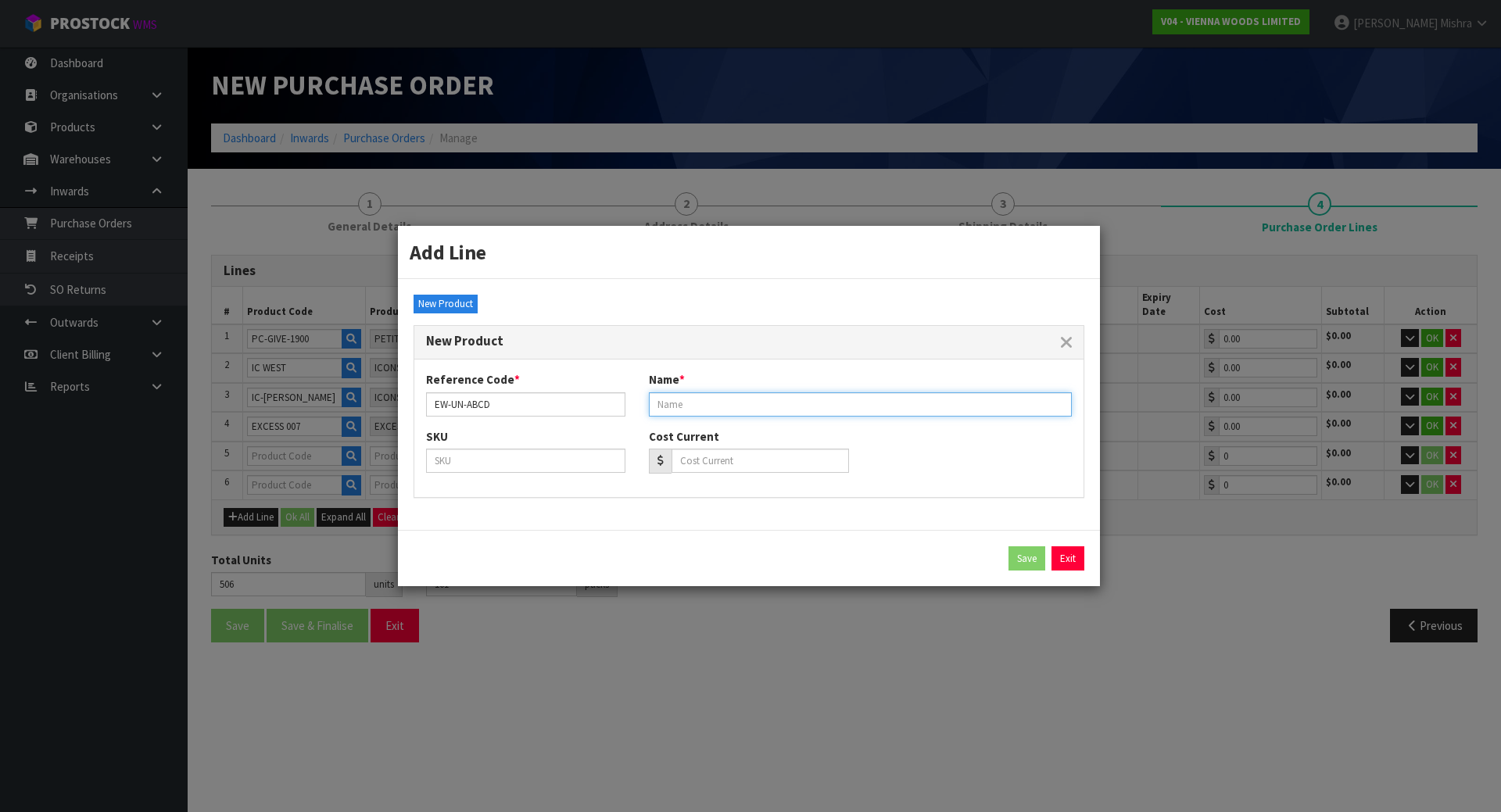
paste input "EASTERN UNFINISHED 190W"
type input "EASTERN UNFINISHED 190W"
click at [1020, 562] on button "Save" at bounding box center [1026, 559] width 37 height 25
type input "EW-UN-ABCD"
type input "EASTERN UNFINISHED 190W"
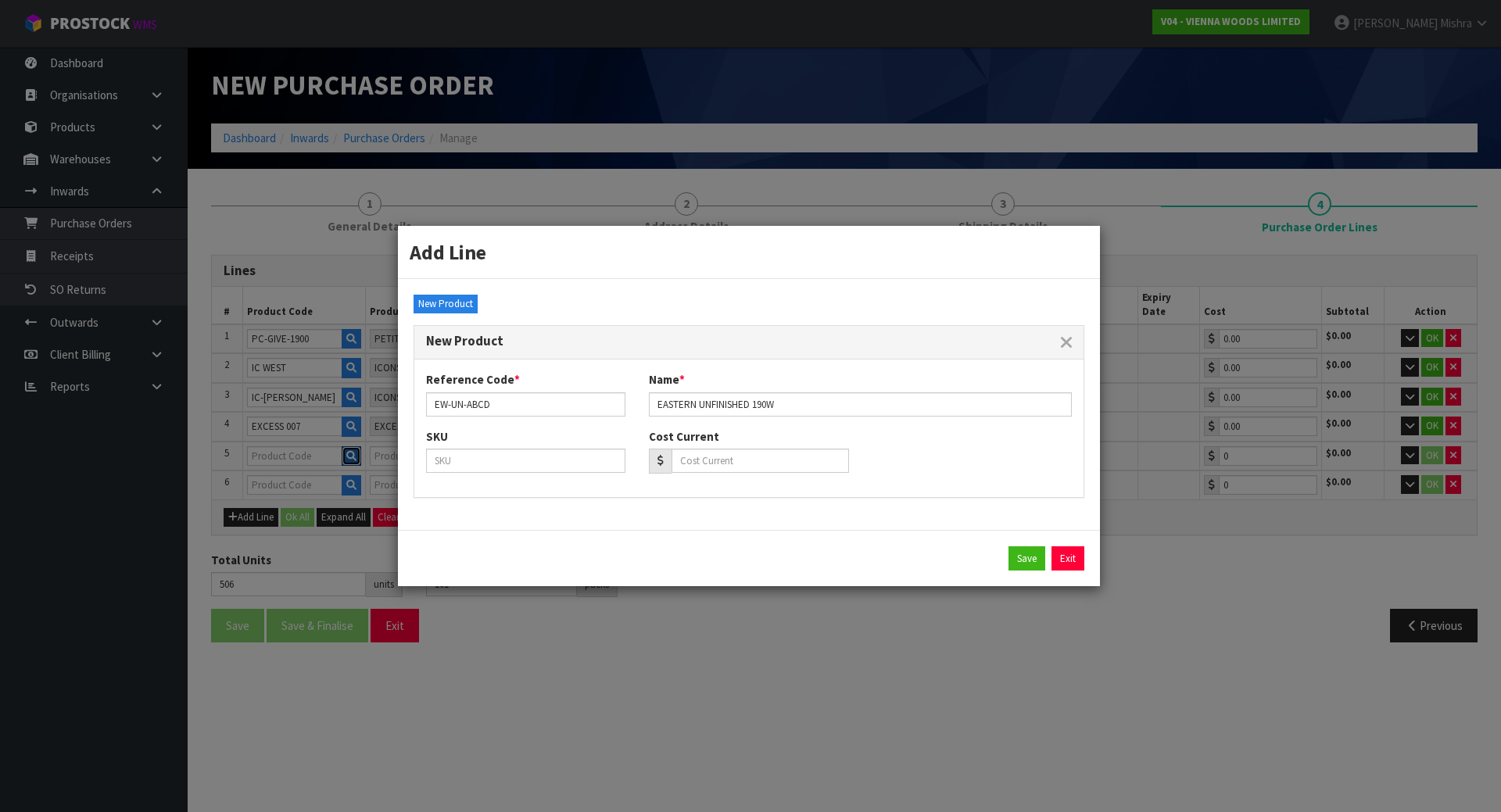
type input "0.00"
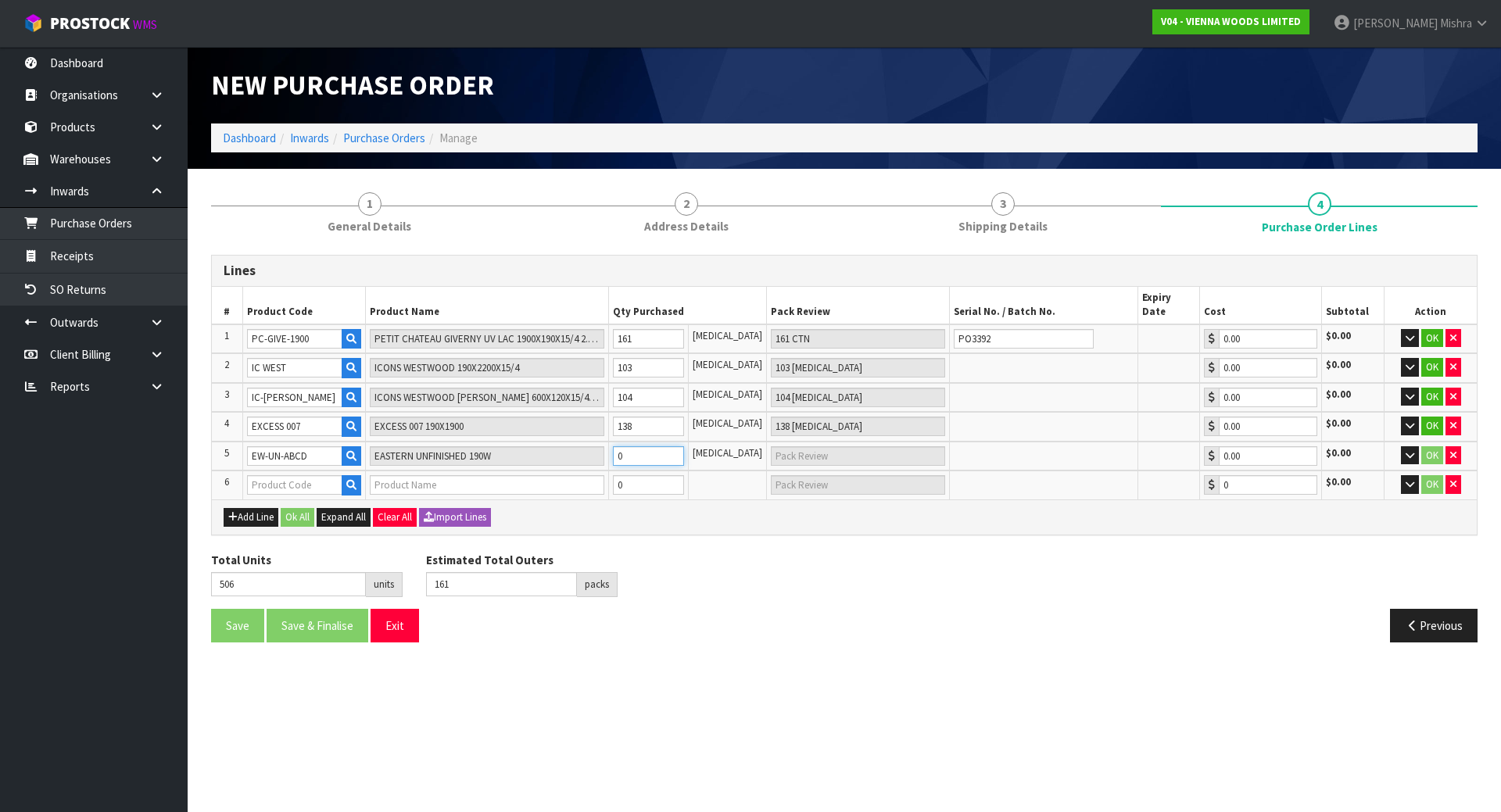
click at [591, 451] on tr "5 EW-UN-ABCD EASTERN UNFINISHED 190W 0 PCE 0.00 $0.00 OK" at bounding box center [844, 456] width 1265 height 29
type input "507"
type input "1"
type input "1 [MEDICAL_DATA]"
type input "516"
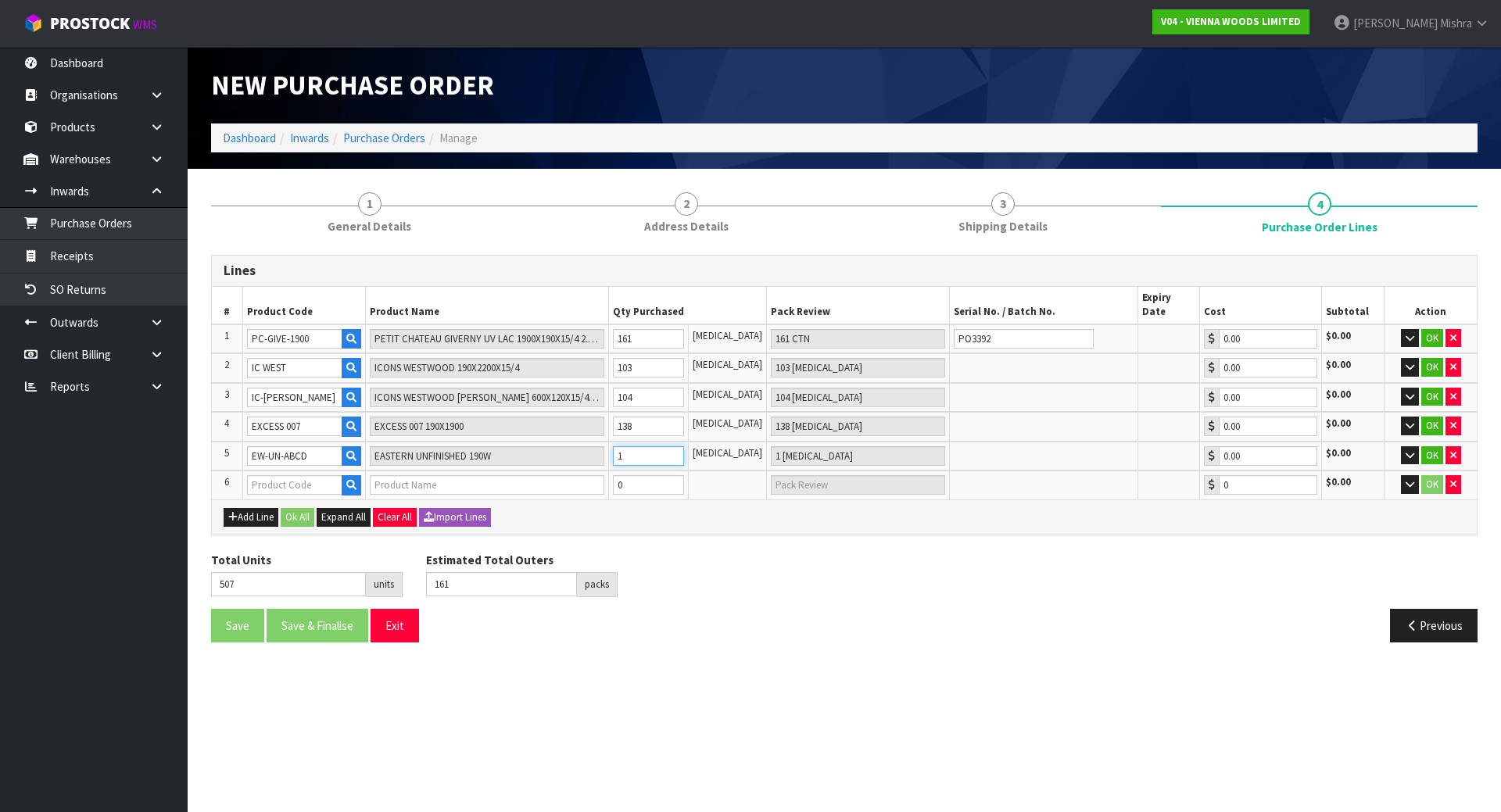
type input "10"
type input "10 PCE"
type input "607"
type input "101"
type input "101 PCE"
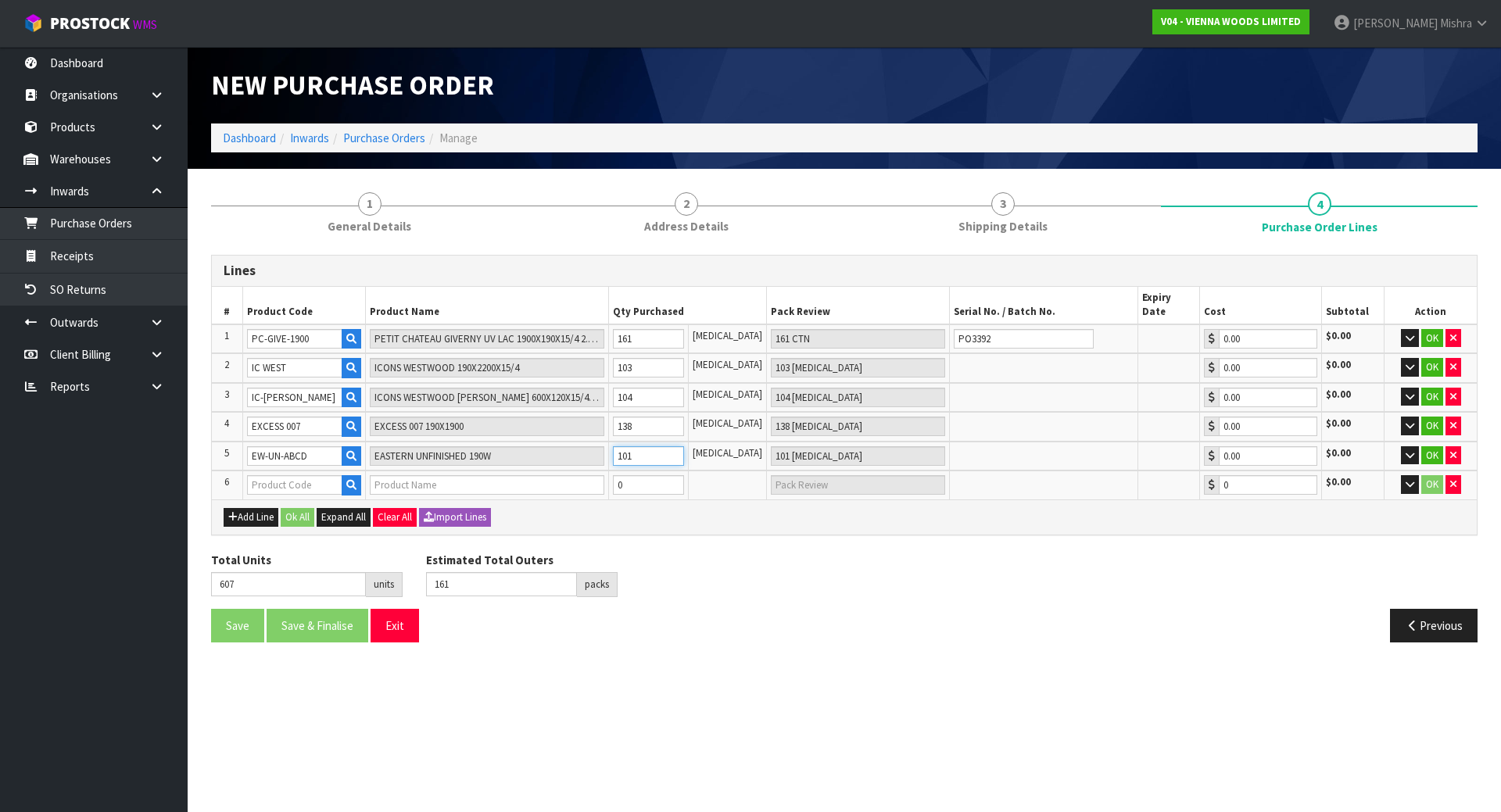
type input "101"
click at [296, 475] on input "text" at bounding box center [294, 485] width 95 height 20
paste input "DISPLAY BOARD"
type input "DISPLAY BOARD"
click at [351, 498] on link "DISPLAY BOARD" at bounding box center [314, 498] width 130 height 21
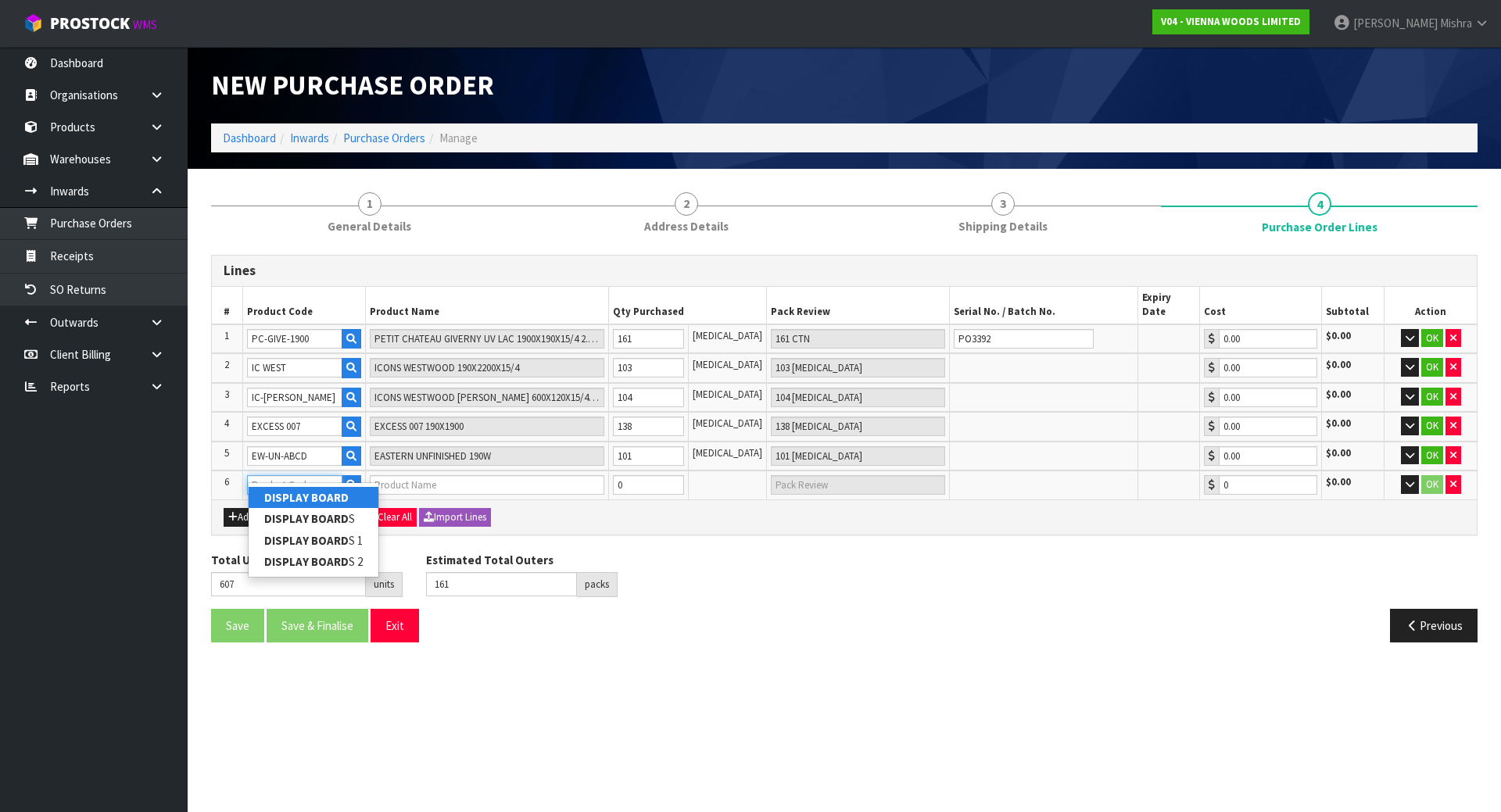
type input "DISPLAY BOARD"
type input "DISPLAY"
type input "0.00"
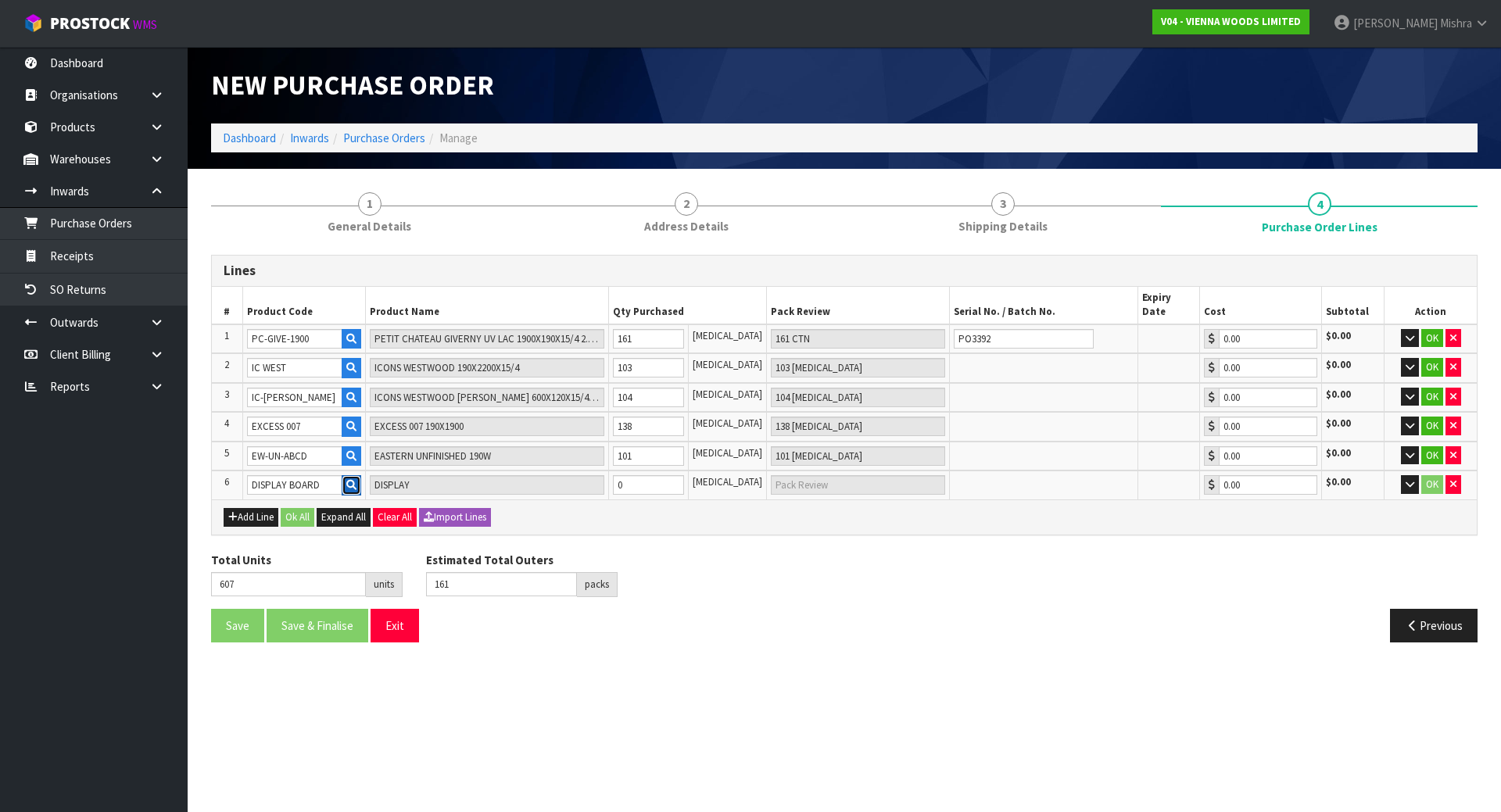
click at [361, 475] on button "button" at bounding box center [352, 485] width 20 height 20
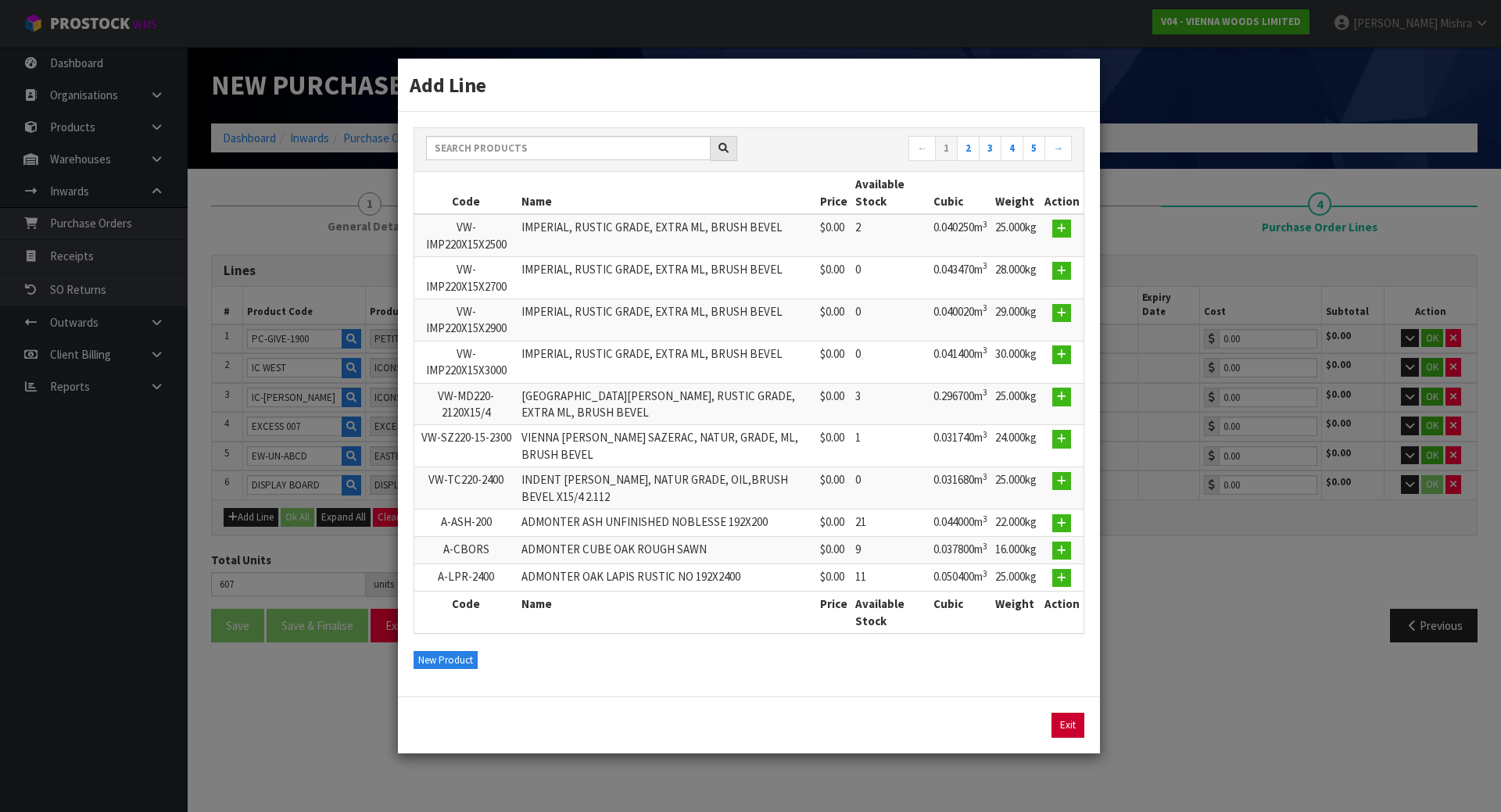
click at [1067, 732] on link "Exit" at bounding box center [1068, 726] width 33 height 25
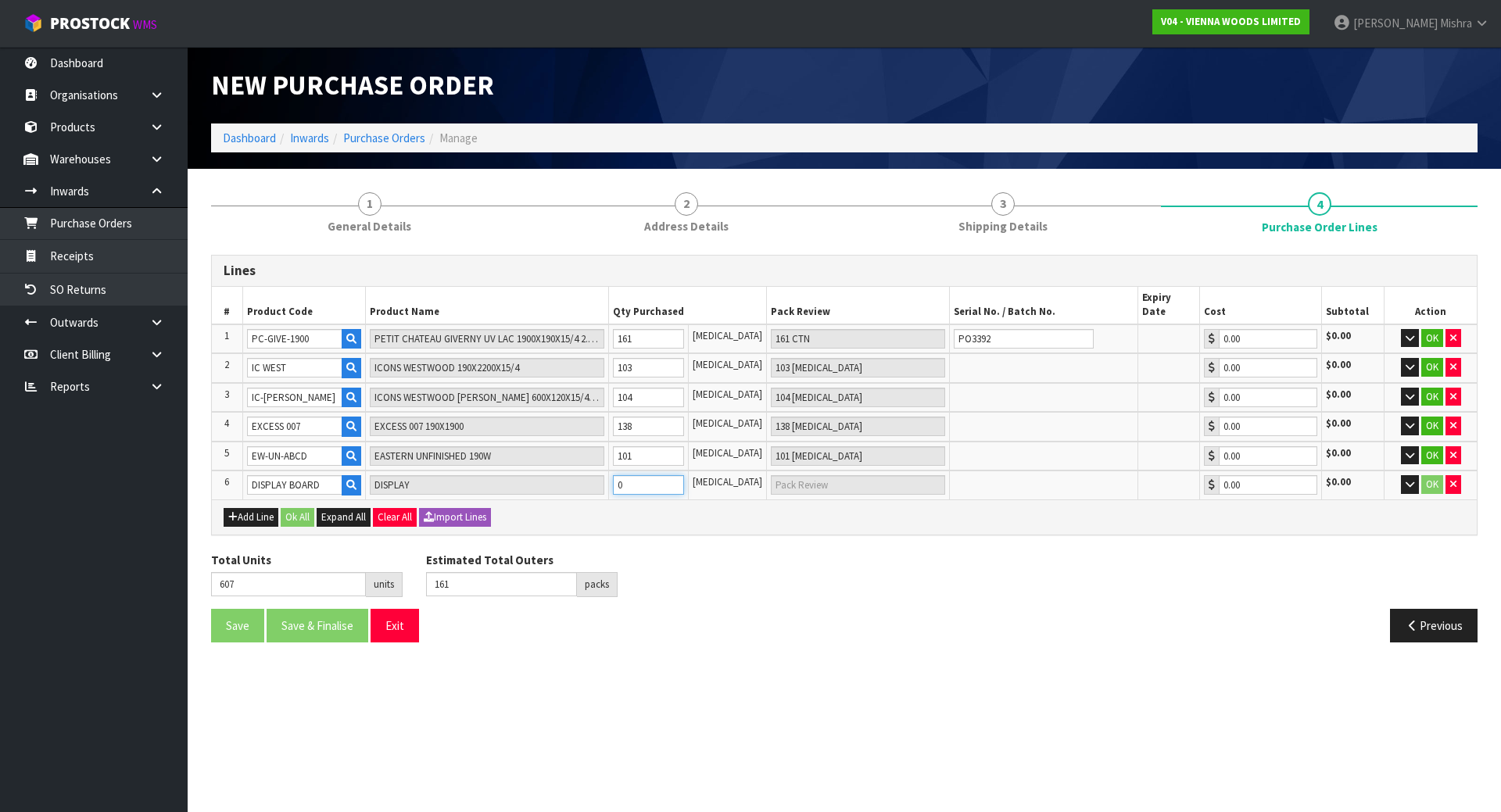
click at [616, 470] on tr "6 DISPLAY BOARD DISPLAY 0 PCE 0.00 $0.00 OK" at bounding box center [844, 484] width 1265 height 28
type input "608"
type input "1"
type input "1 [MEDICAL_DATA]"
type input "1"
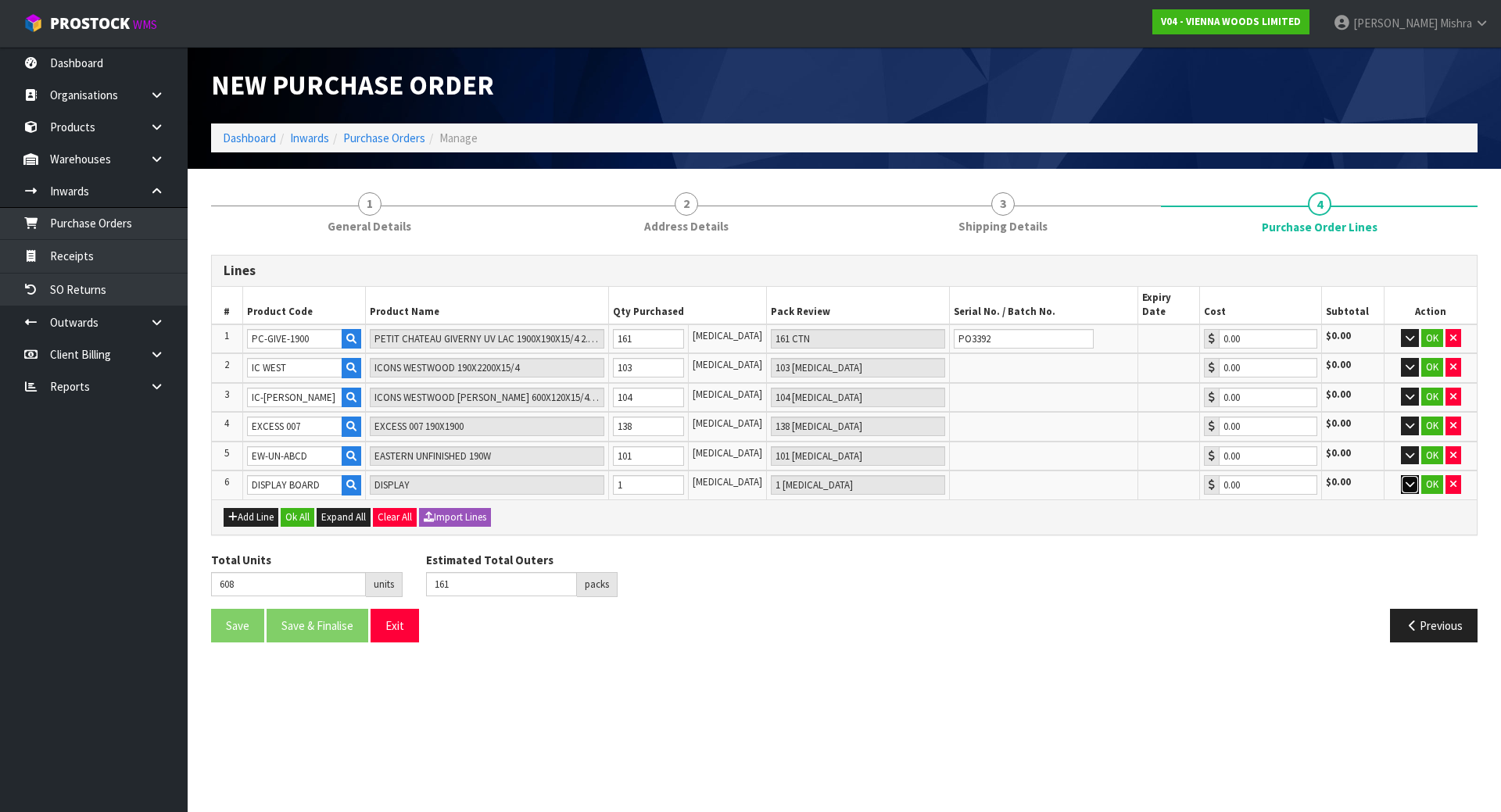
click at [1406, 476] on button "button" at bounding box center [1410, 484] width 18 height 19
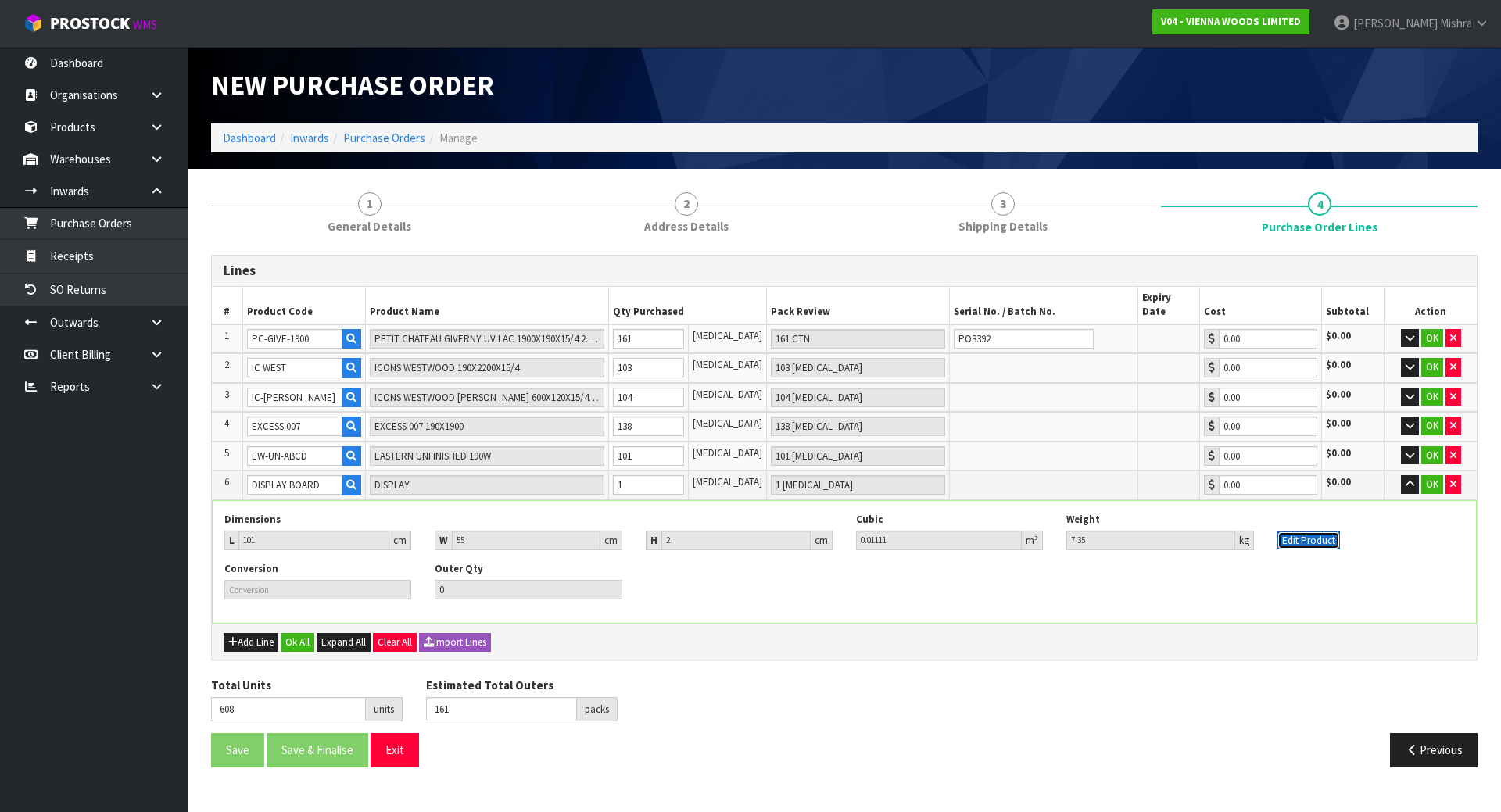
click at [1323, 532] on button "Edit Product" at bounding box center [1309, 540] width 62 height 19
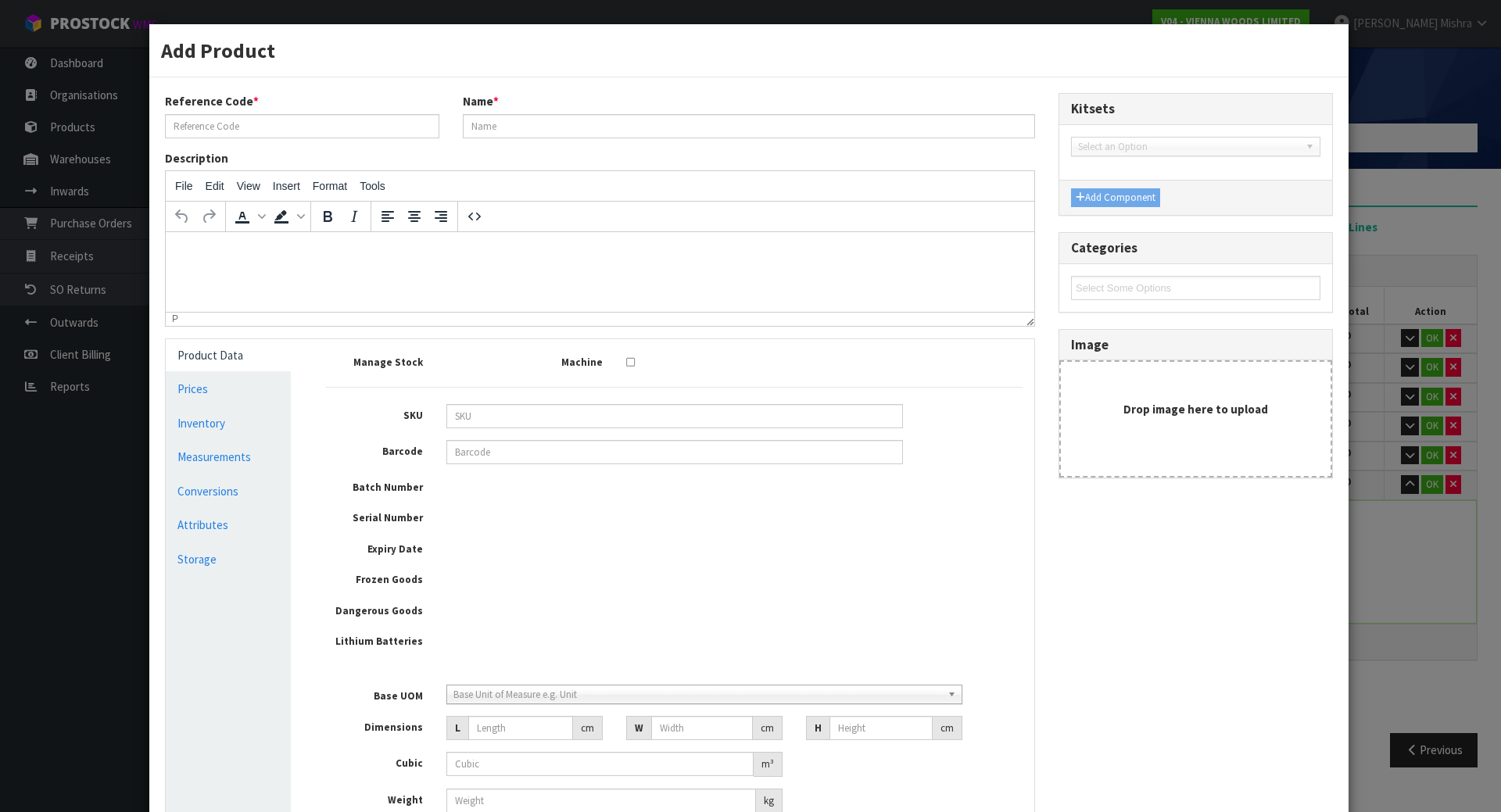
type input "DISPLAY BOARD"
type input "DISPLAY"
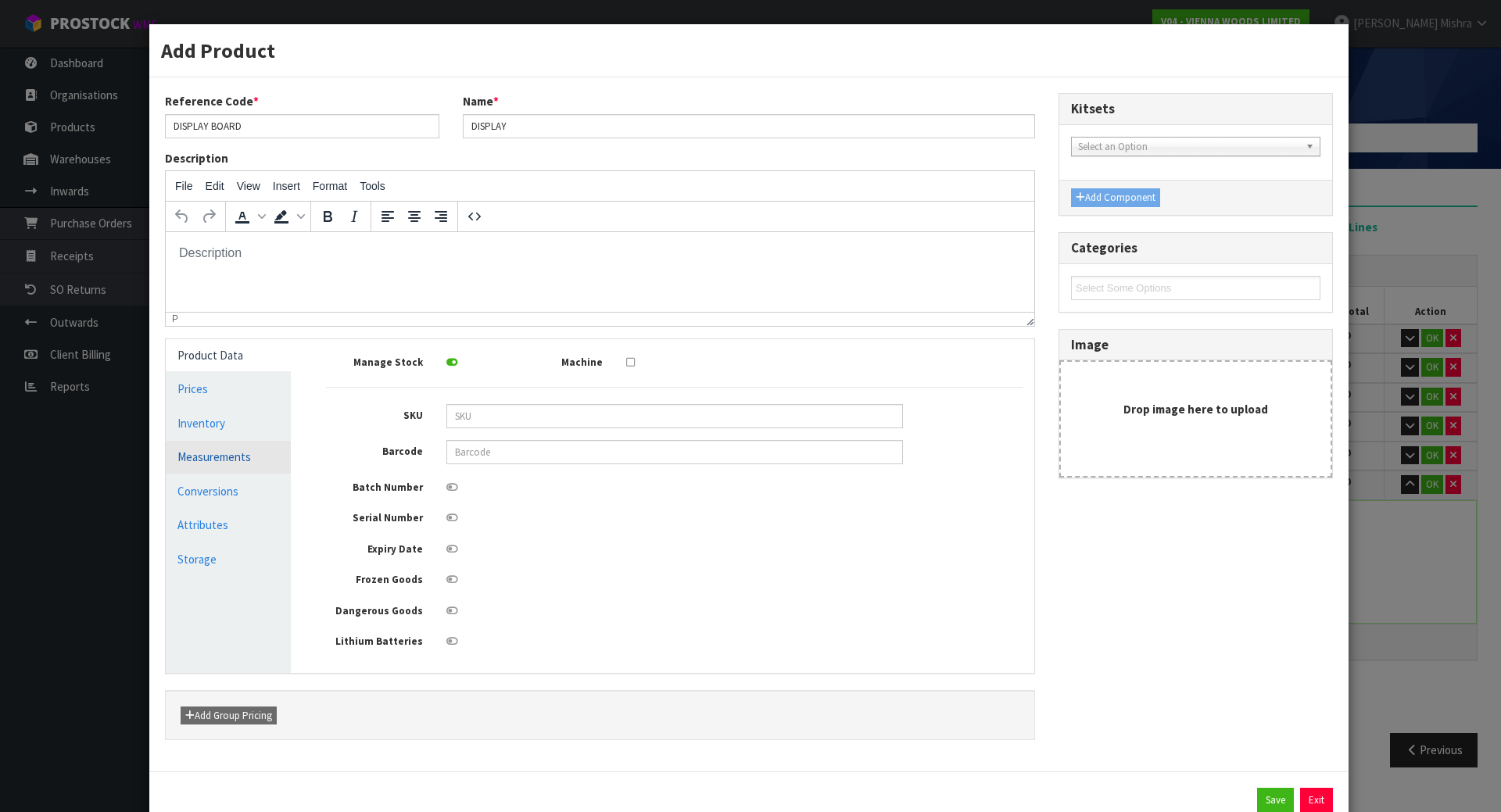
click at [215, 455] on link "Measurements" at bounding box center [228, 457] width 125 height 32
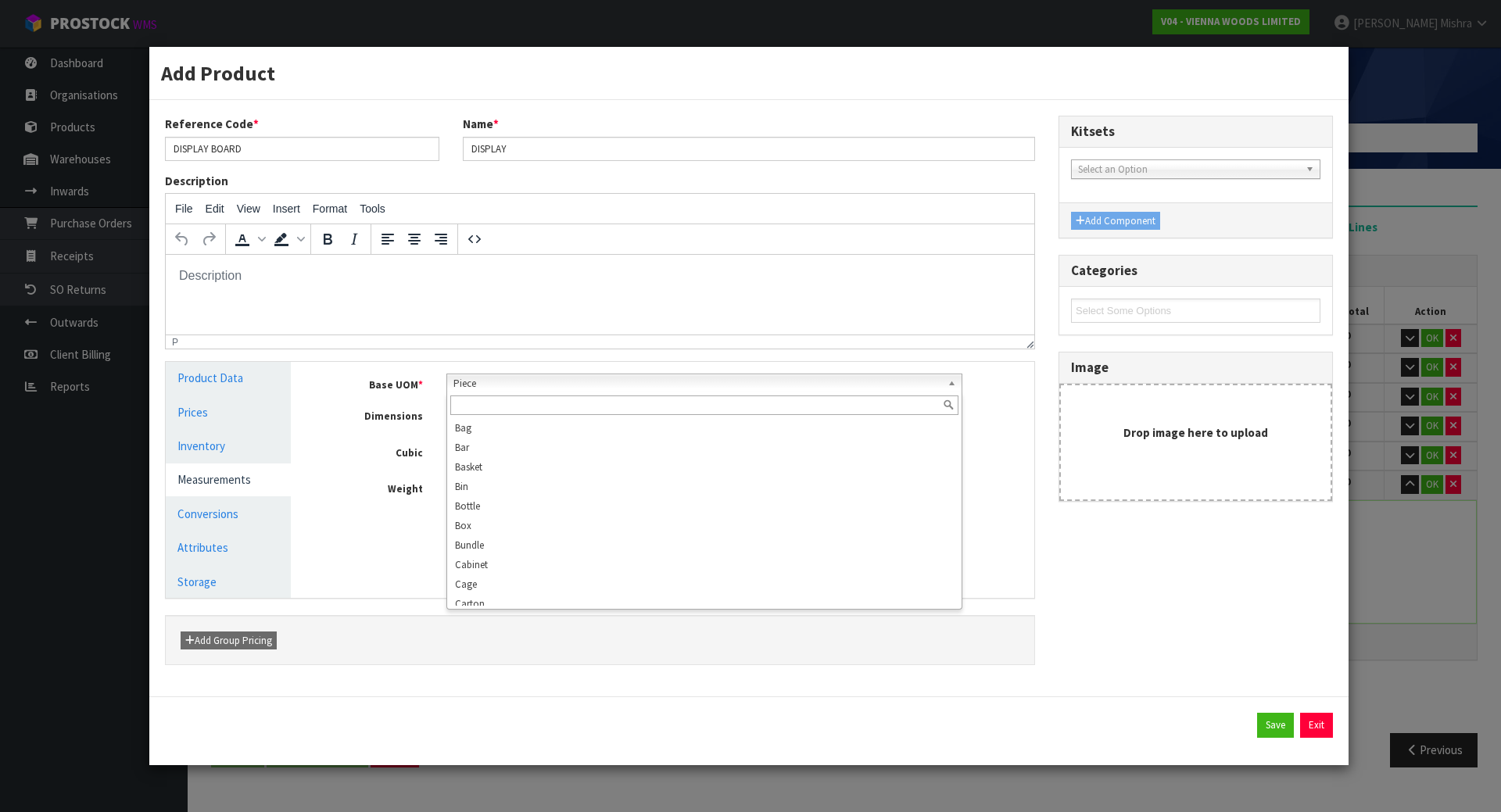
click at [943, 382] on link "Piece" at bounding box center [705, 384] width 517 height 20
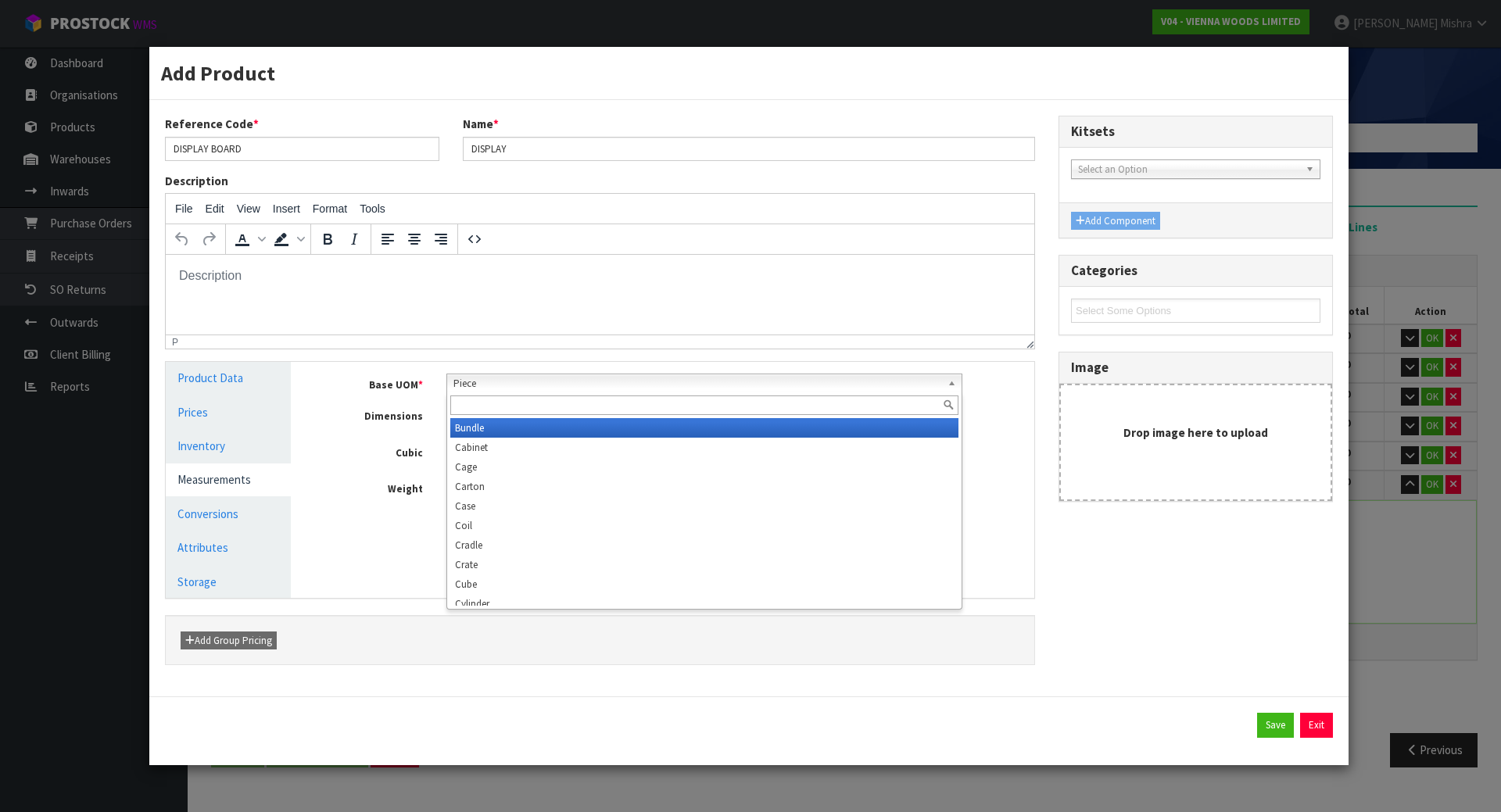
click at [601, 429] on li "Bundle" at bounding box center [705, 428] width 509 height 20
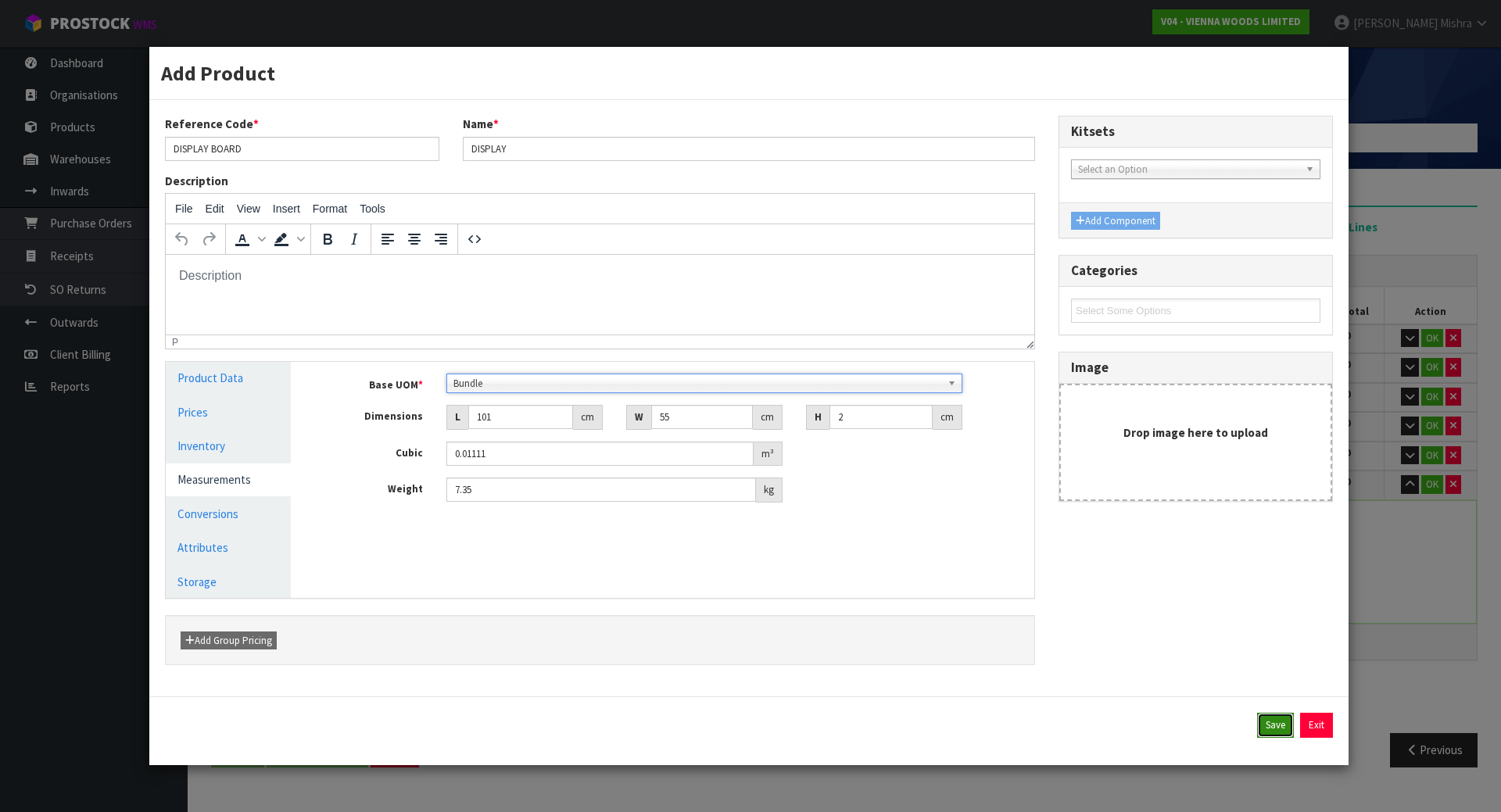
click at [1264, 725] on button "Save" at bounding box center [1275, 726] width 37 height 25
type input "1 BDL"
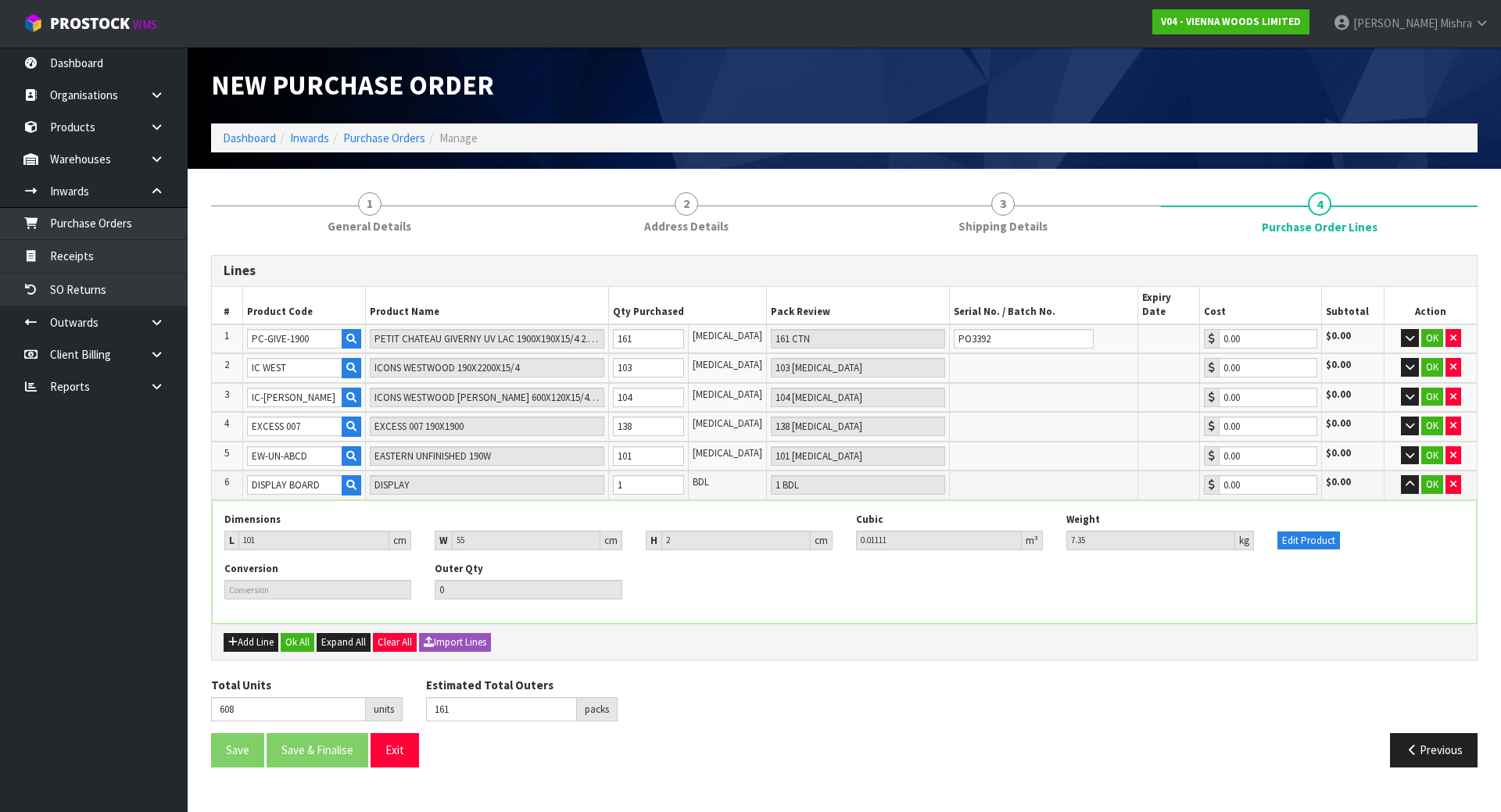
click at [986, 623] on div "Add Line Ok All Expand All Clear All Import Lines" at bounding box center [844, 640] width 1265 height 35
click at [1406, 479] on icon "button" at bounding box center [1410, 483] width 9 height 10
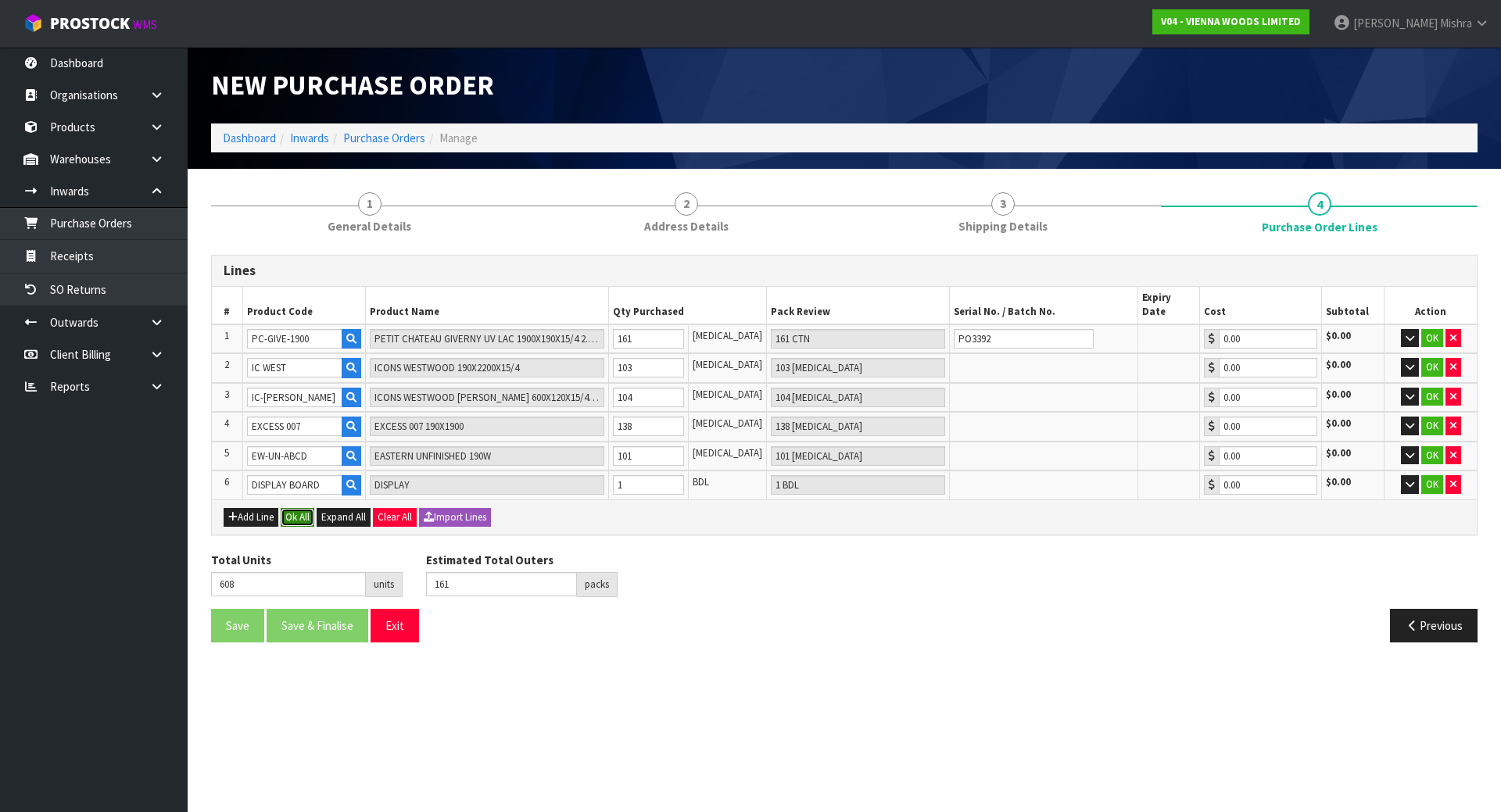
click at [292, 508] on button "Ok All" at bounding box center [298, 517] width 34 height 19
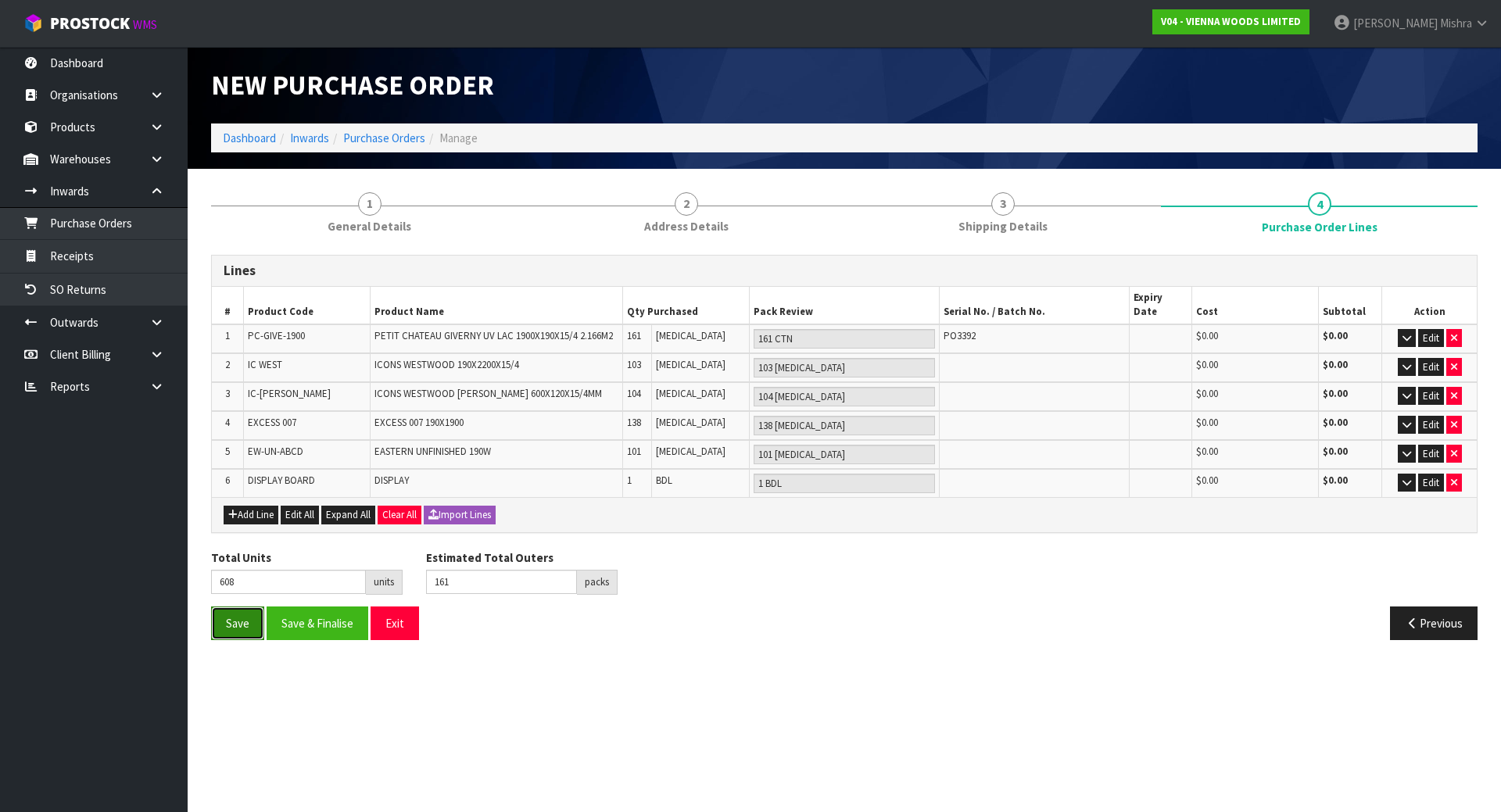
click at [228, 606] on button "Save" at bounding box center [238, 623] width 53 height 34
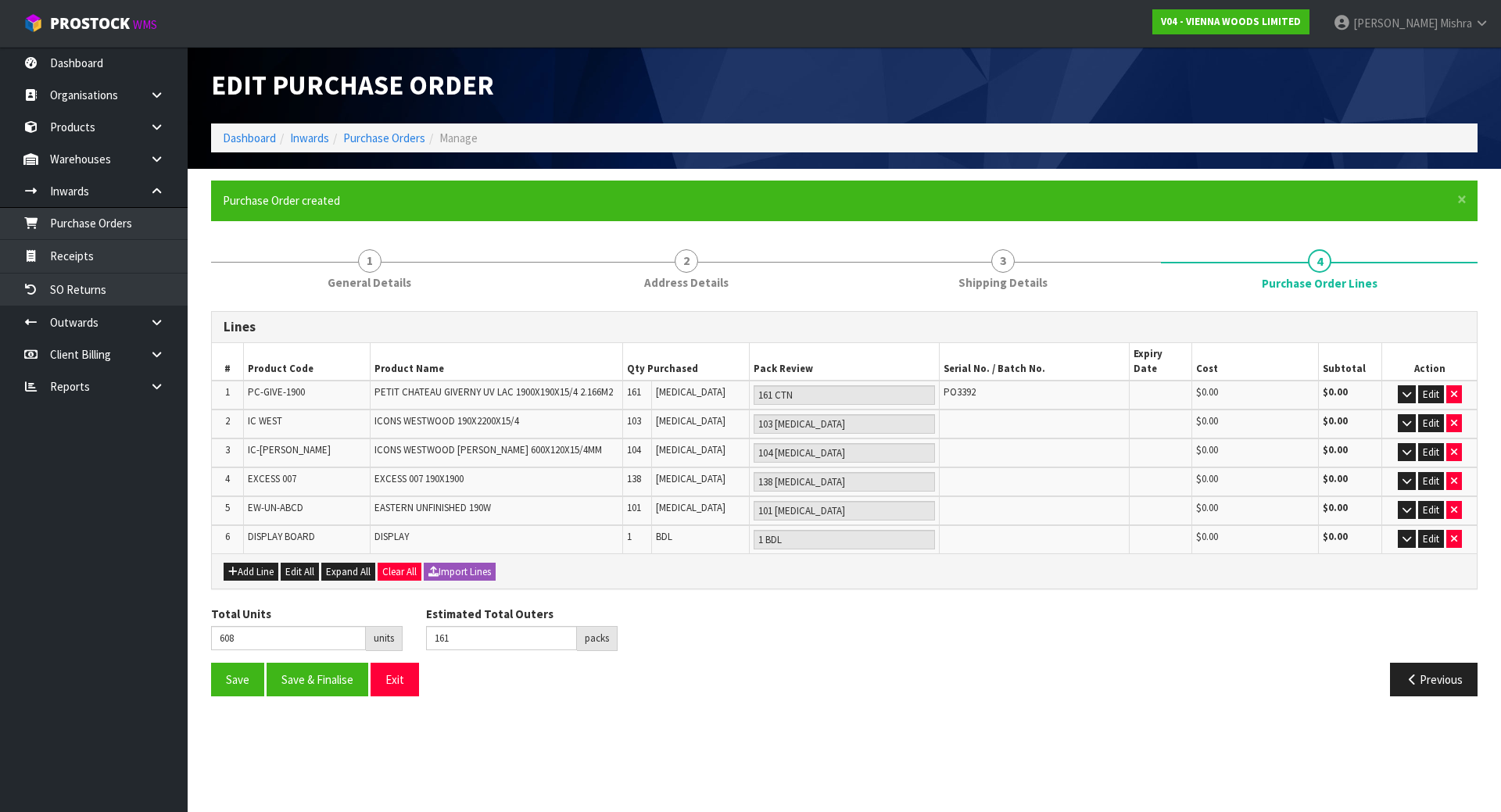
type input "0"
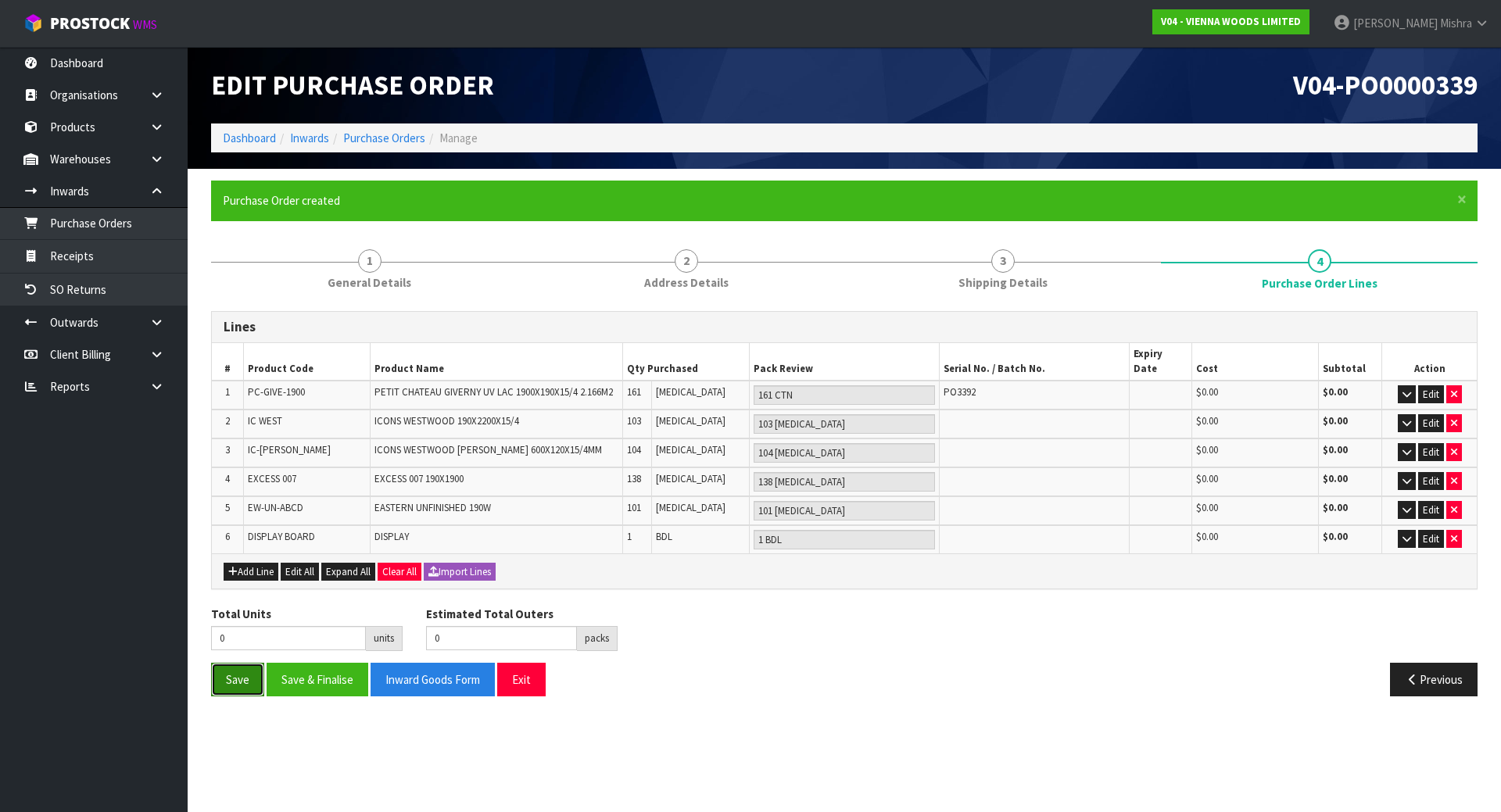
click at [229, 672] on button "Save" at bounding box center [238, 679] width 53 height 34
click at [409, 137] on link "Purchase Orders" at bounding box center [384, 138] width 82 height 15
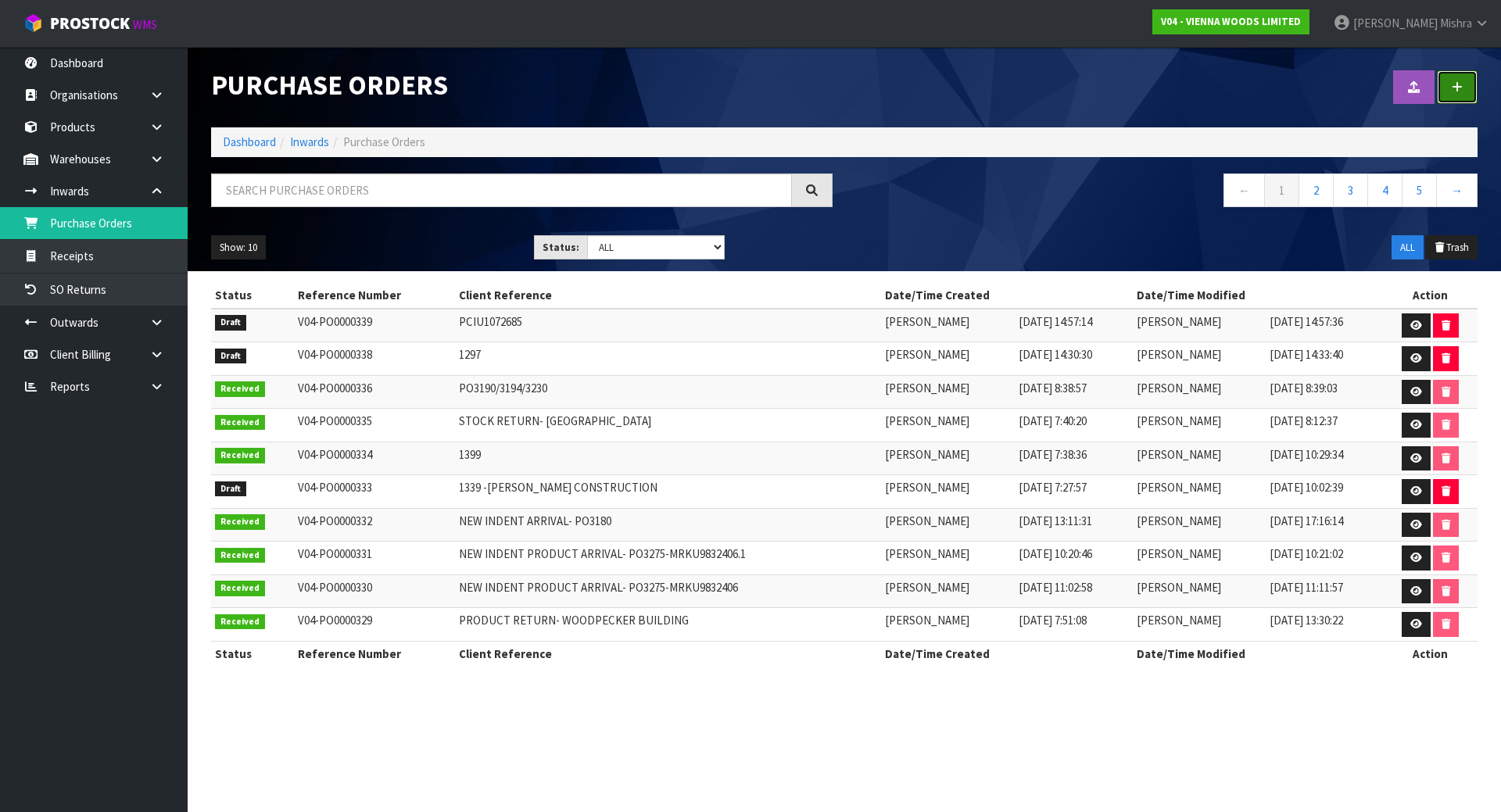
drag, startPoint x: 1464, startPoint y: 84, endPoint x: 1293, endPoint y: 155, distance: 185.2
click at [1464, 85] on link at bounding box center [1457, 87] width 41 height 34
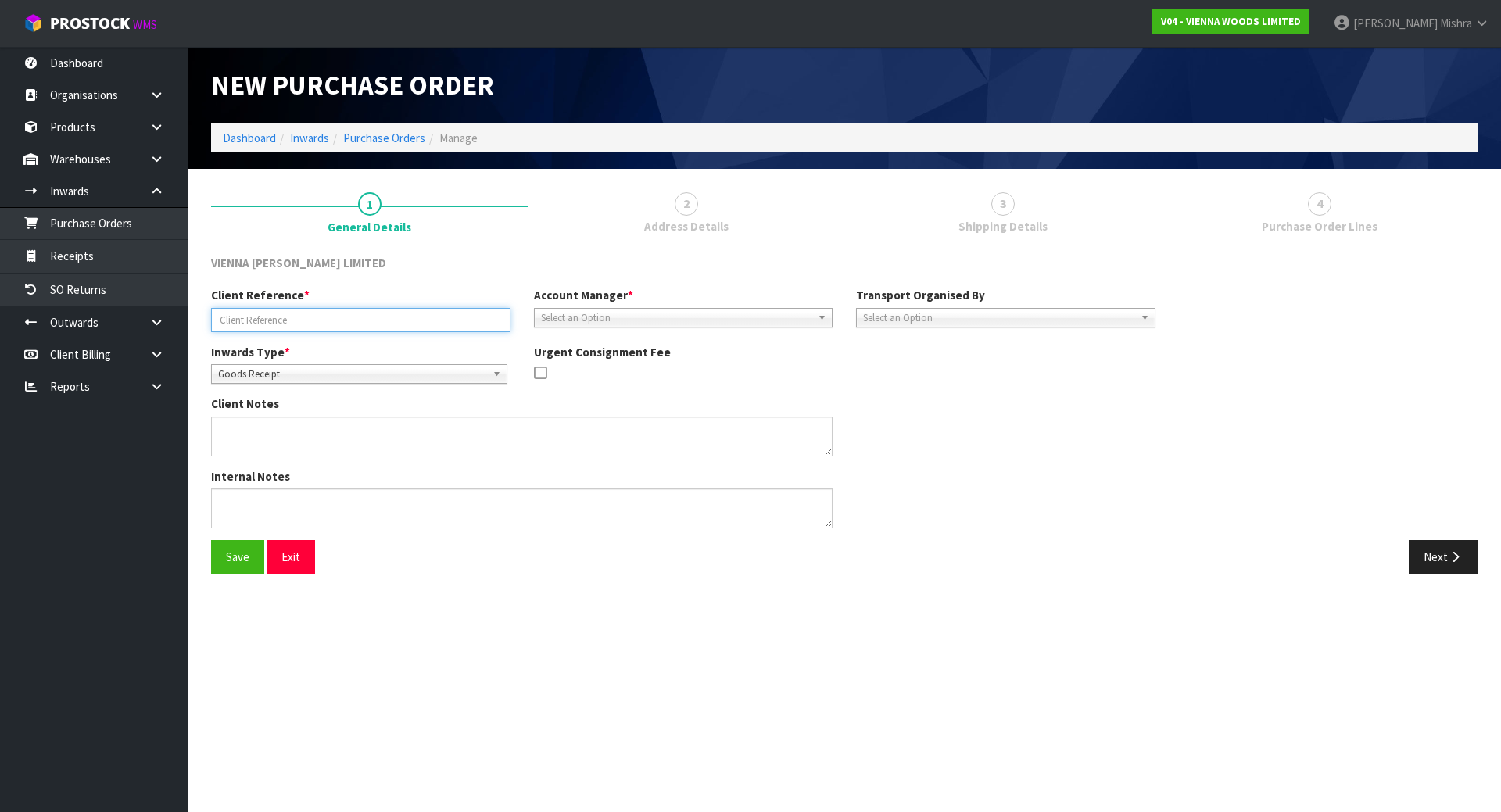
click at [425, 320] on input "text" at bounding box center [361, 320] width 299 height 24
paste input "INDENT SHIPMENT- PO3244"
type input "INDENT SHIPMENT- PO3244"
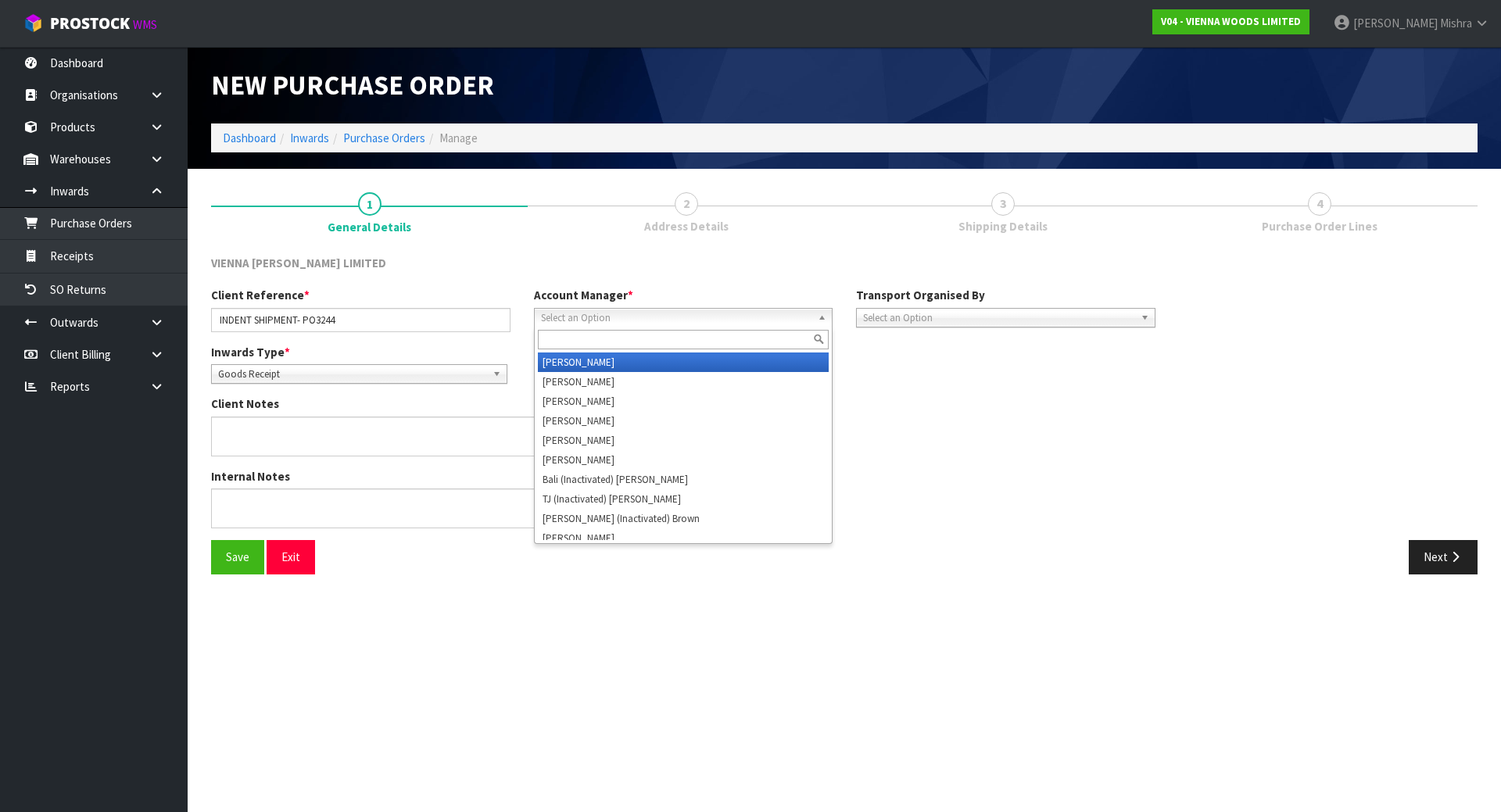
drag, startPoint x: 674, startPoint y: 320, endPoint x: 689, endPoint y: 387, distance: 68.7
click at [676, 320] on span "Select an Option" at bounding box center [676, 318] width 272 height 19
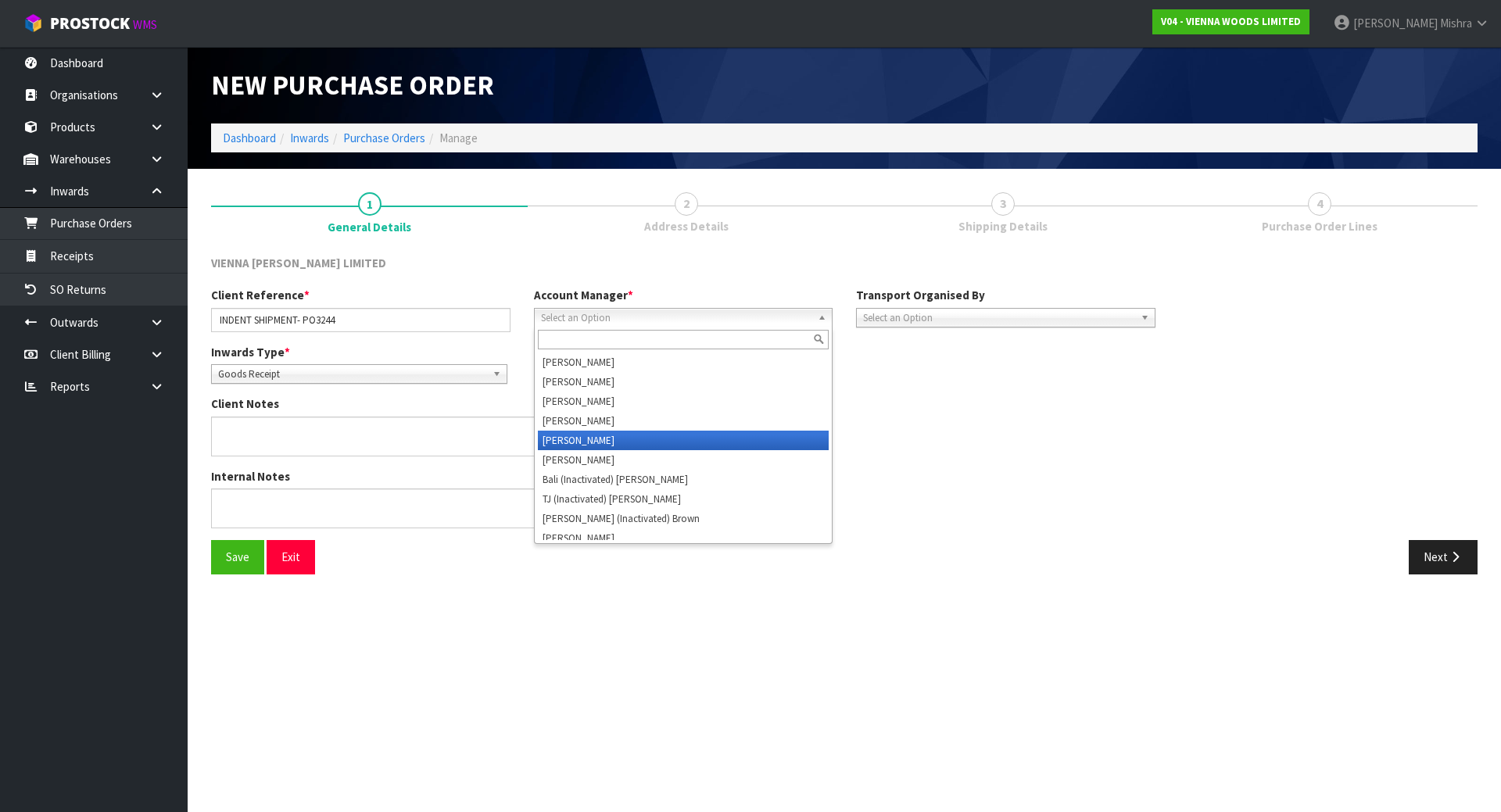
drag, startPoint x: 680, startPoint y: 436, endPoint x: 698, endPoint y: 430, distance: 19.0
click at [680, 437] on li "[PERSON_NAME]" at bounding box center [683, 441] width 291 height 20
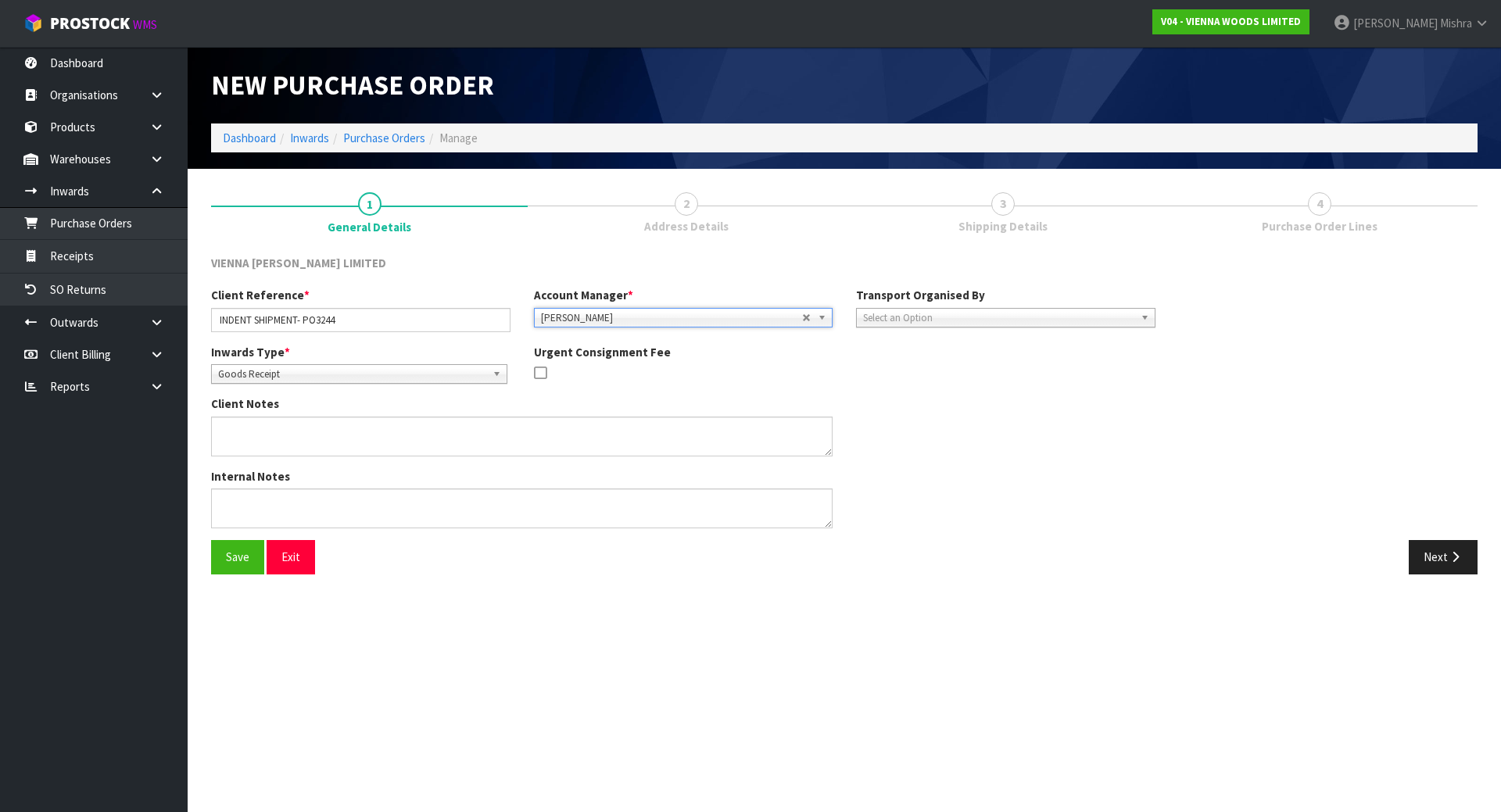
click at [940, 320] on span "Select an Option" at bounding box center [999, 318] width 272 height 19
click at [957, 394] on li "Client" at bounding box center [1006, 402] width 291 height 20
drag, startPoint x: 1462, startPoint y: 558, endPoint x: 1401, endPoint y: 537, distance: 64.5
click at [1462, 559] on icon "button" at bounding box center [1456, 556] width 15 height 12
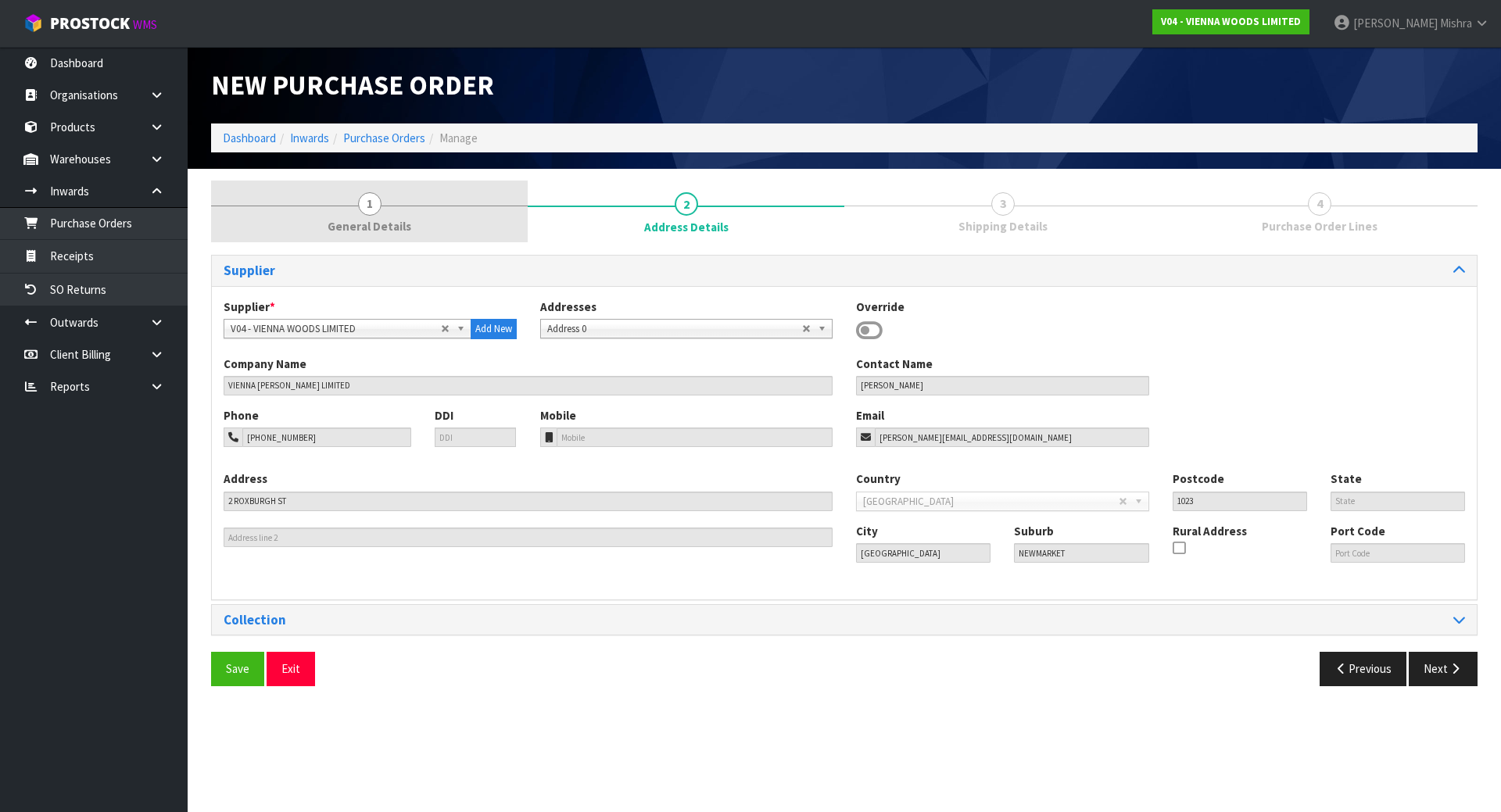
click at [453, 217] on link "1 General Details" at bounding box center [369, 211] width 316 height 61
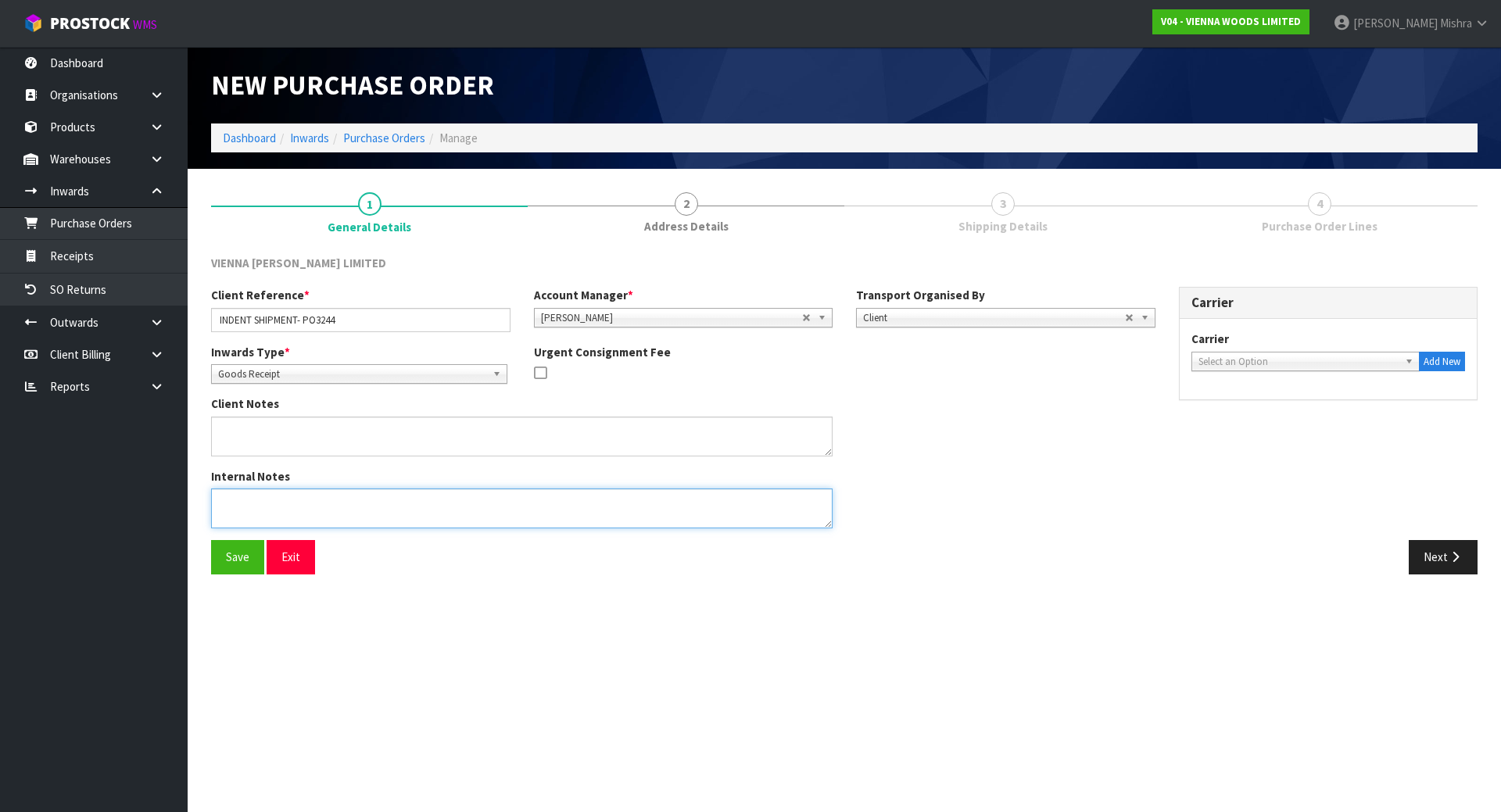
click at [261, 493] on textarea at bounding box center [522, 508] width 622 height 40
paste textarea "THIS IS DUE TO ARRIVE 25TH AUGUST, RECEIPT IN AS ONE PALLET. ALL GOING TO ONE C…"
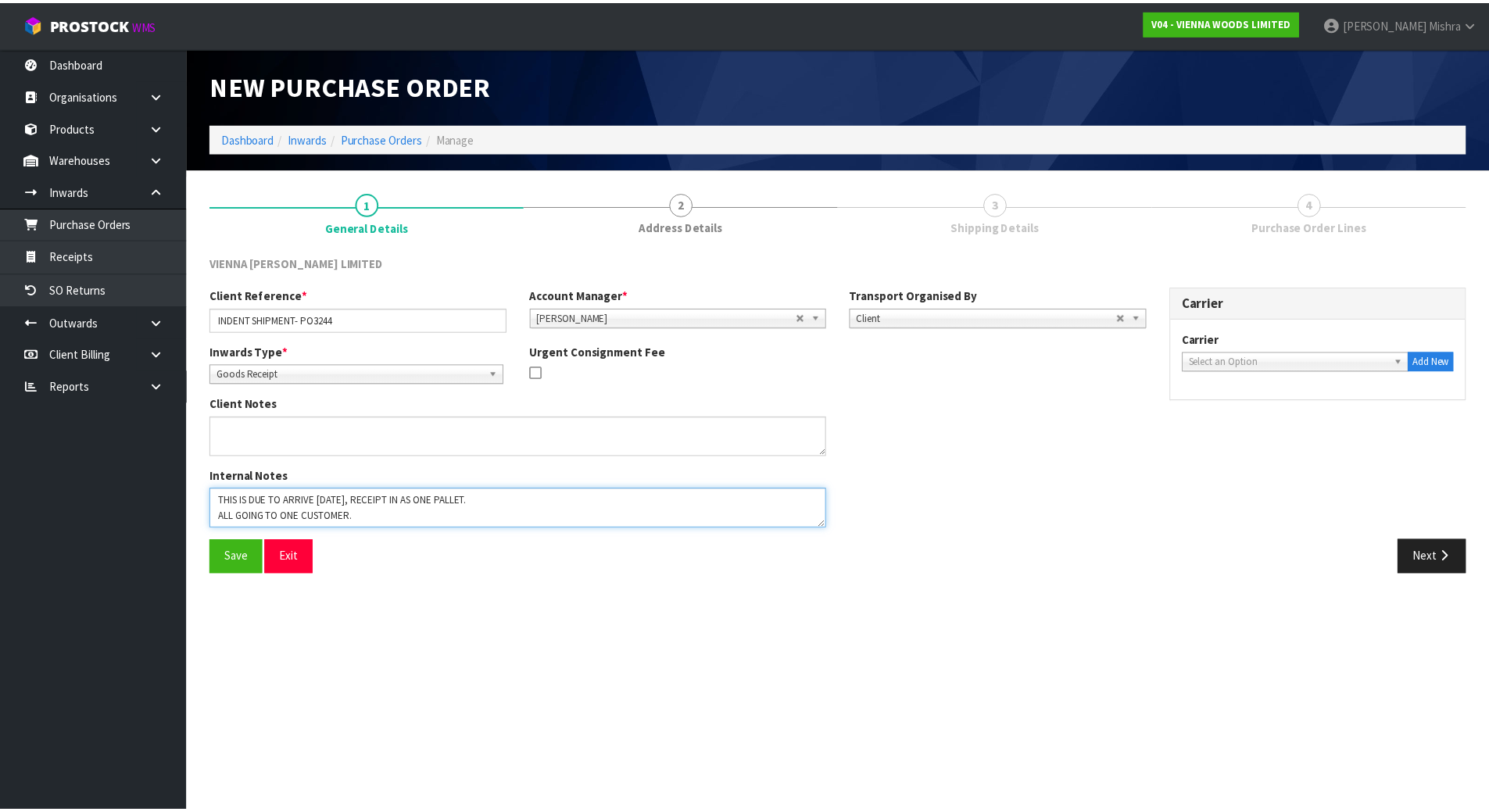
scroll to position [11, 0]
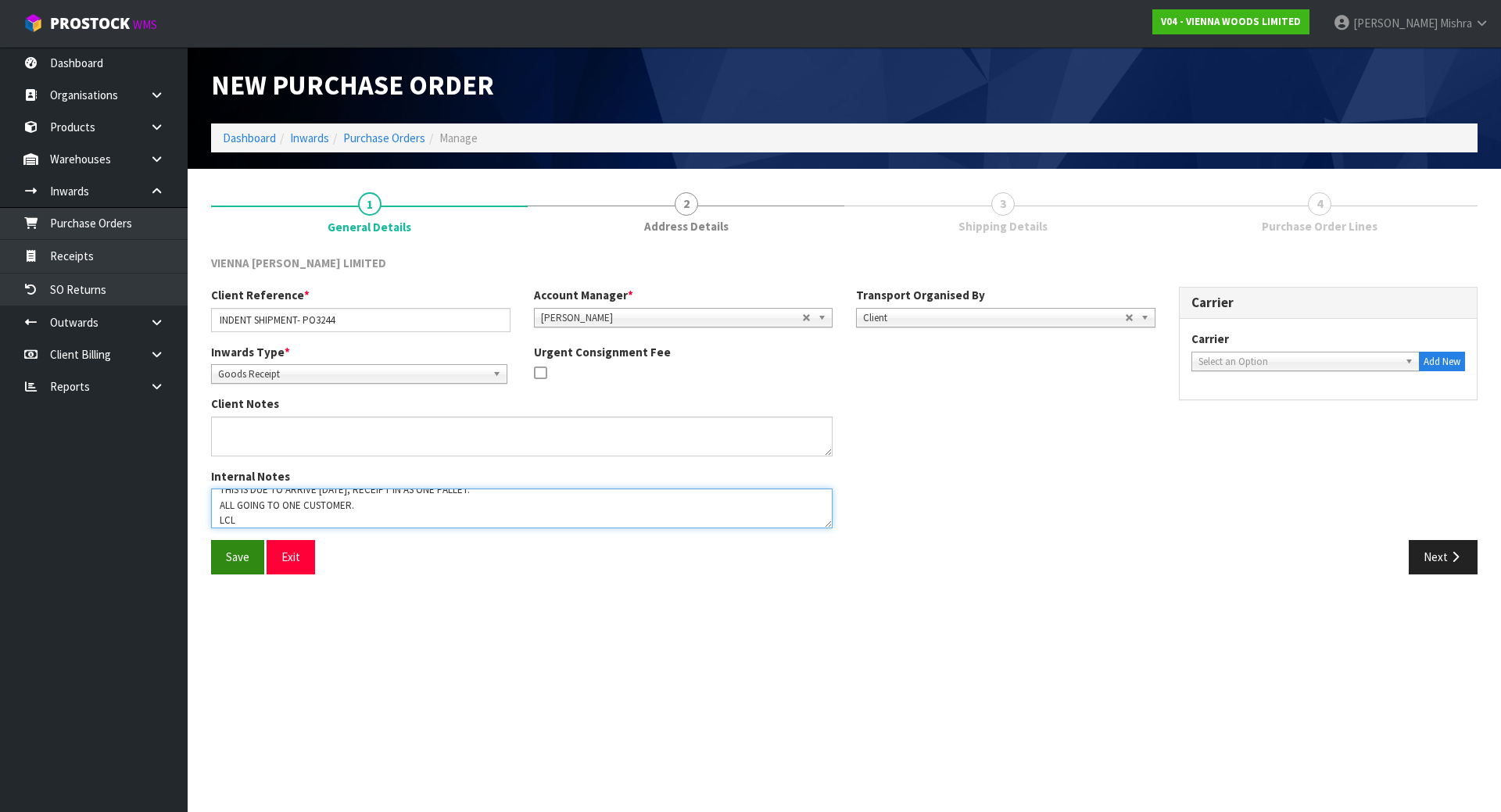
type textarea "THIS IS DUE TO ARRIVE 25TH AUGUST, RECEIPT IN AS ONE PALLET. ALL GOING TO ONE C…"
click at [240, 553] on button "Save" at bounding box center [238, 557] width 53 height 34
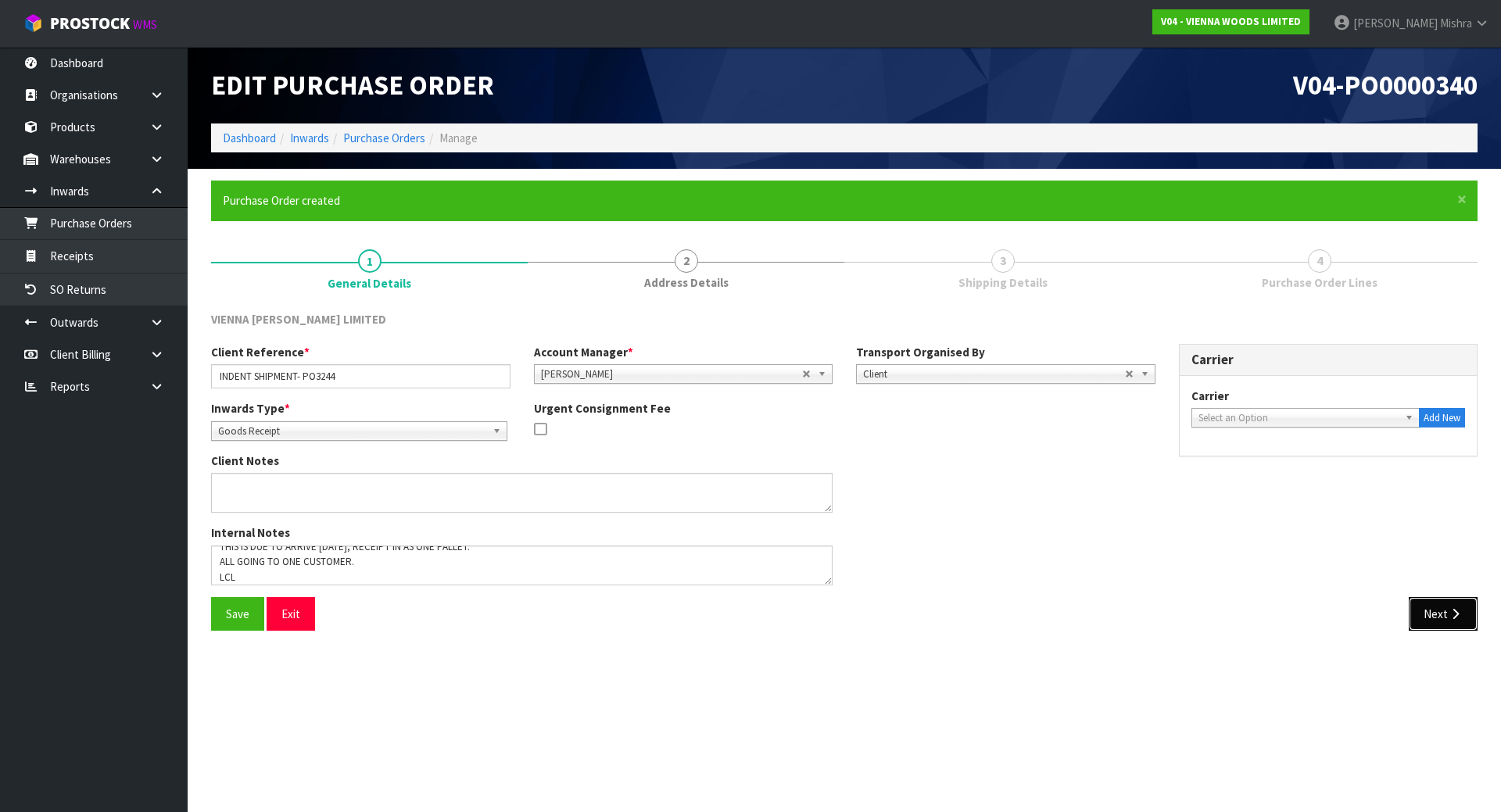
click at [1461, 617] on icon "button" at bounding box center [1456, 613] width 15 height 12
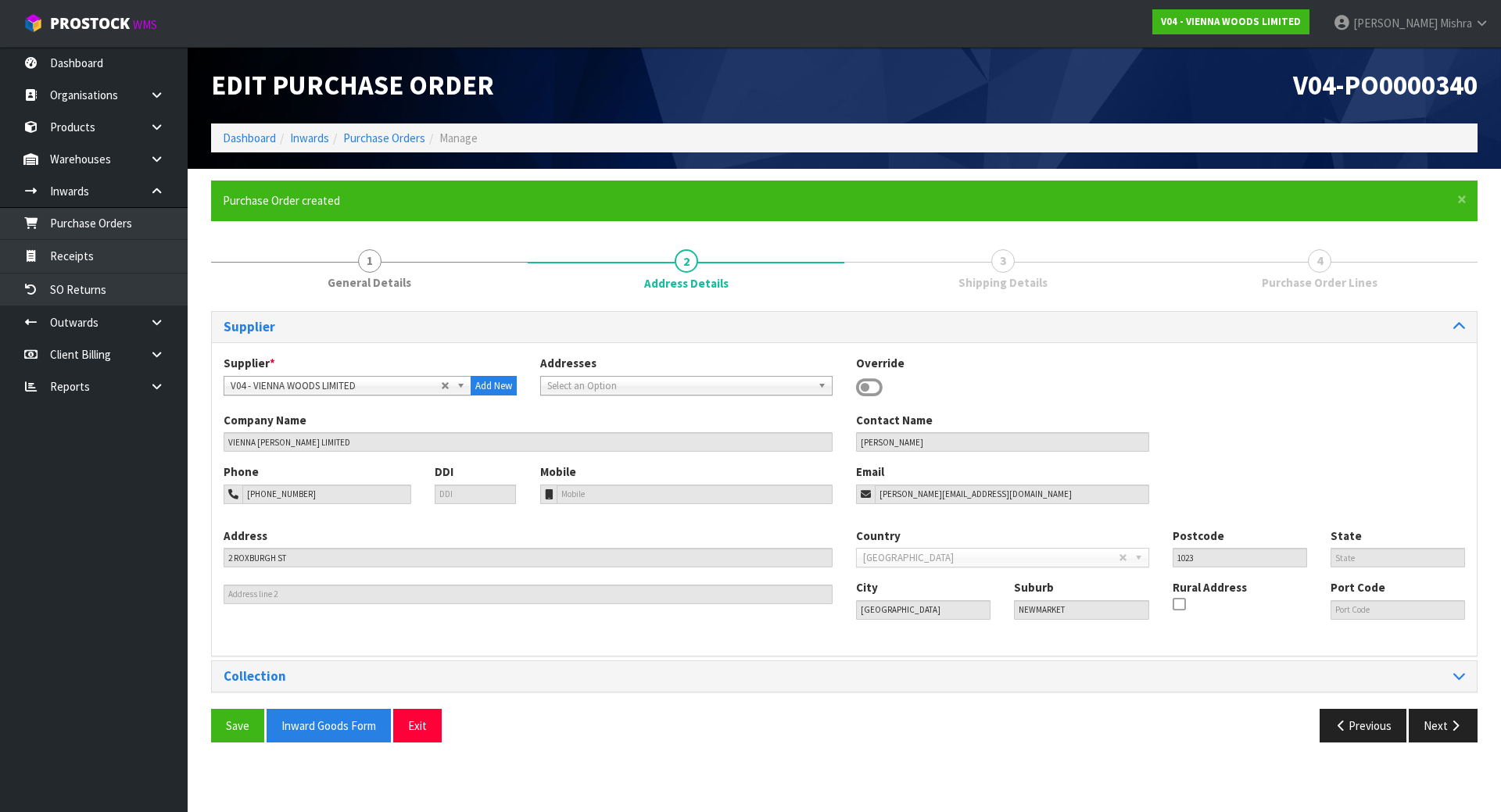
click at [1445, 744] on div "Save Inward Goods Form Exit Previous Next" at bounding box center [844, 731] width 1290 height 45
click at [1445, 743] on div "Save Inward Goods Form Exit Previous Next" at bounding box center [844, 731] width 1290 height 45
click at [1429, 731] on button "Next" at bounding box center [1443, 726] width 69 height 34
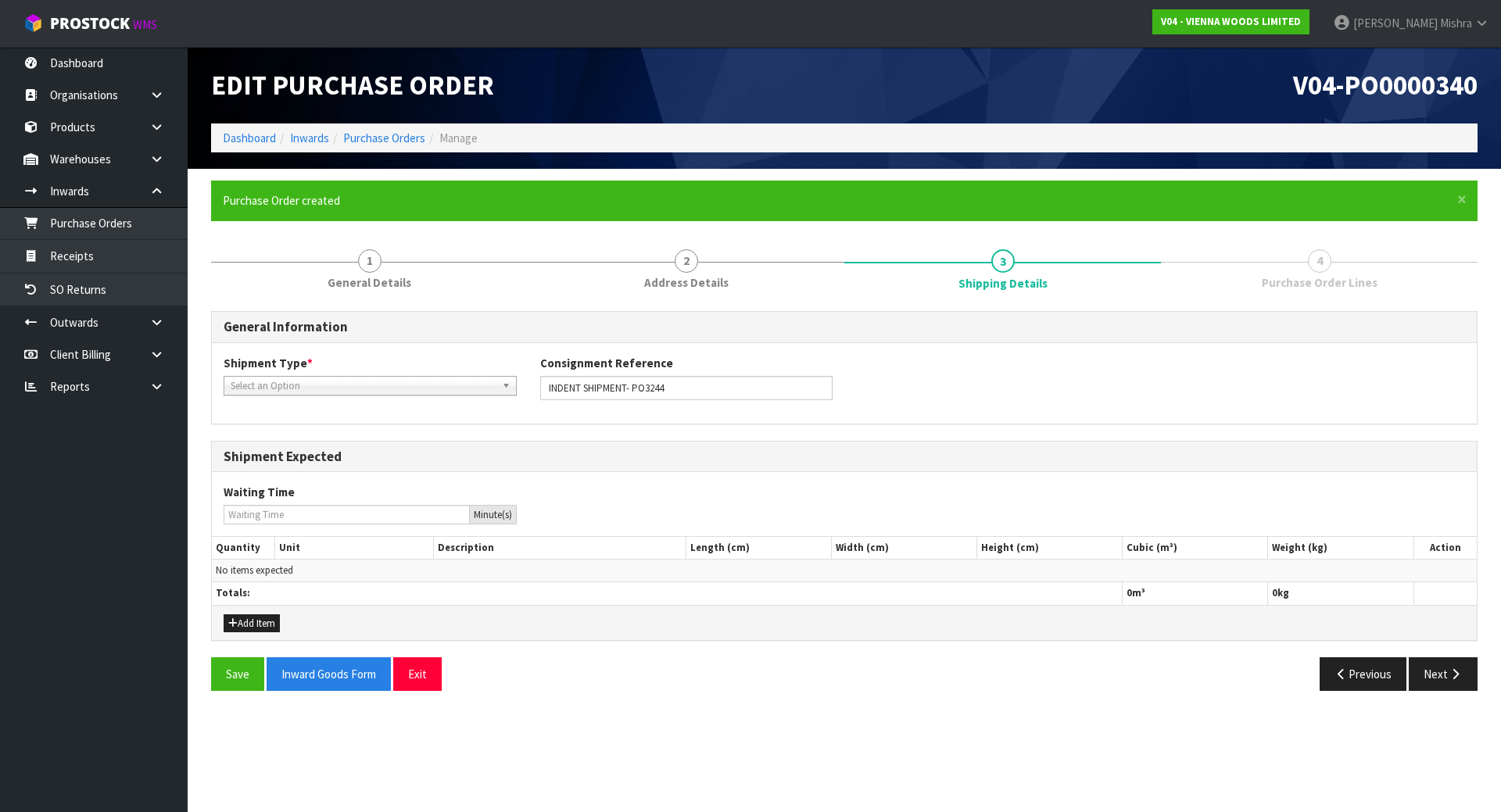
click at [380, 385] on span "Select an Option" at bounding box center [363, 386] width 265 height 19
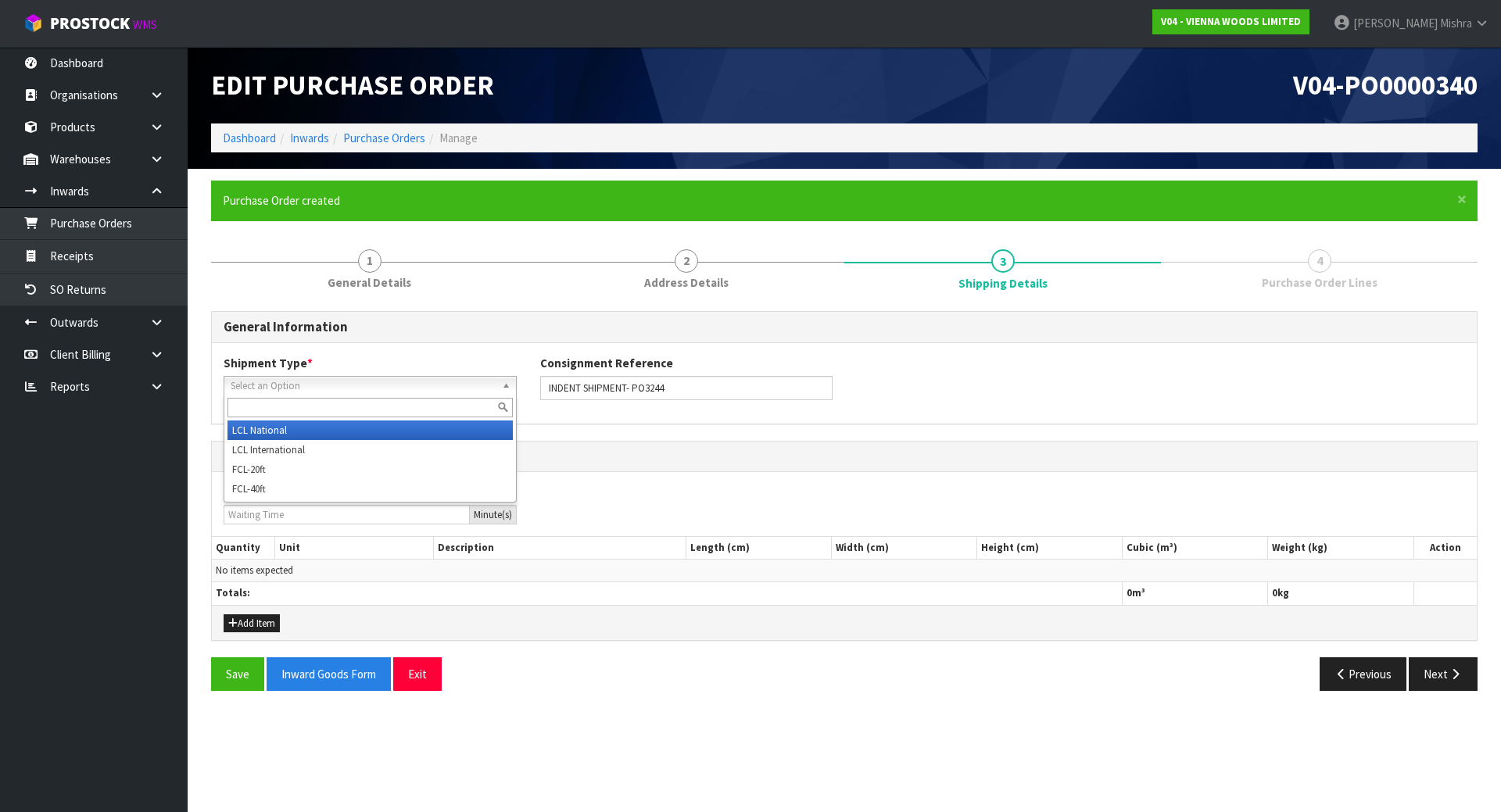
click at [387, 434] on li "LCL National" at bounding box center [370, 430] width 285 height 20
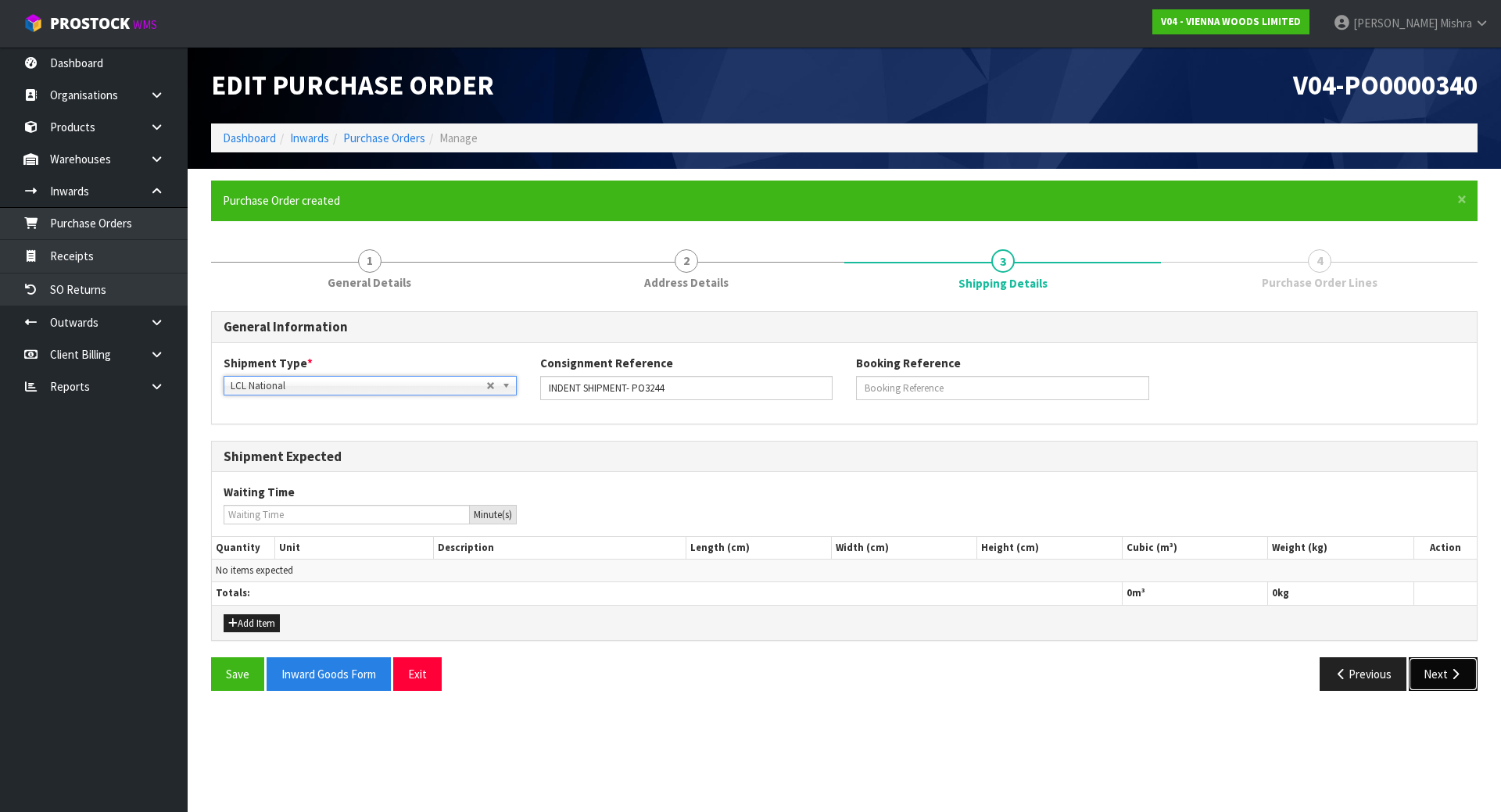
drag, startPoint x: 1452, startPoint y: 678, endPoint x: 1432, endPoint y: 678, distance: 20.0
click at [1452, 678] on icon "button" at bounding box center [1456, 673] width 15 height 12
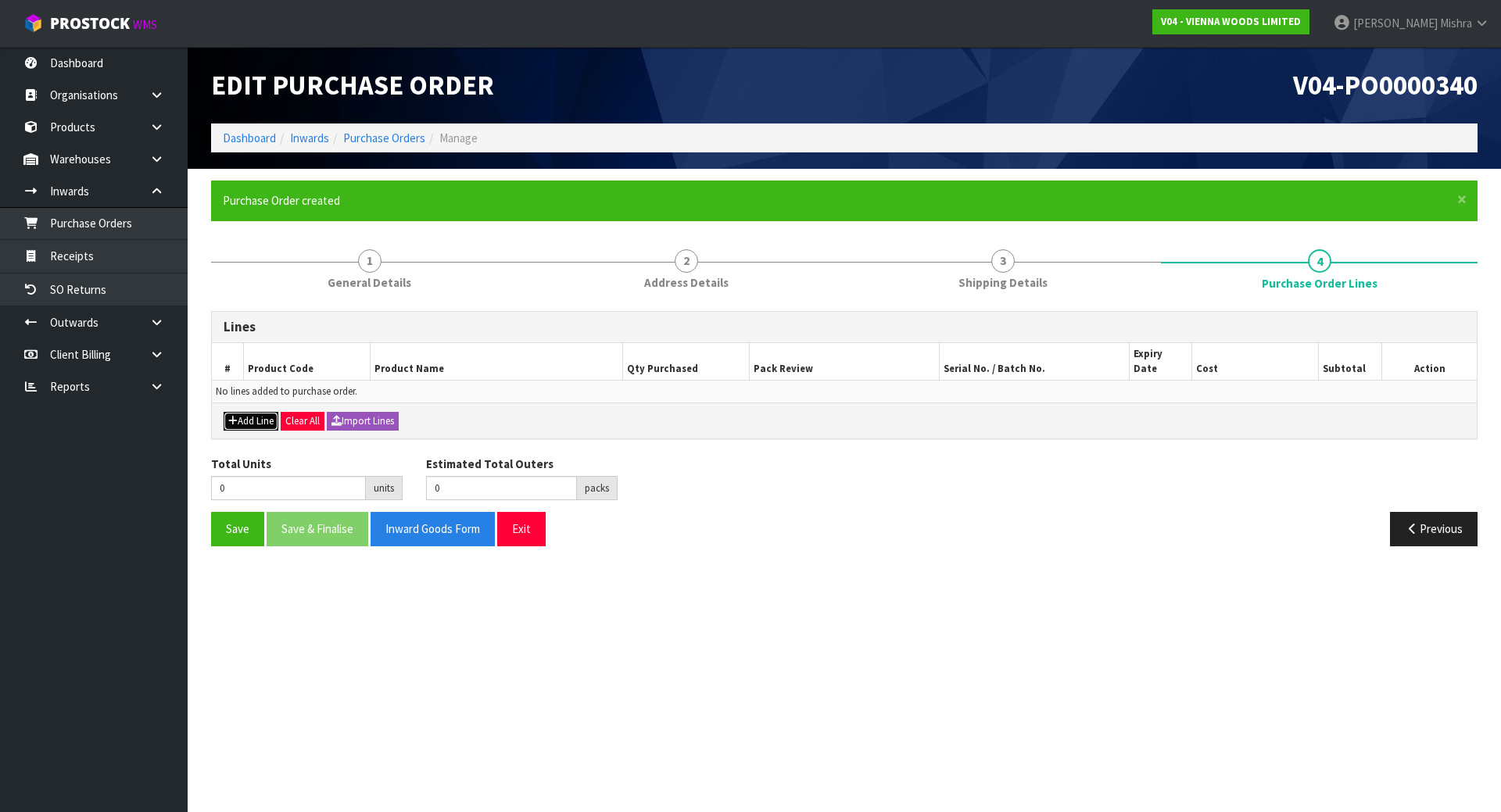
click at [246, 412] on button "Add Line" at bounding box center [250, 421] width 54 height 19
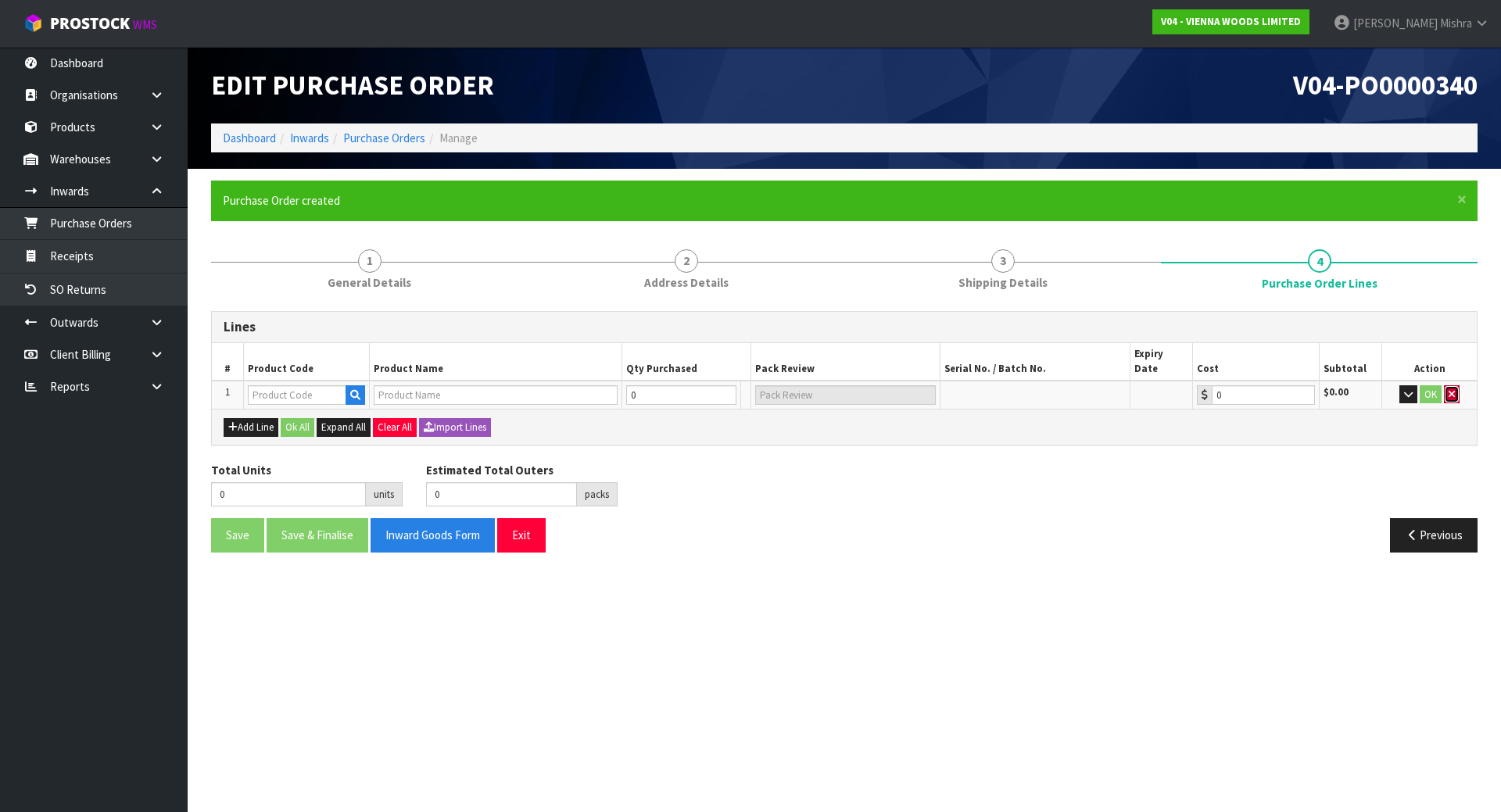
click at [1452, 386] on button "button" at bounding box center [1452, 394] width 16 height 19
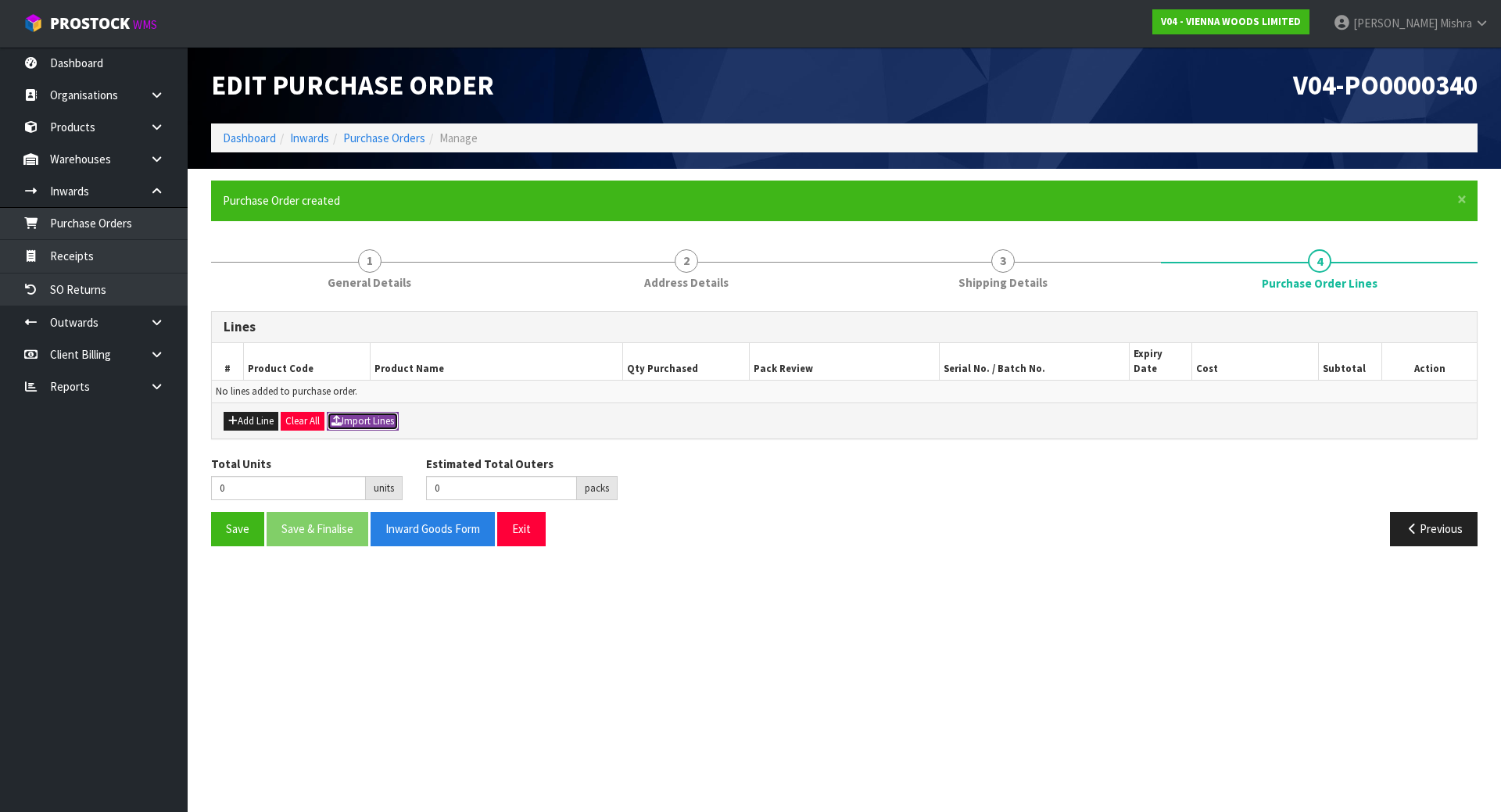
click at [397, 412] on button "Import Lines" at bounding box center [363, 421] width 72 height 19
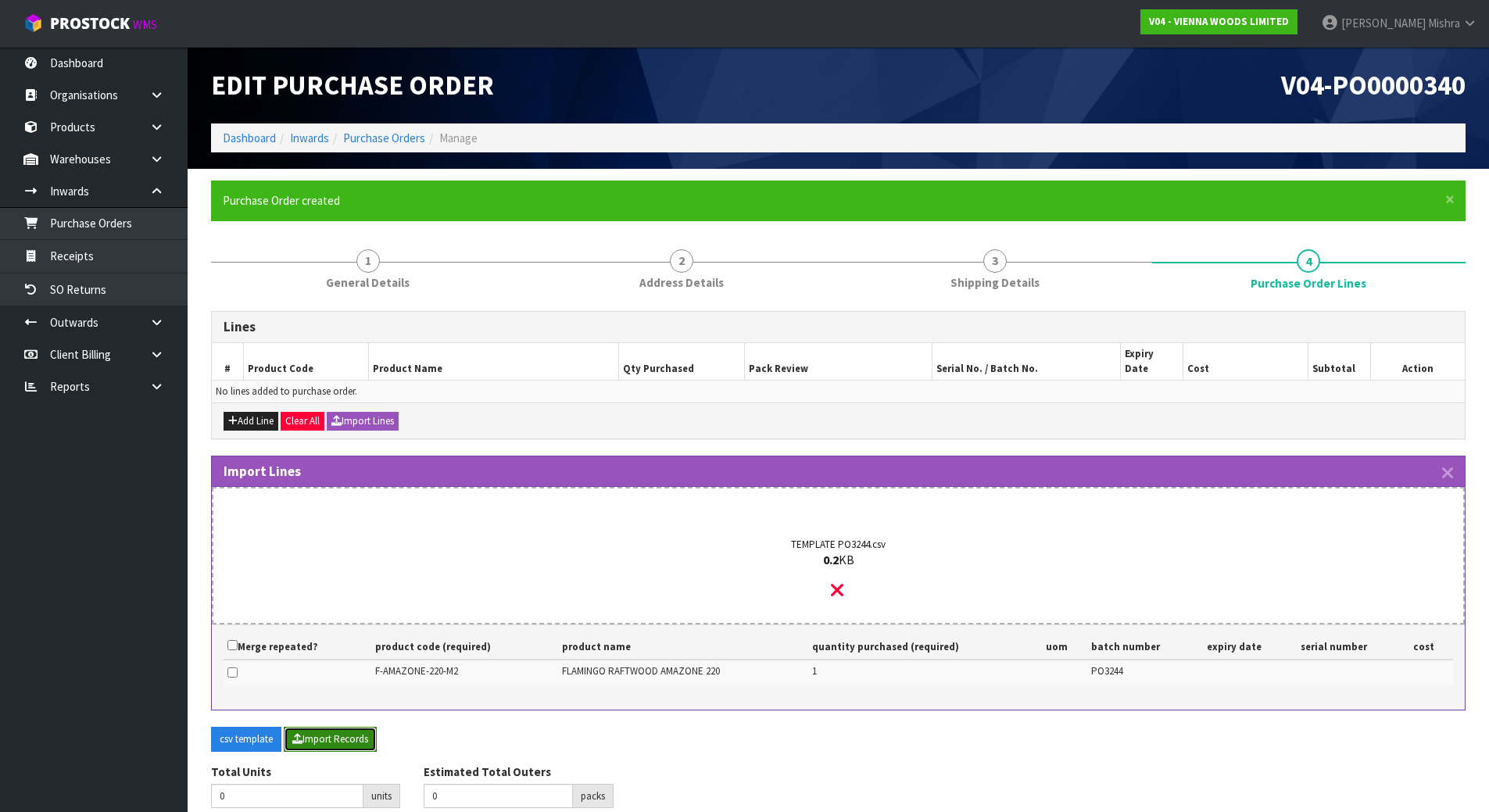
click at [346, 727] on button "Import Records" at bounding box center [330, 739] width 93 height 25
type input "1"
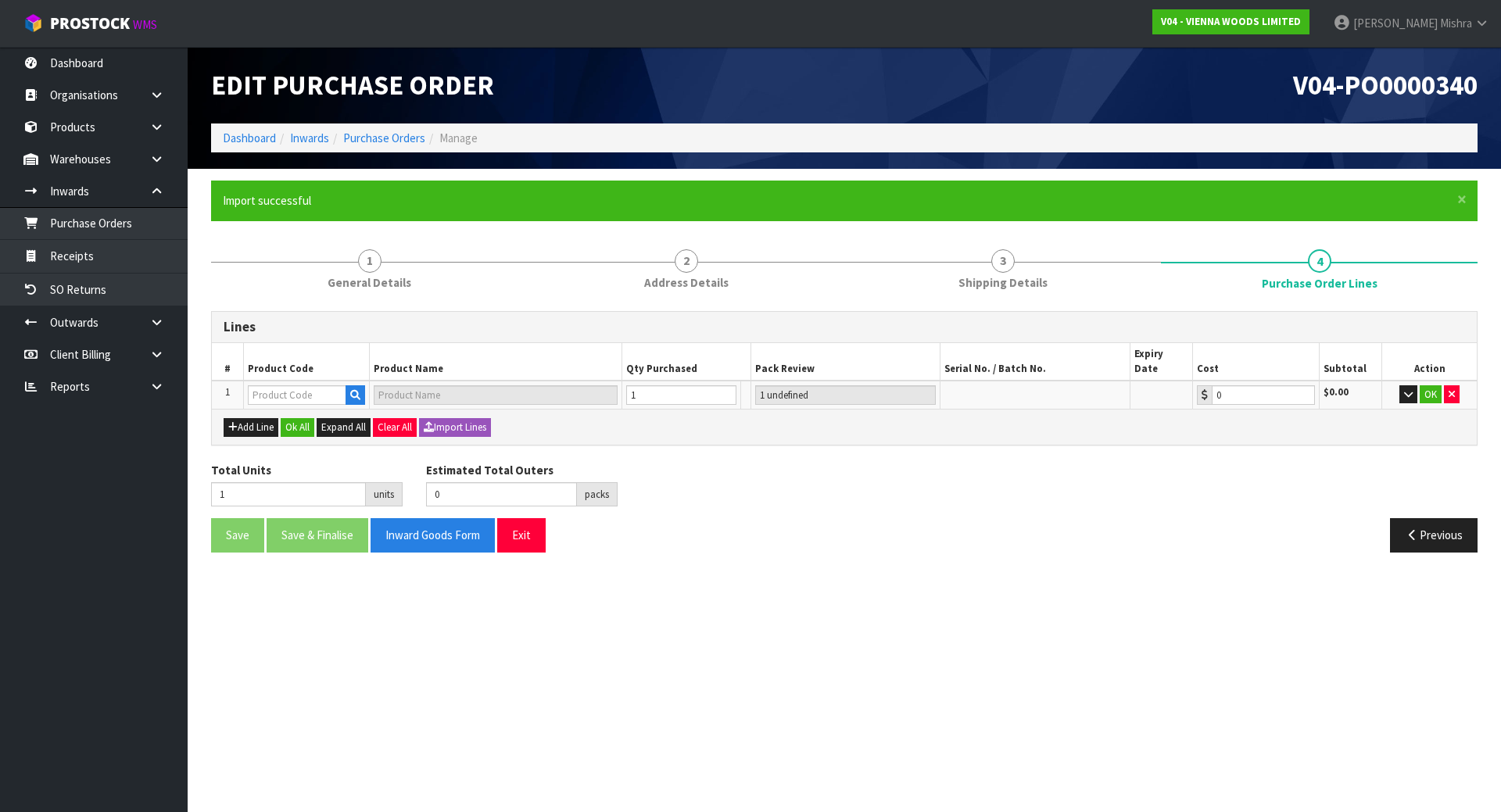
type input "1"
type input "F-AMAZONE-220-M2"
type input "FLAMINGO RAFTWOOD AMAZONE 220"
type input "1 CTN"
type input "0.00"
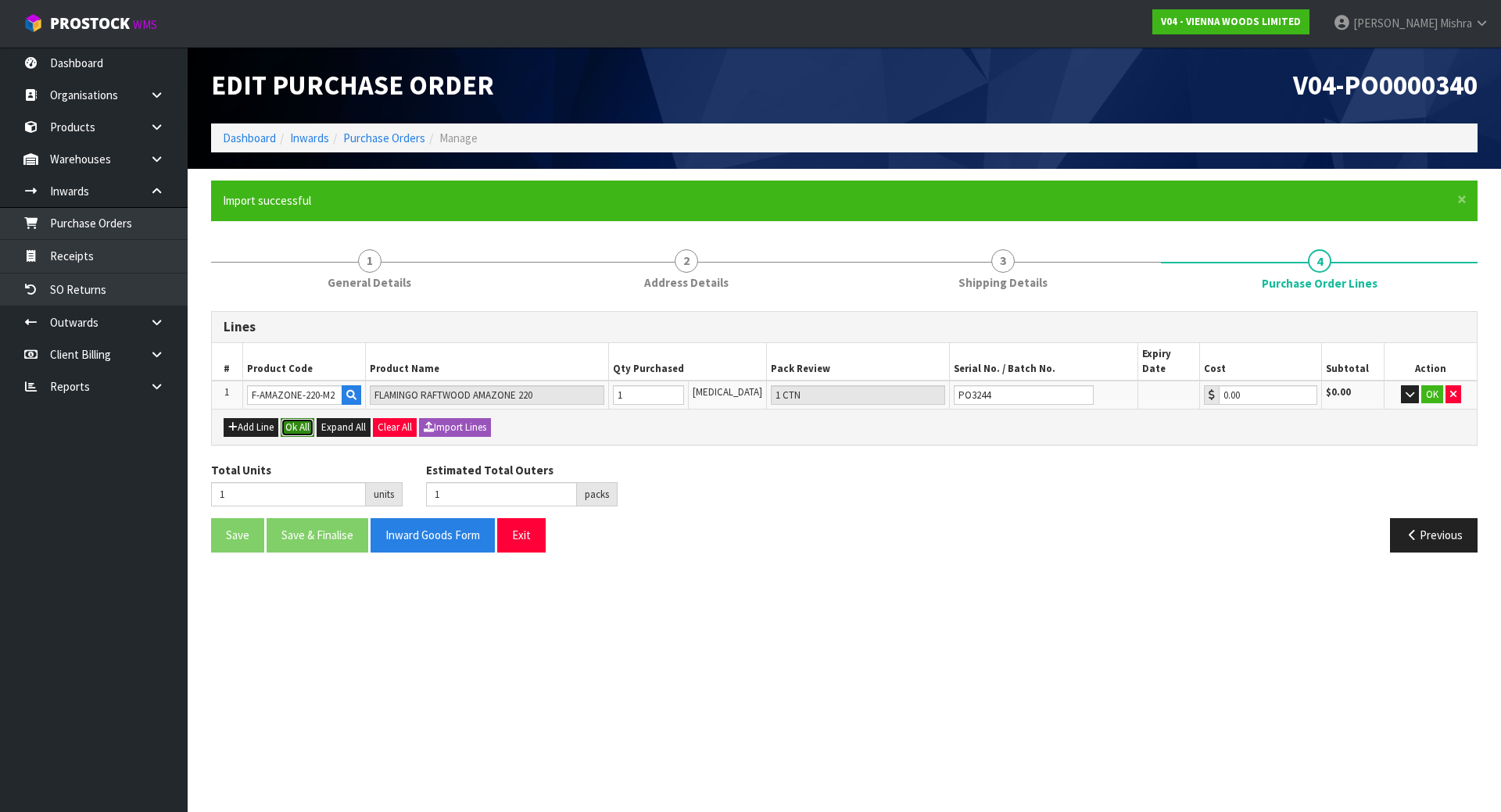
click at [314, 418] on button "Ok All" at bounding box center [298, 427] width 34 height 19
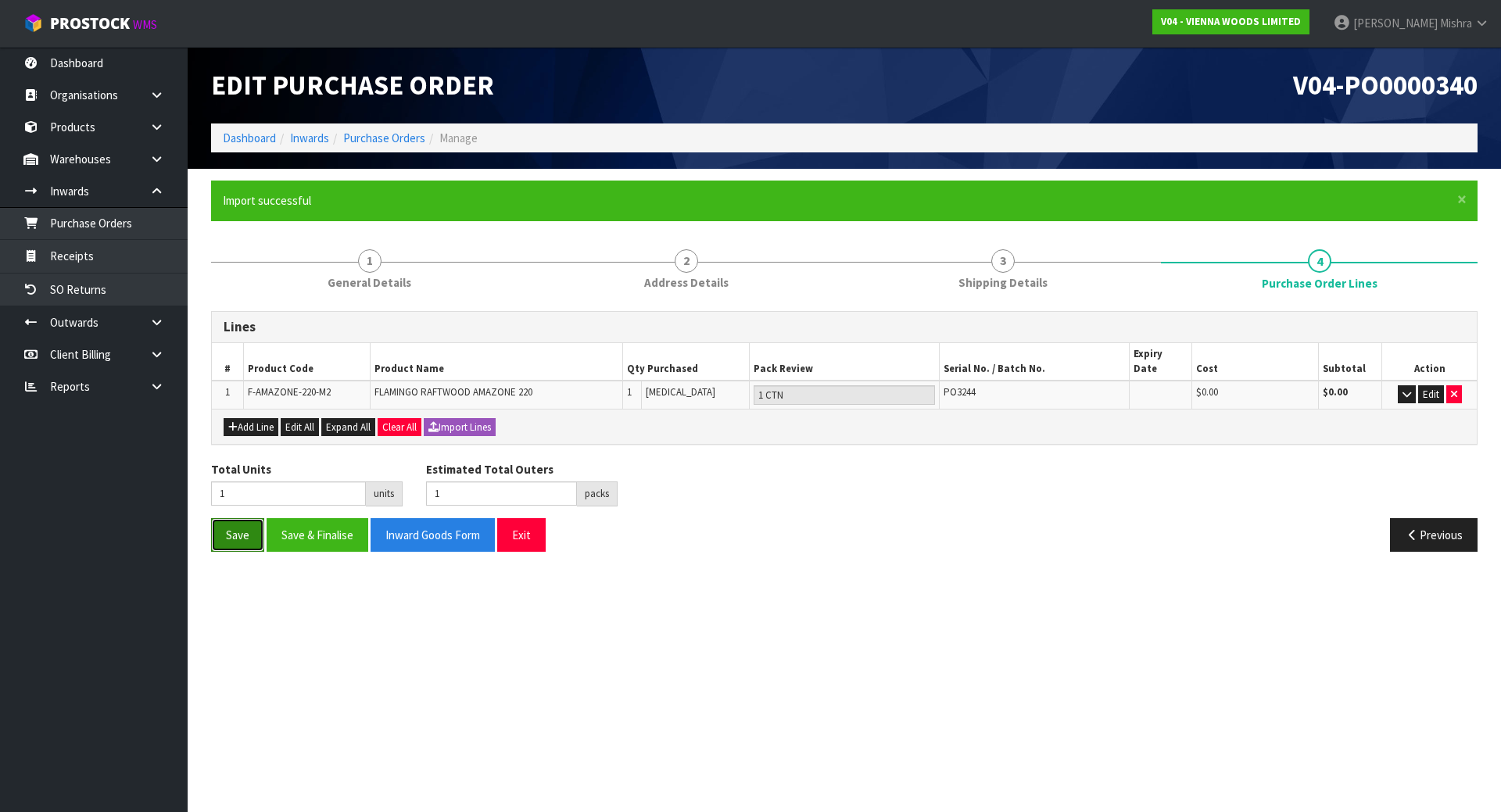
click at [252, 521] on button "Save" at bounding box center [238, 535] width 53 height 34
click at [365, 141] on link "Purchase Orders" at bounding box center [384, 138] width 82 height 15
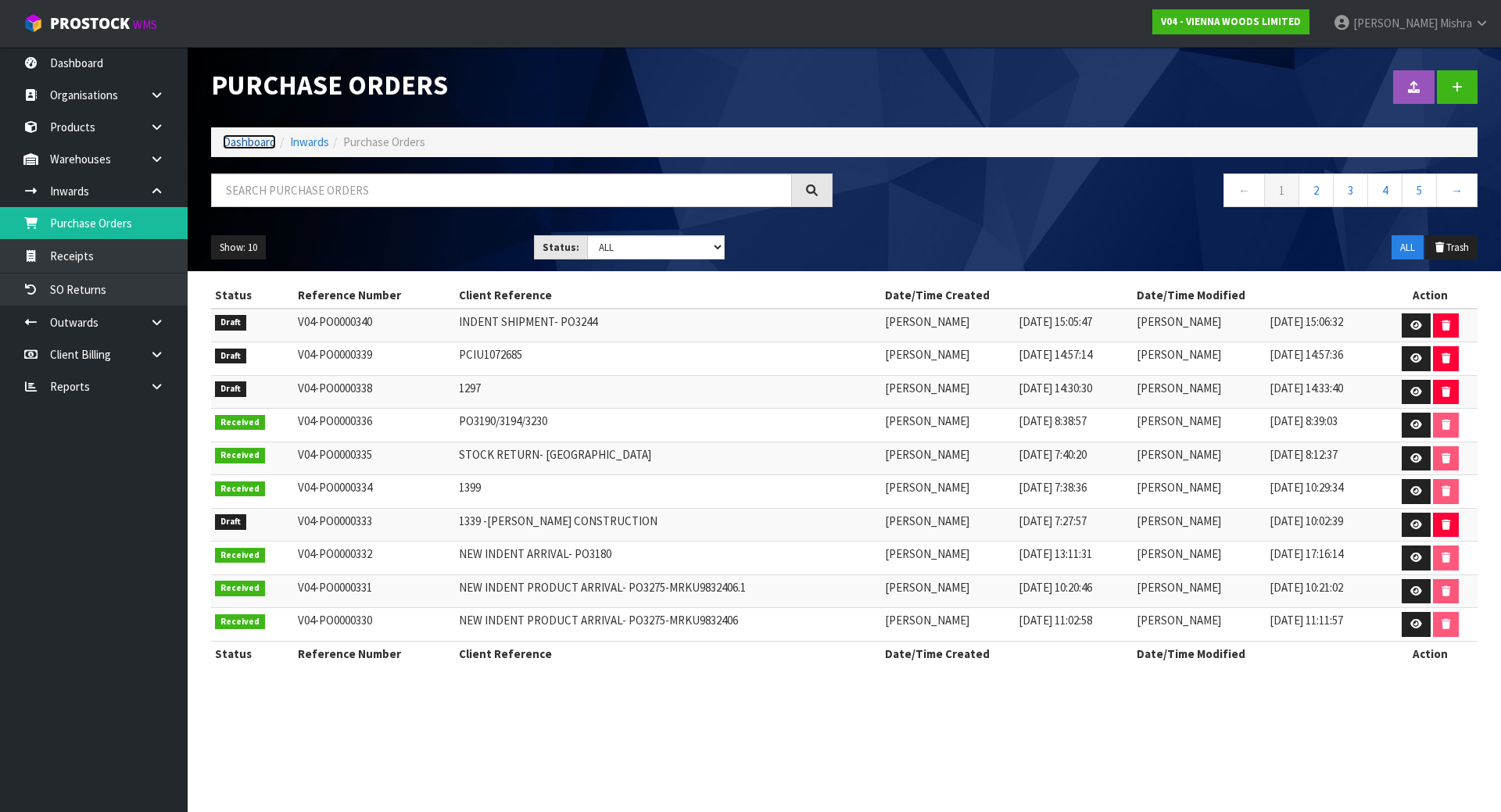
click at [227, 140] on link "Dashboard" at bounding box center [249, 142] width 53 height 15
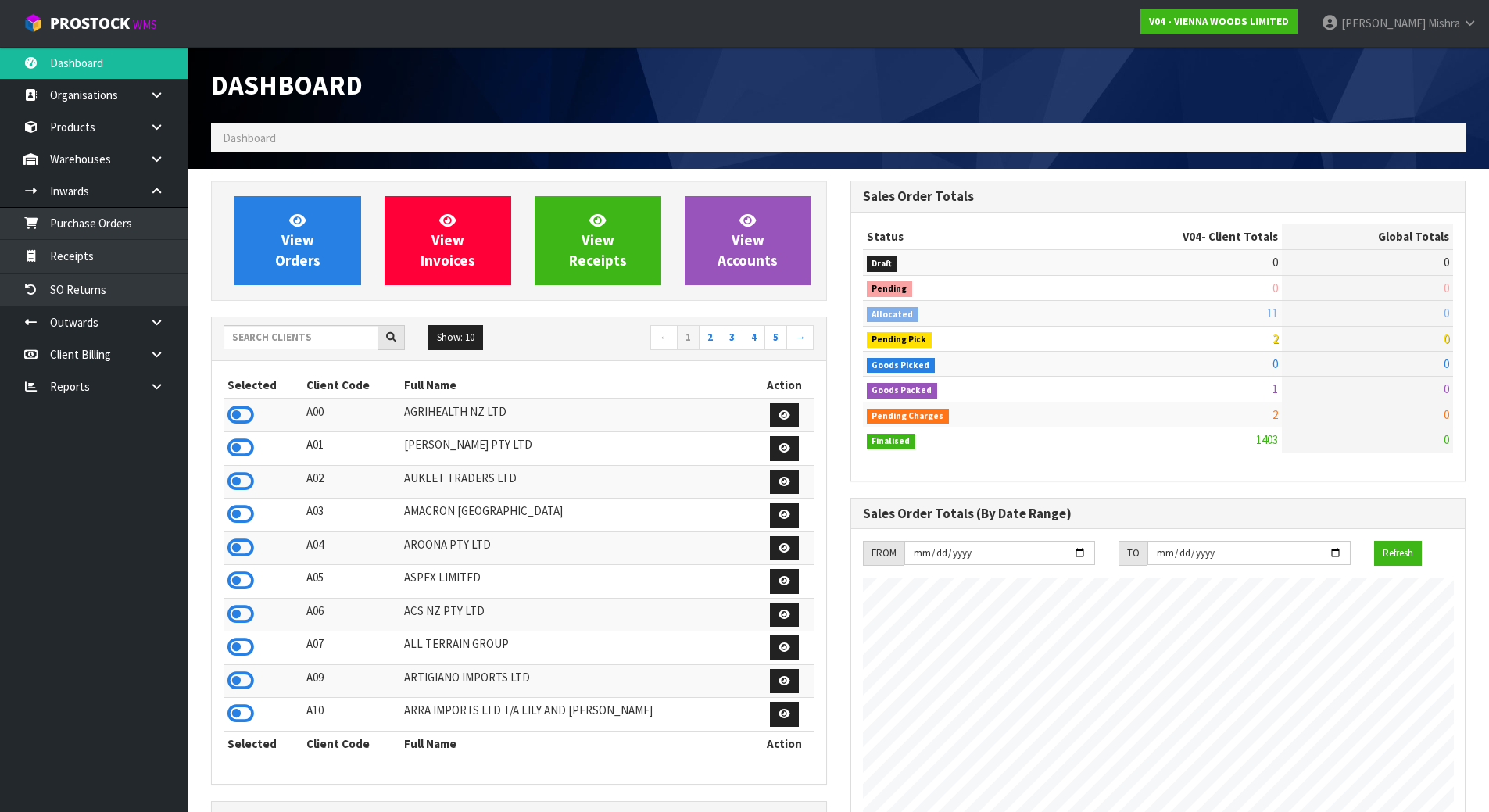
scroll to position [981, 639]
click at [321, 350] on div "Show: 10 5 10 25 50 ← 1 2 3 4 5 →" at bounding box center [519, 338] width 614 height 28
click at [321, 344] on input "text" at bounding box center [301, 337] width 155 height 24
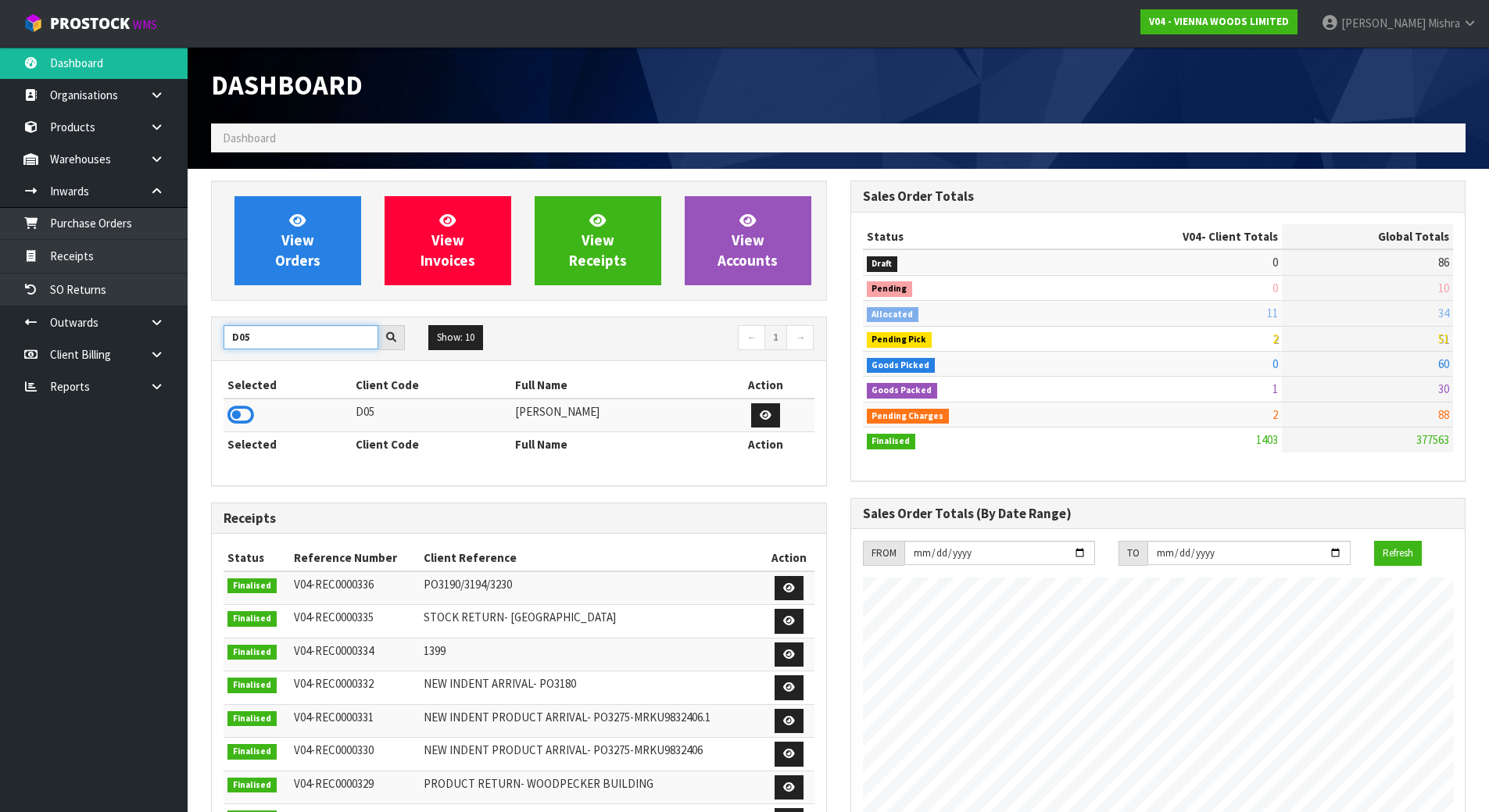
type input "D05"
click at [255, 418] on td at bounding box center [288, 416] width 128 height 34
click at [245, 418] on icon at bounding box center [240, 415] width 27 height 23
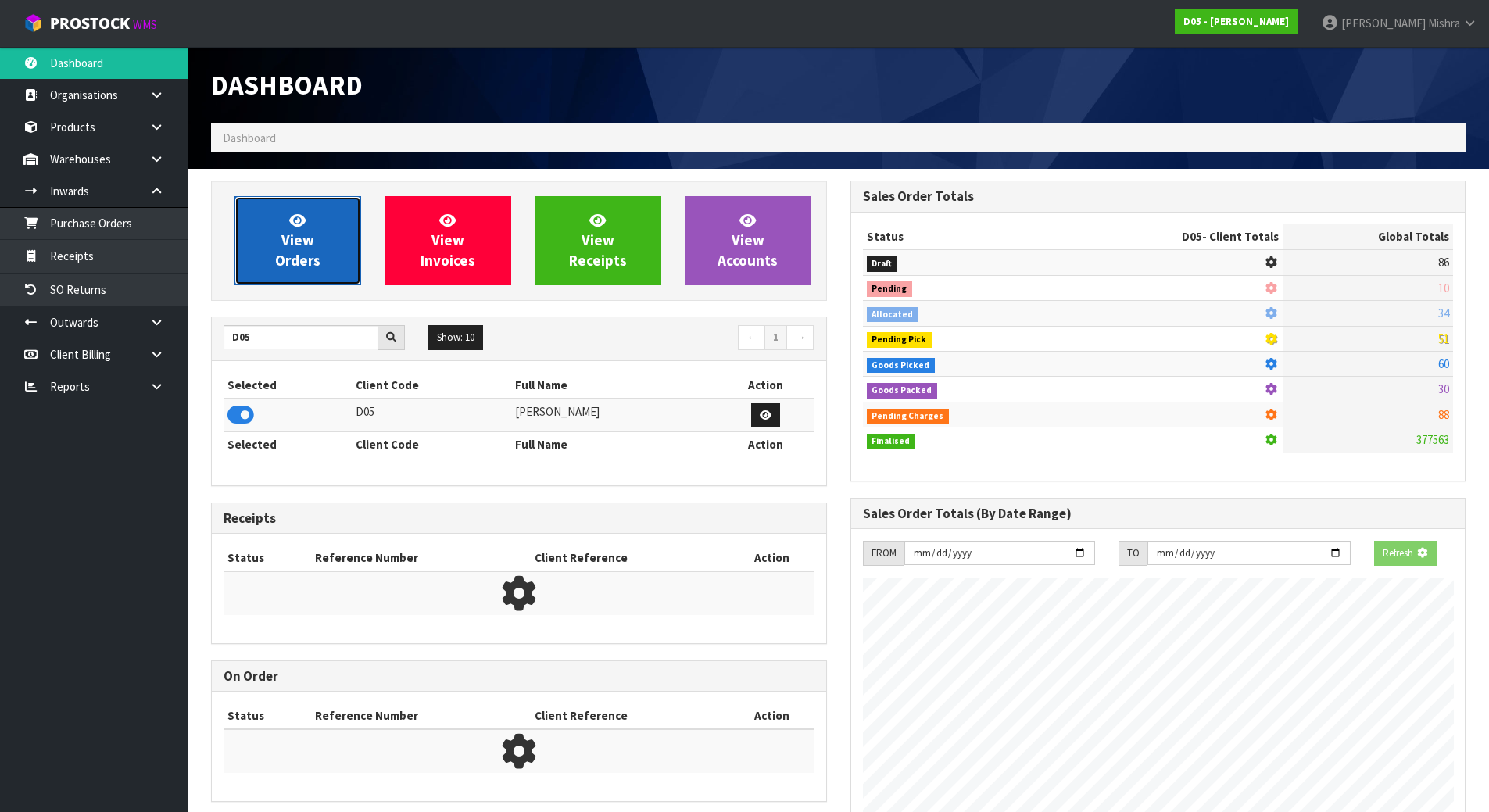
scroll to position [1368, 639]
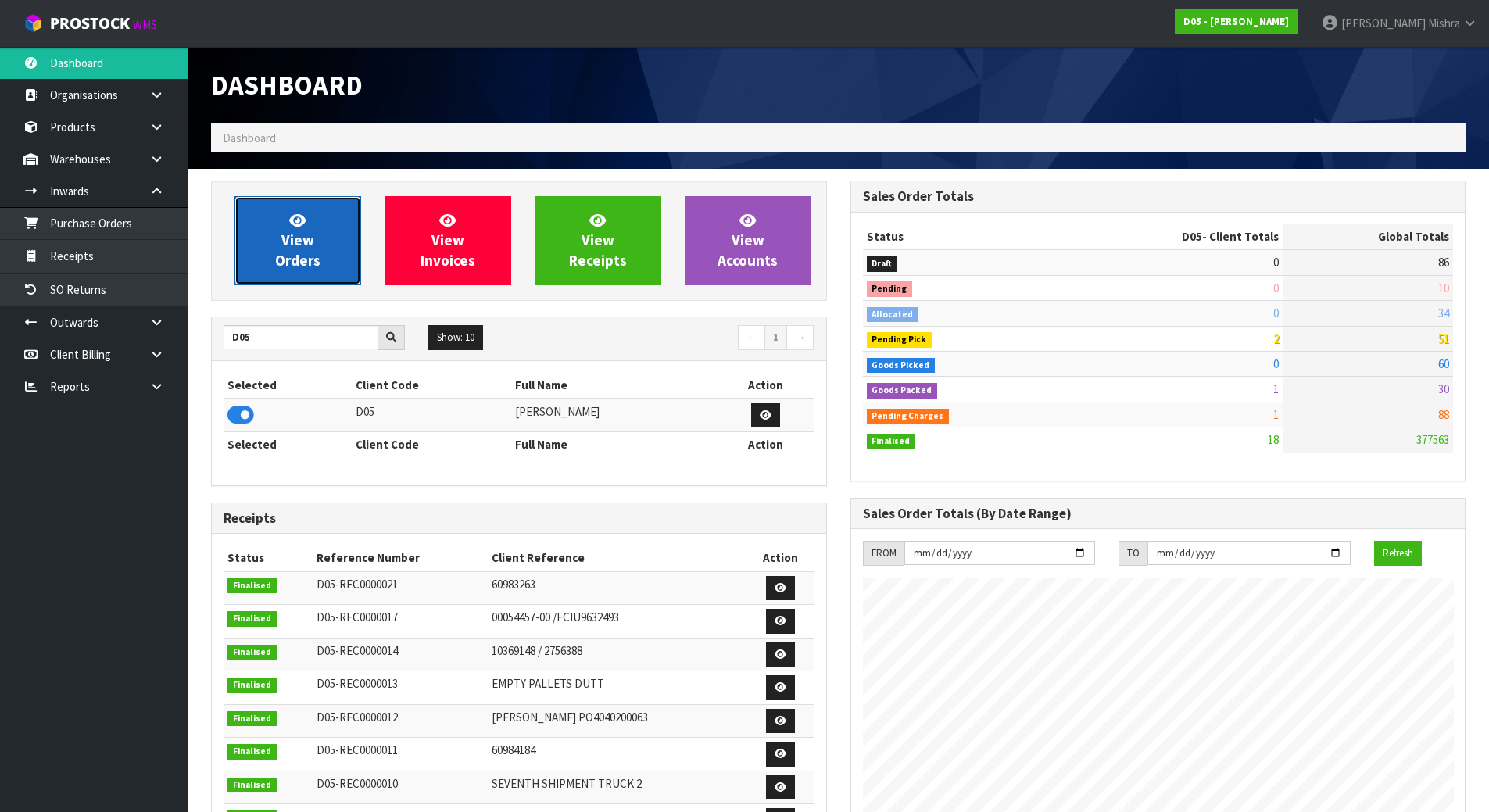
click at [282, 253] on span "View Orders" at bounding box center [297, 240] width 45 height 59
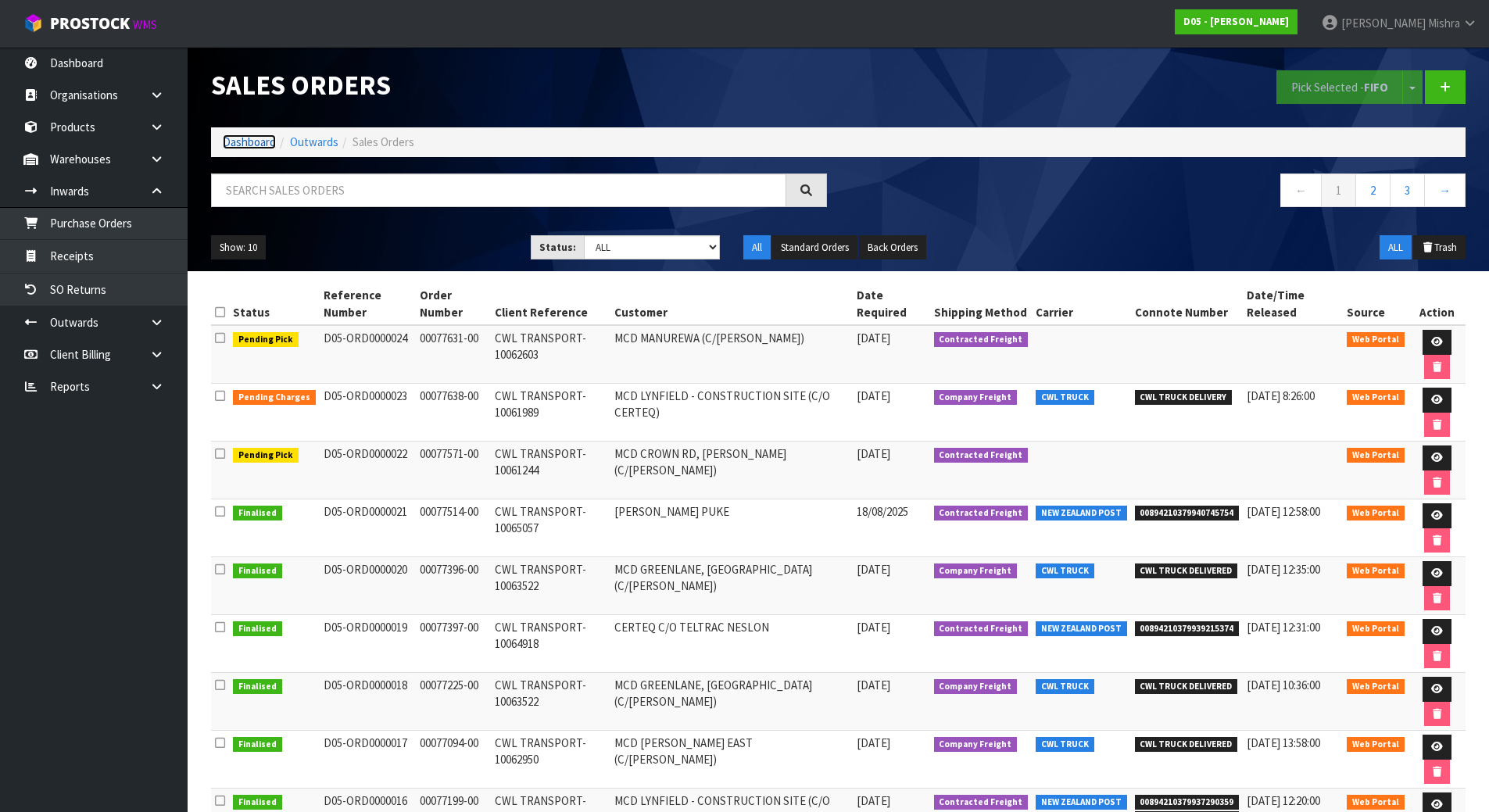
click at [265, 139] on link "Dashboard" at bounding box center [249, 142] width 53 height 15
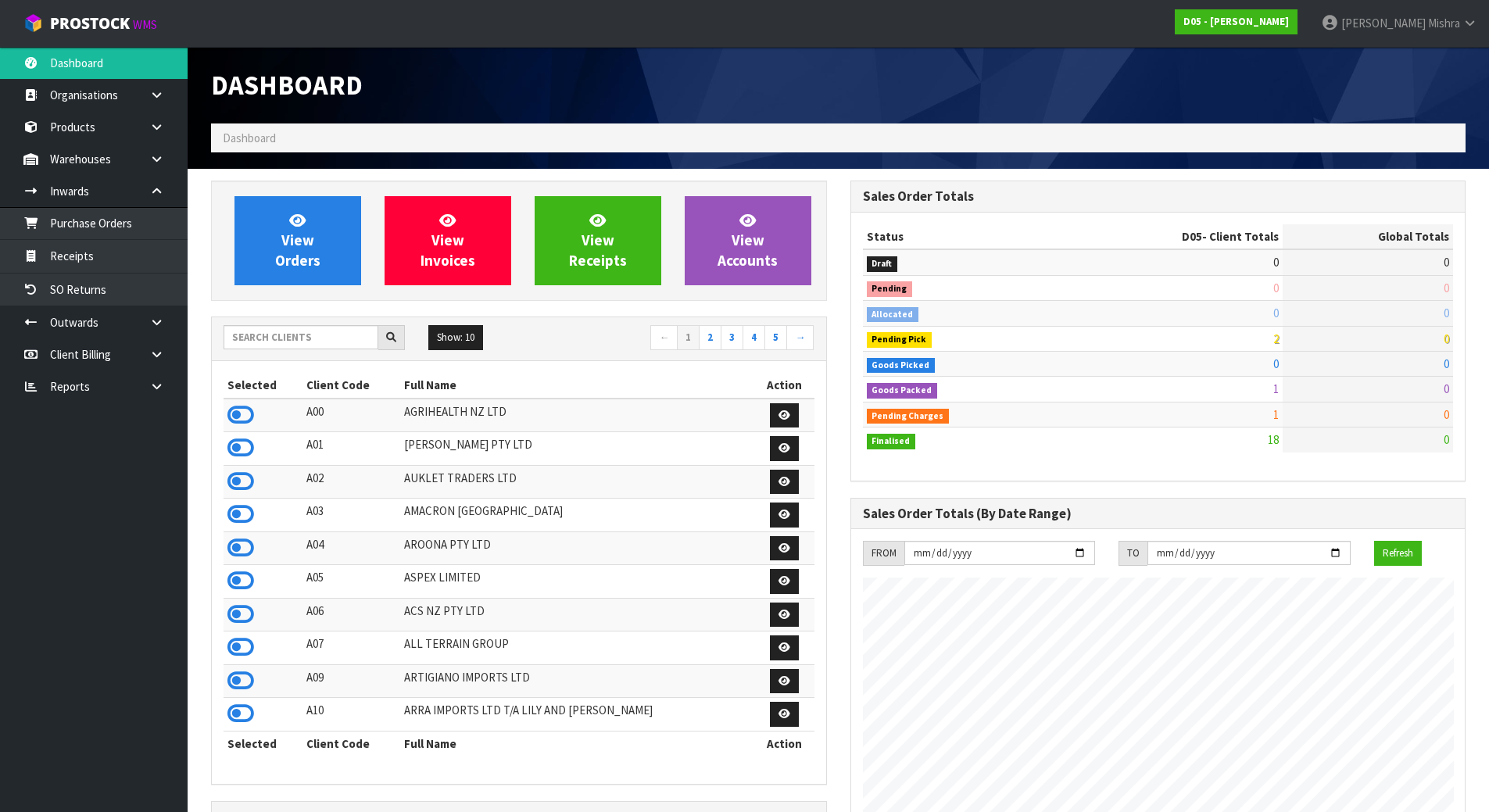
scroll to position [1368, 639]
click at [144, 219] on link "Purchase Orders" at bounding box center [94, 223] width 188 height 32
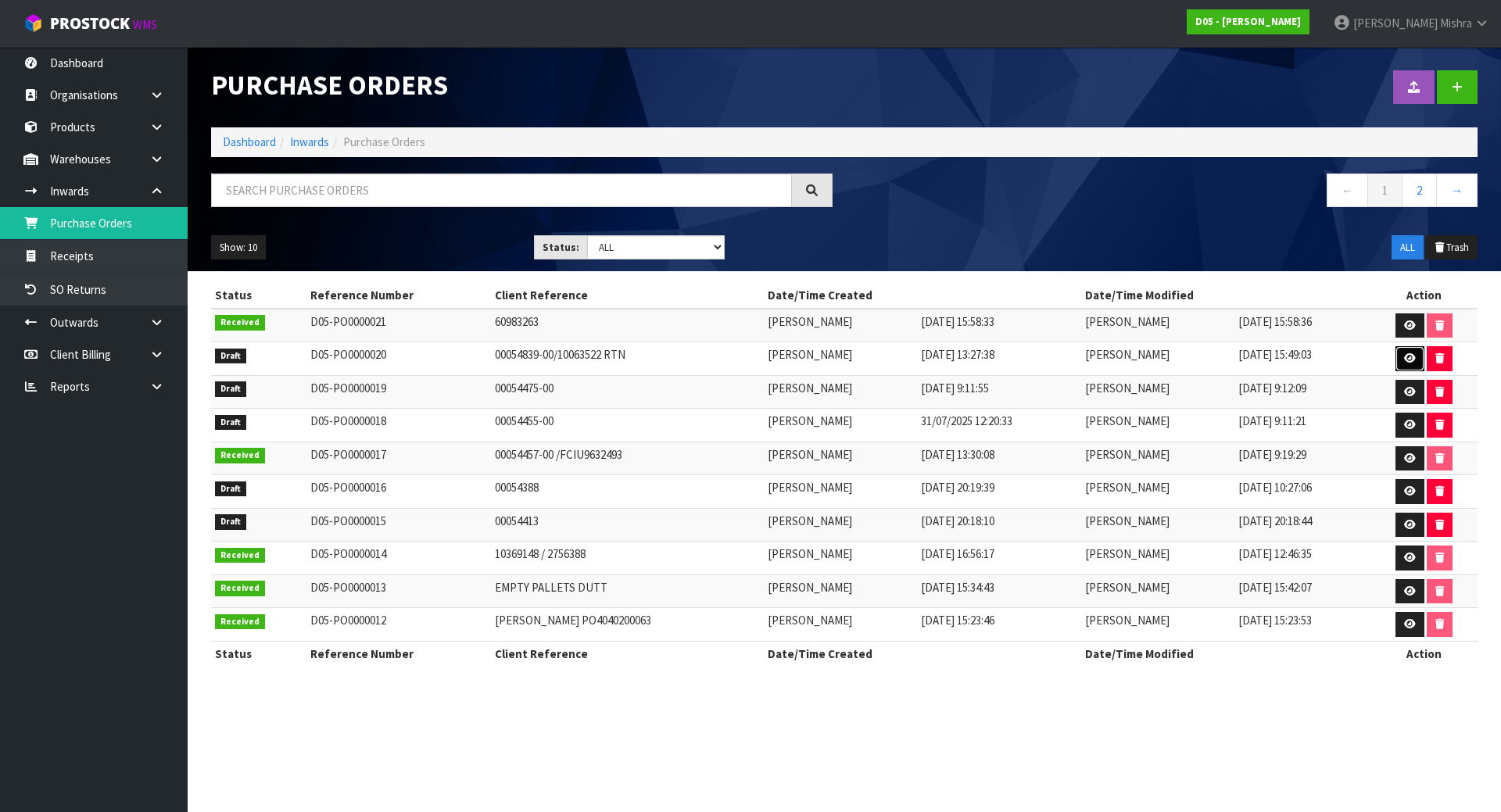
click at [1399, 357] on link at bounding box center [1410, 359] width 29 height 25
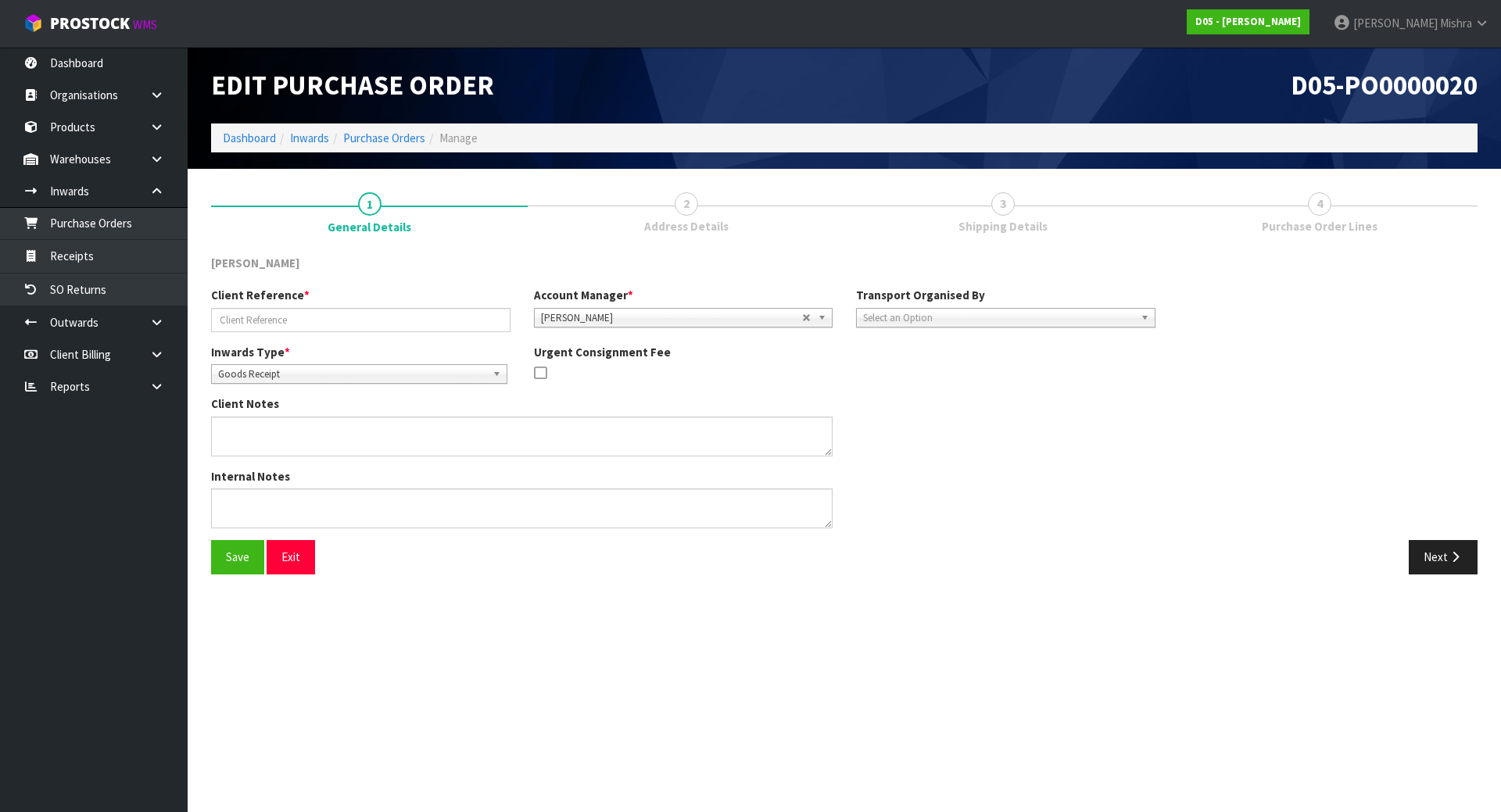
type input "00054839-00/10063522 RTN"
type textarea "IT IS A SWAP FOR THE CORRECT GANTRY LIGHT PANEL THE PICKUP IS FOR A 2020500041-…"
type textarea "THIS RETURN IS FOR 1 X 2020500041-13"
click at [1451, 548] on button "Next" at bounding box center [1443, 557] width 69 height 34
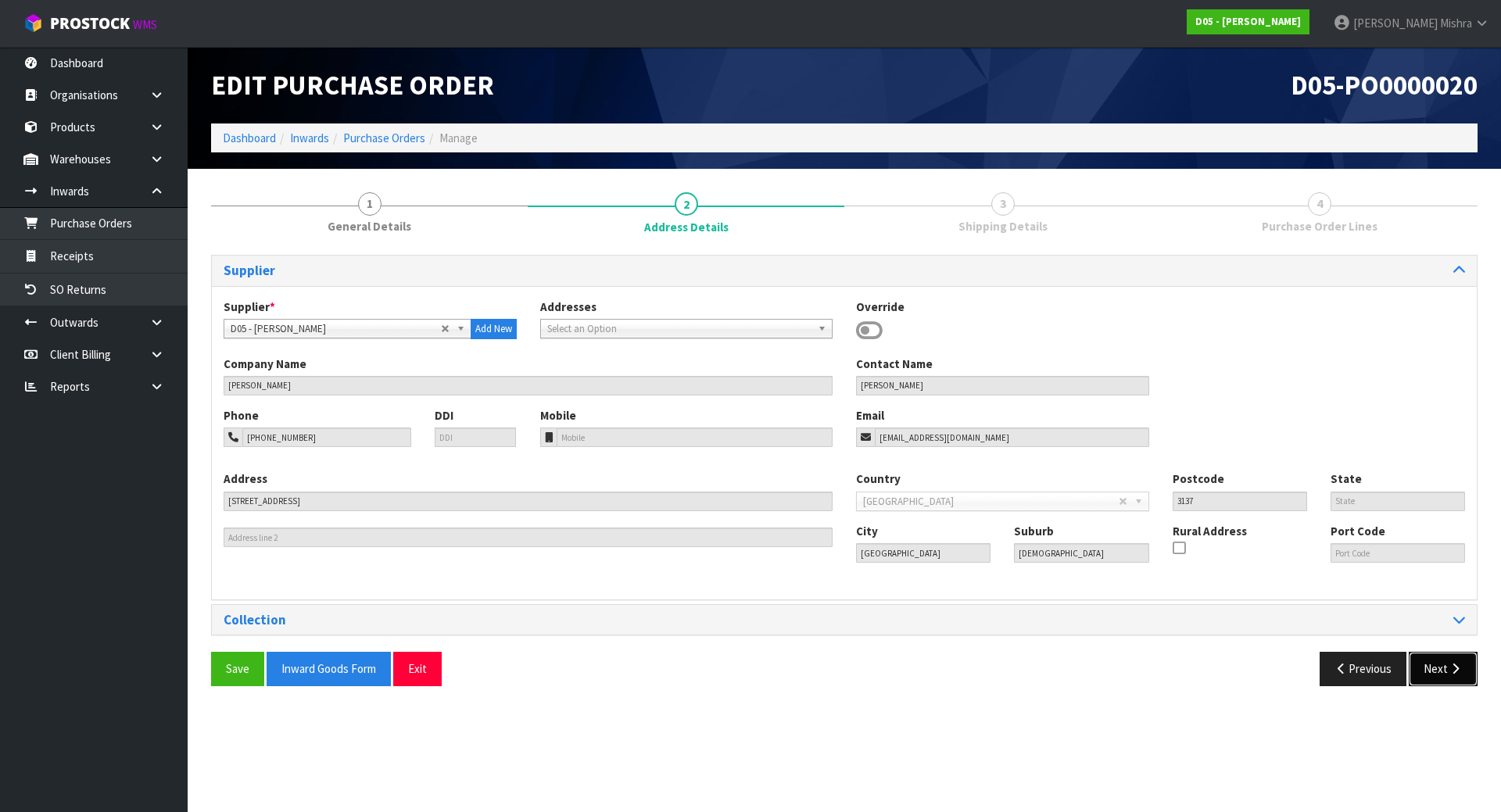
click at [1442, 669] on button "Next" at bounding box center [1443, 669] width 69 height 34
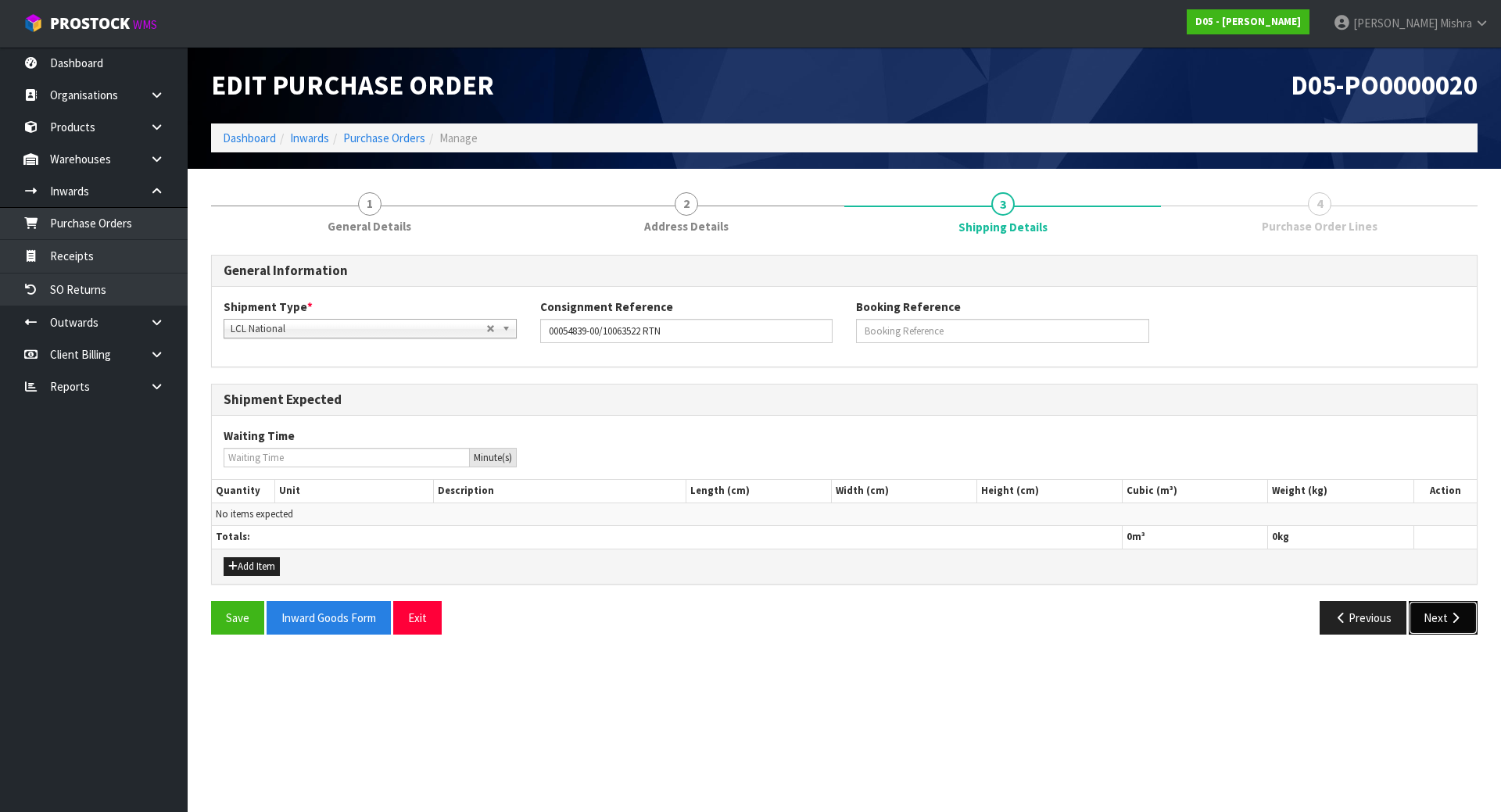
click at [1446, 617] on button "Next" at bounding box center [1443, 618] width 69 height 34
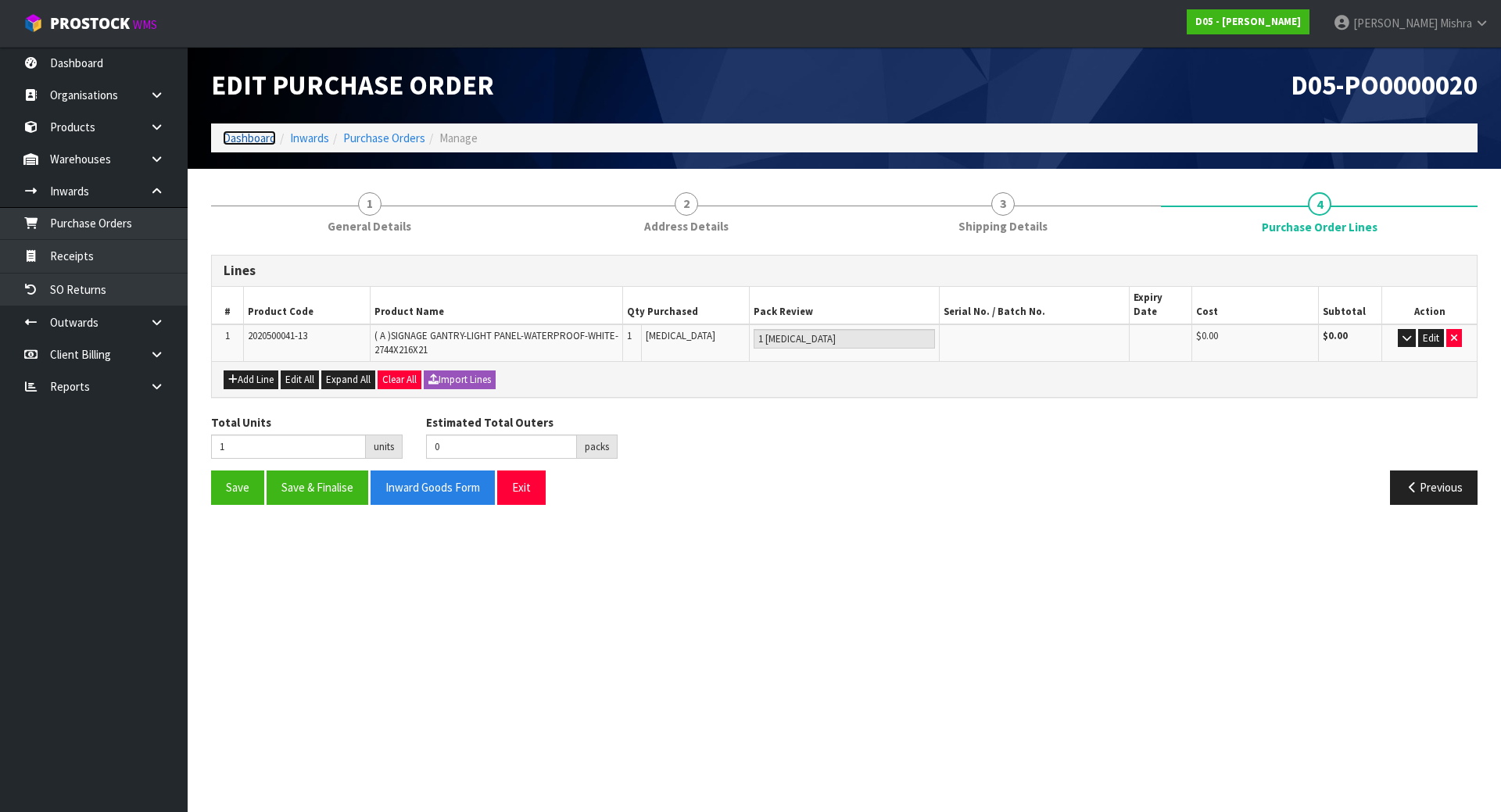
click at [253, 133] on link "Dashboard" at bounding box center [249, 138] width 53 height 15
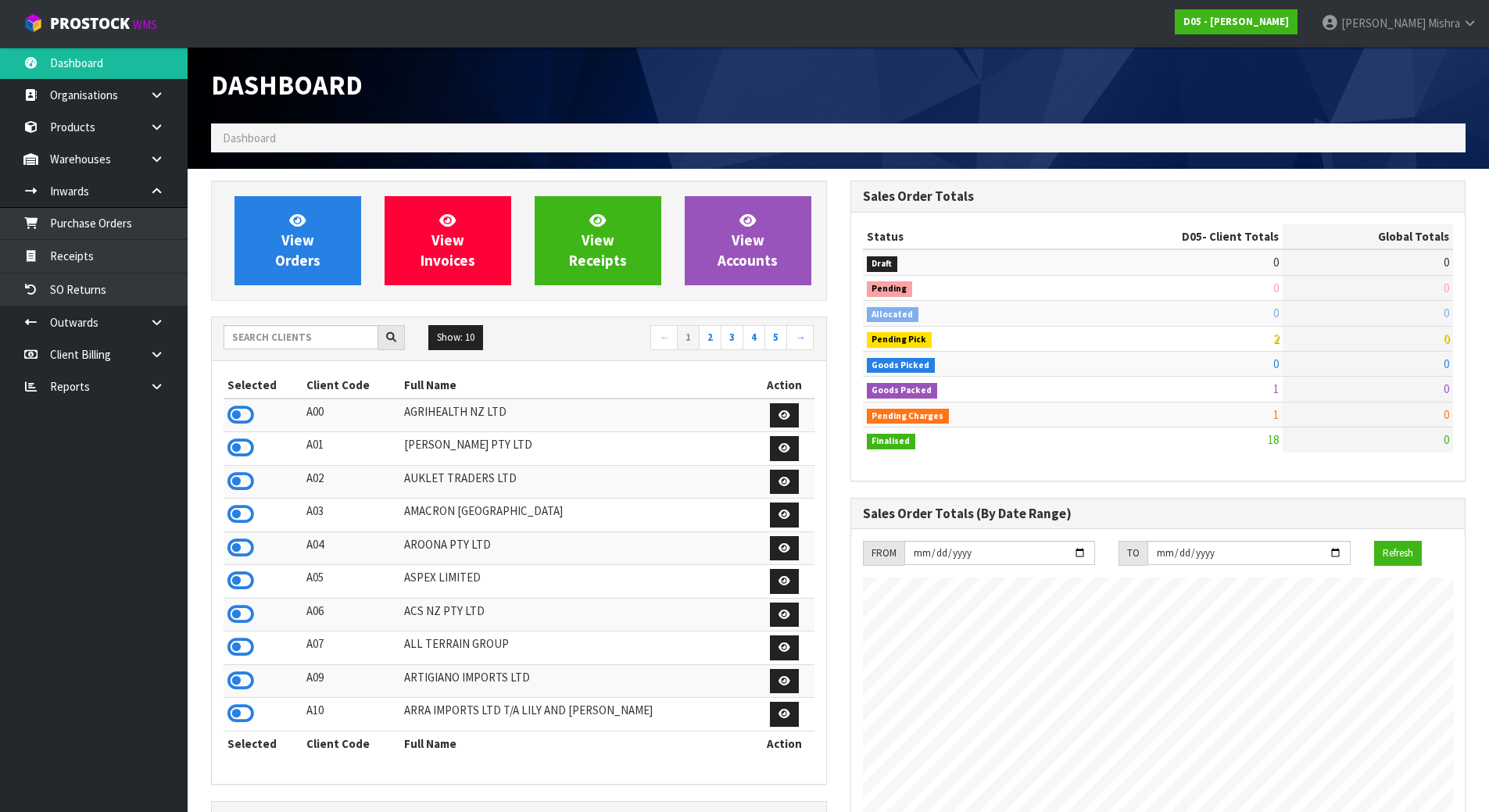
scroll to position [1368, 639]
click at [338, 340] on input "text" at bounding box center [301, 337] width 155 height 24
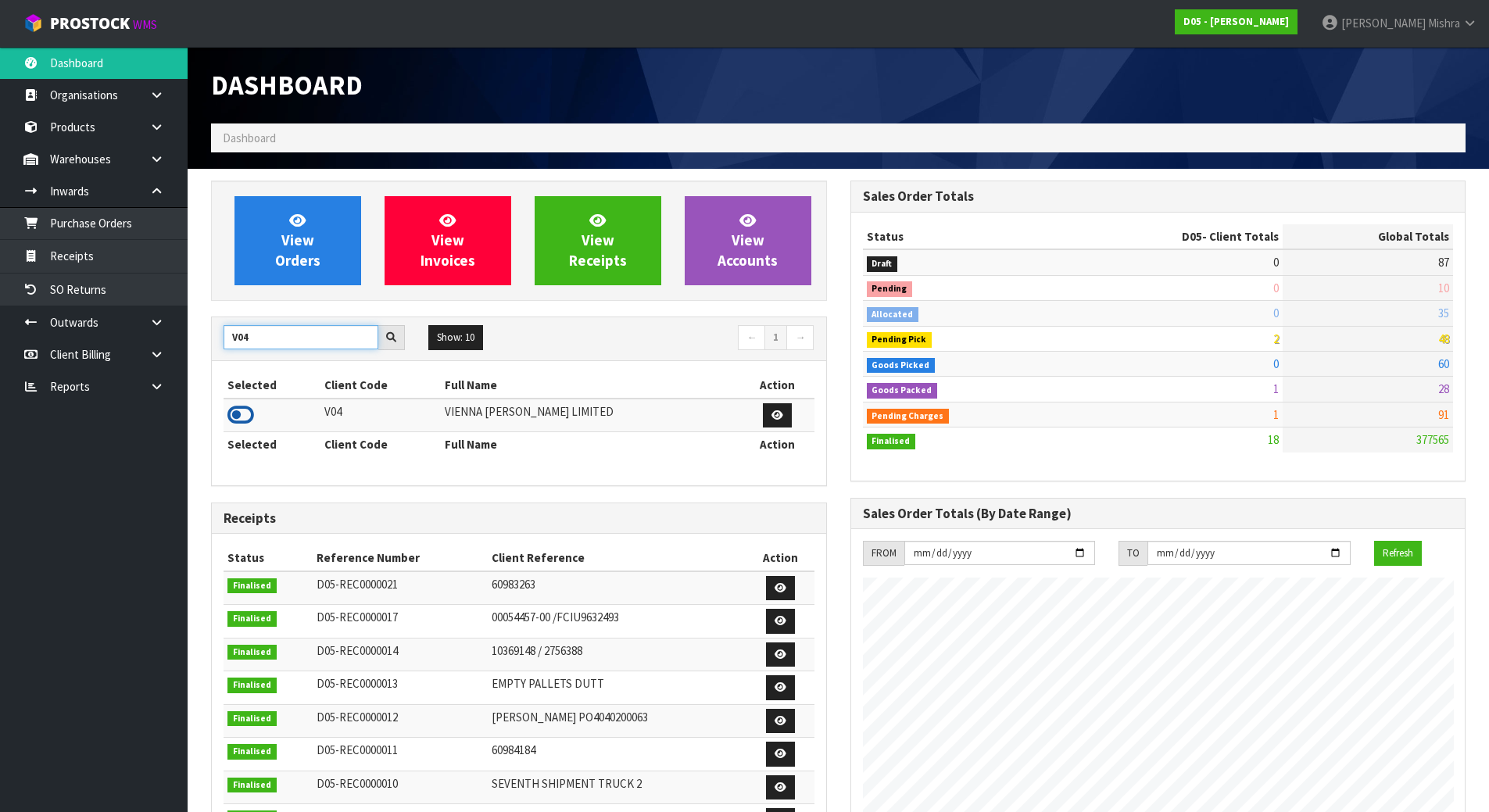
type input "V04"
drag, startPoint x: 250, startPoint y: 418, endPoint x: 255, endPoint y: 360, distance: 58.2
click at [250, 416] on icon at bounding box center [240, 415] width 27 height 23
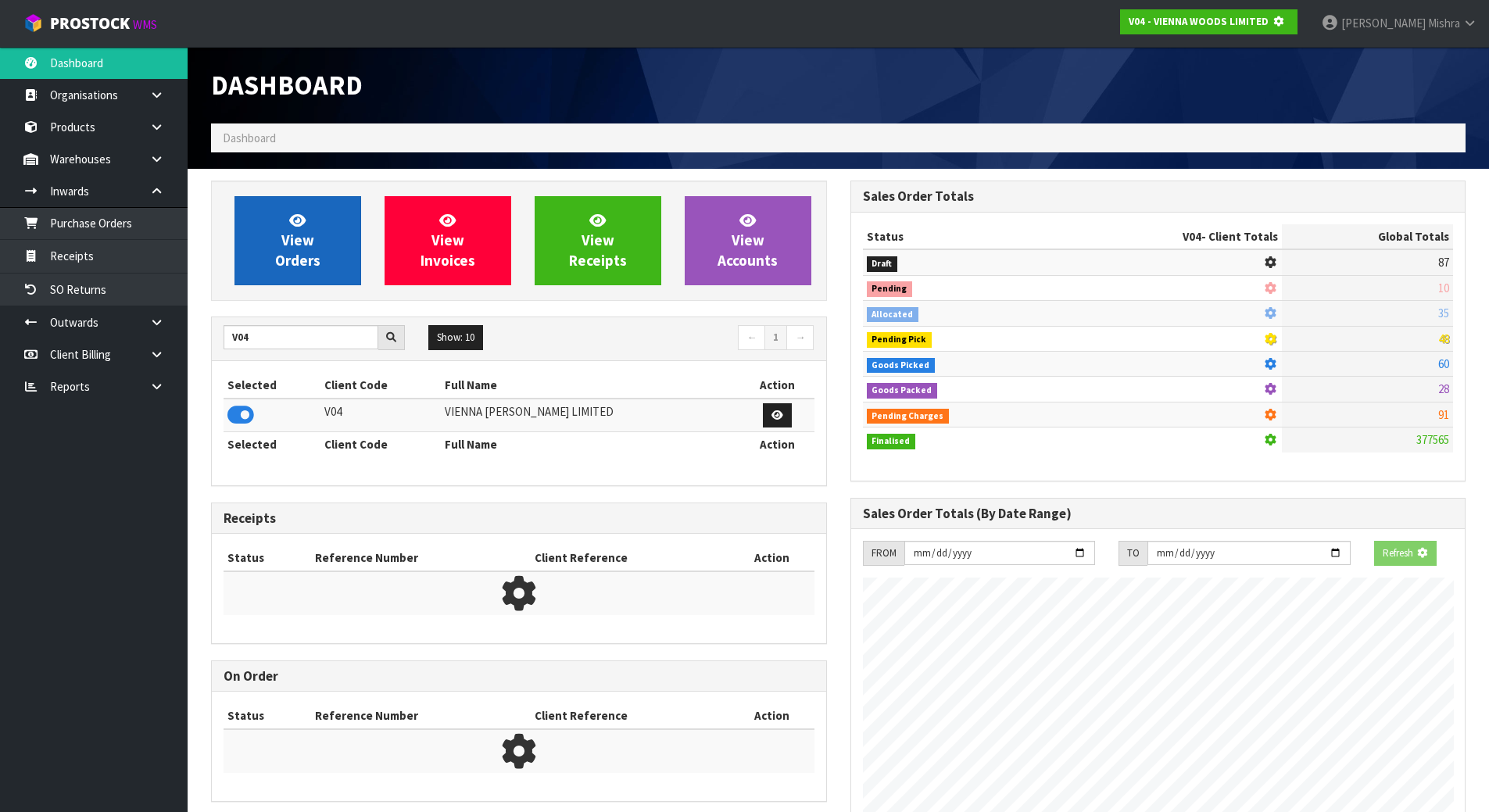
scroll to position [975, 639]
click at [298, 236] on span "View Orders" at bounding box center [297, 240] width 45 height 59
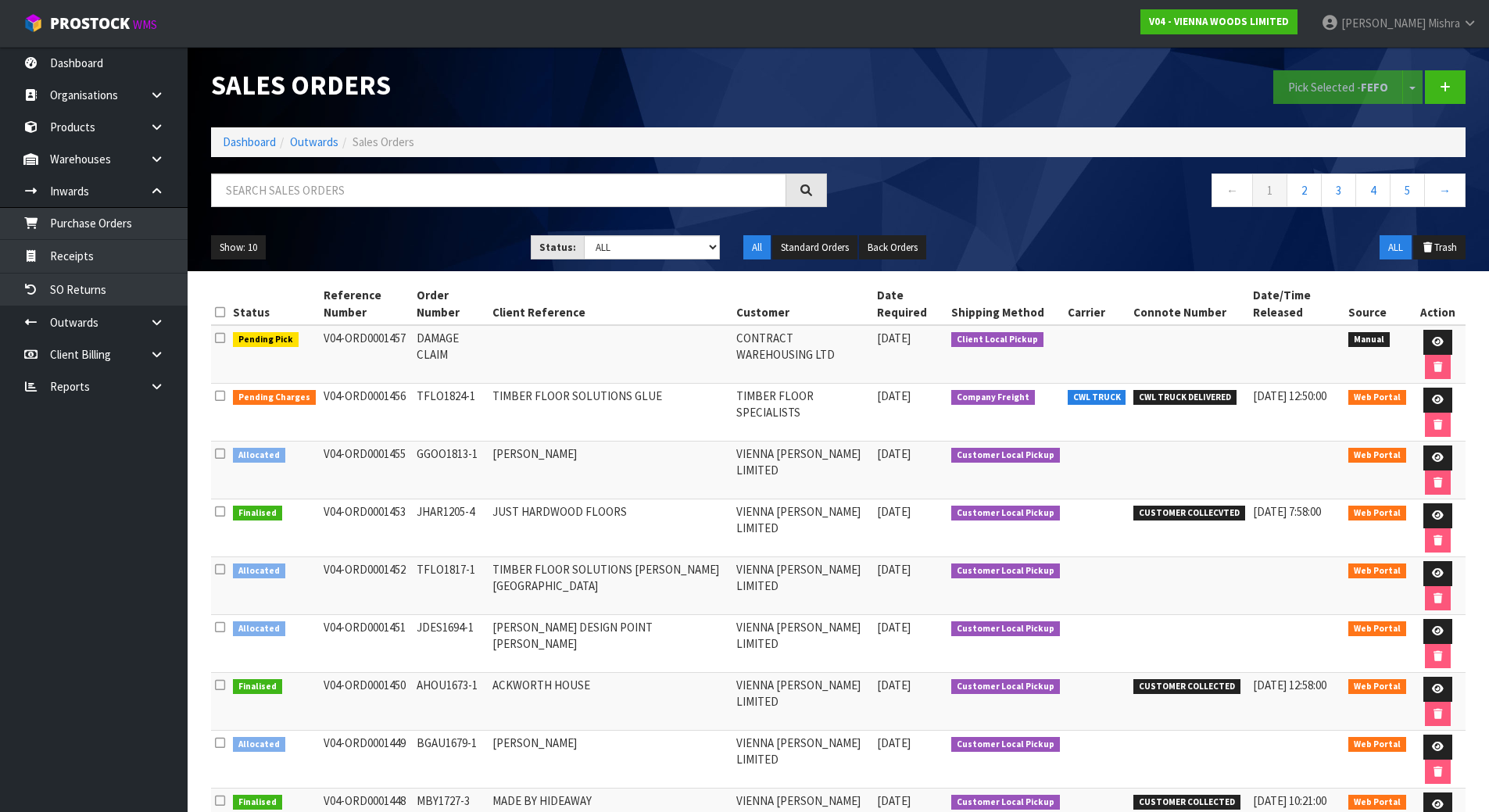
drag, startPoint x: 234, startPoint y: 132, endPoint x: 245, endPoint y: 150, distance: 21.1
click at [235, 132] on ol "Dashboard Outwards Sales Orders" at bounding box center [838, 142] width 1255 height 28
click at [245, 150] on ol "Dashboard Outwards Sales Orders" at bounding box center [838, 142] width 1255 height 28
click at [252, 132] on ol "Dashboard Outwards Sales Orders" at bounding box center [838, 142] width 1255 height 28
click at [252, 137] on link "Dashboard" at bounding box center [249, 142] width 53 height 15
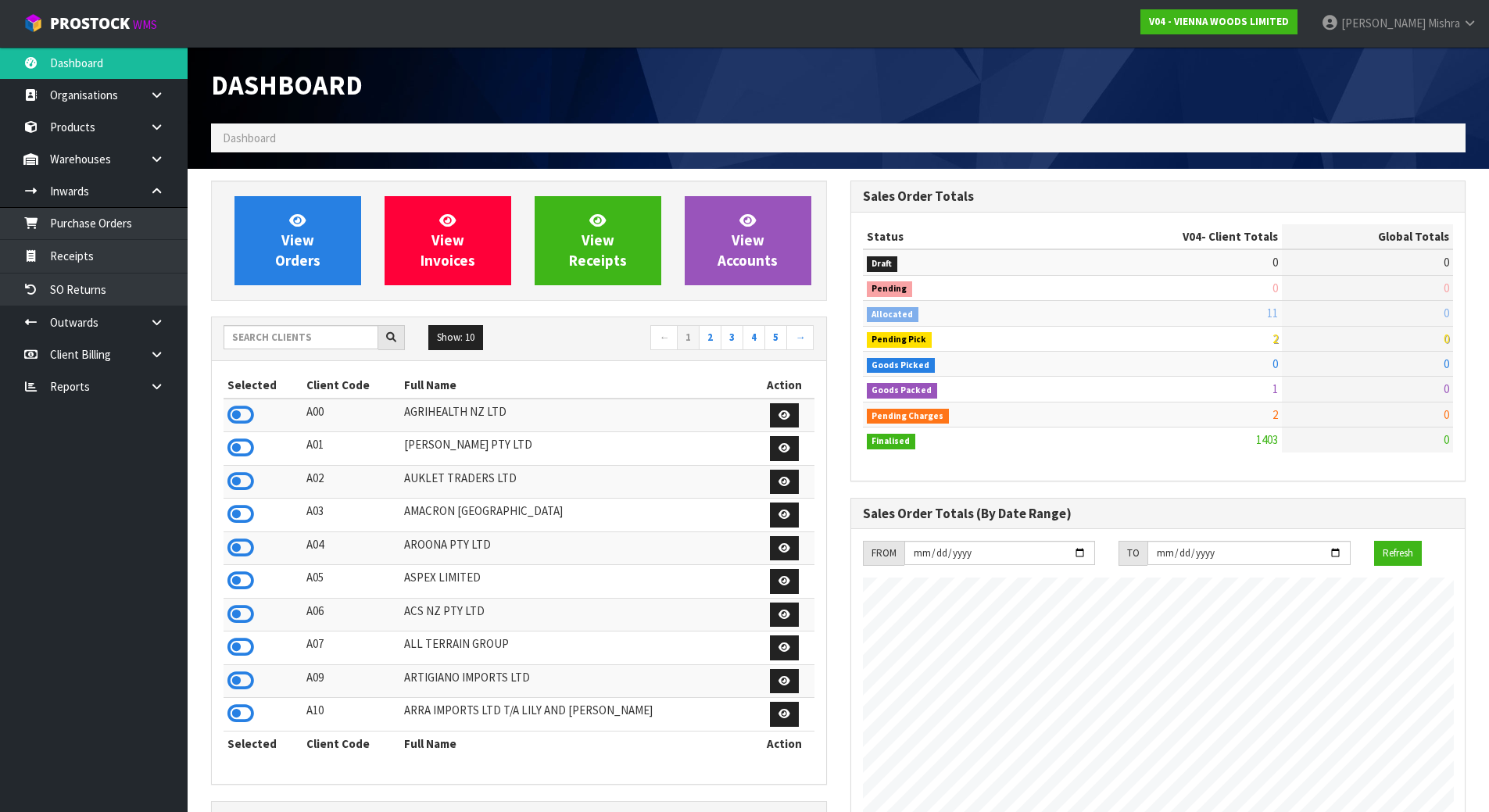
scroll to position [981, 639]
click at [242, 548] on icon at bounding box center [240, 548] width 27 height 23
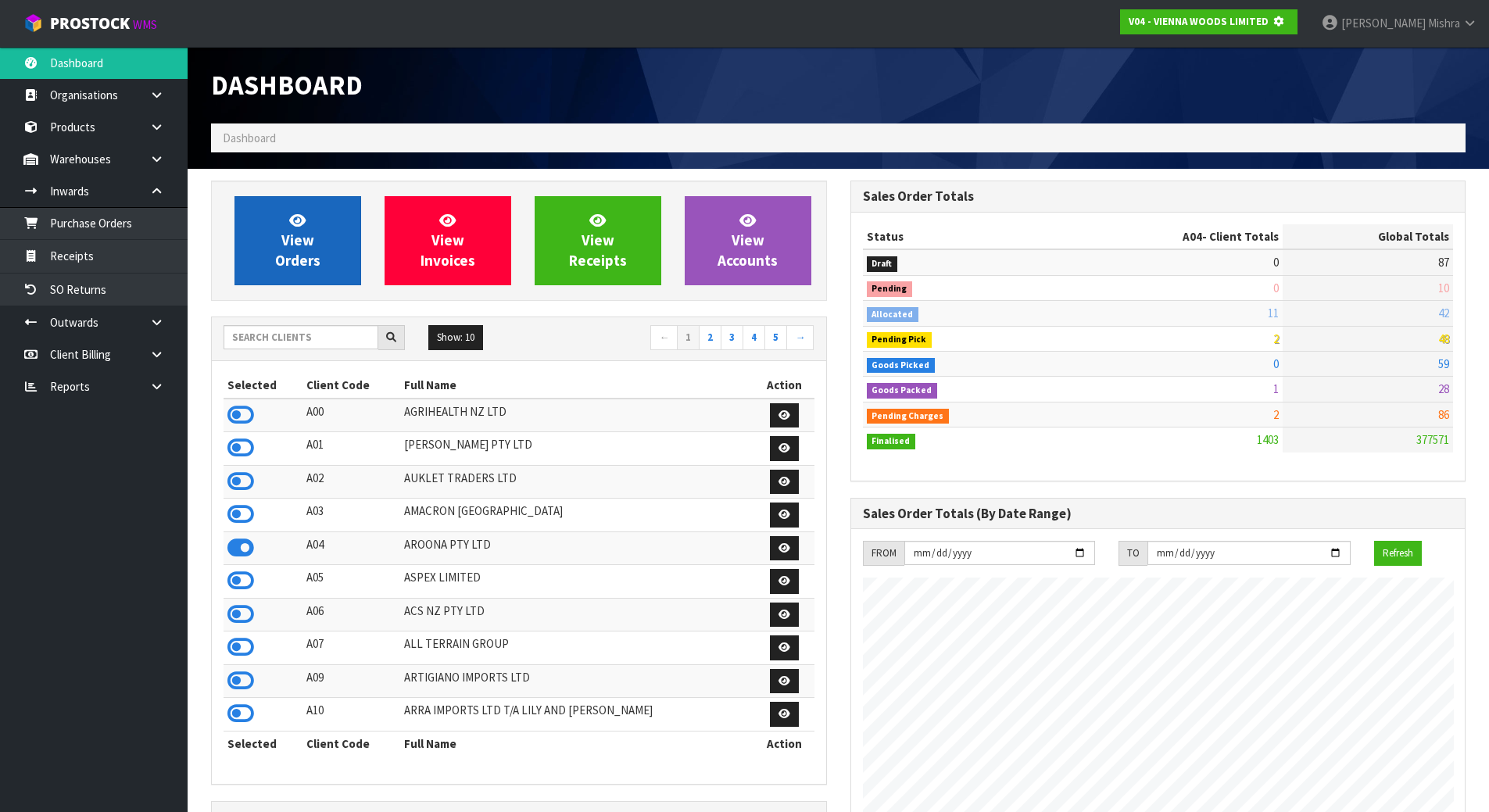
scroll to position [975, 639]
click at [276, 217] on link "View Orders" at bounding box center [297, 240] width 126 height 89
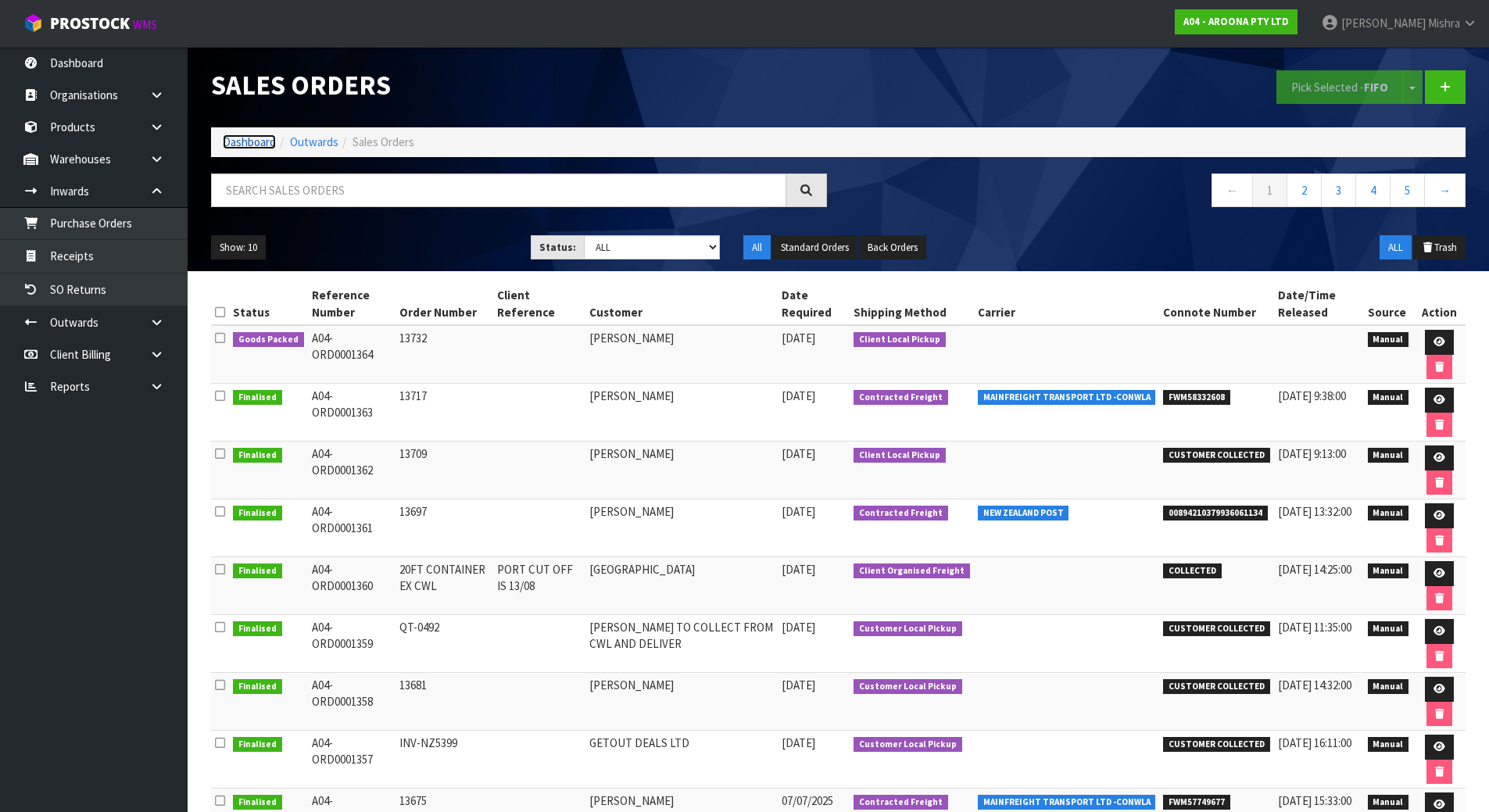
click at [256, 144] on link "Dashboard" at bounding box center [249, 142] width 53 height 15
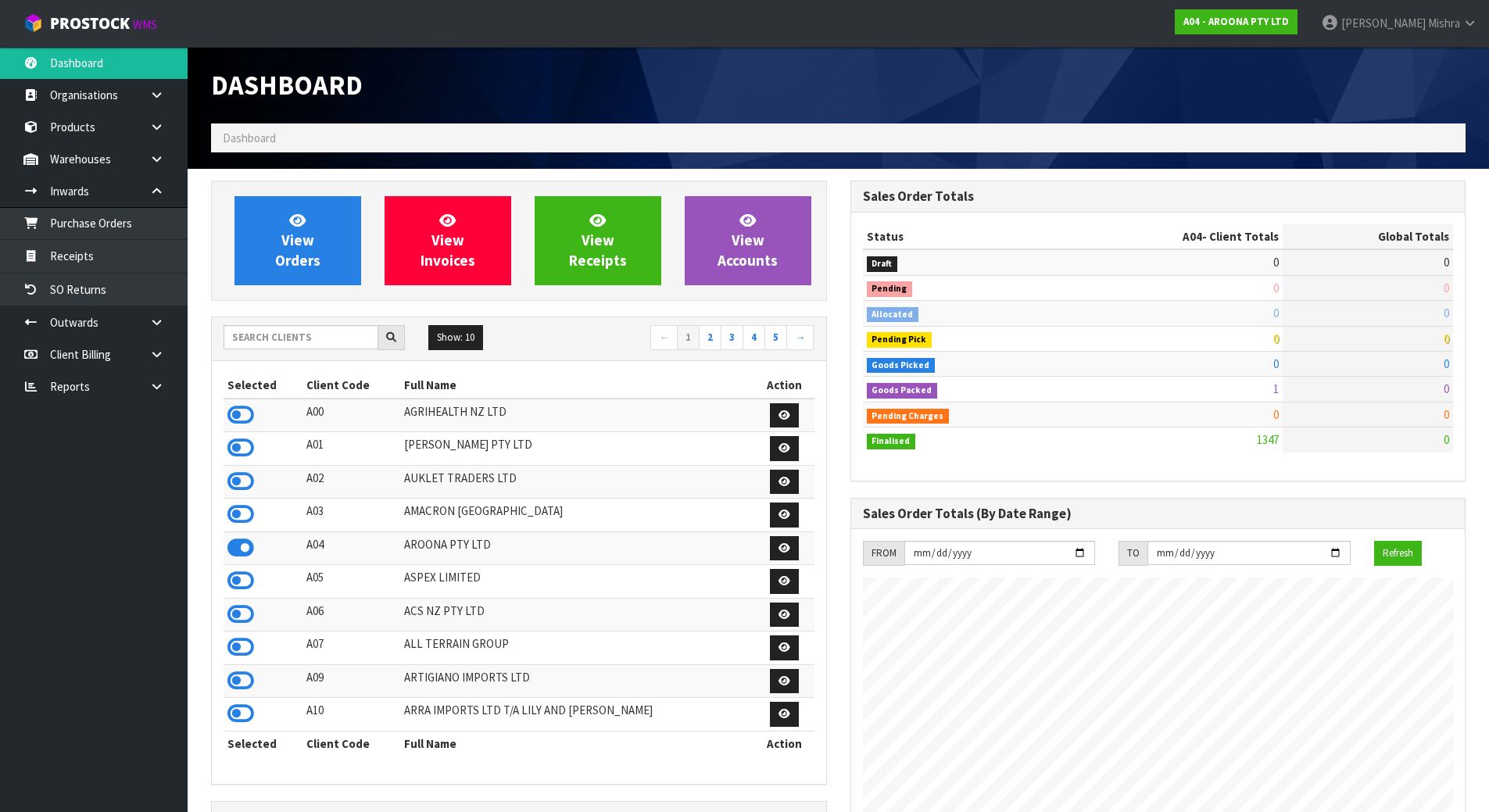
scroll to position [1007, 639]
click at [317, 338] on input "text" at bounding box center [301, 337] width 155 height 24
type input "13"
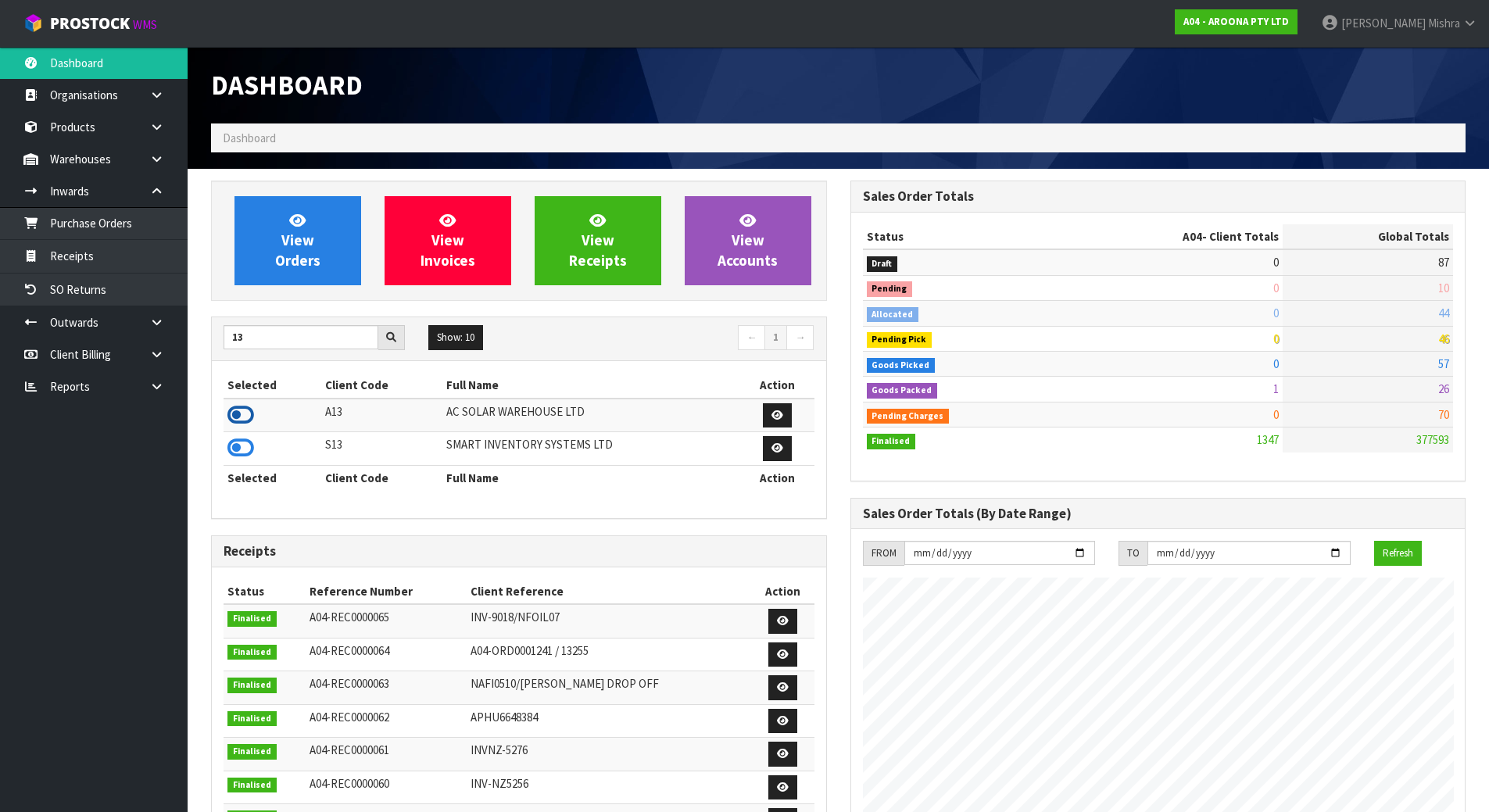
click at [240, 415] on icon at bounding box center [240, 415] width 27 height 23
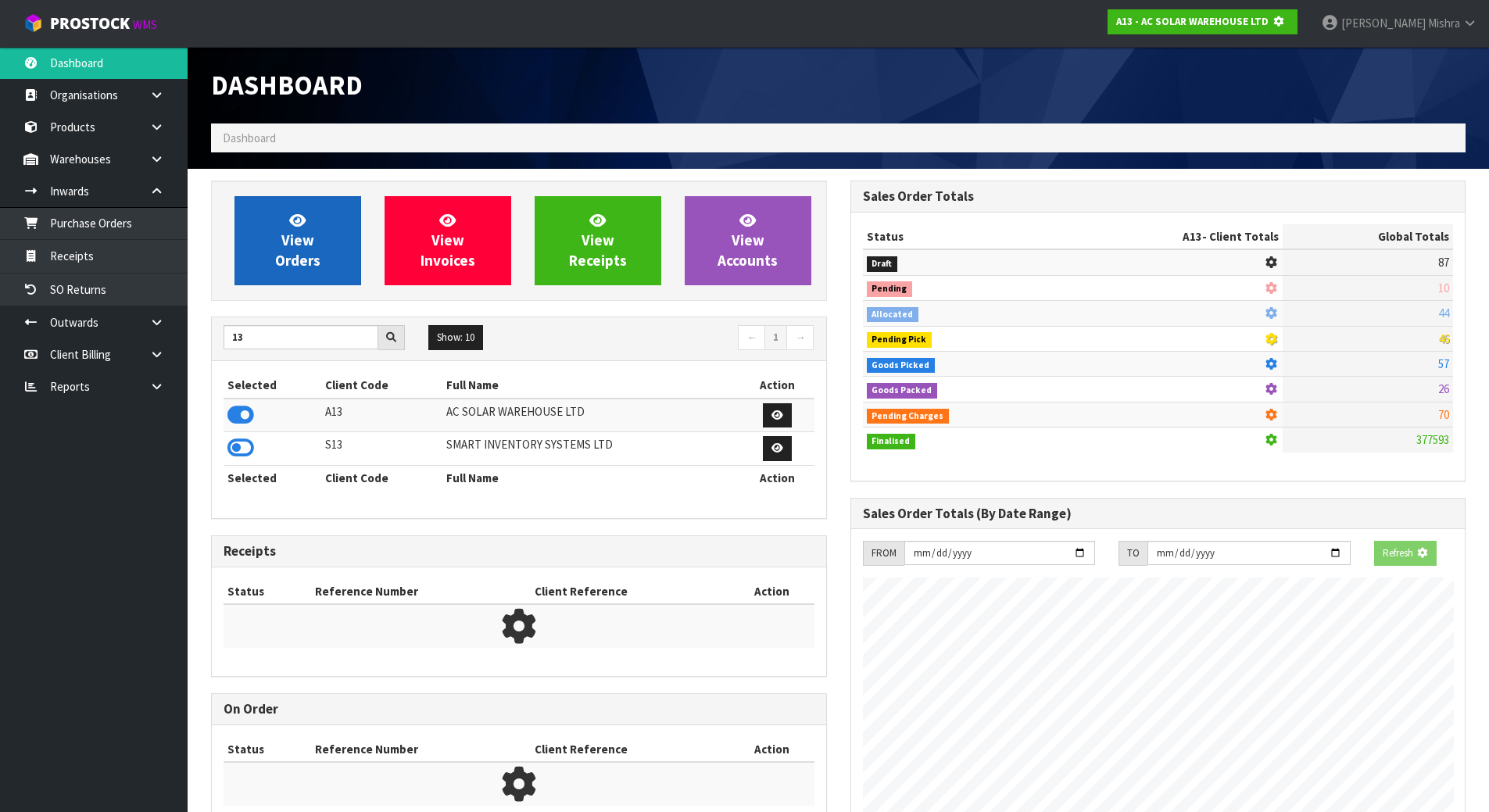
scroll to position [780553, 781063]
click at [321, 214] on link "View Orders" at bounding box center [297, 240] width 126 height 89
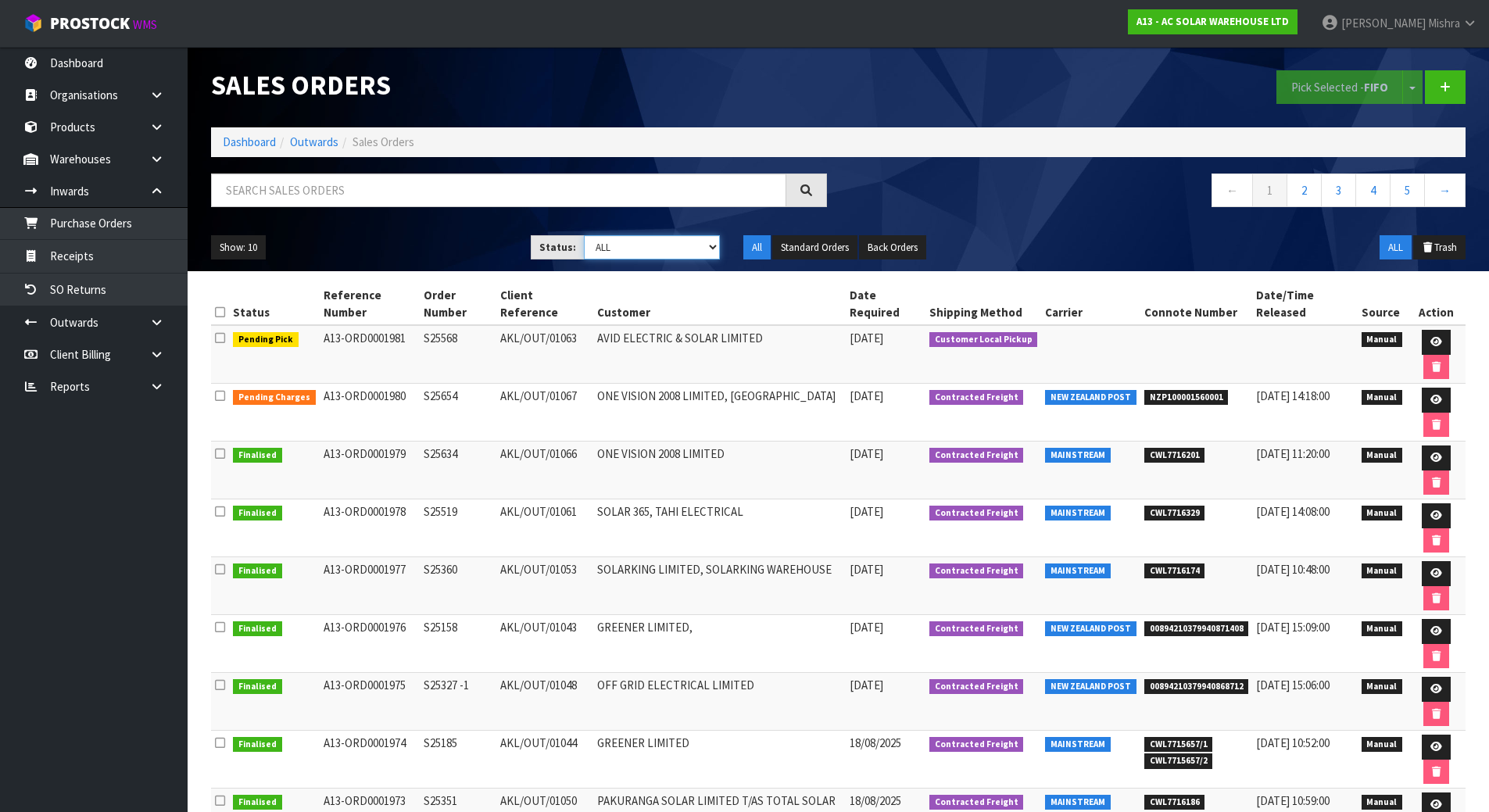
click at [697, 243] on select "Draft Pending Allocated Pending Pick Goods Picked Goods Packed Pending Charges …" at bounding box center [652, 247] width 136 height 24
click at [120, 262] on link "Receipts" at bounding box center [94, 256] width 188 height 32
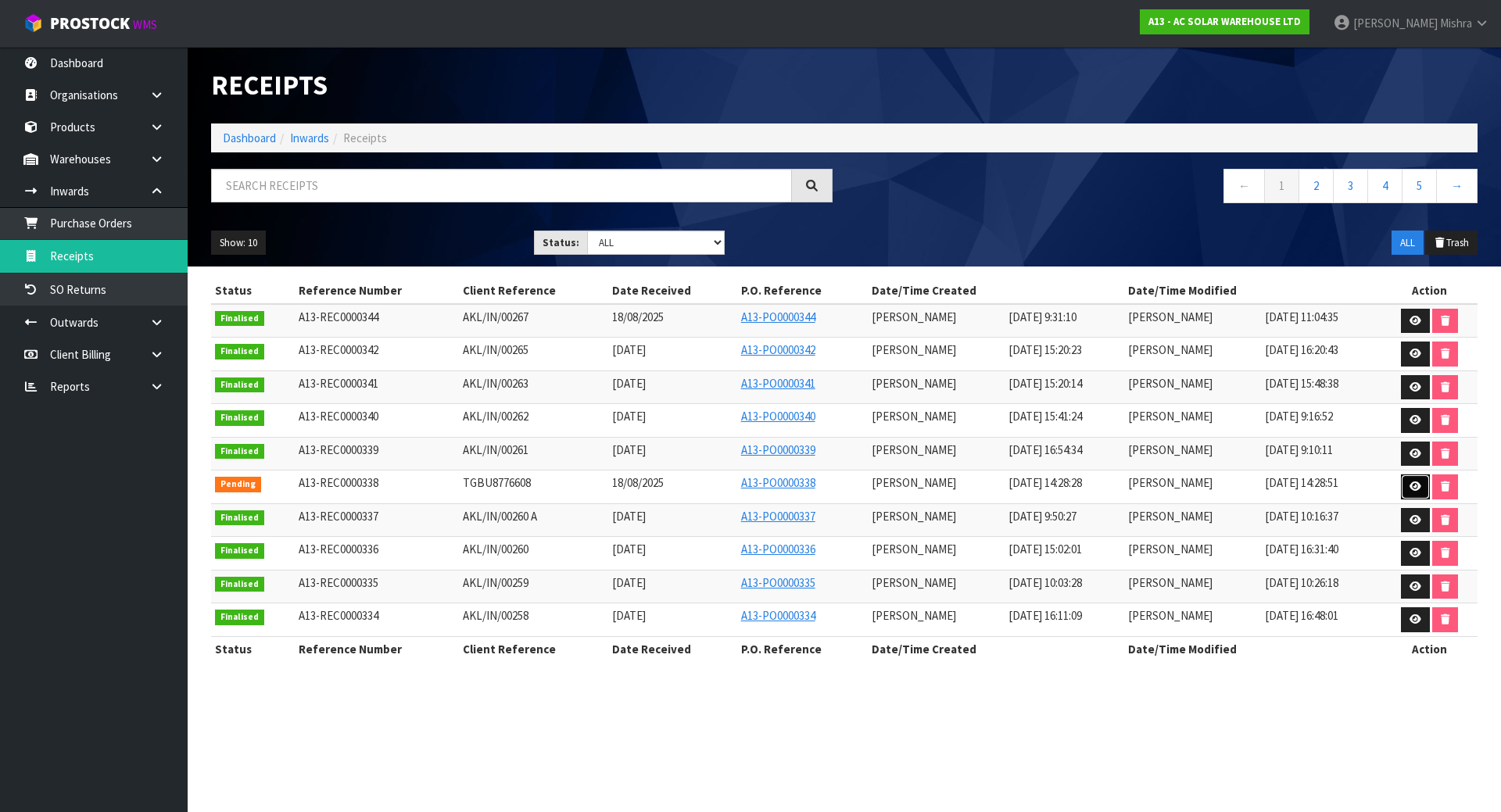
click at [1411, 489] on icon at bounding box center [1415, 486] width 12 height 10
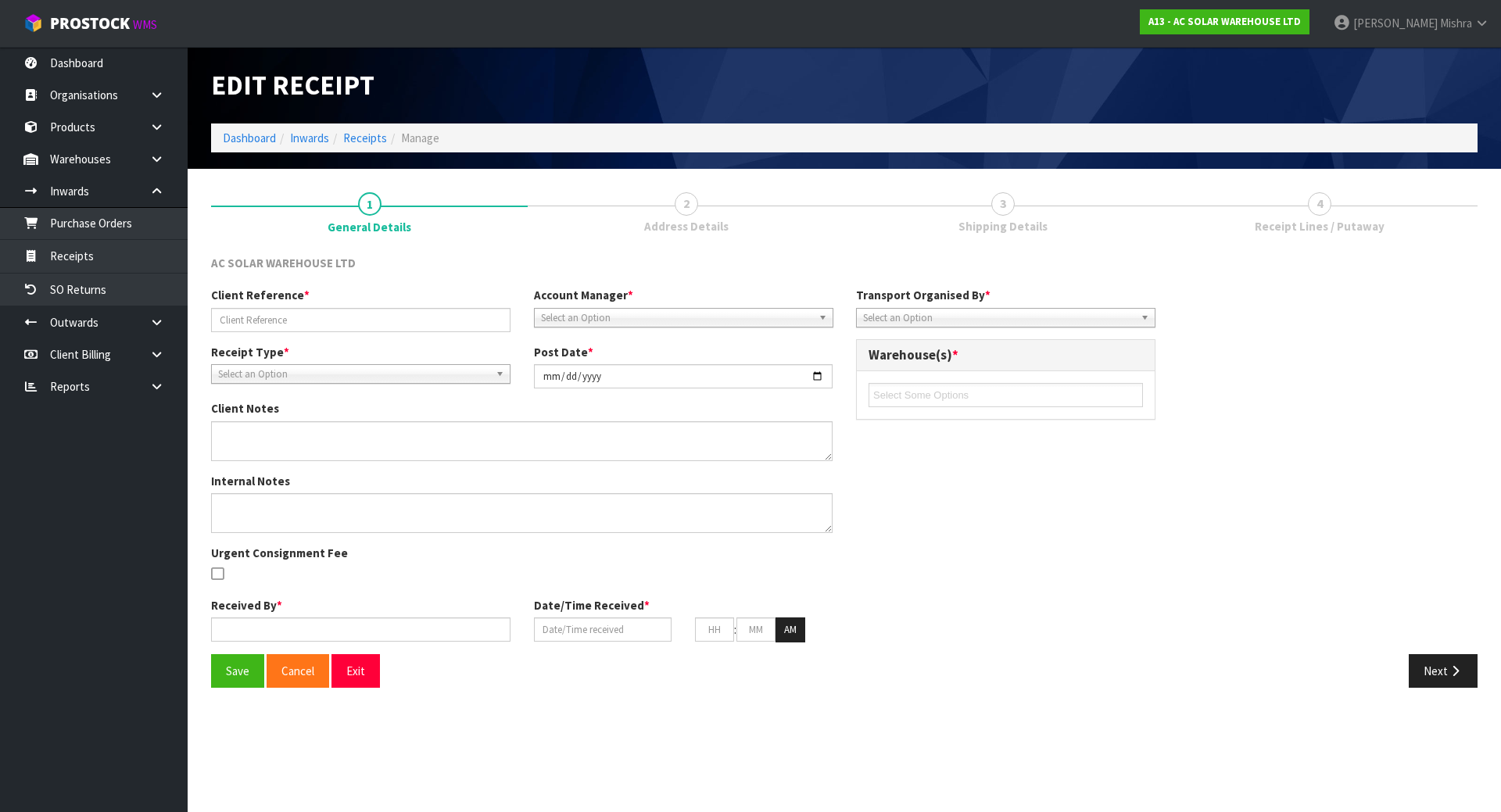
type input "TGBU8776608"
type input "2025-08-19"
type input "[PERSON_NAME]"
type input "18/08/2025"
type input "12"
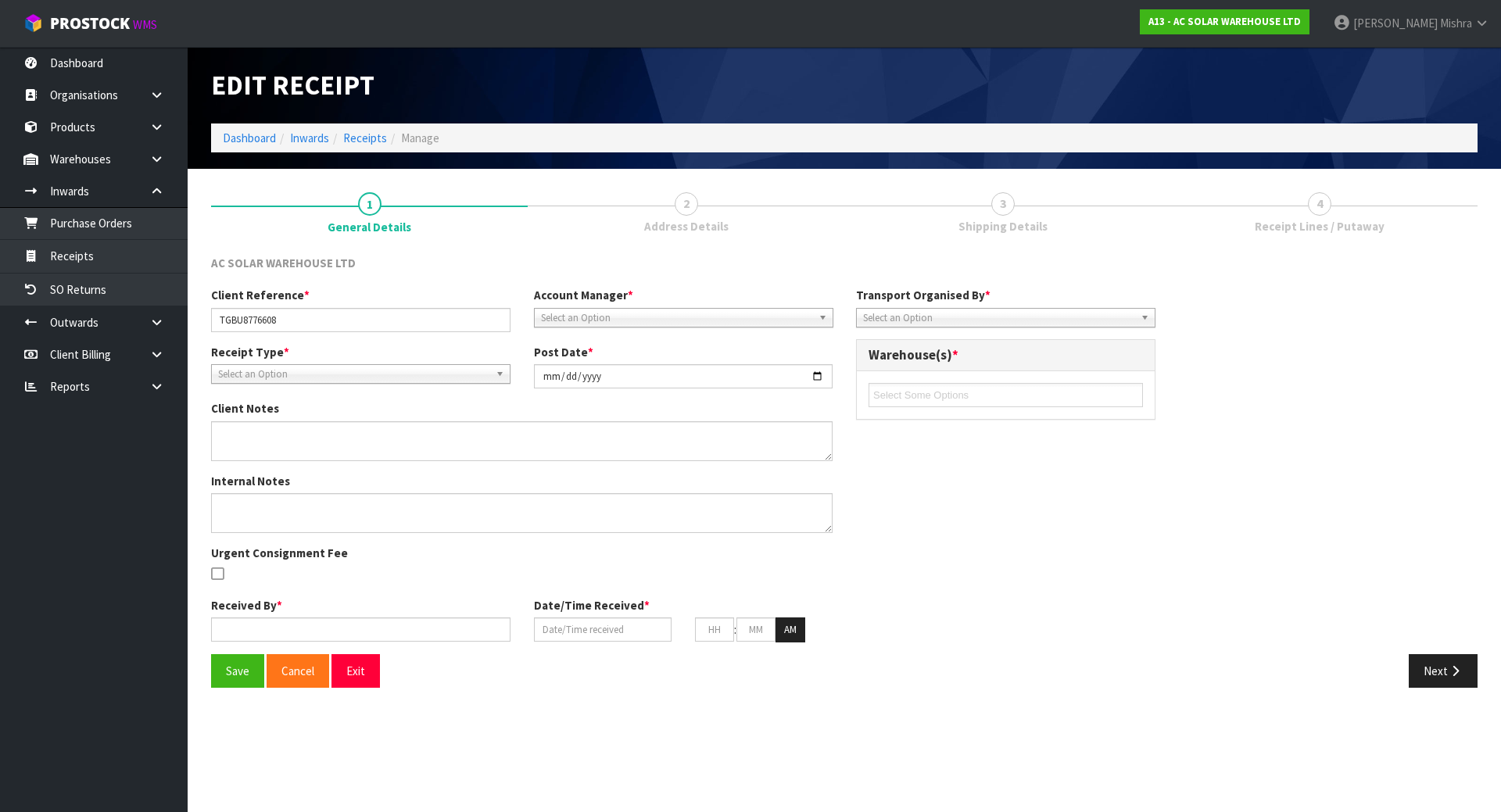
type input "00"
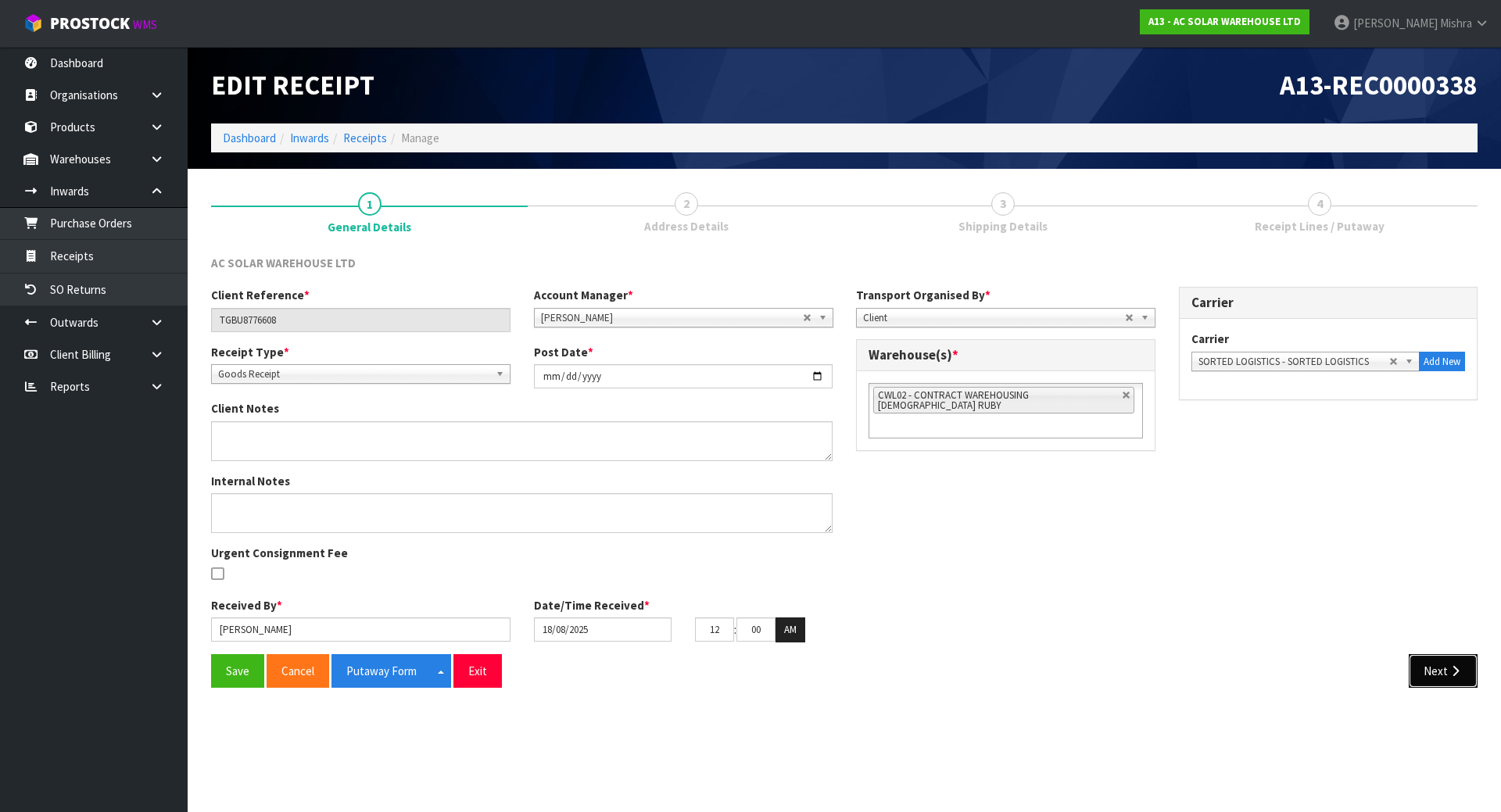
click at [1430, 664] on button "Next" at bounding box center [1443, 671] width 69 height 34
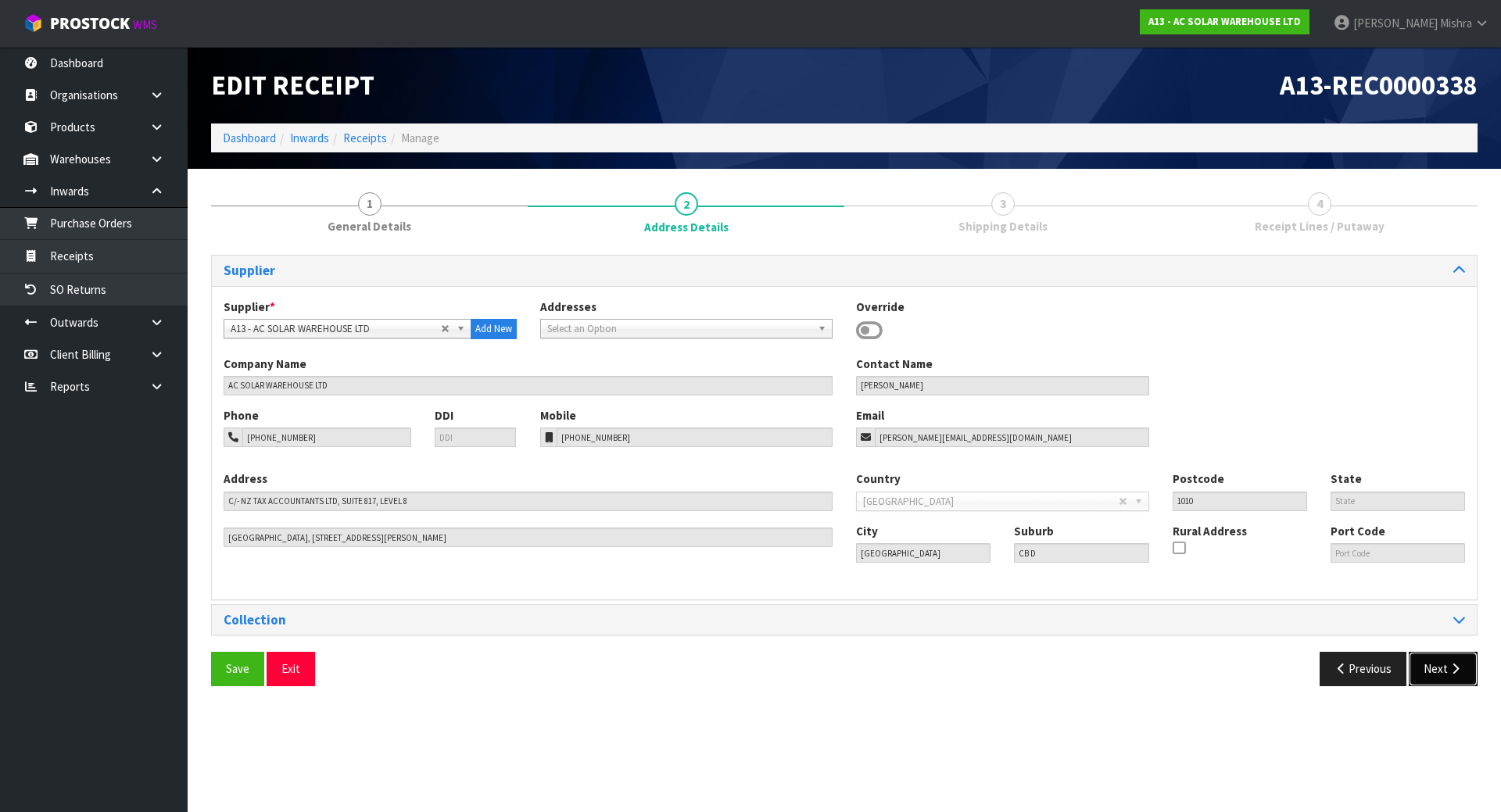
click at [1445, 684] on button "Next" at bounding box center [1443, 669] width 69 height 34
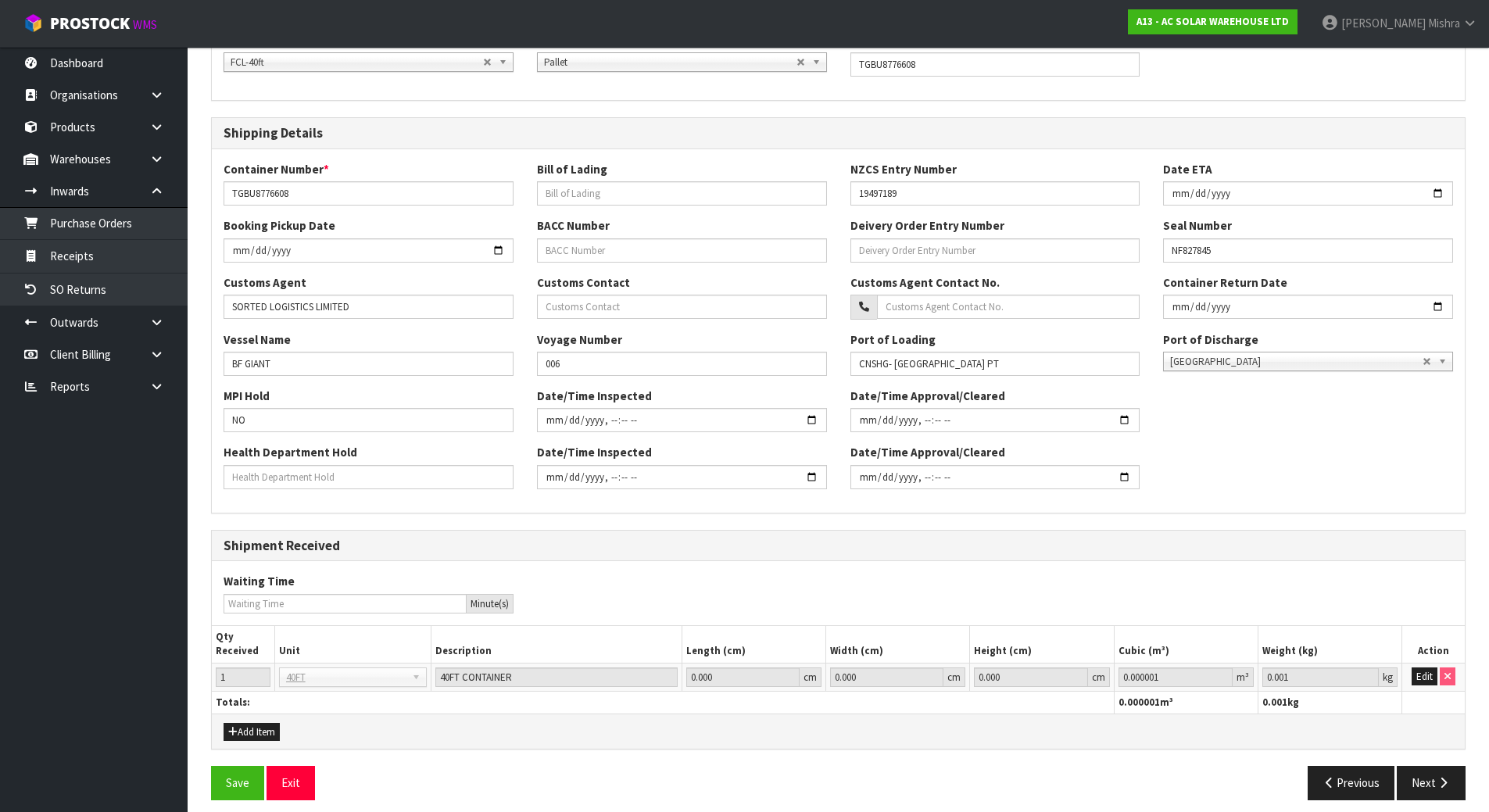
scroll to position [278, 0]
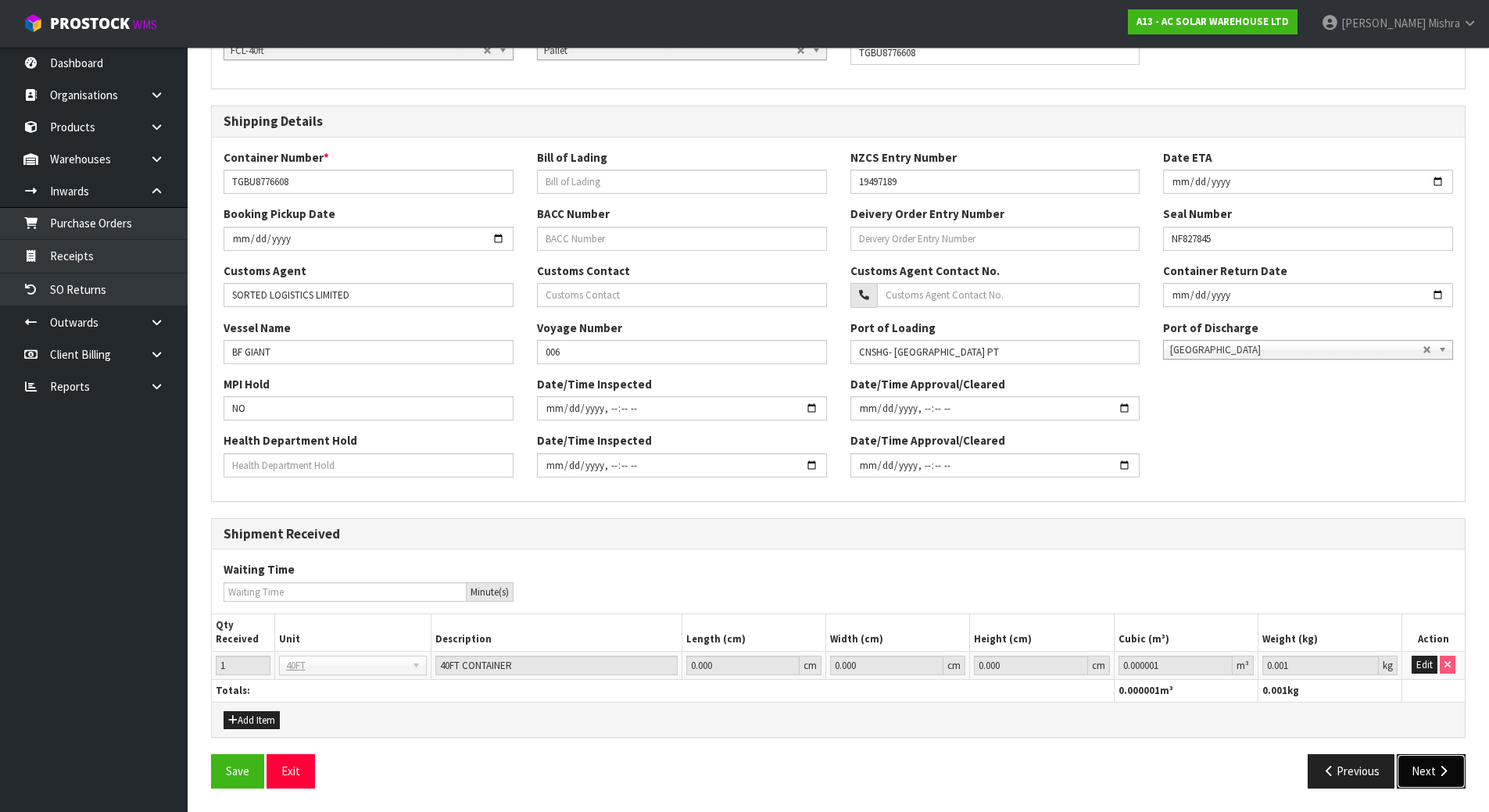
click at [1436, 767] on icon "button" at bounding box center [1443, 770] width 15 height 12
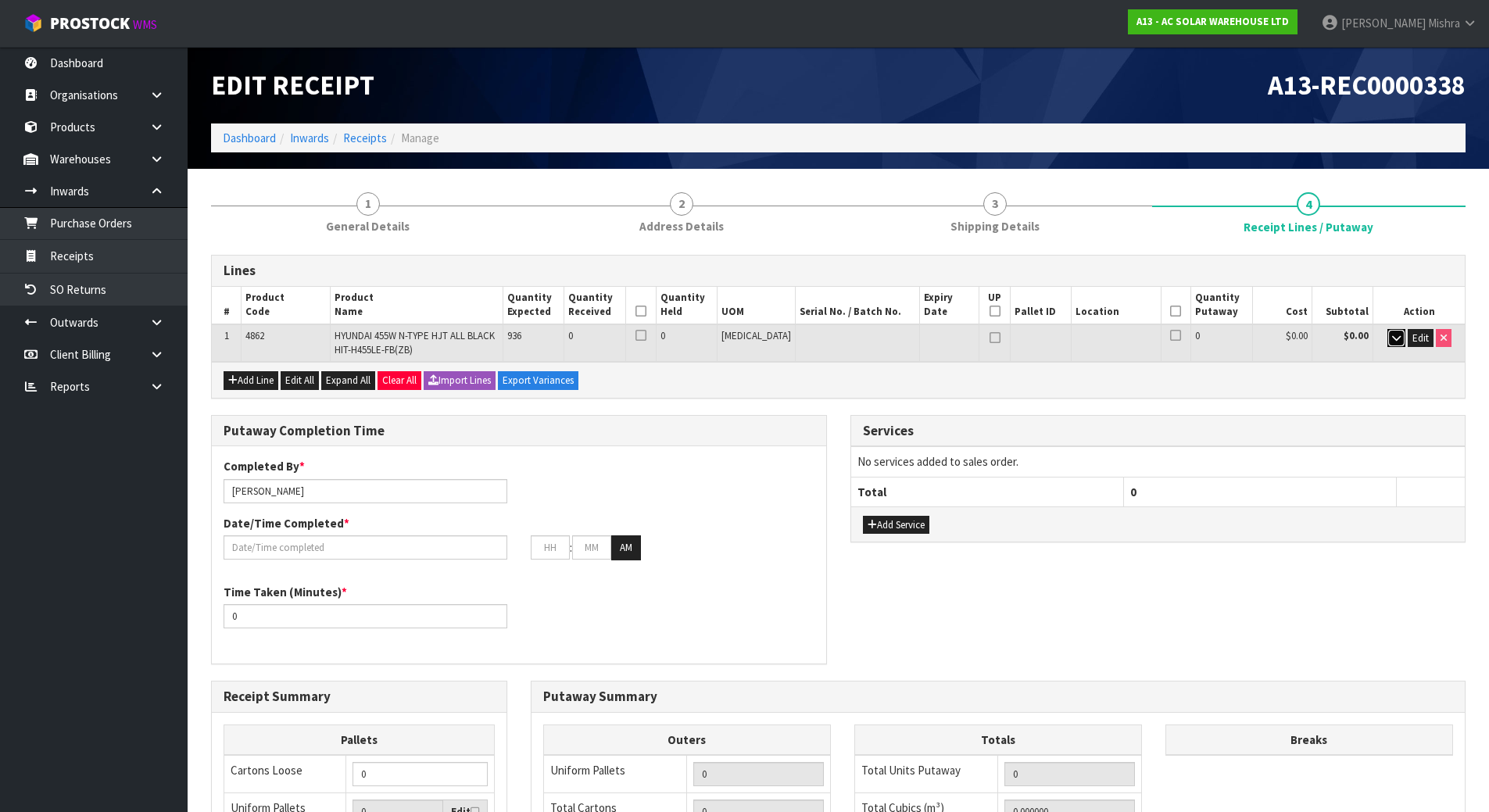
click at [1387, 338] on button "button" at bounding box center [1396, 338] width 18 height 19
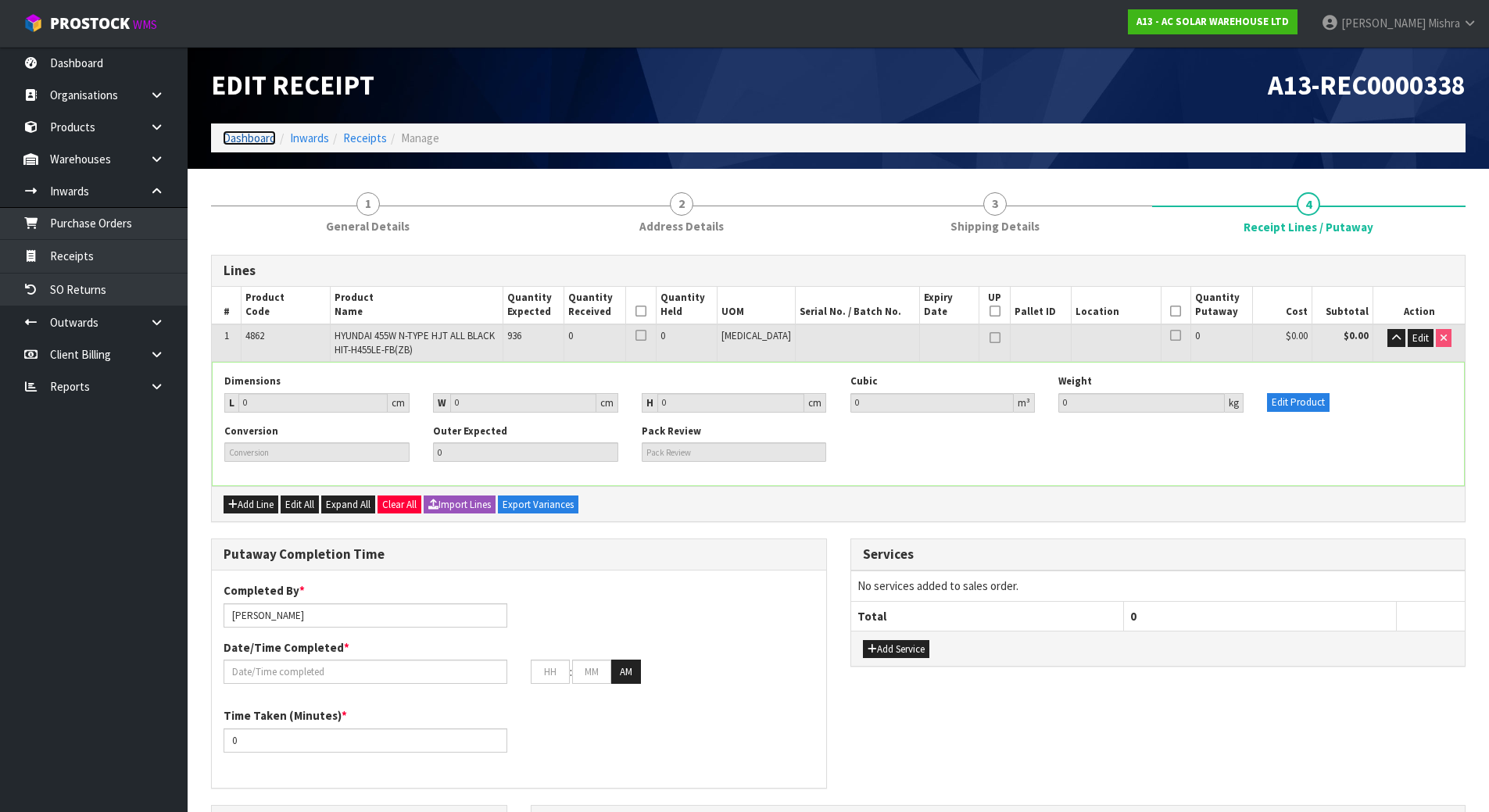
click at [253, 135] on link "Dashboard" at bounding box center [249, 138] width 53 height 15
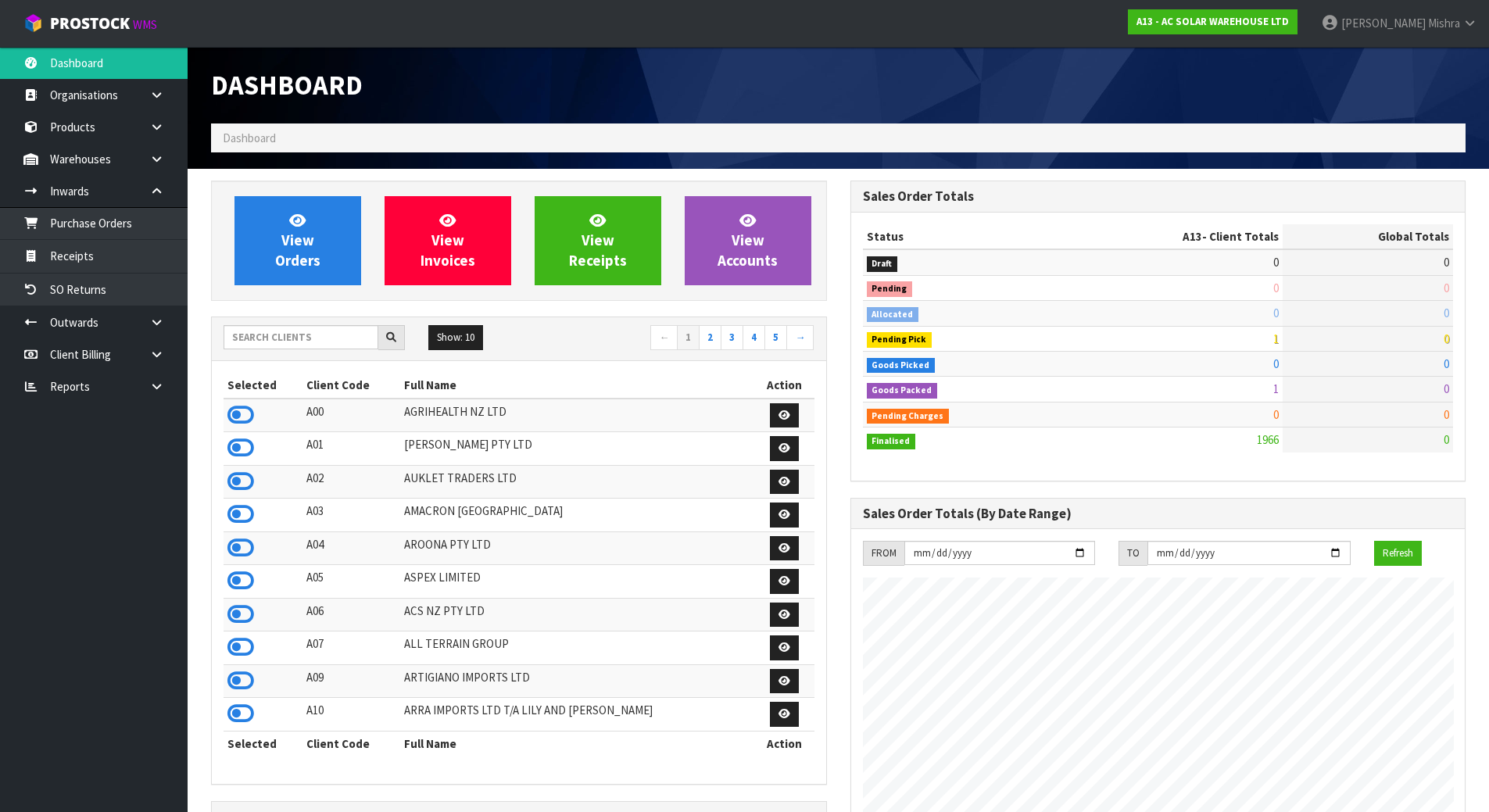
scroll to position [1268, 639]
click at [304, 327] on input "text" at bounding box center [301, 337] width 155 height 24
click at [300, 354] on div "Show: 10 5 10 25 50 ← 1 2 3 4 5 →" at bounding box center [519, 338] width 614 height 44
click at [250, 521] on icon at bounding box center [240, 514] width 27 height 23
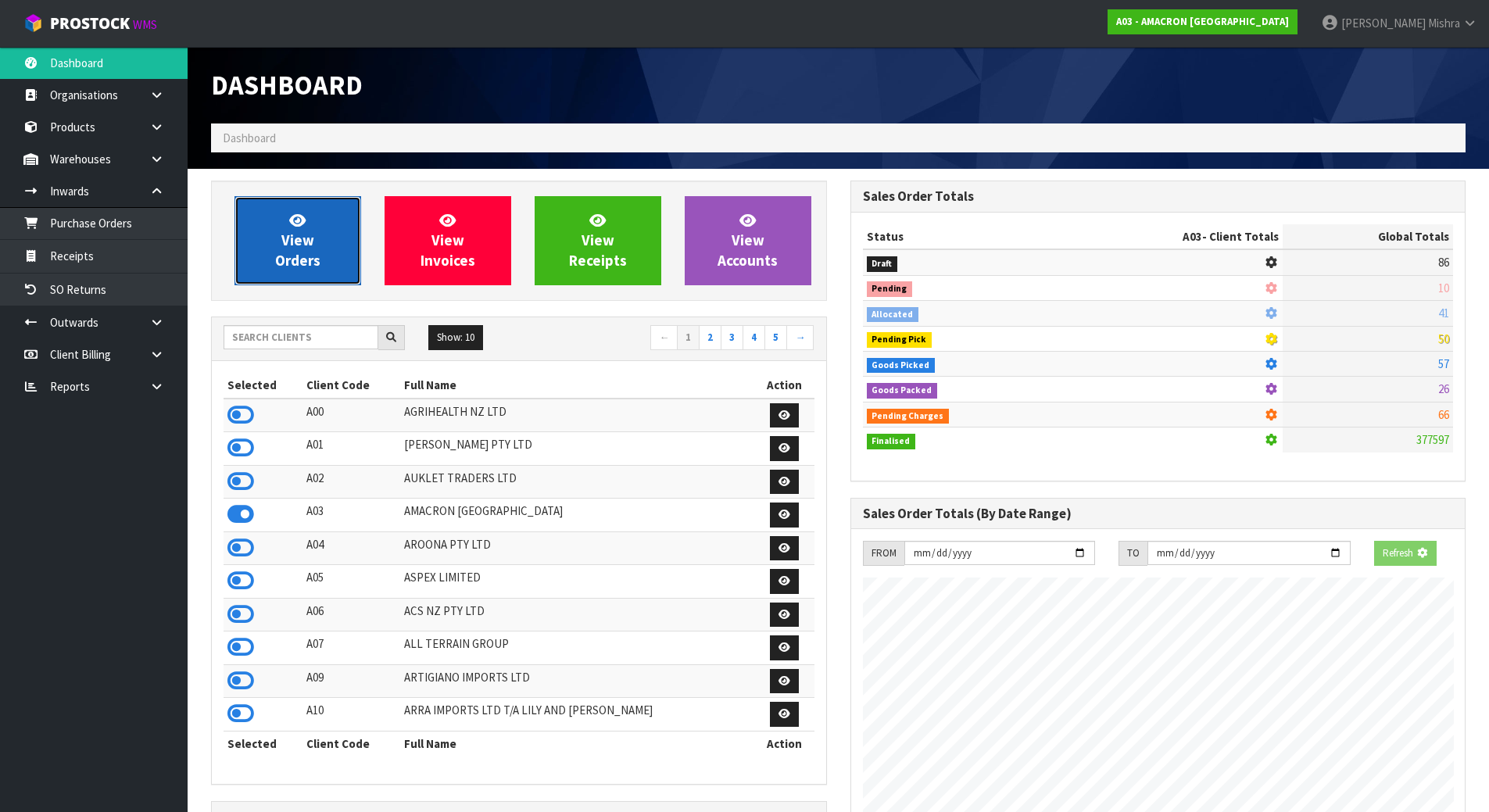
click at [316, 223] on link "View Orders" at bounding box center [297, 240] width 126 height 89
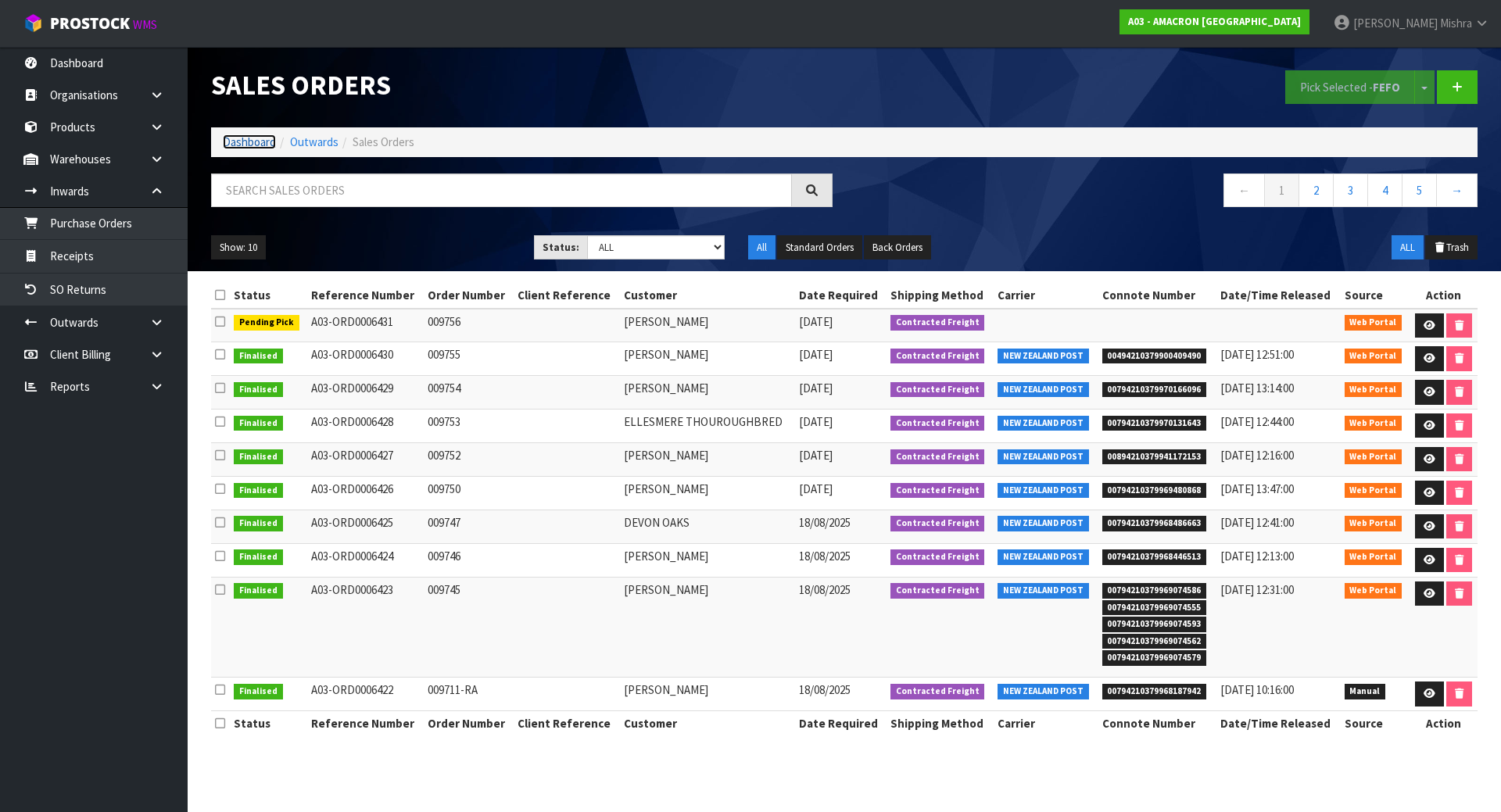
click at [258, 136] on link "Dashboard" at bounding box center [249, 142] width 53 height 15
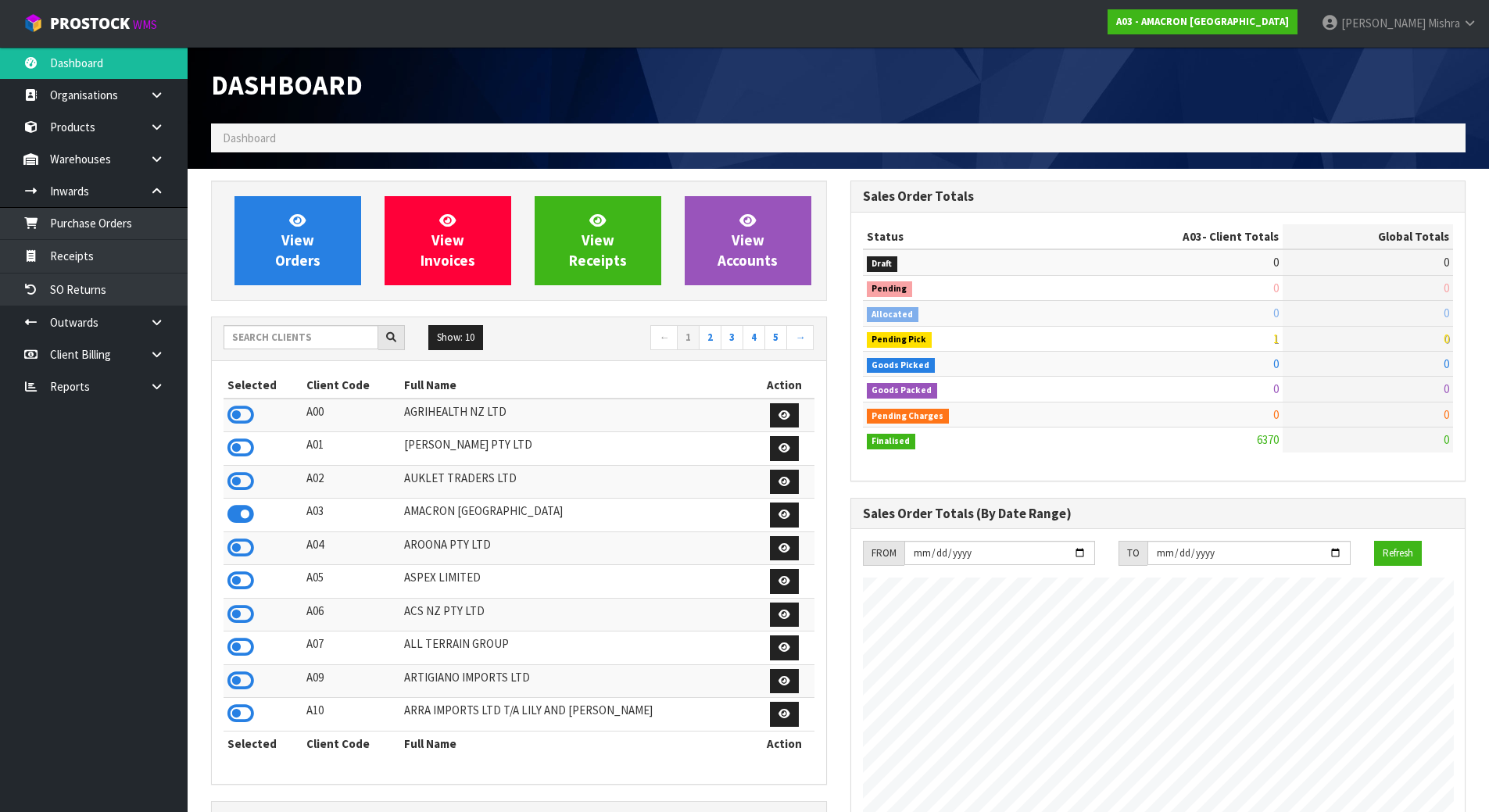
scroll to position [1084, 639]
click at [283, 323] on div "Show: 10 5 10 25 50 ← 1 2 3 4 5 →" at bounding box center [519, 338] width 614 height 44
click at [285, 336] on input "text" at bounding box center [301, 337] width 155 height 24
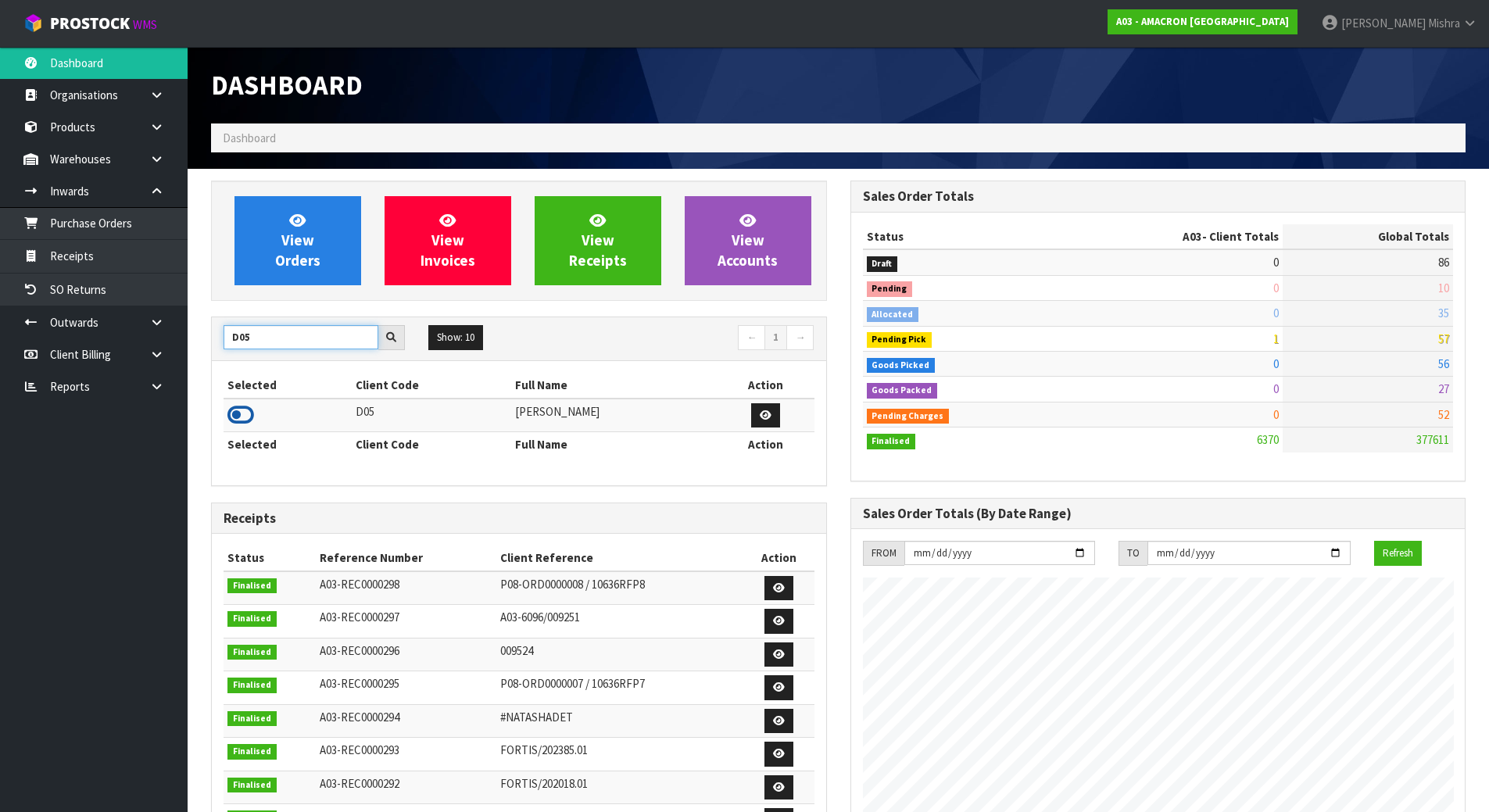
type input "D05"
click at [240, 406] on icon at bounding box center [240, 415] width 27 height 23
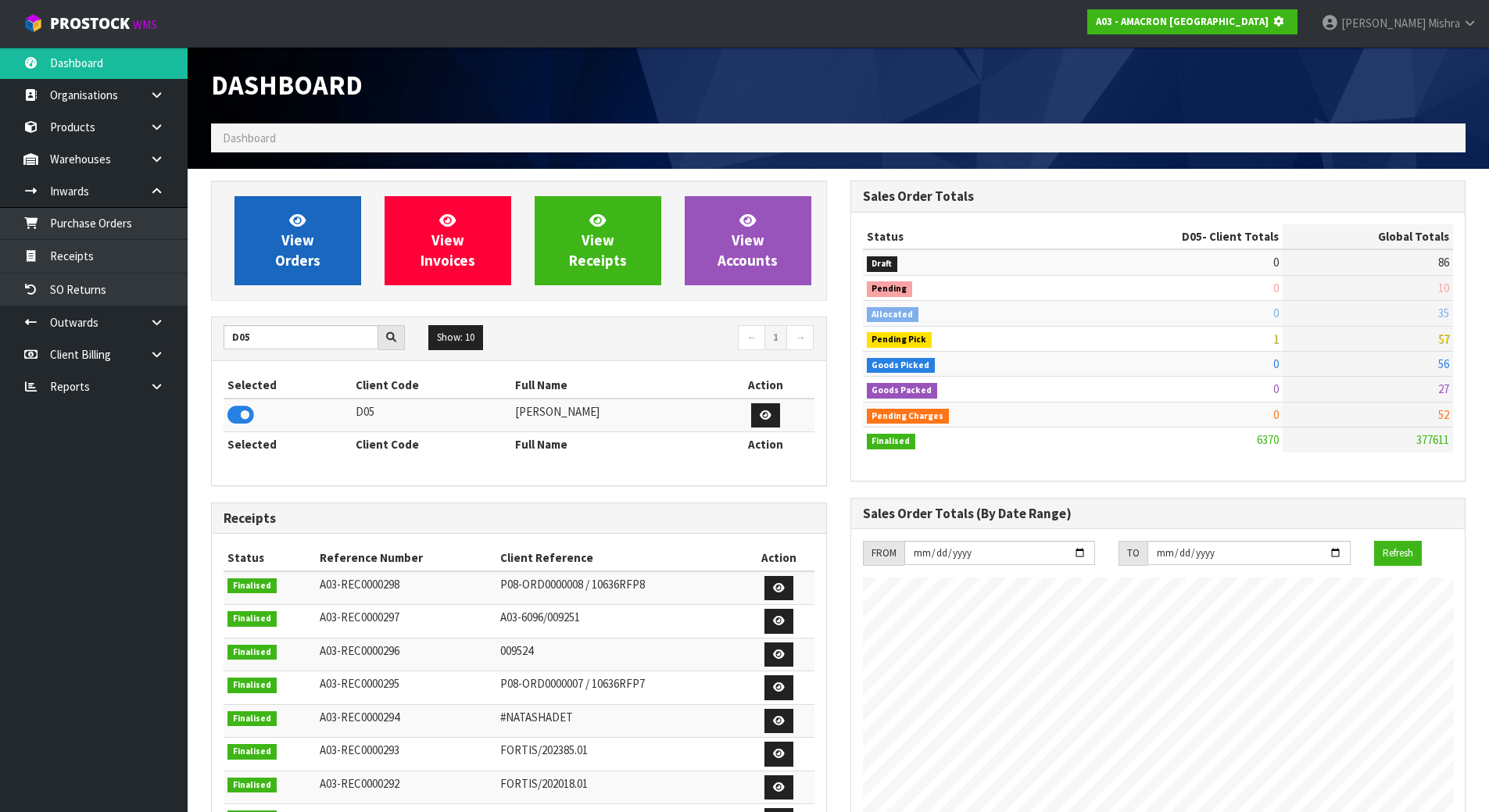
scroll to position [975, 639]
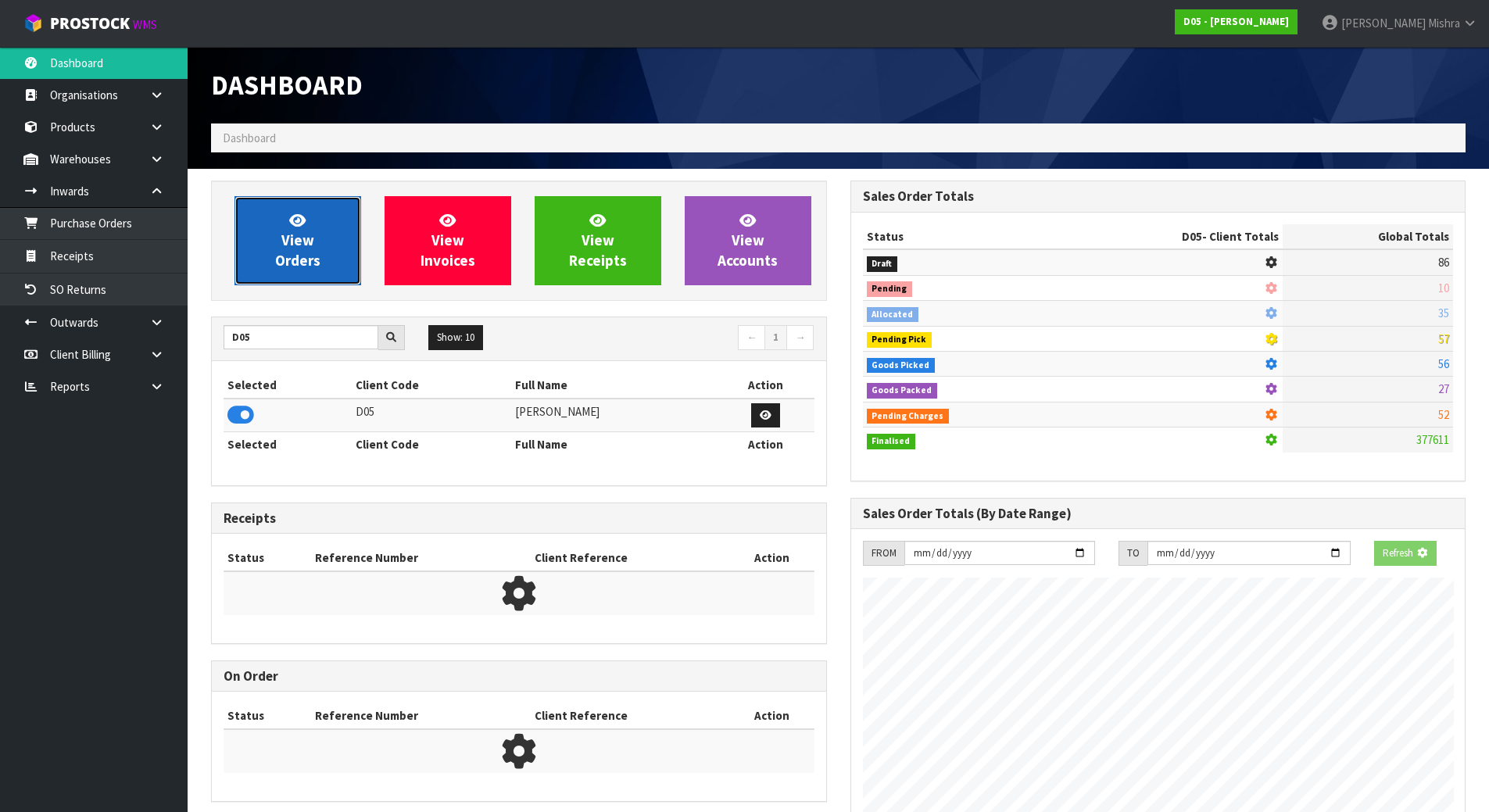
click at [290, 253] on span "View Orders" at bounding box center [297, 240] width 45 height 59
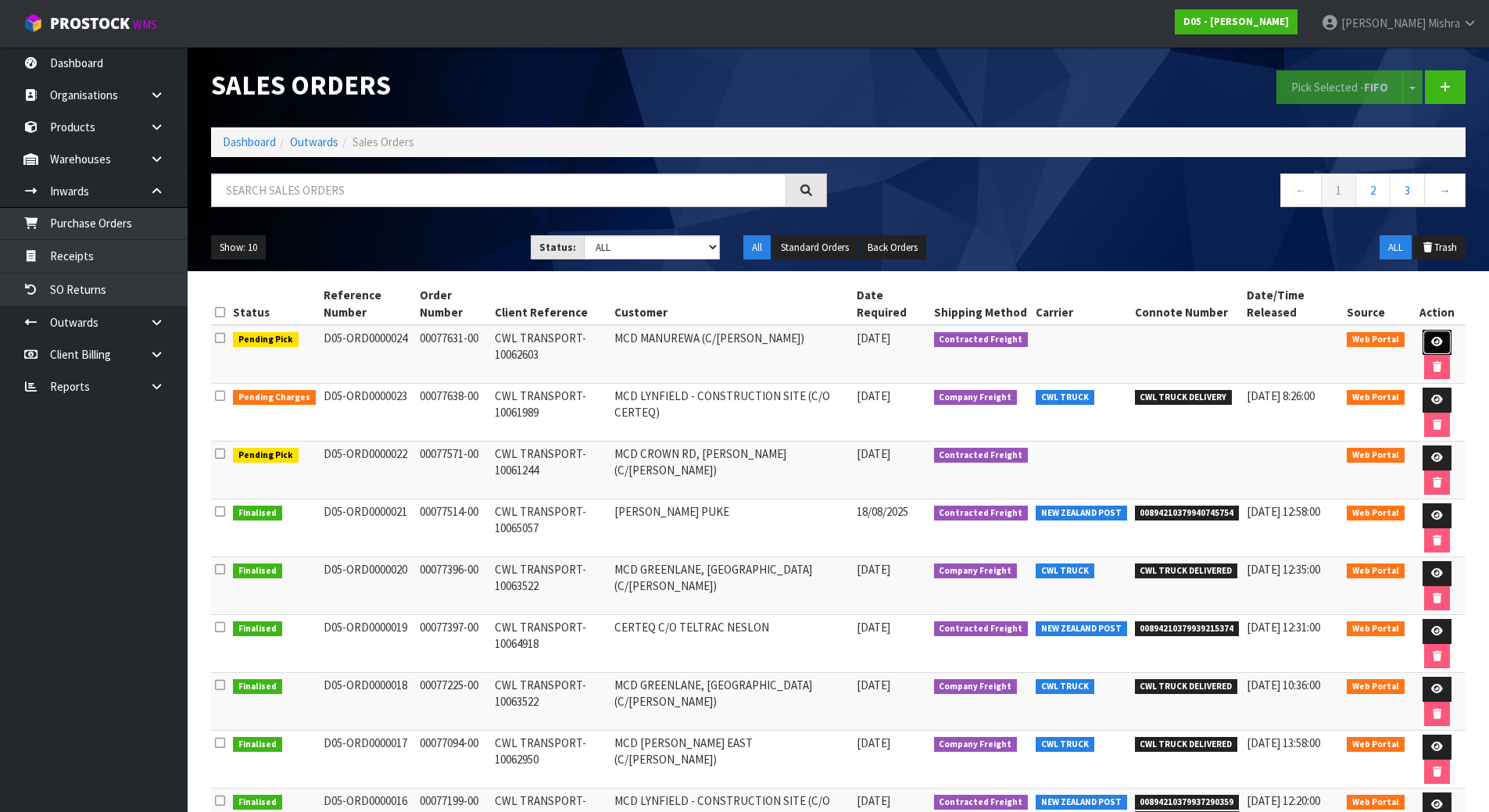
click at [1431, 342] on icon at bounding box center [1436, 341] width 12 height 10
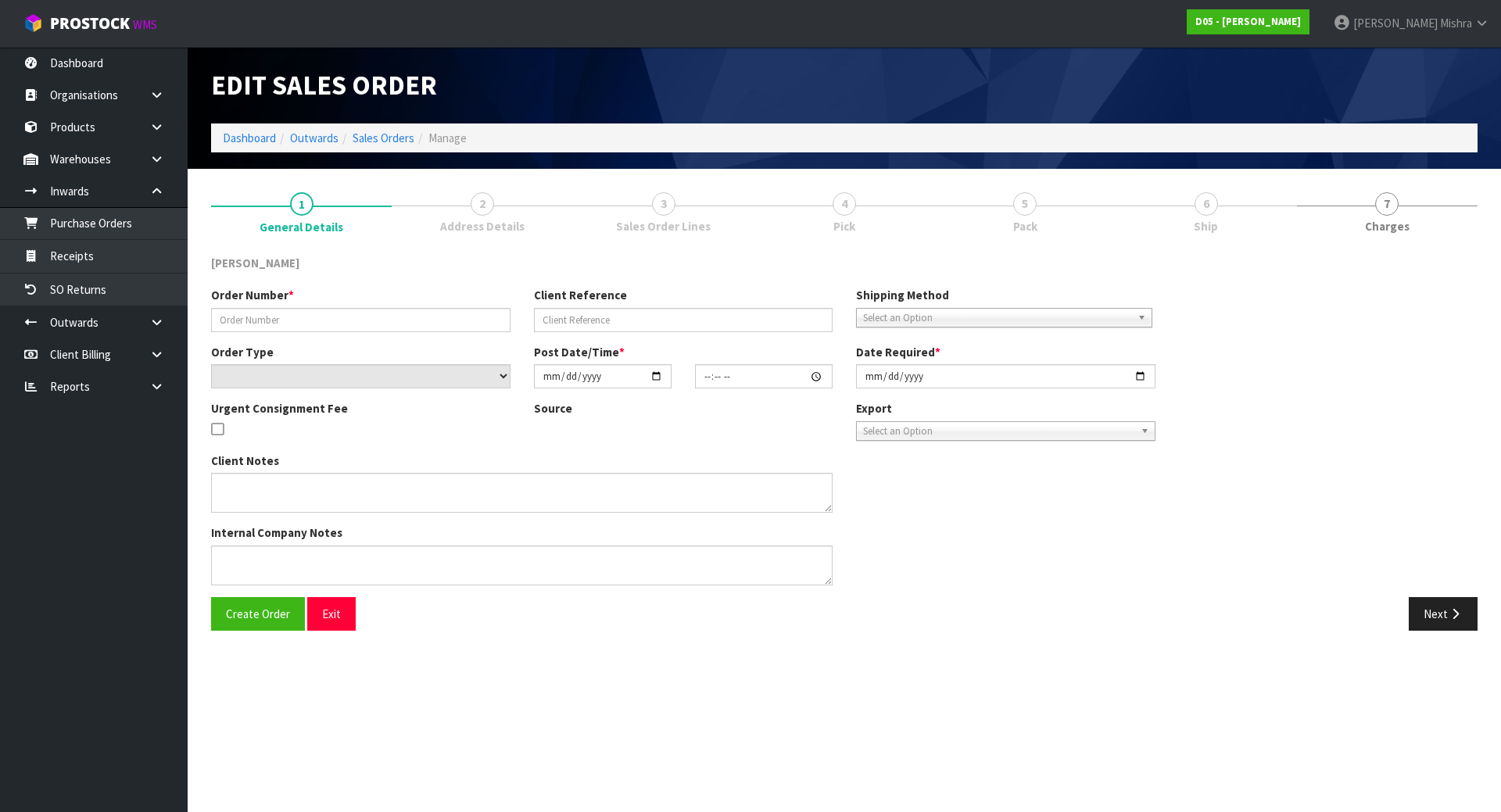
type input "00077631-00"
type input "CWL TRANSPORT-10062603"
select select "number:0"
type input "2025-08-20"
type input "17:10:00.000"
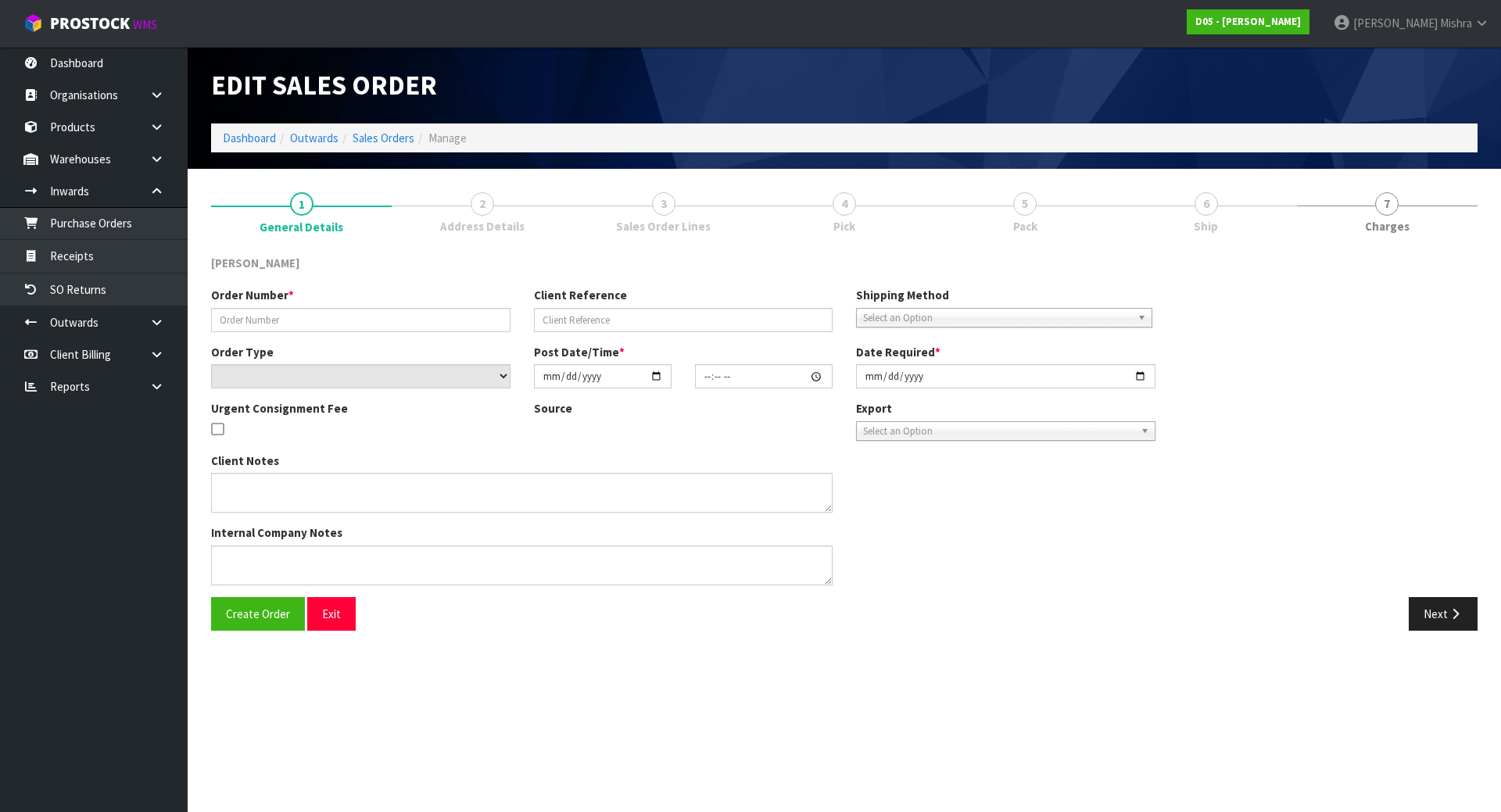
type input "2025-08-25"
type textarea "FORKLIFT ON SITE - DDD 26/8, PLEASE CONSOLIDATE WITH 00077571-00/10061244 MCD C…"
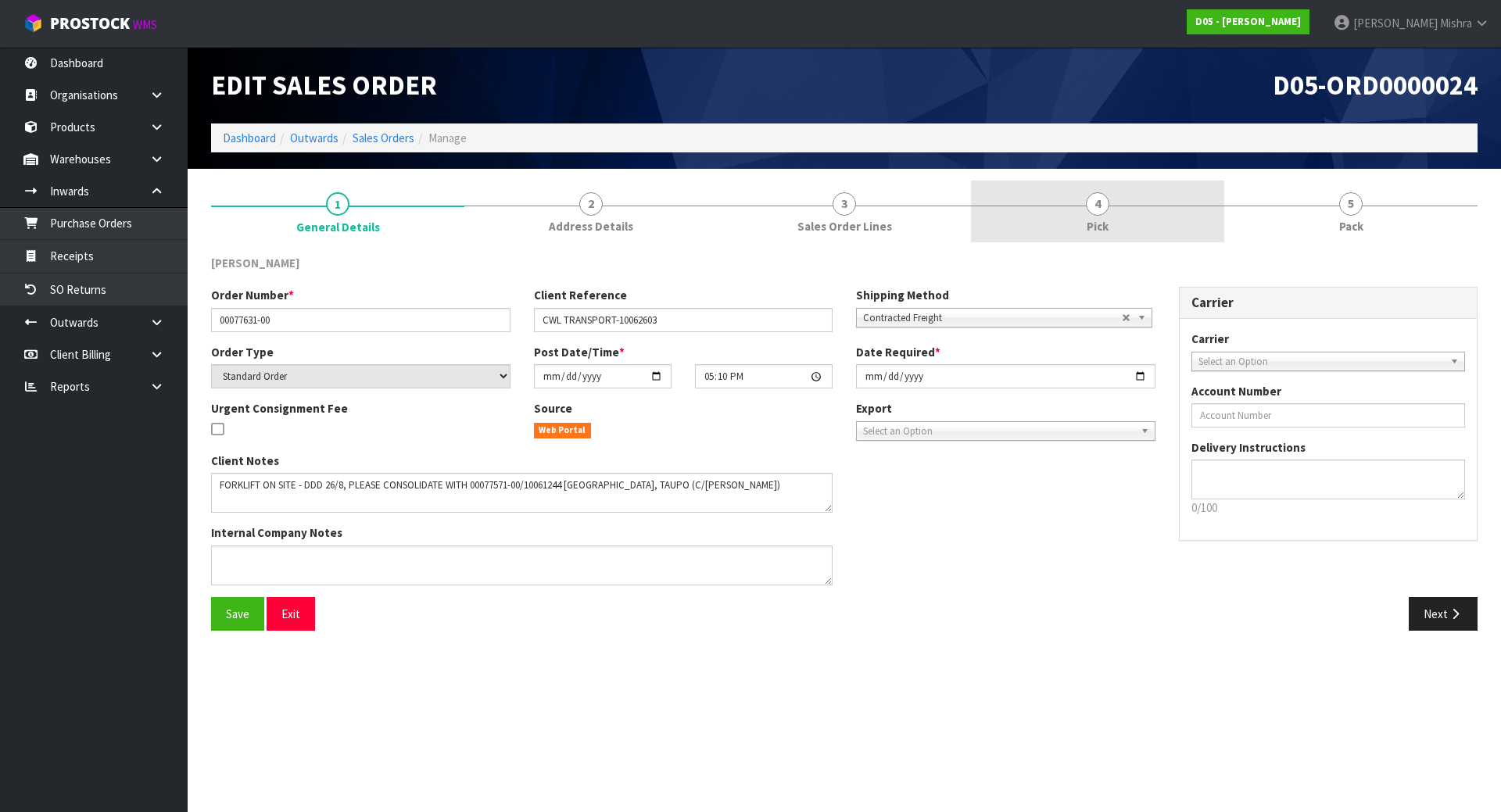
click at [1149, 189] on link "4 Pick" at bounding box center [1097, 211] width 253 height 61
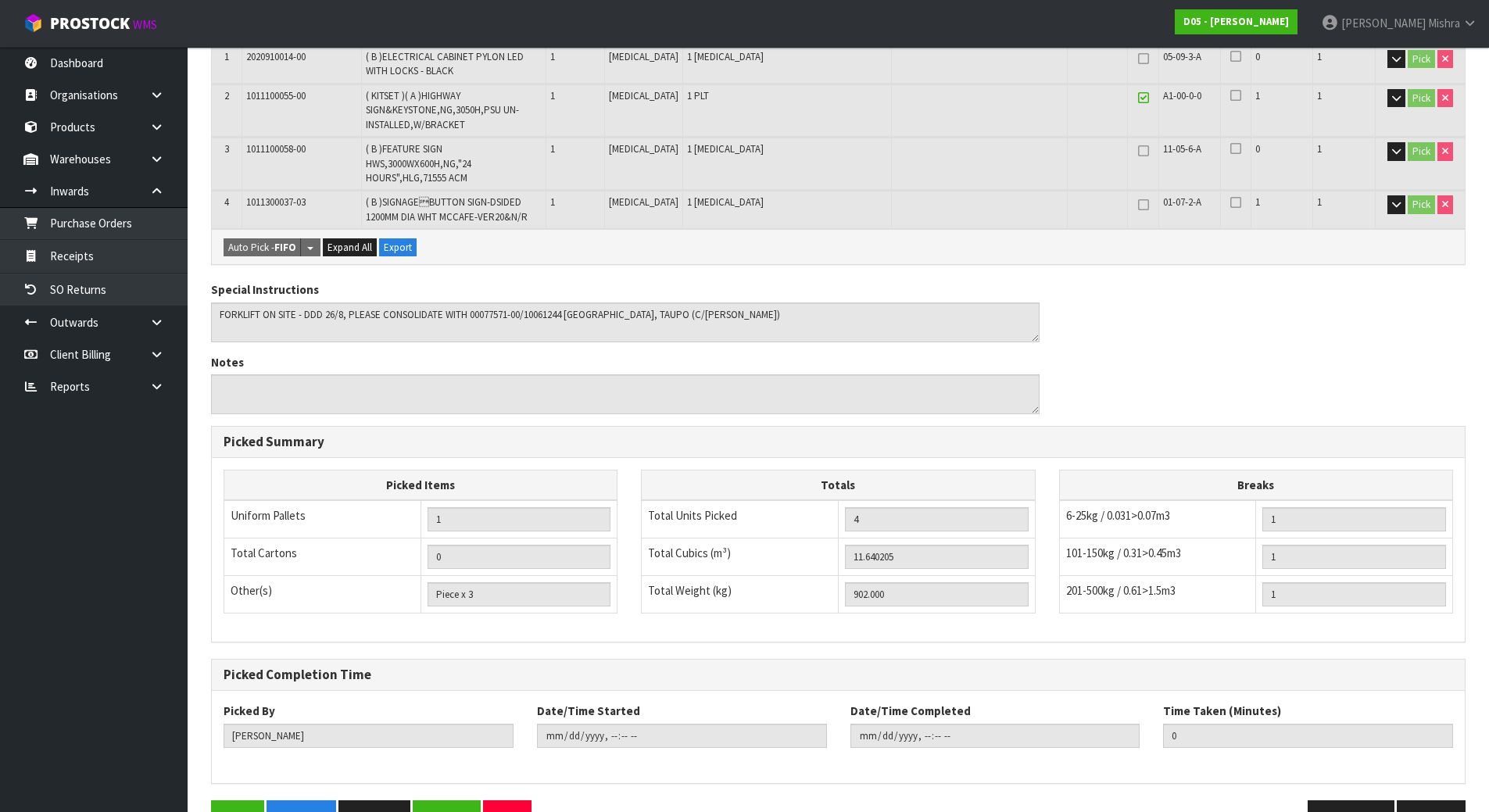
scroll to position [380, 0]
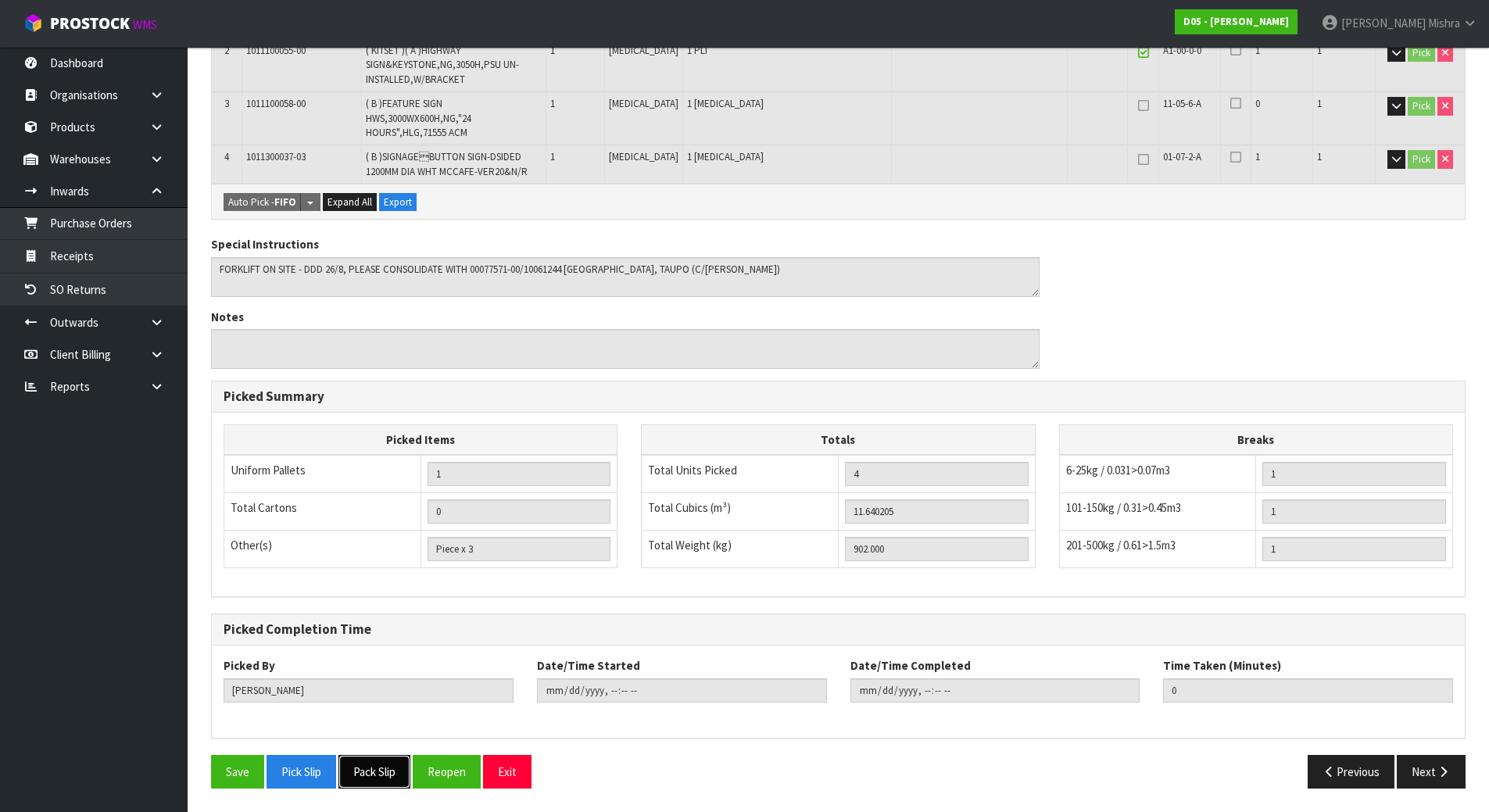
drag, startPoint x: 380, startPoint y: 777, endPoint x: 370, endPoint y: 779, distance: 10.2
click at [379, 777] on button "Pack Slip" at bounding box center [374, 772] width 72 height 34
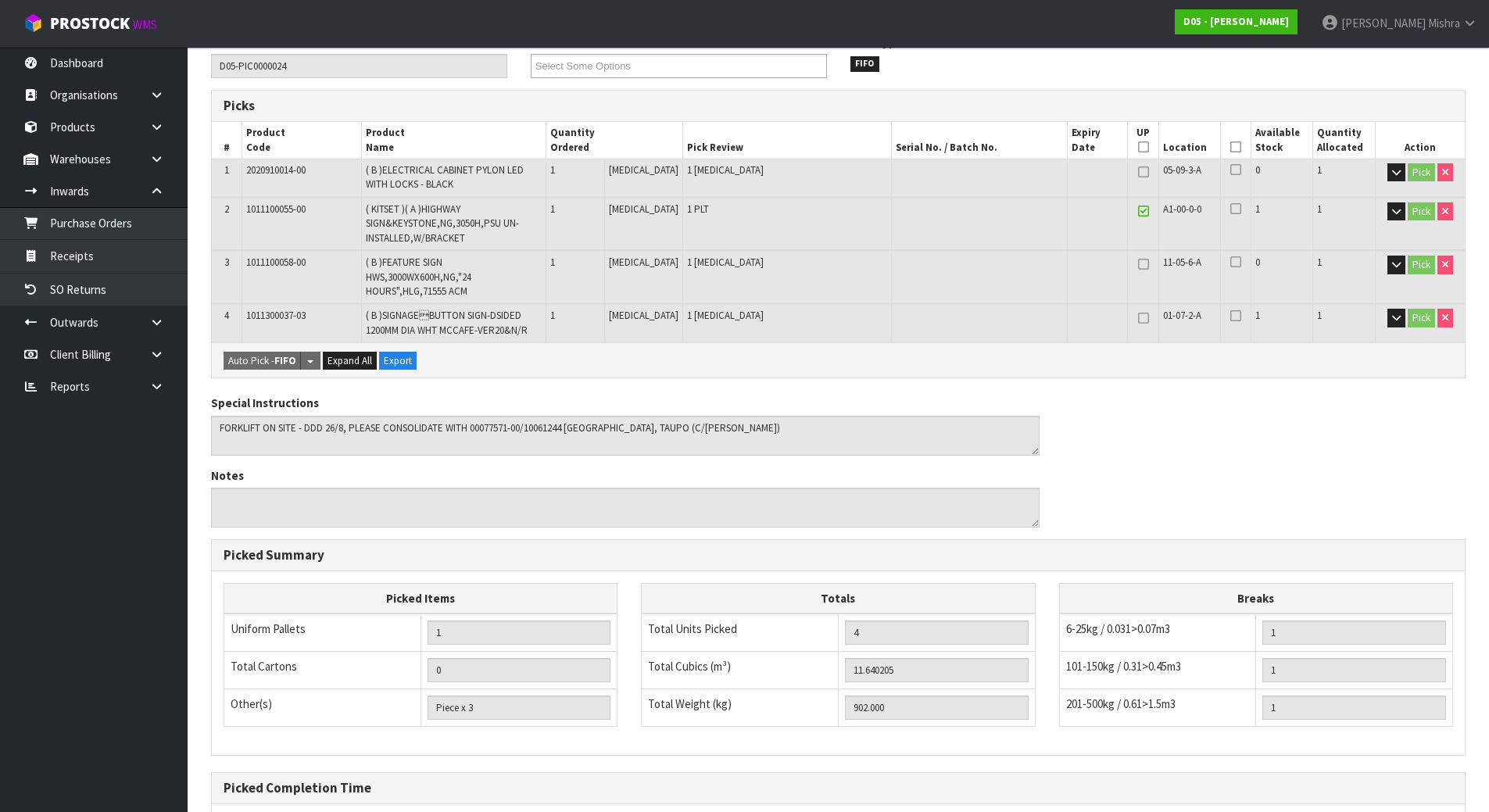
scroll to position [0, 0]
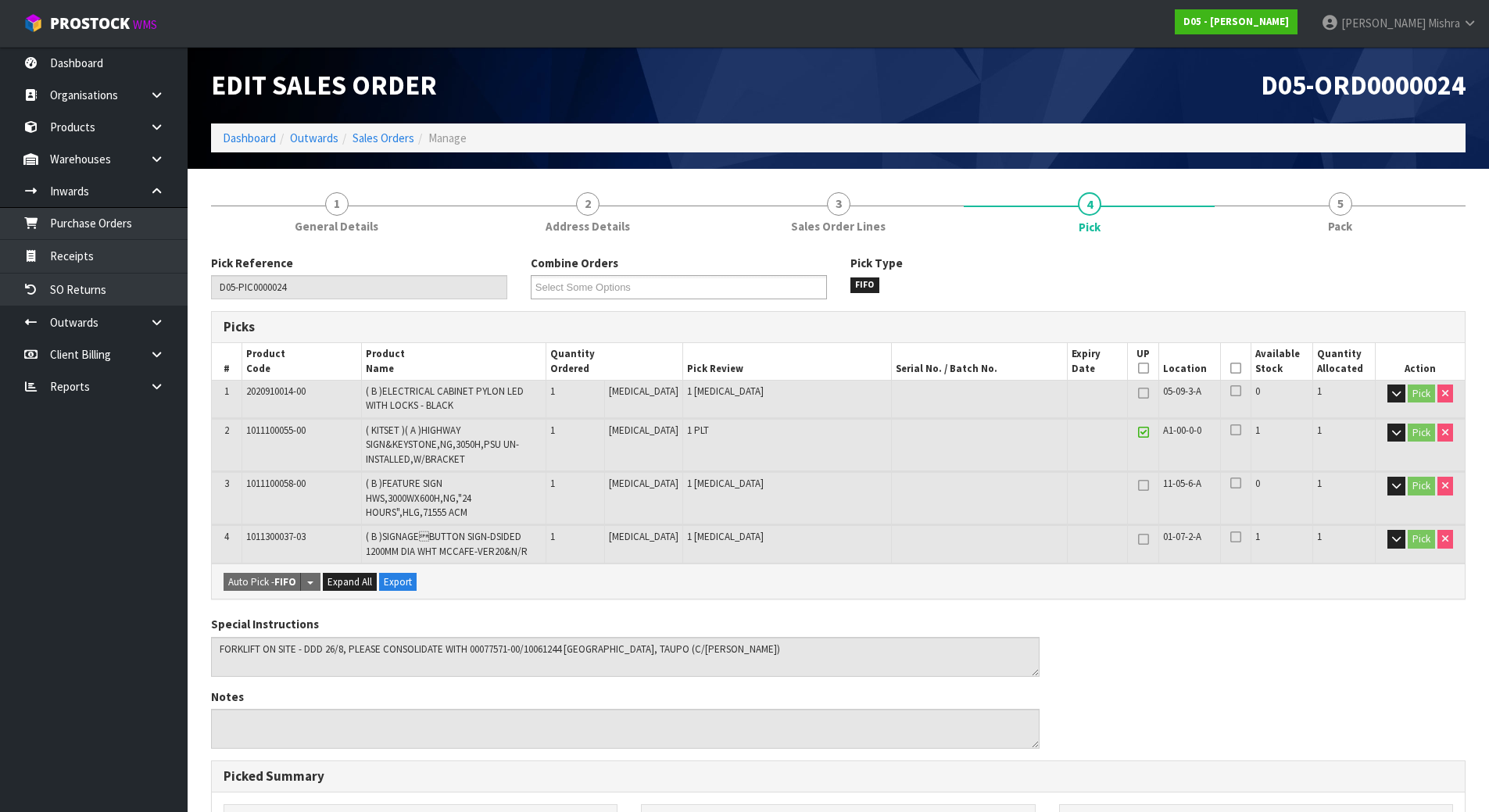
click at [225, 148] on ol "Dashboard Outwards Sales Orders Manage" at bounding box center [838, 138] width 1255 height 28
click at [241, 140] on link "Dashboard" at bounding box center [249, 138] width 53 height 15
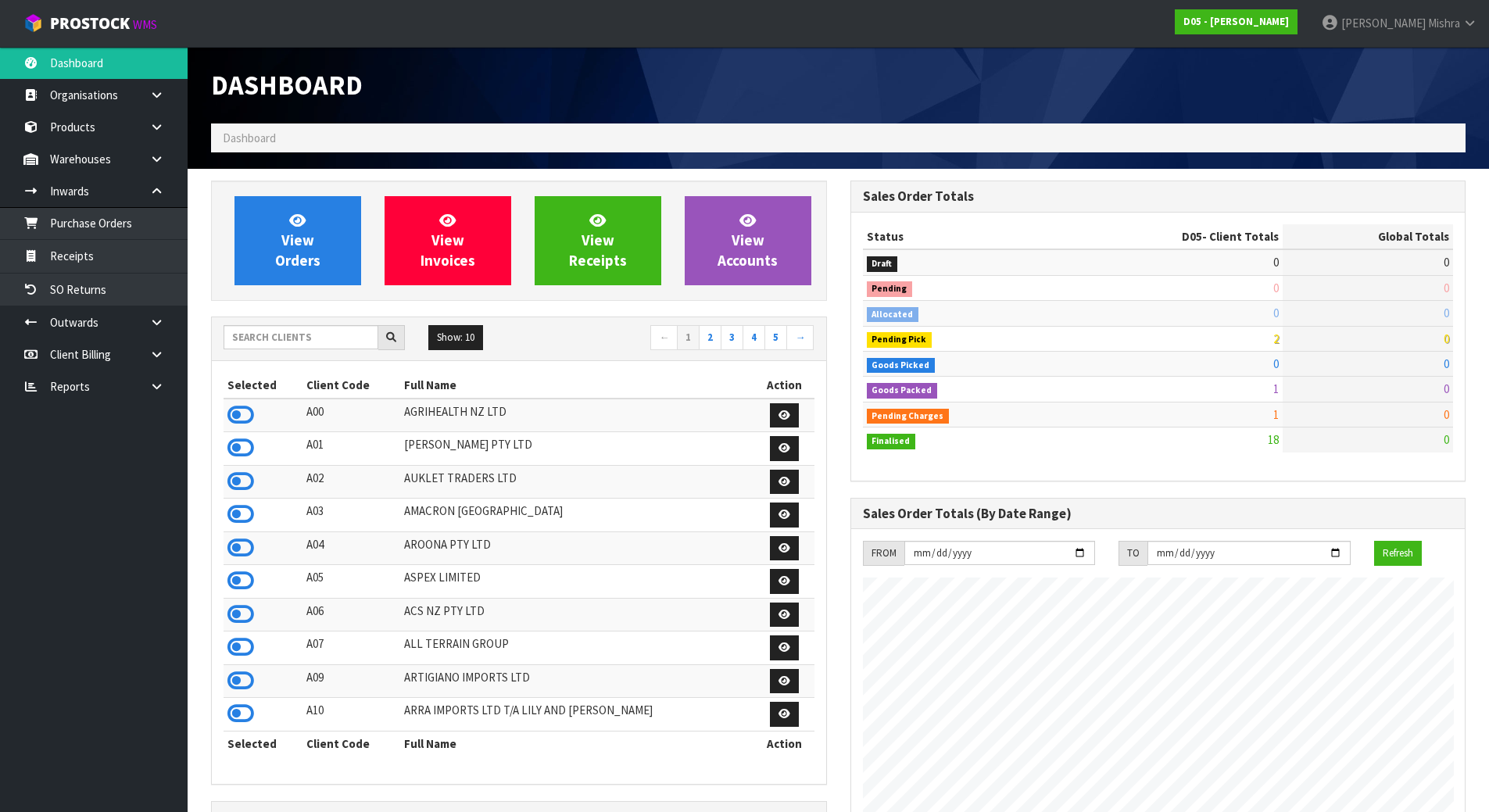
scroll to position [1368, 639]
click at [240, 553] on icon at bounding box center [240, 548] width 27 height 23
click at [301, 272] on link "View Orders" at bounding box center [297, 240] width 126 height 89
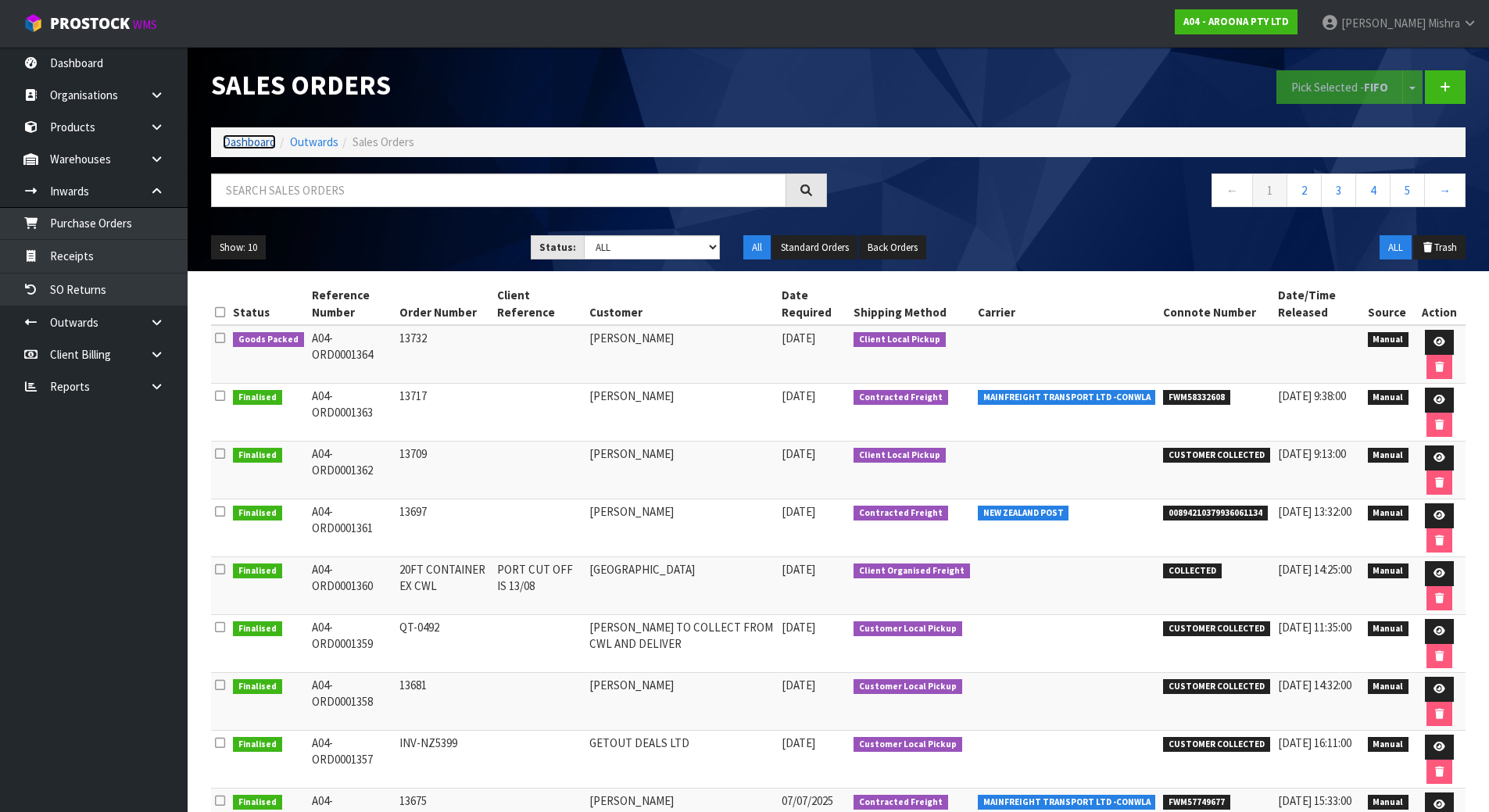
click at [248, 143] on link "Dashboard" at bounding box center [249, 142] width 53 height 15
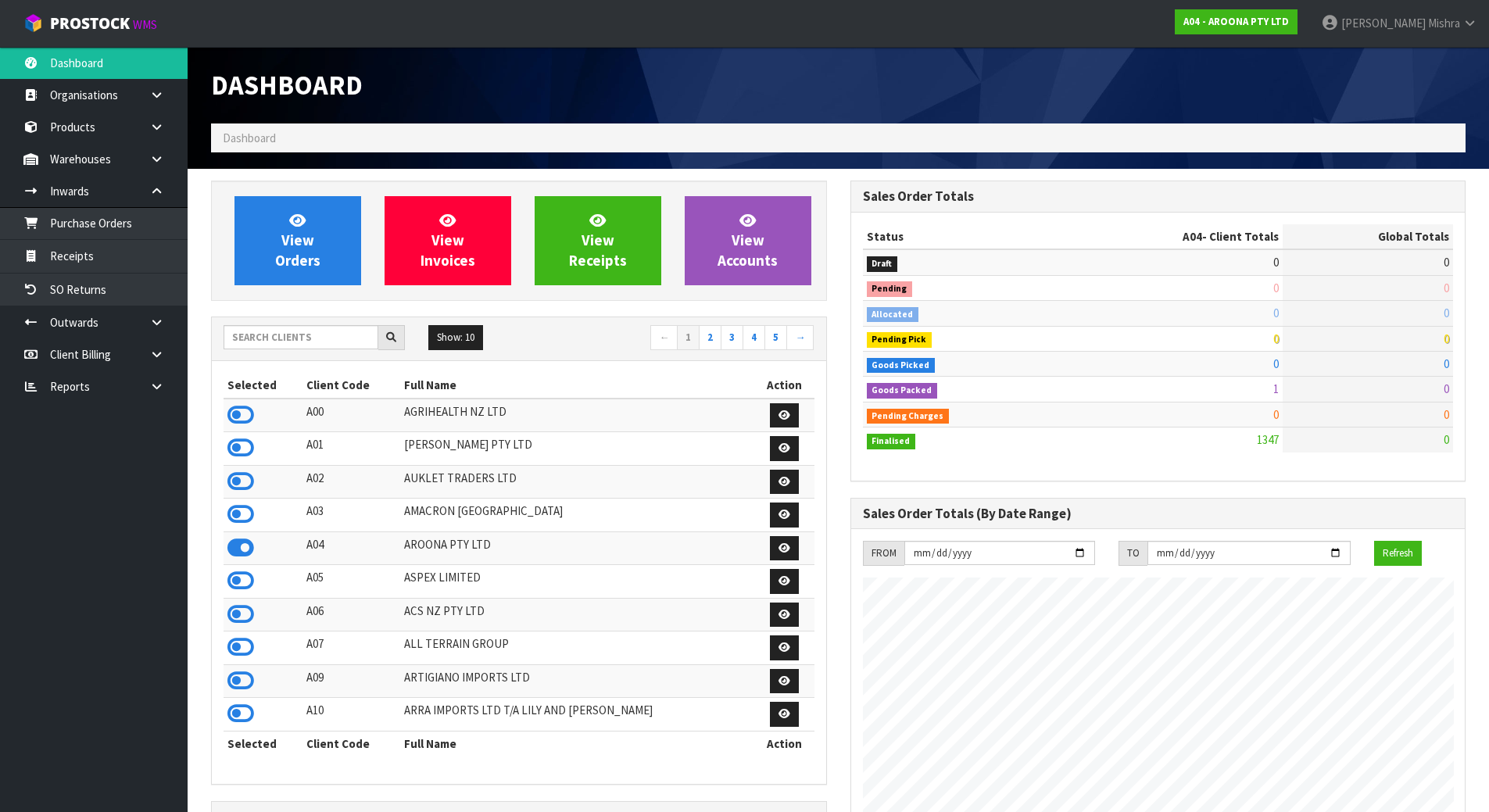
scroll to position [1007, 639]
click at [288, 330] on input "text" at bounding box center [301, 337] width 155 height 24
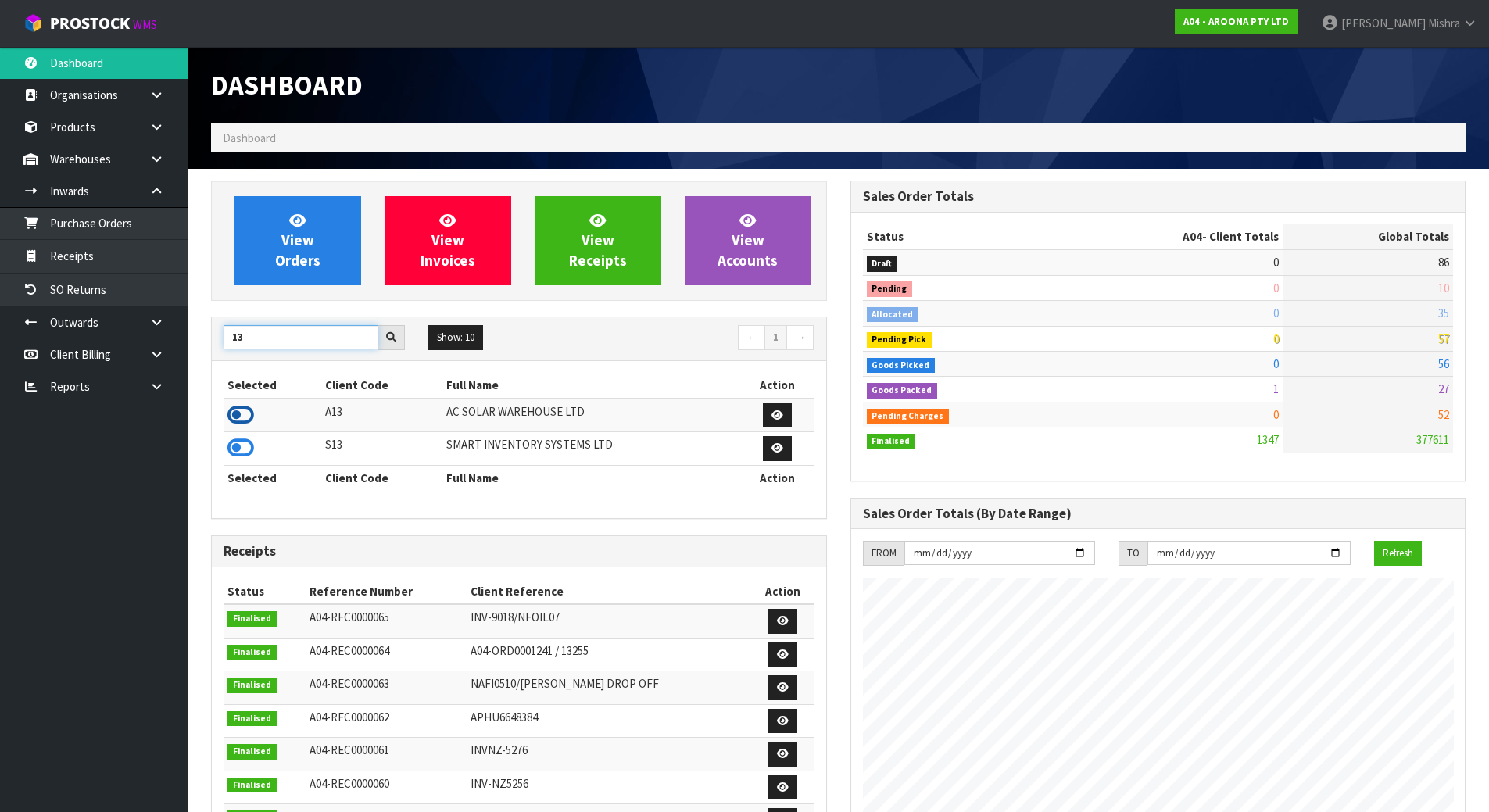
type input "13"
click at [233, 412] on icon at bounding box center [240, 415] width 27 height 23
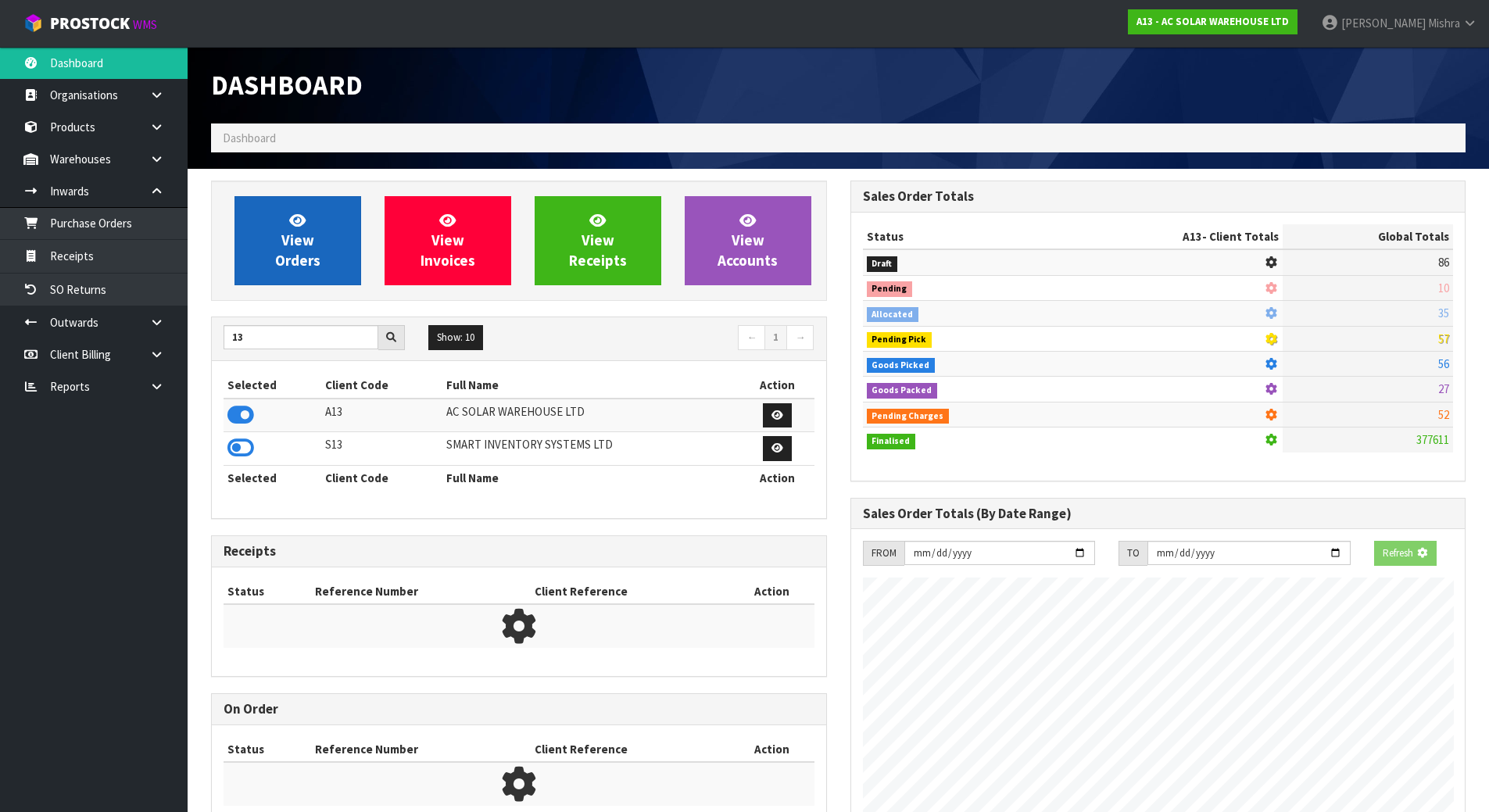
scroll to position [975, 639]
click at [308, 244] on span "View Orders" at bounding box center [297, 240] width 45 height 59
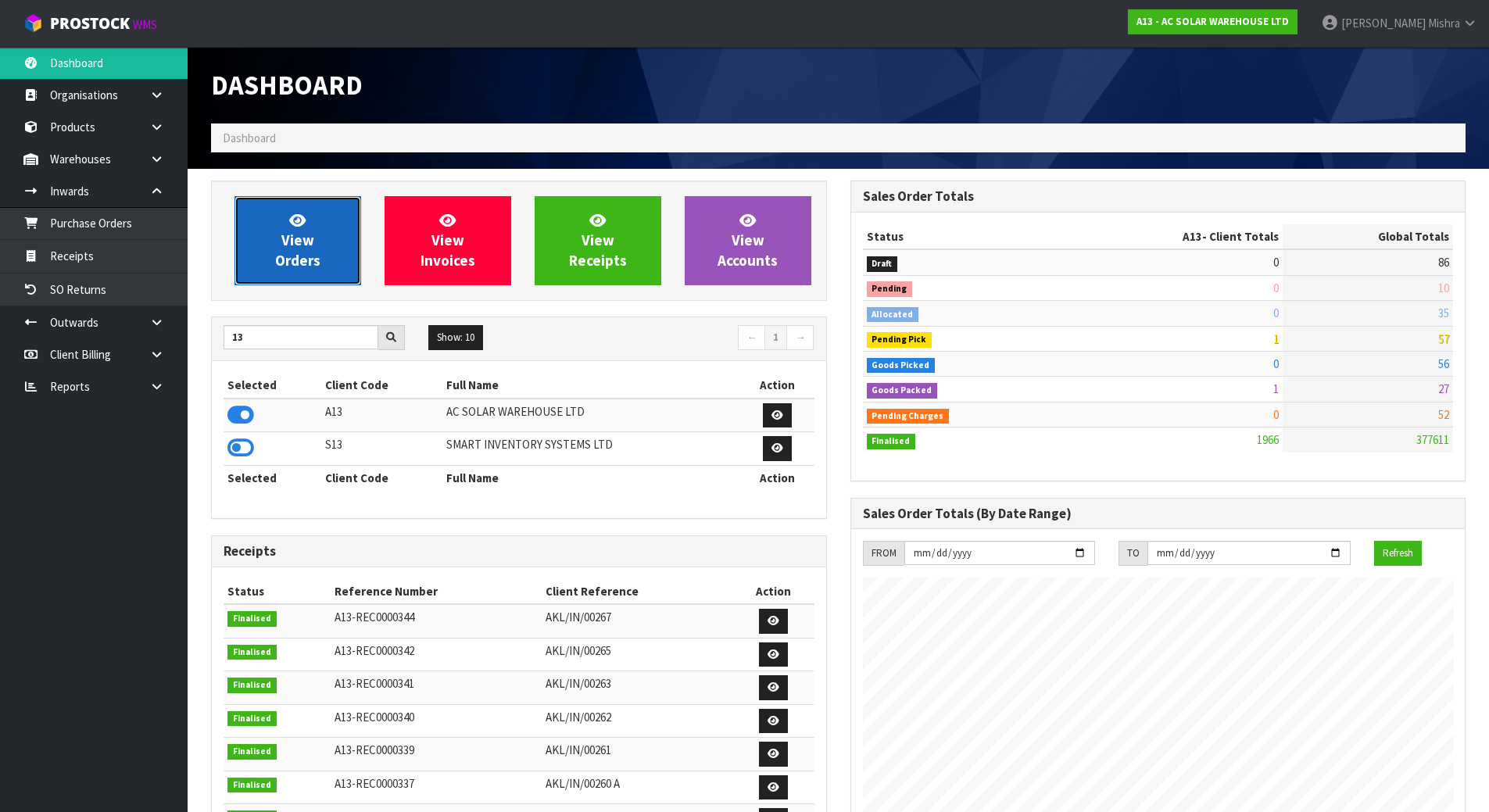
scroll to position [1268, 639]
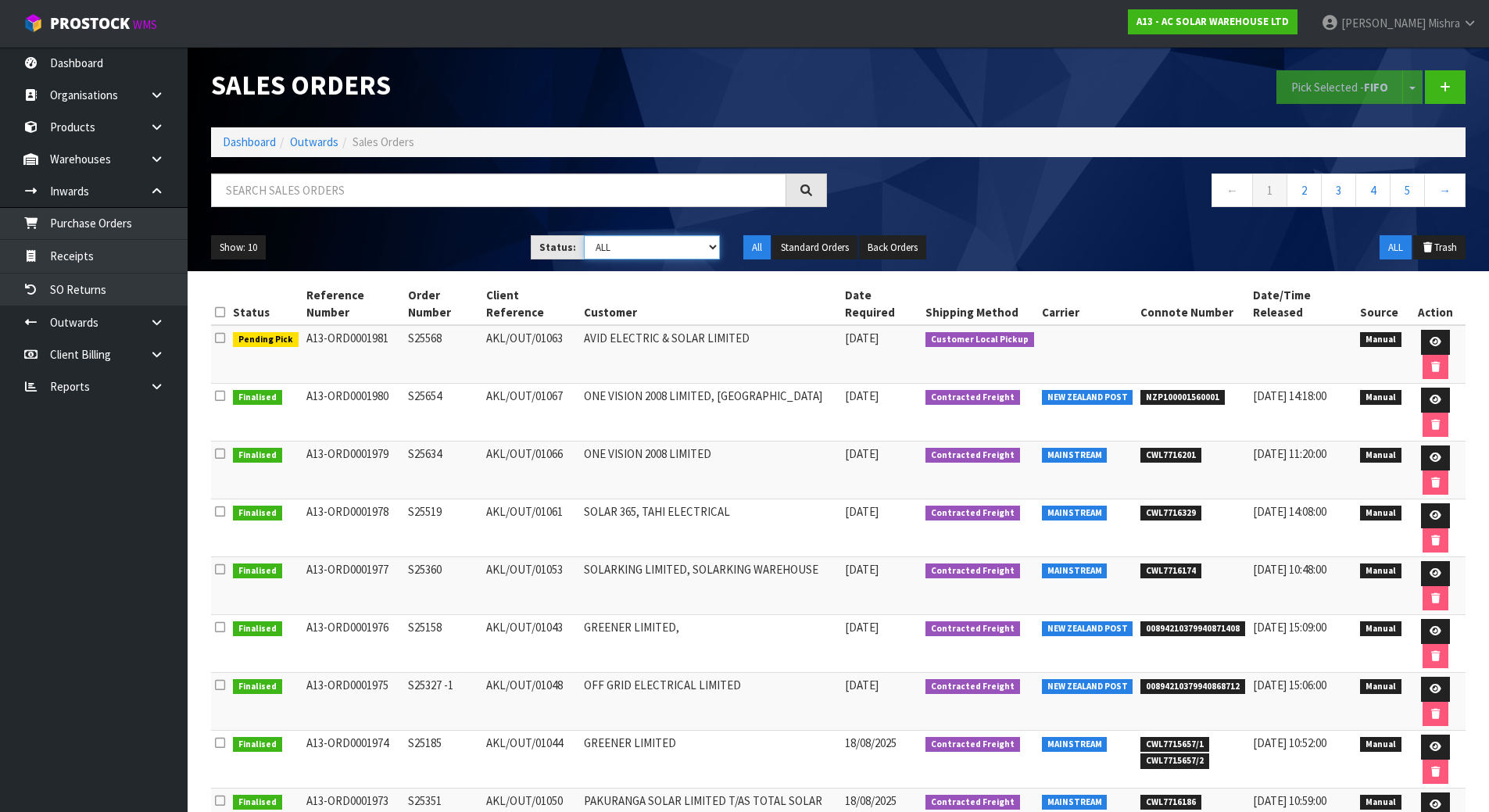
click at [662, 255] on select "Draft Pending Allocated Pending Pick Goods Picked Goods Packed Pending Charges …" at bounding box center [652, 247] width 136 height 24
select select "string:5"
click at [584, 235] on select "Draft Pending Allocated Pending Pick Goods Picked Goods Packed Pending Charges …" at bounding box center [652, 247] width 136 height 24
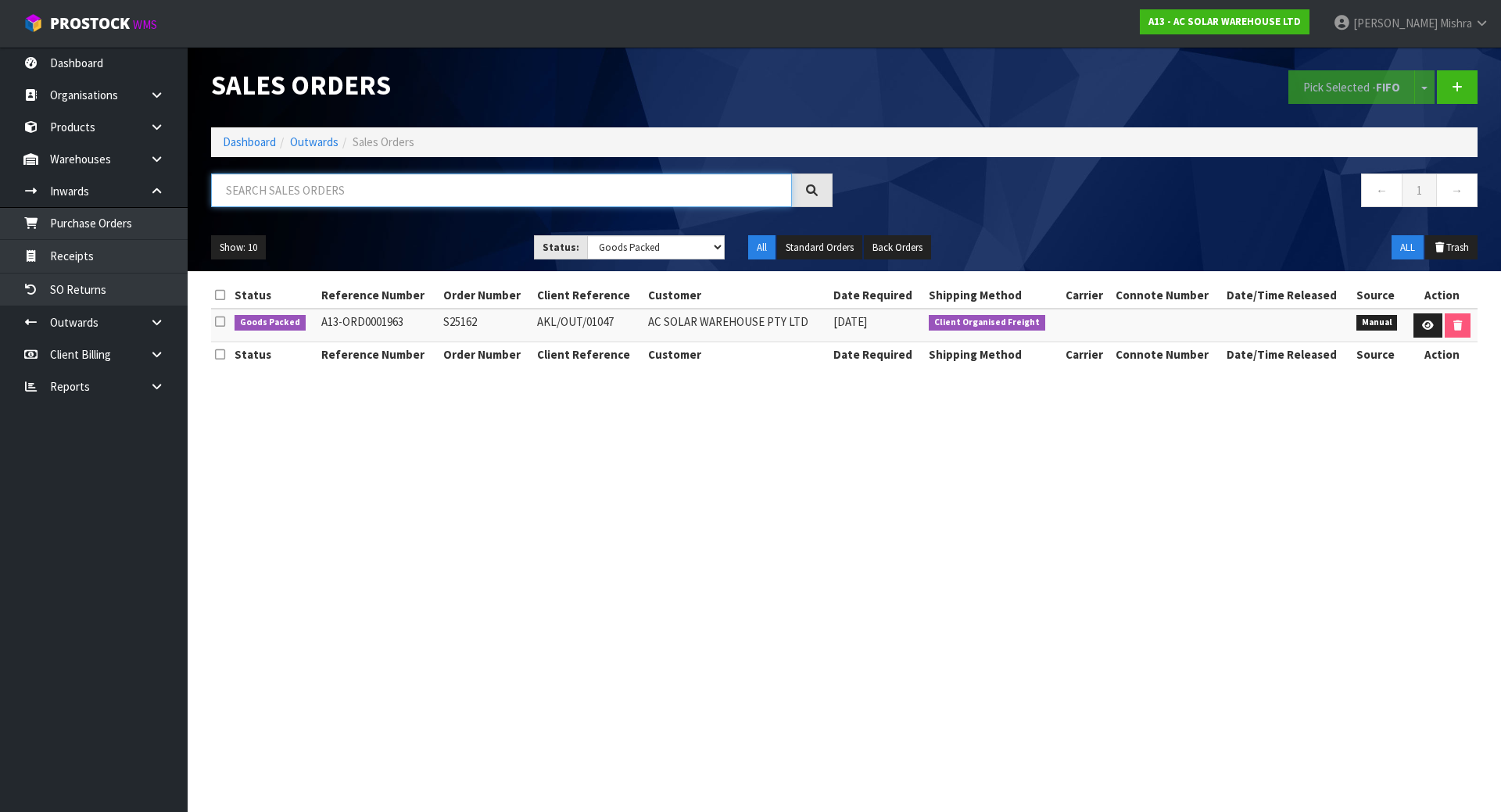
click at [316, 186] on input "text" at bounding box center [502, 191] width 581 height 34
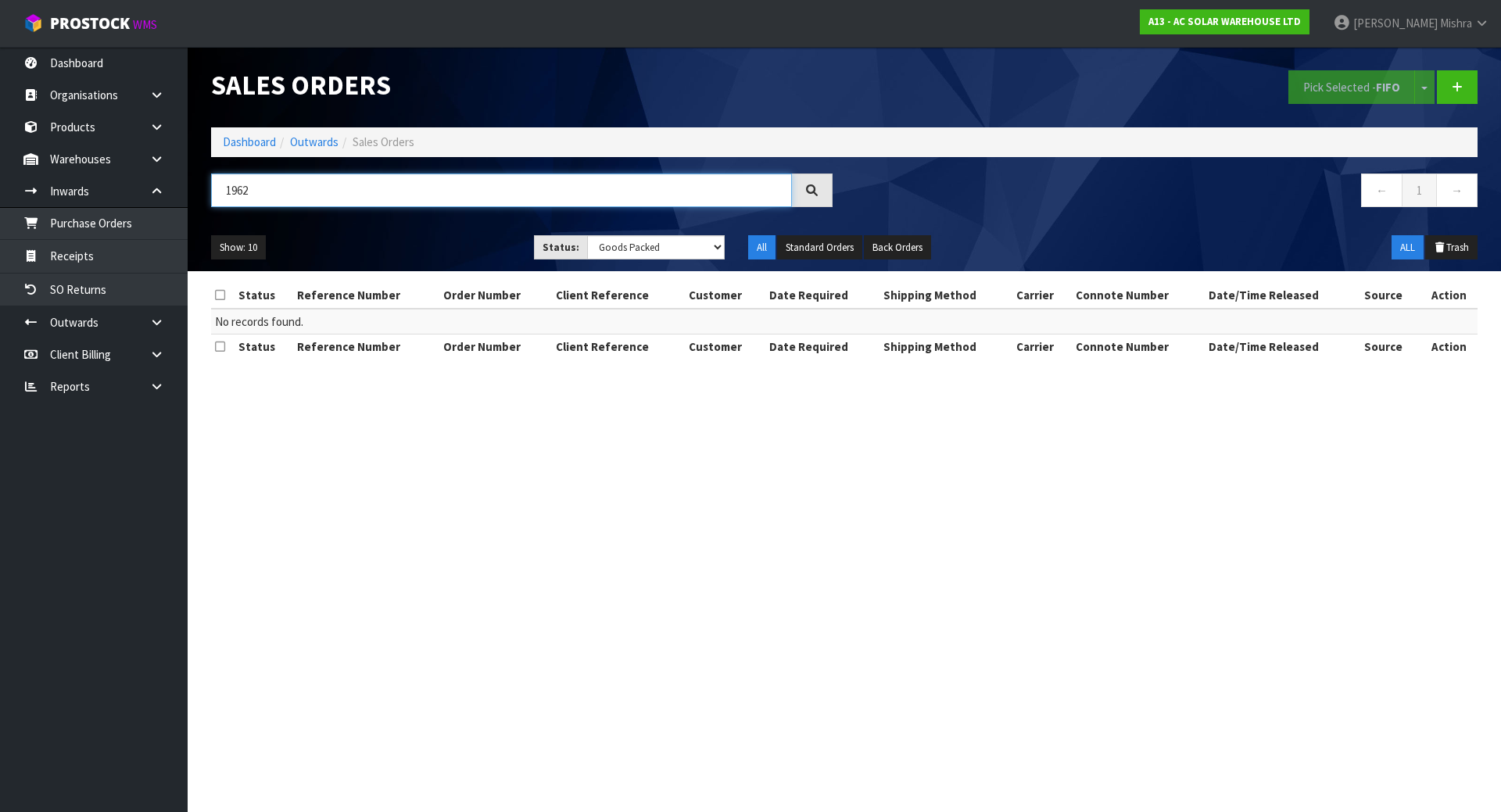
type input "1962"
click at [701, 248] on select "Draft Pending Allocated Pending Pick Goods Picked Goods Packed Pending Charges …" at bounding box center [656, 247] width 138 height 24
click at [227, 145] on link "Dashboard" at bounding box center [249, 142] width 53 height 15
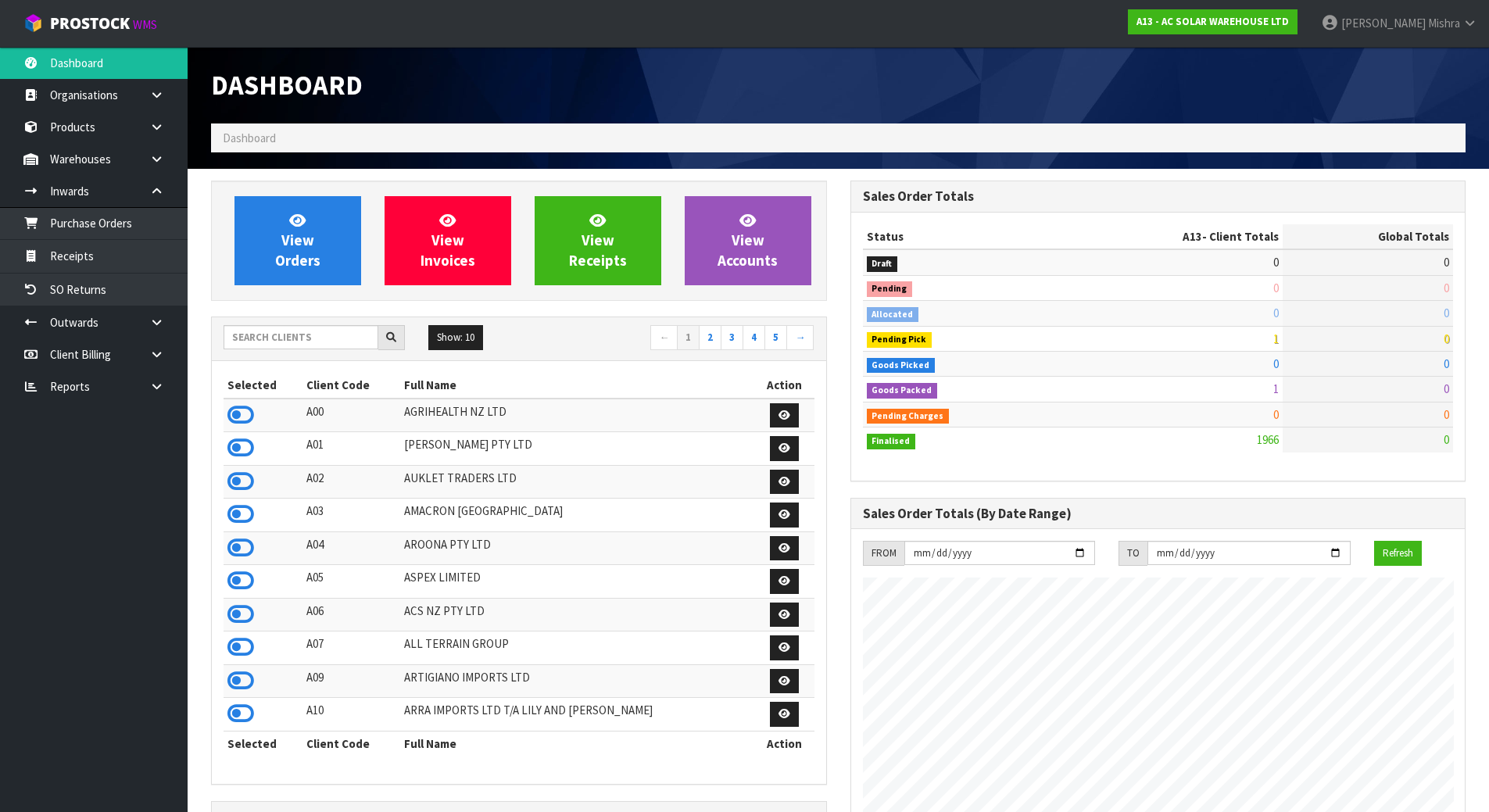
scroll to position [1268, 639]
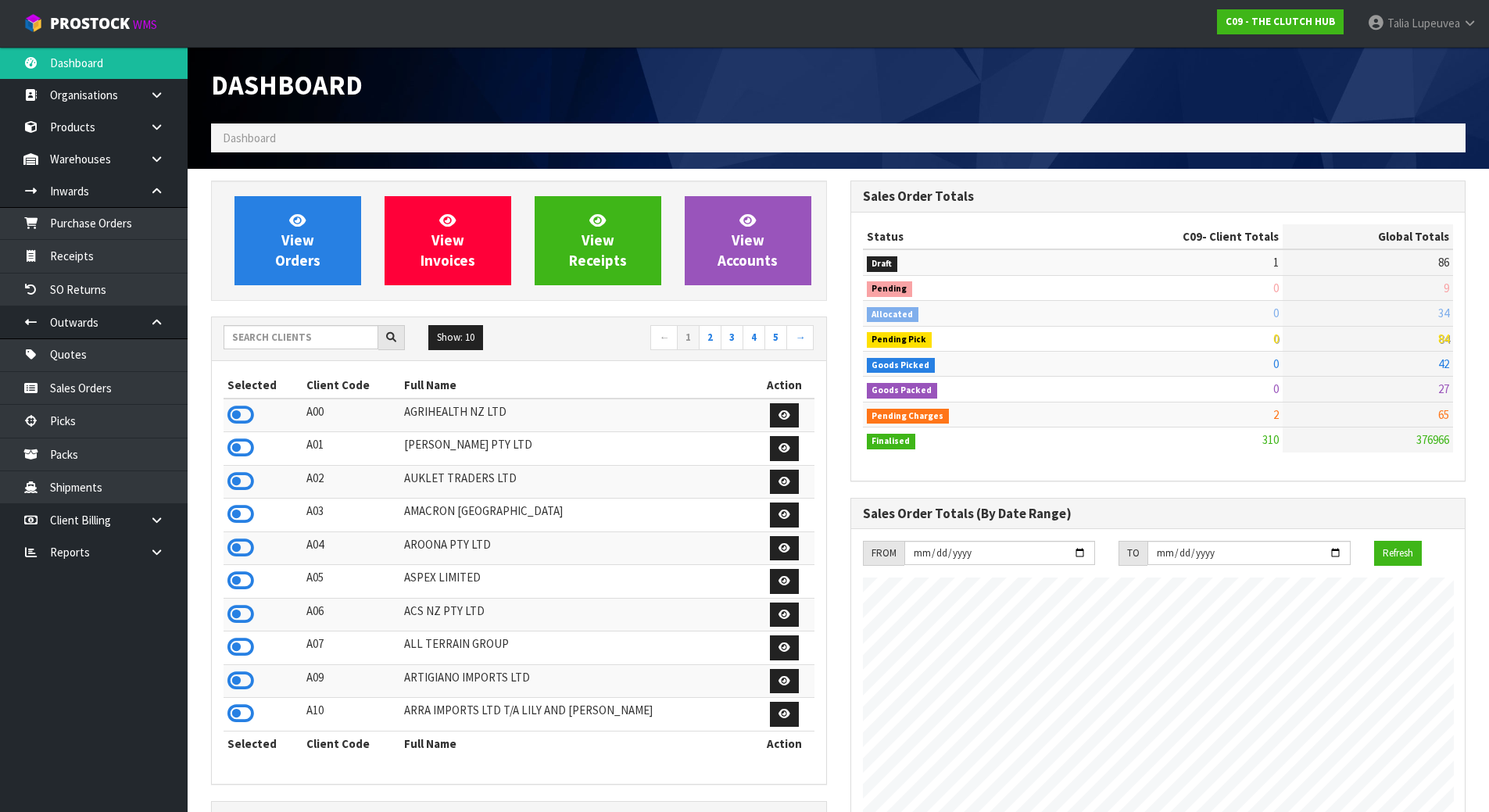
scroll to position [1158, 639]
